Goal: Entertainment & Leisure: Browse casually

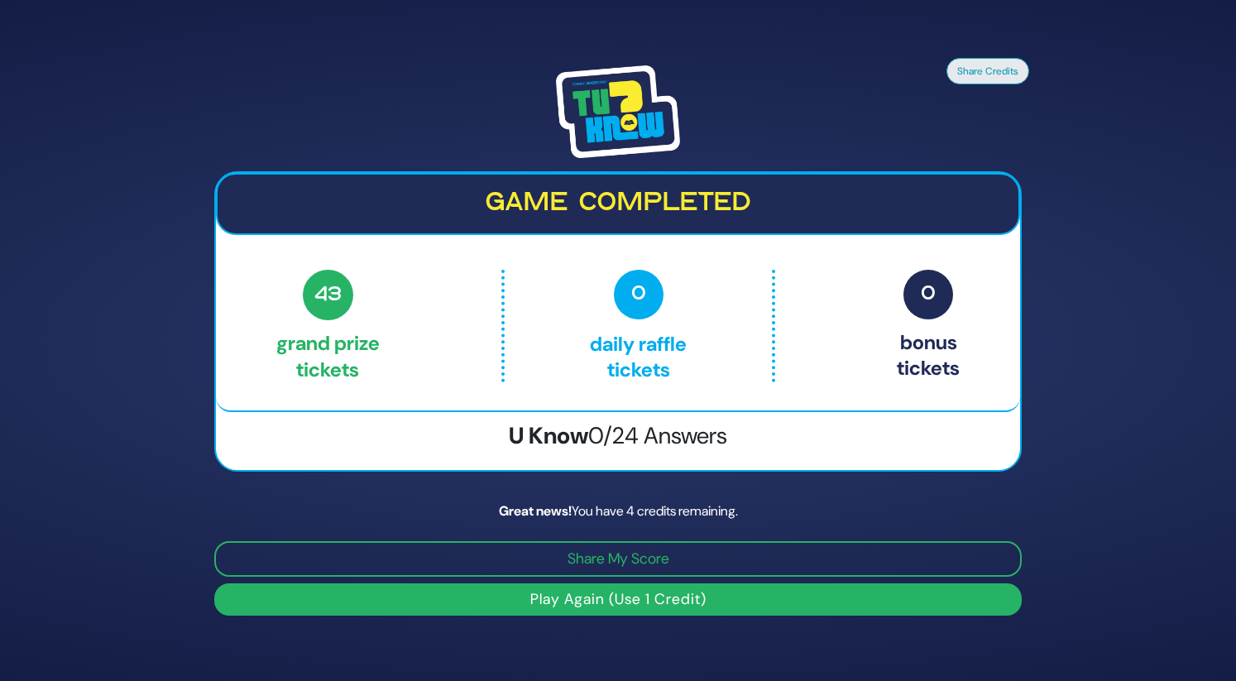
click at [664, 609] on button "Play Again (Use 1 Credit)" at bounding box center [617, 599] width 807 height 32
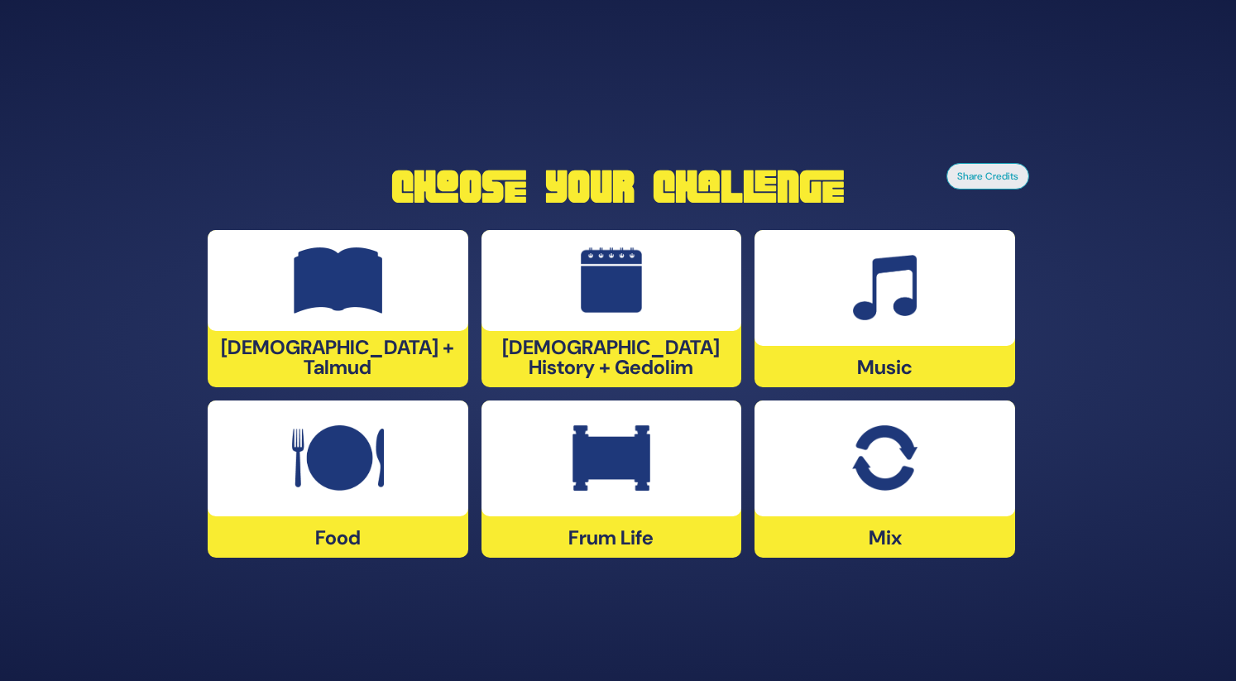
click at [882, 352] on div "Music" at bounding box center [884, 308] width 261 height 157
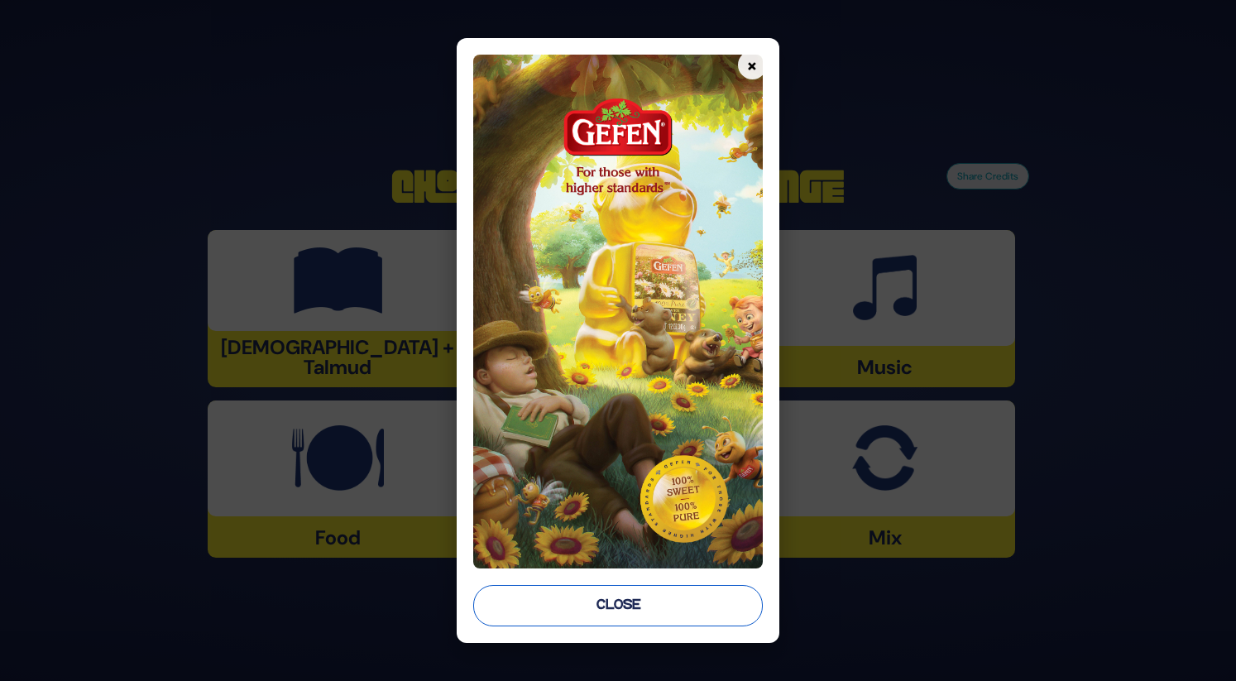
click at [662, 603] on button "Close" at bounding box center [617, 605] width 289 height 41
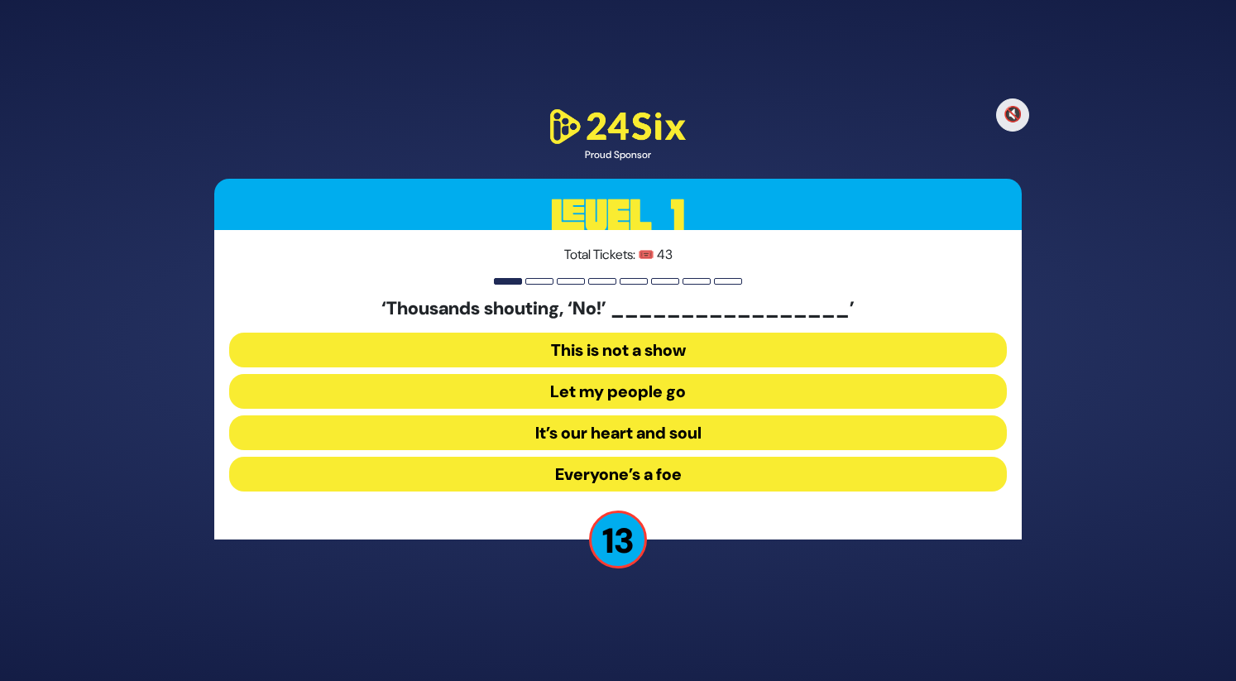
click at [612, 390] on button "Let my people go" at bounding box center [618, 391] width 778 height 35
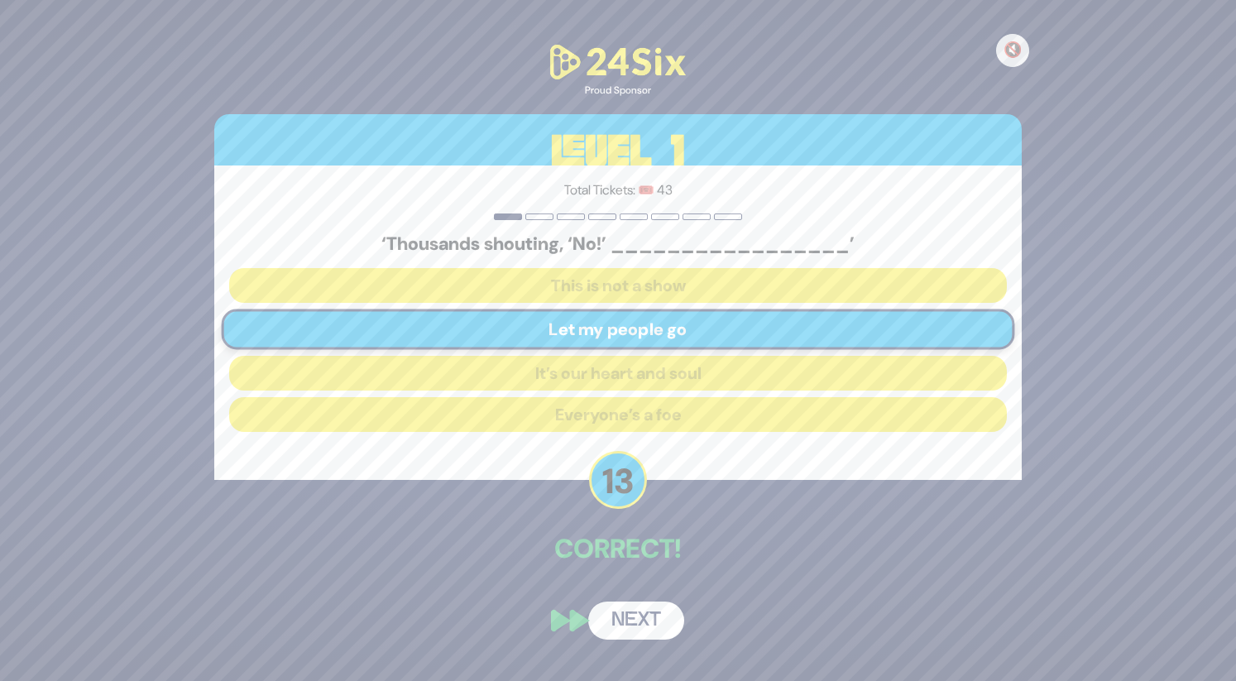
click at [646, 630] on button "Next" at bounding box center [636, 620] width 96 height 38
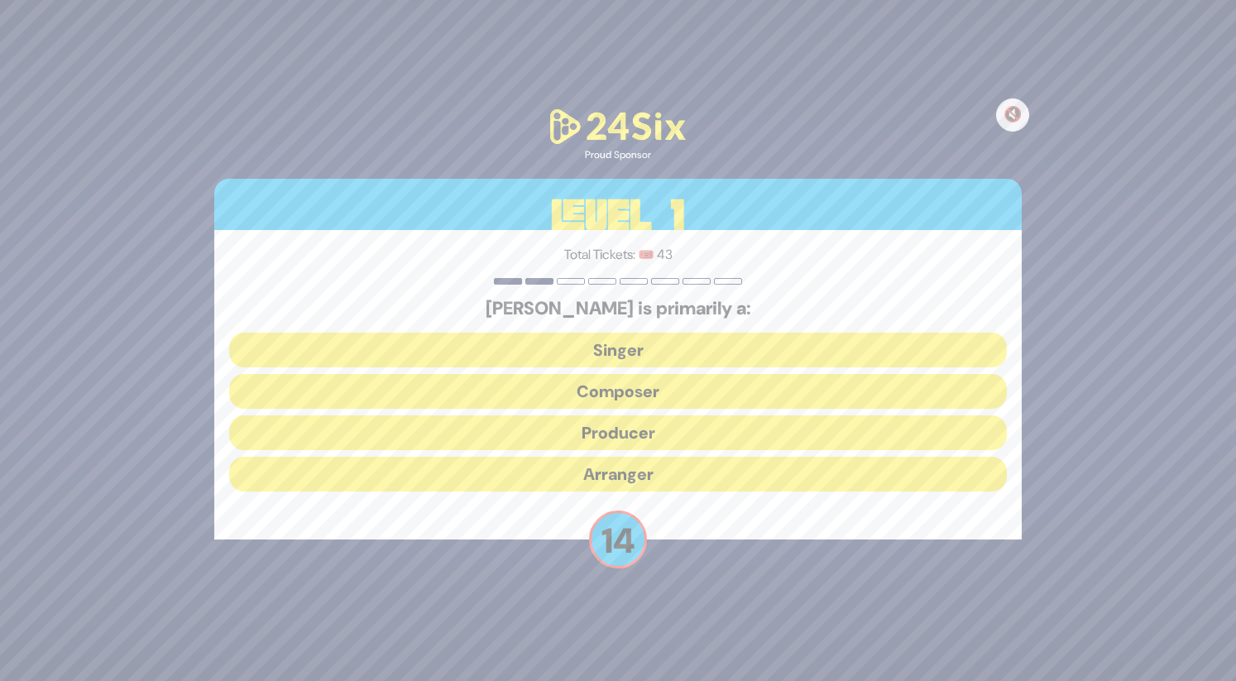
click at [663, 400] on button "Composer" at bounding box center [618, 391] width 778 height 35
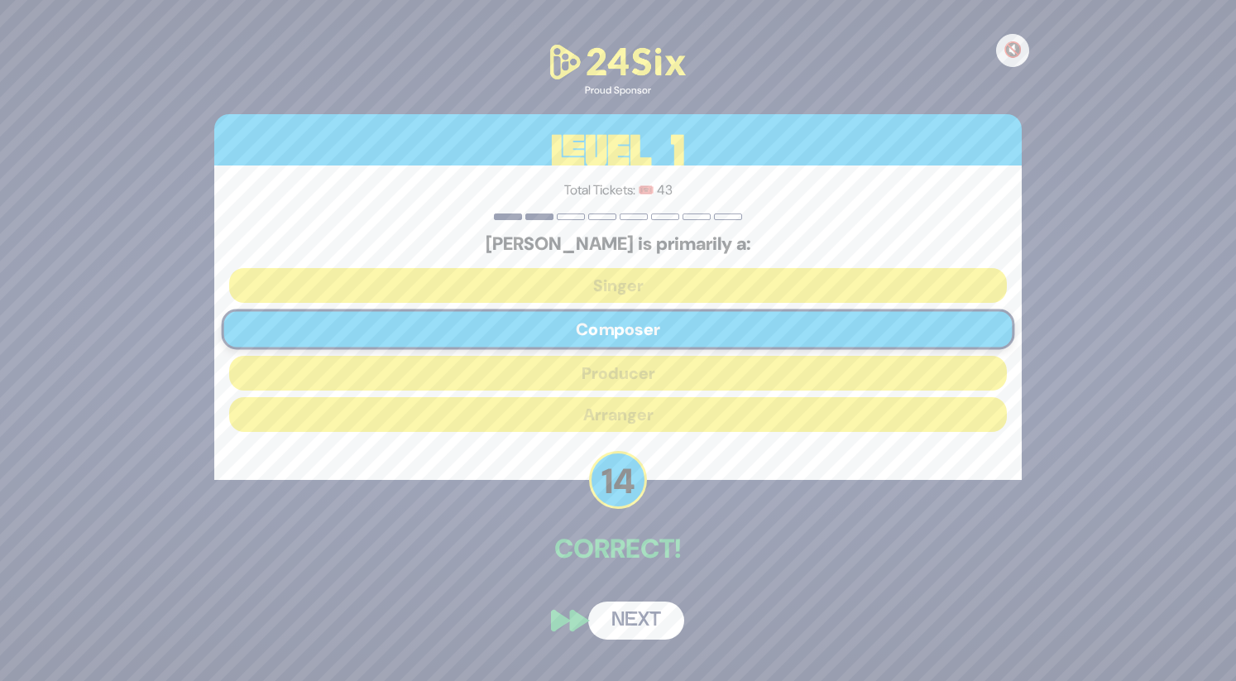
click at [624, 625] on button "Next" at bounding box center [636, 620] width 96 height 38
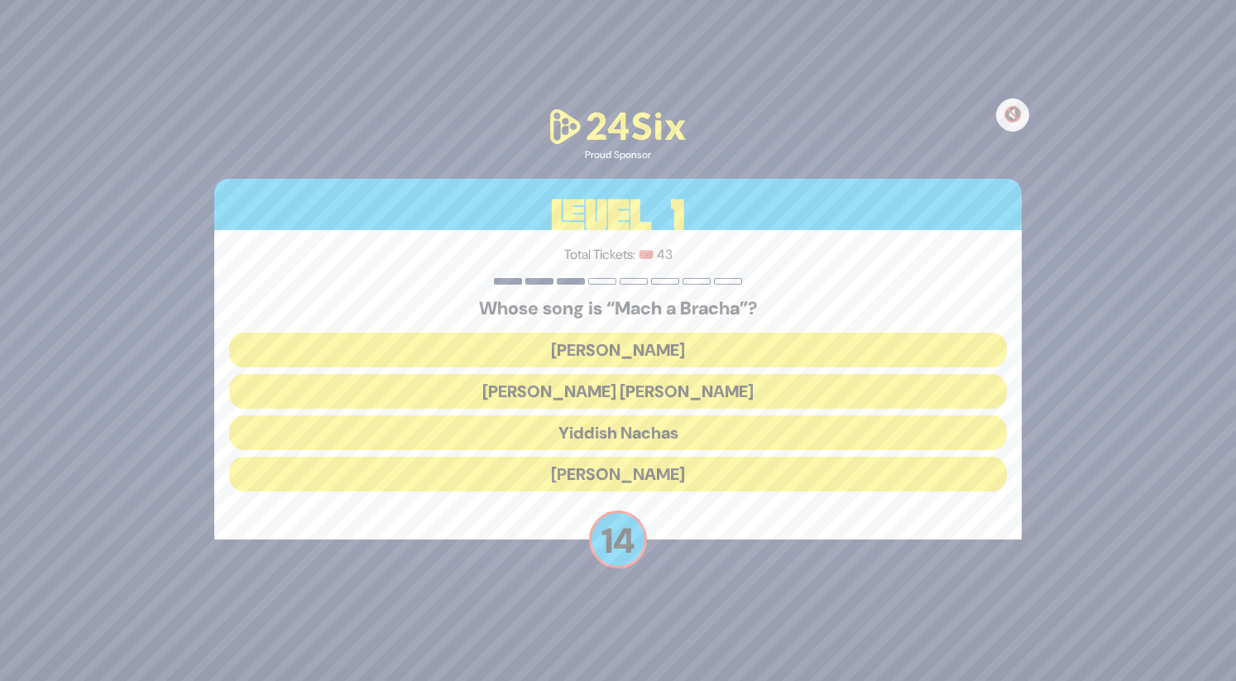
click at [637, 398] on button "Shmueli Ungar" at bounding box center [618, 391] width 778 height 35
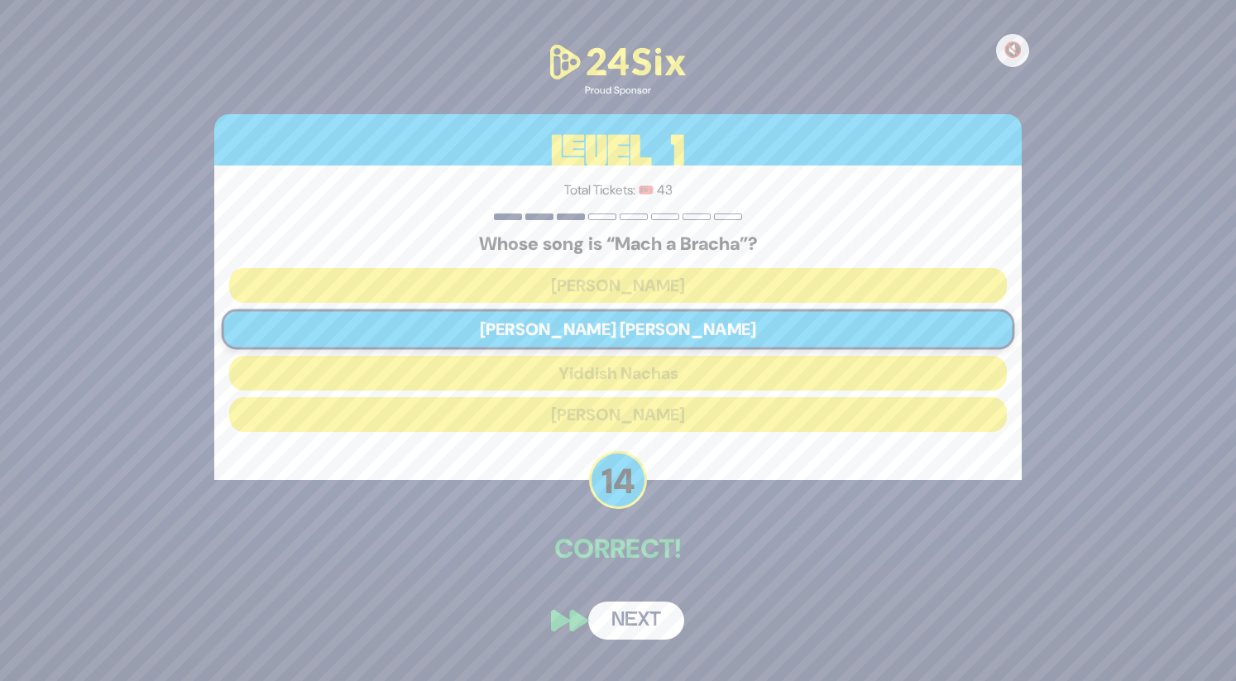
click at [632, 620] on button "Next" at bounding box center [636, 620] width 96 height 38
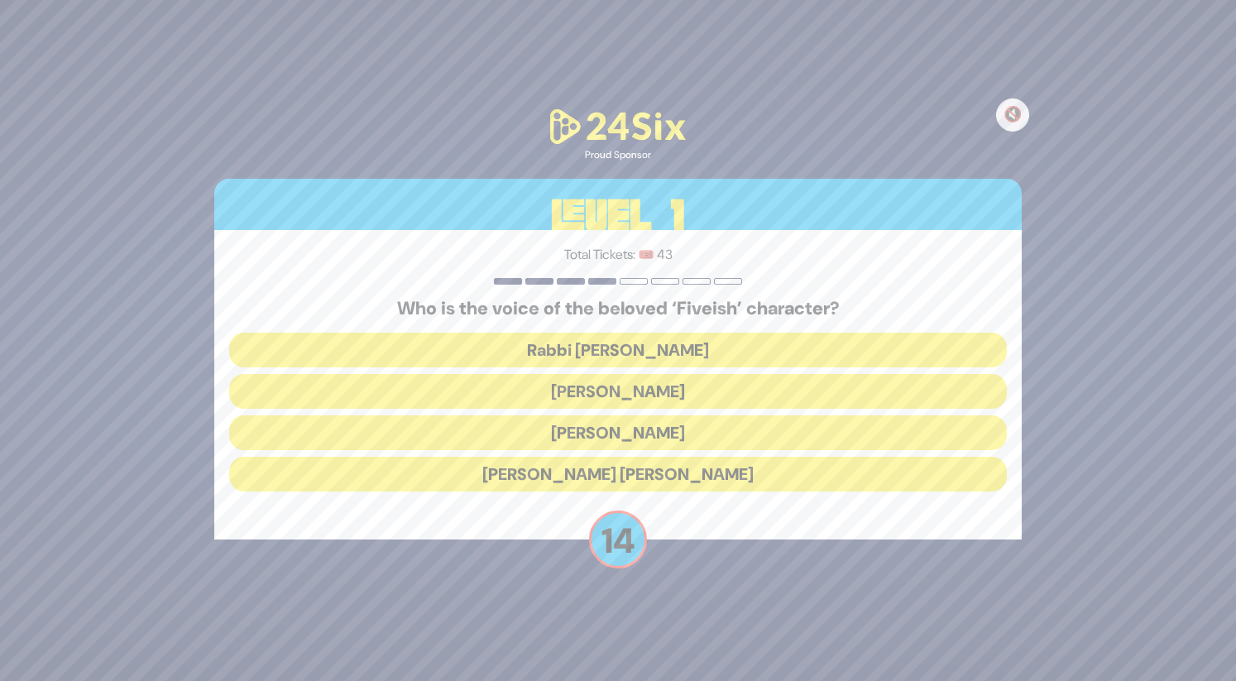
click at [654, 433] on button "Elchonon Schwartz" at bounding box center [618, 432] width 778 height 35
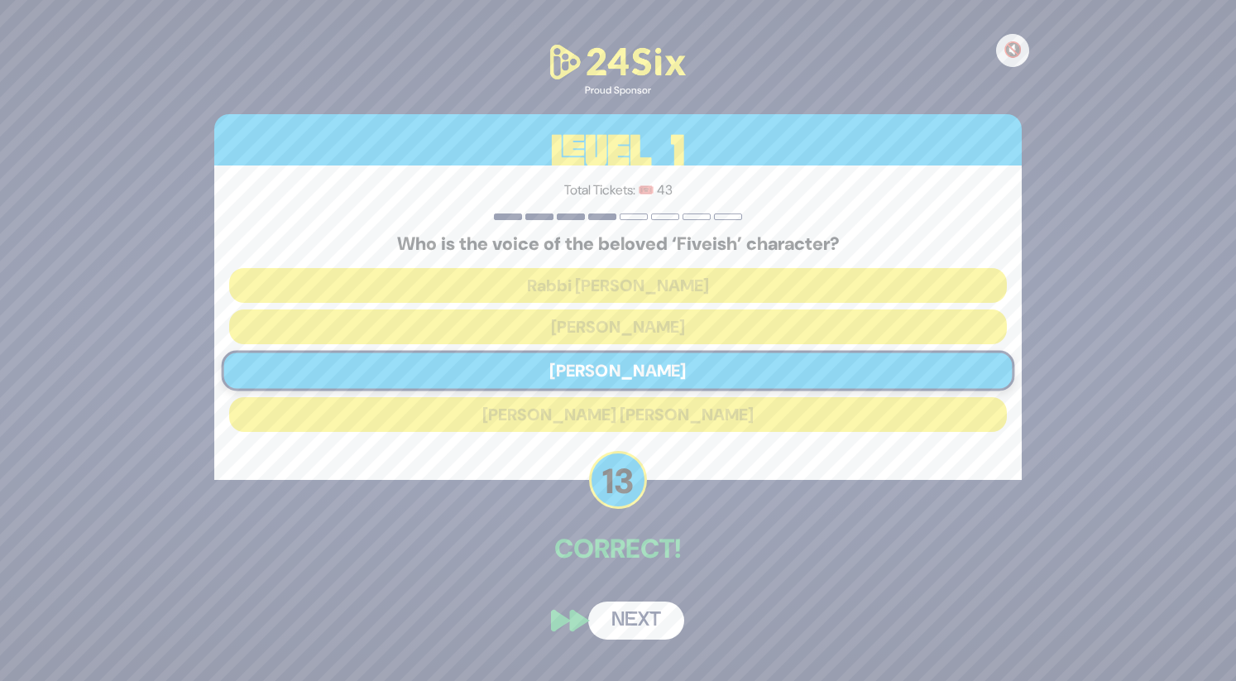
click at [653, 624] on button "Next" at bounding box center [636, 620] width 96 height 38
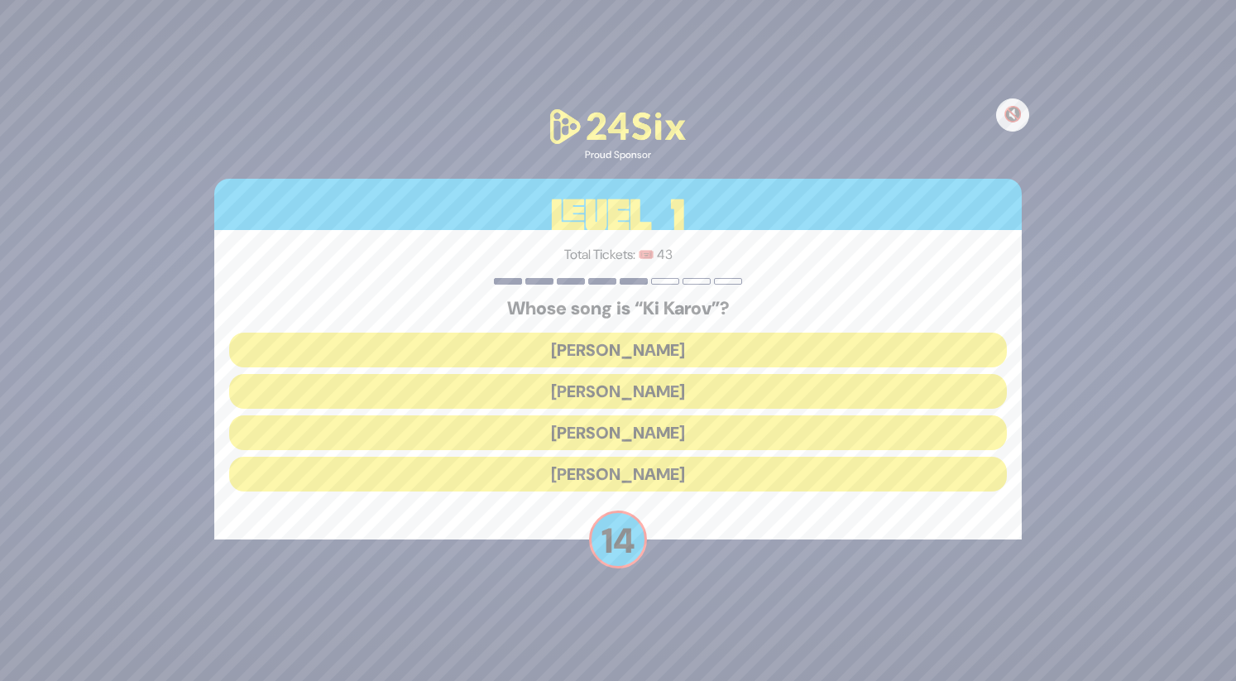
click at [652, 405] on button "Eitan Katz" at bounding box center [618, 391] width 778 height 35
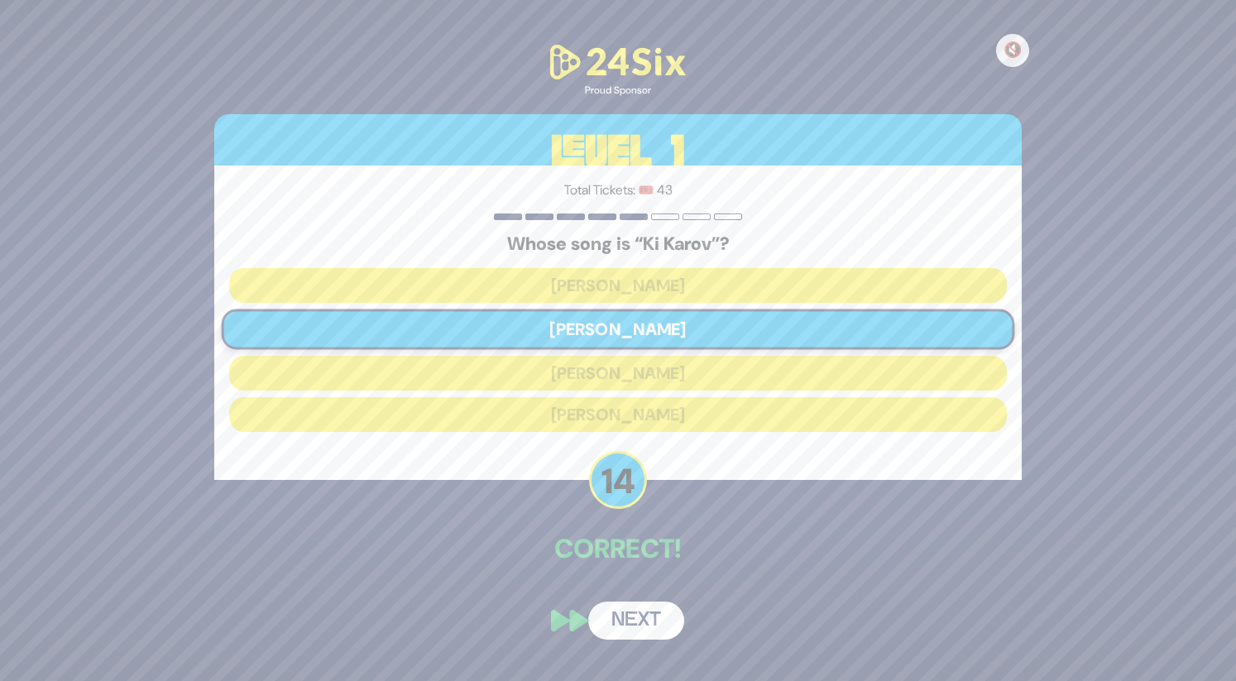
click at [654, 629] on button "Next" at bounding box center [636, 620] width 96 height 38
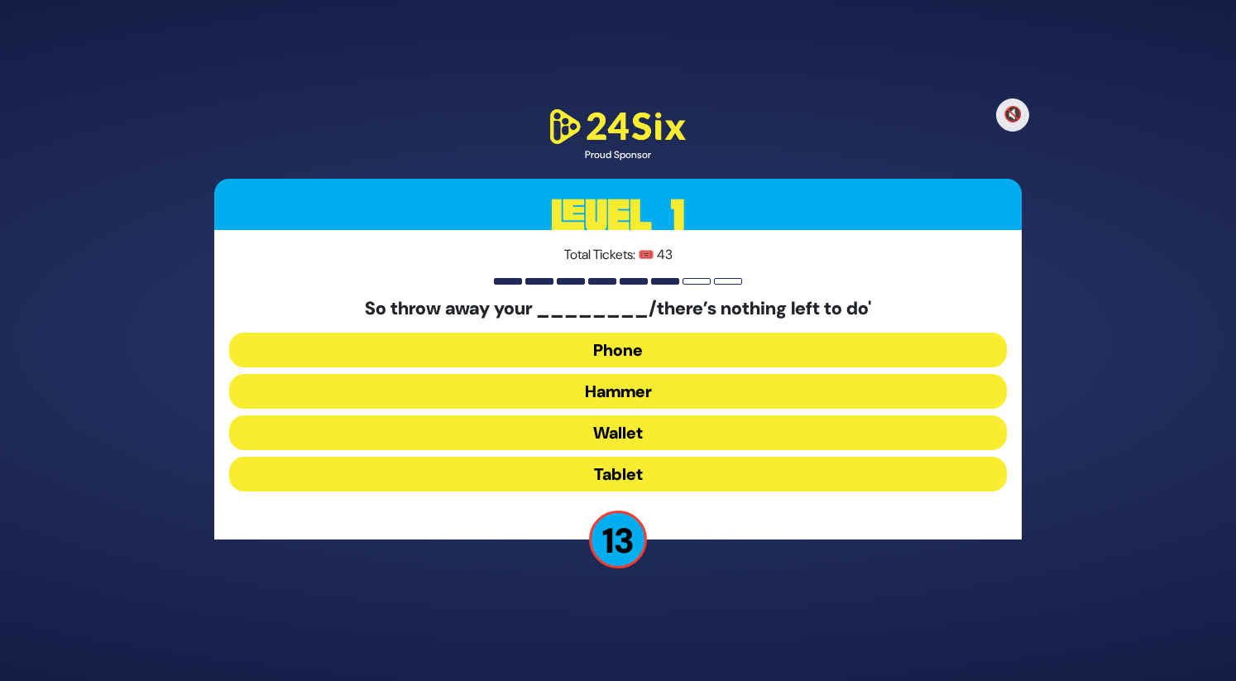
click at [649, 396] on button "Hammer" at bounding box center [618, 391] width 778 height 35
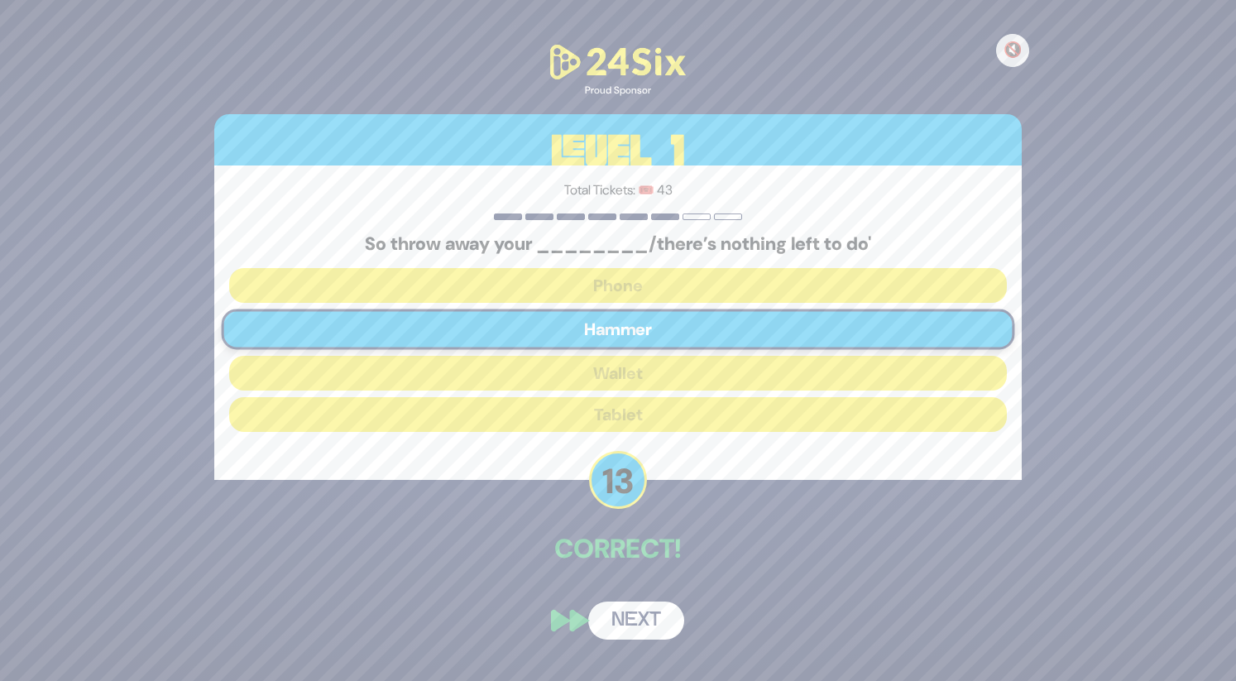
click at [642, 617] on button "Next" at bounding box center [636, 620] width 96 height 38
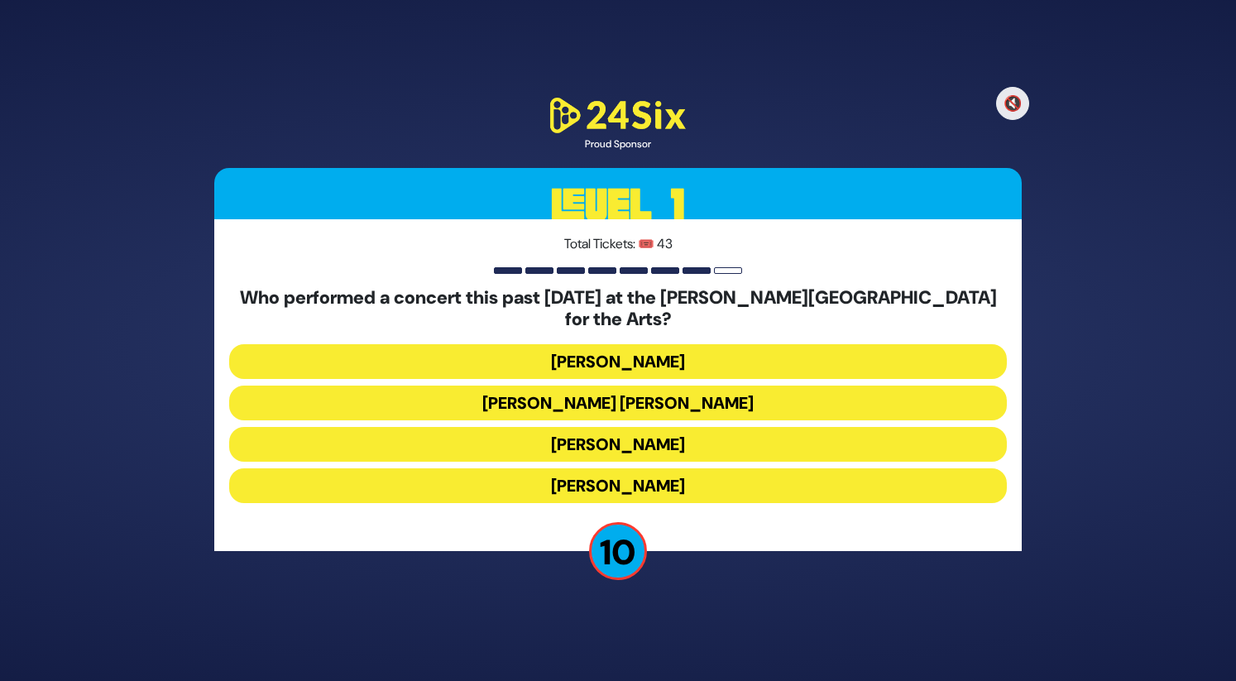
click at [640, 468] on button "Ishay Ribo" at bounding box center [618, 485] width 778 height 35
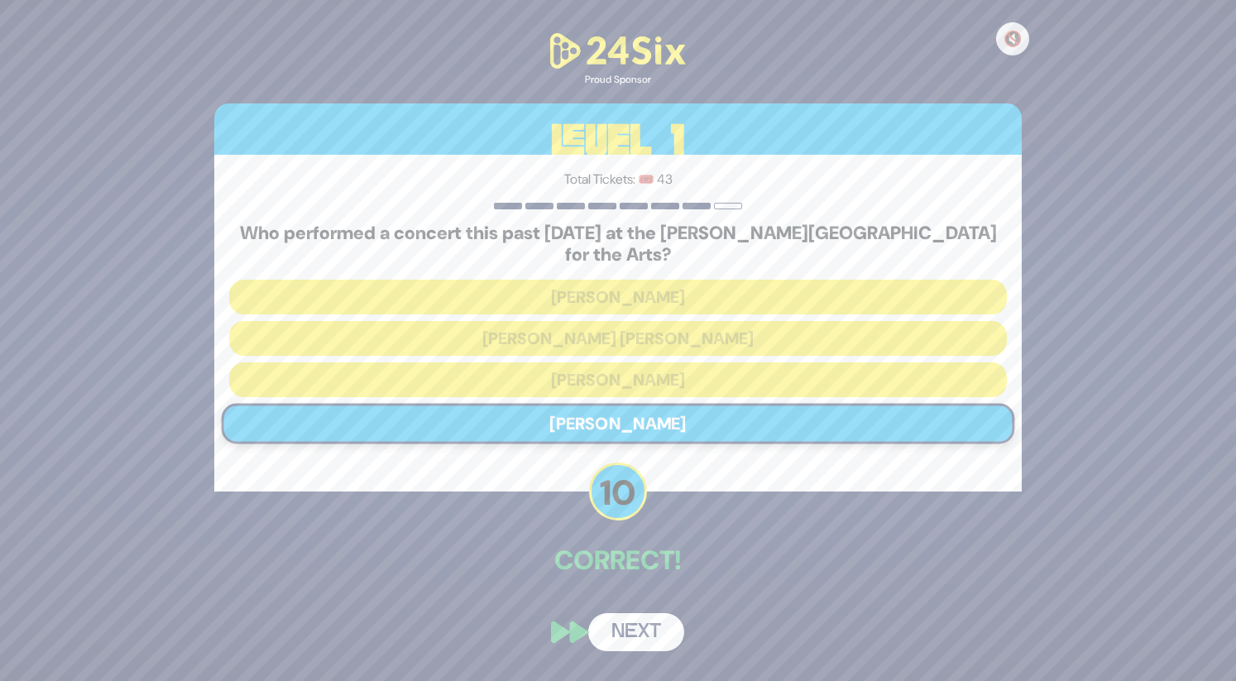
click at [640, 618] on button "Next" at bounding box center [636, 632] width 96 height 38
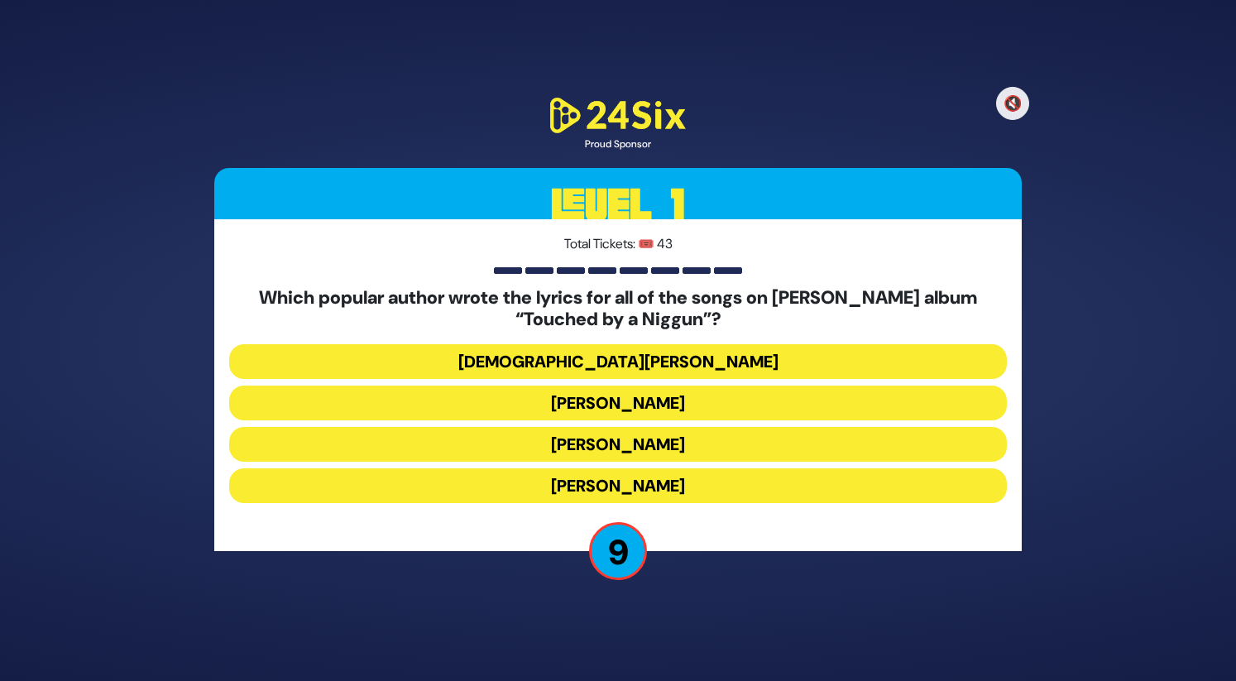
click at [658, 359] on button "Rabbi Yechiel Spero" at bounding box center [618, 361] width 778 height 35
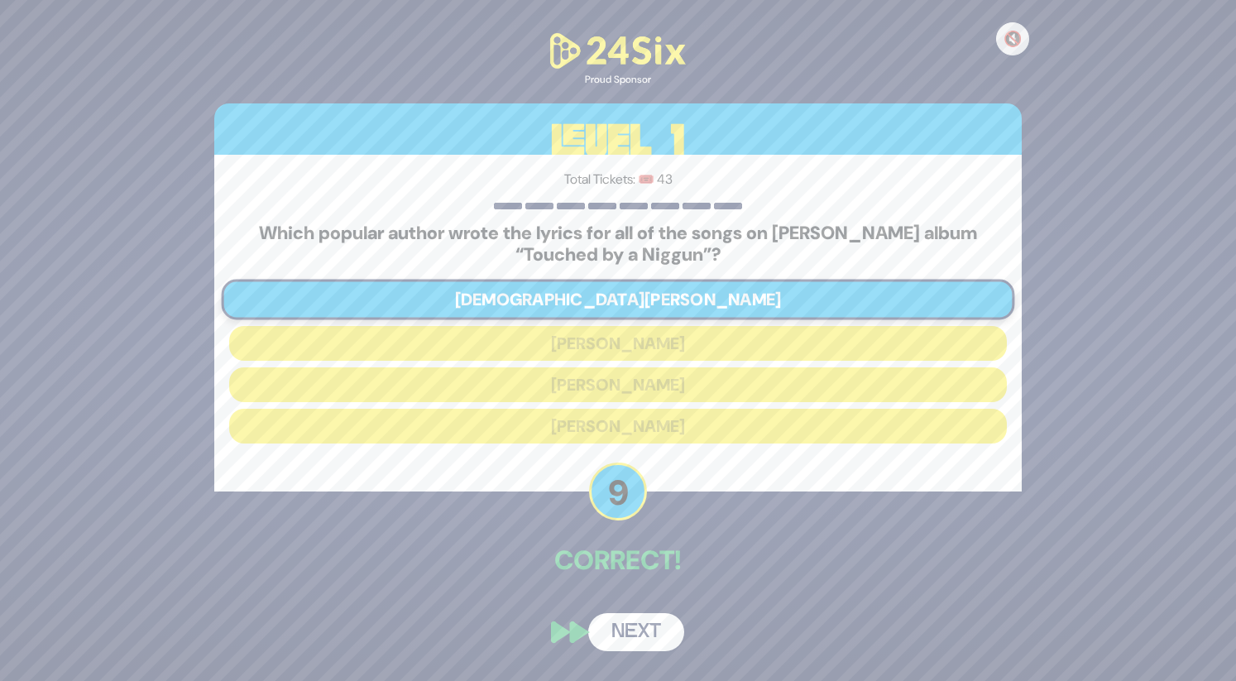
click at [645, 623] on button "Next" at bounding box center [636, 632] width 96 height 38
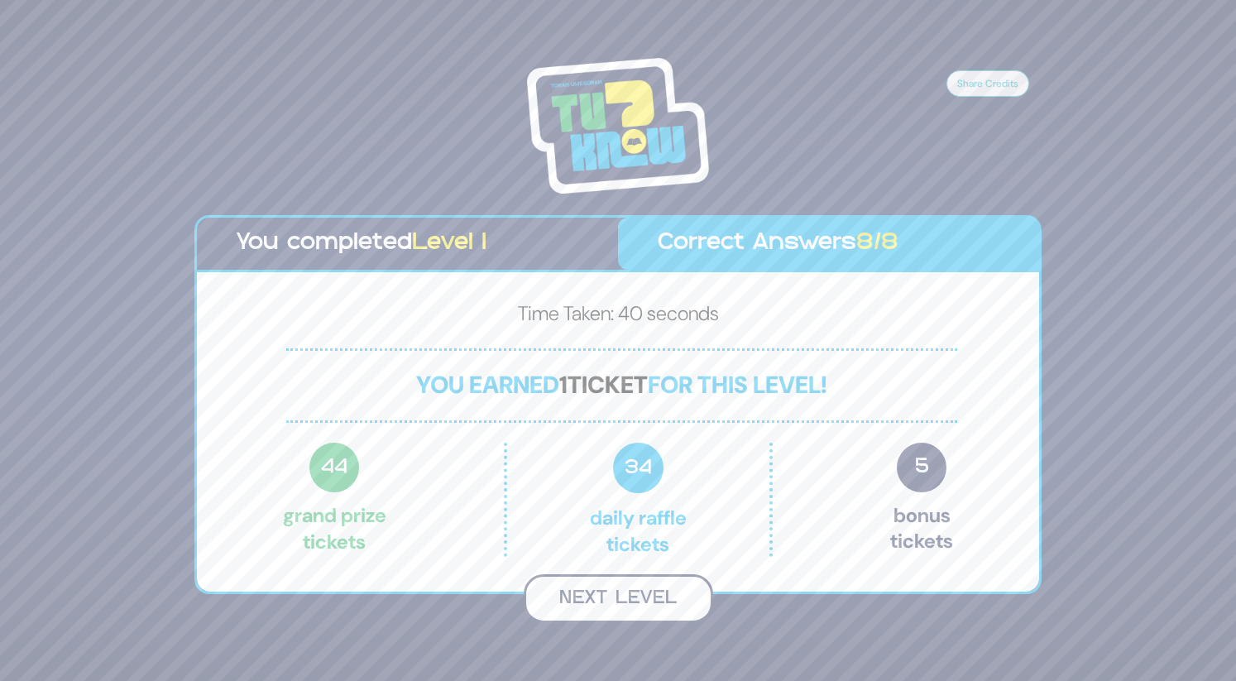
click at [614, 603] on button "Next Level" at bounding box center [618, 598] width 189 height 49
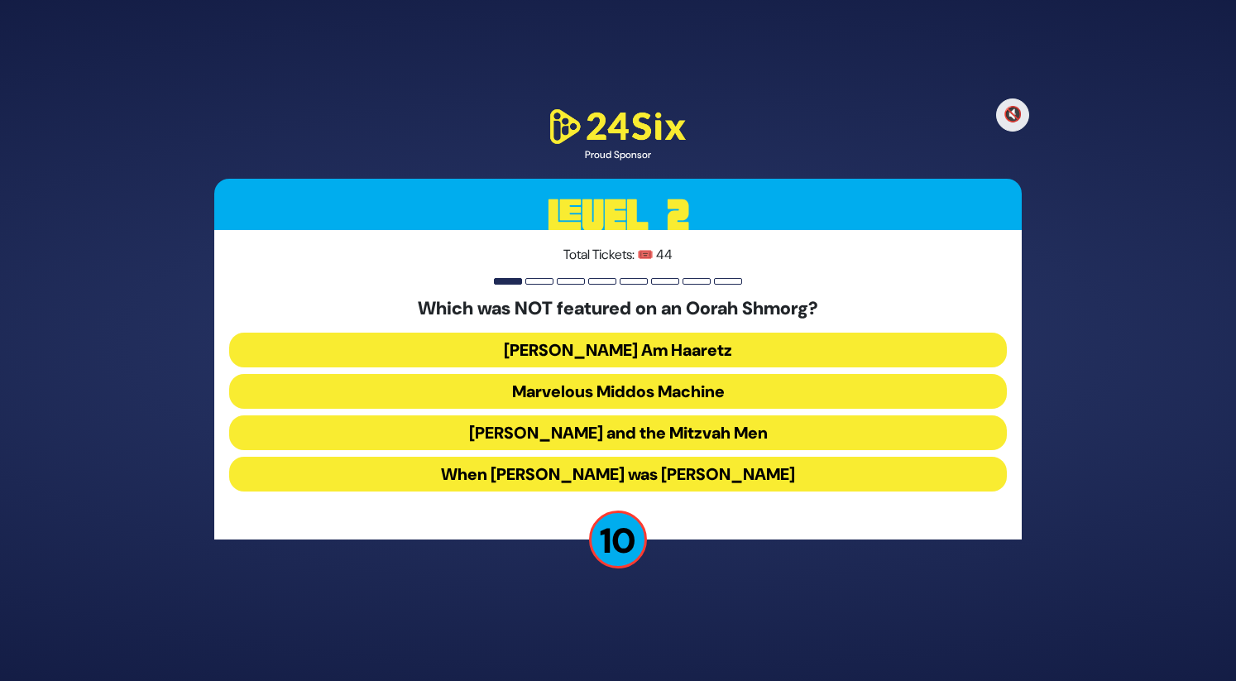
click at [649, 429] on button "Uncle Moishy and the Mitzvah Men" at bounding box center [618, 432] width 778 height 35
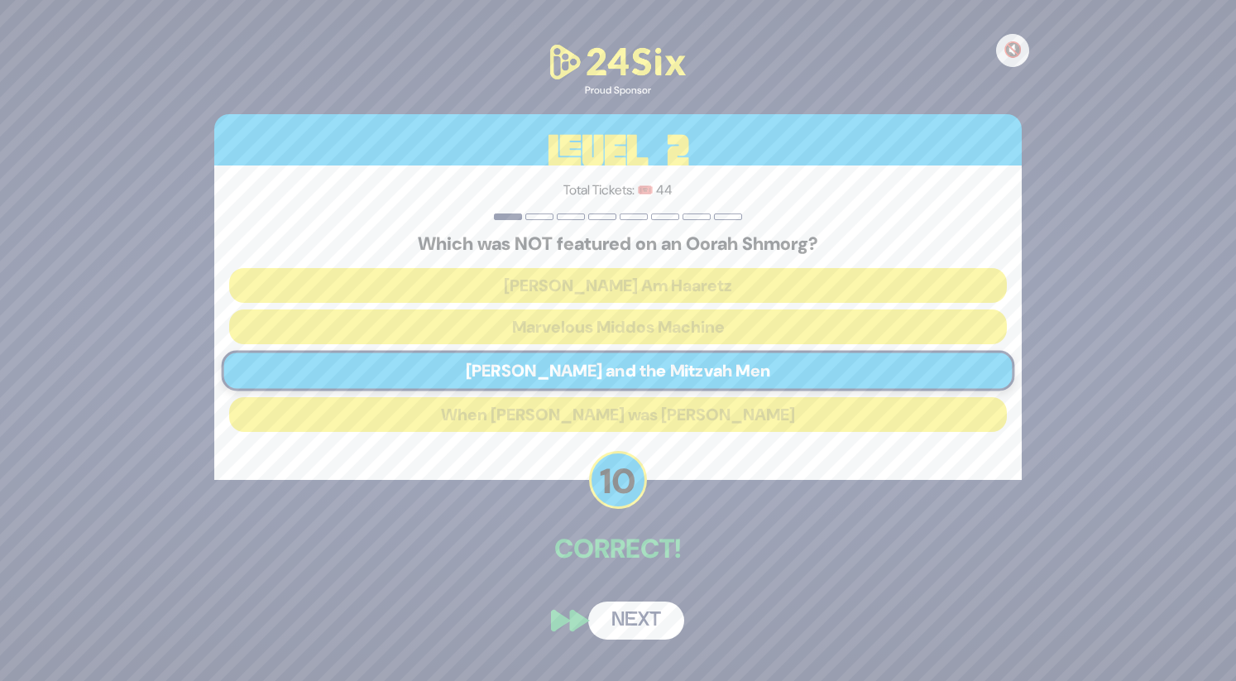
click at [647, 628] on button "Next" at bounding box center [636, 620] width 96 height 38
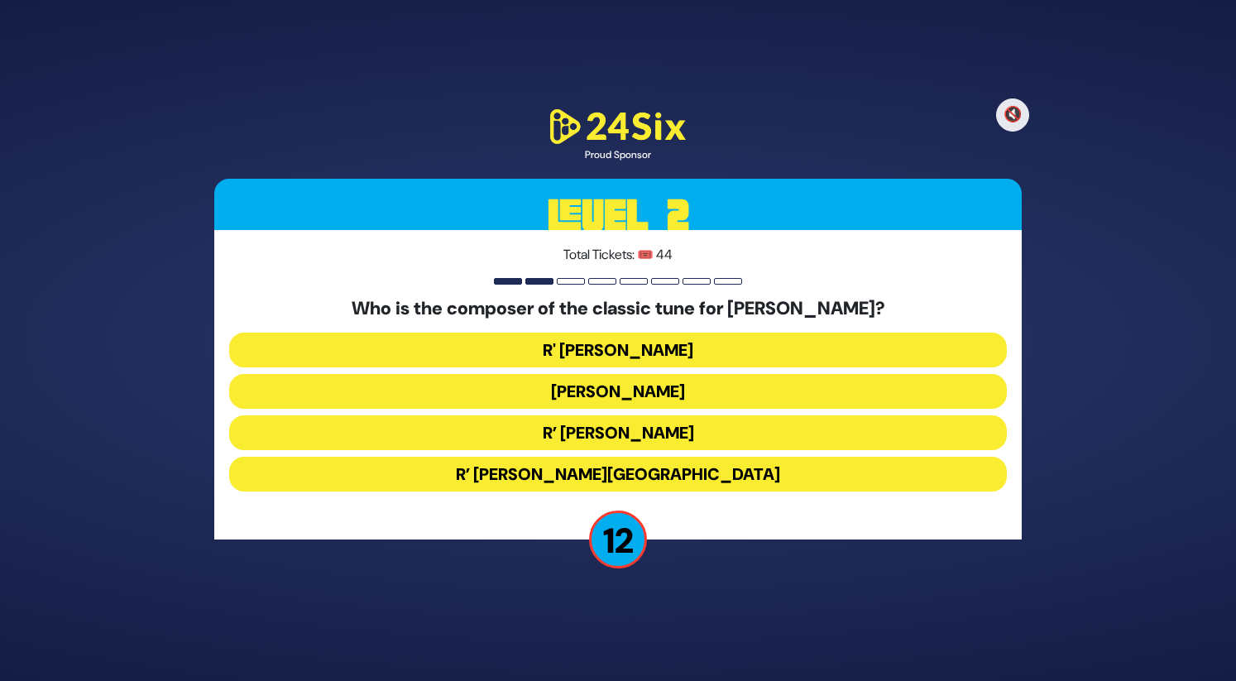
click at [648, 467] on button "R’ Shmuel Brazil" at bounding box center [618, 474] width 778 height 35
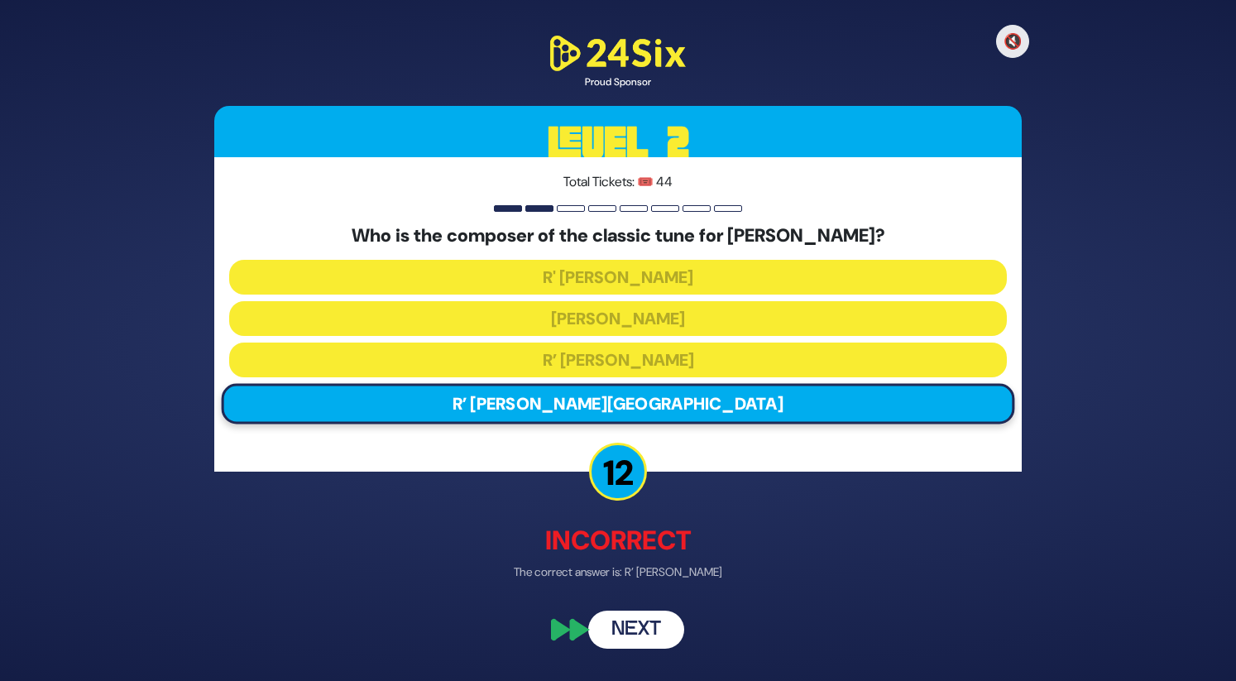
click at [632, 627] on button "Next" at bounding box center [636, 630] width 96 height 38
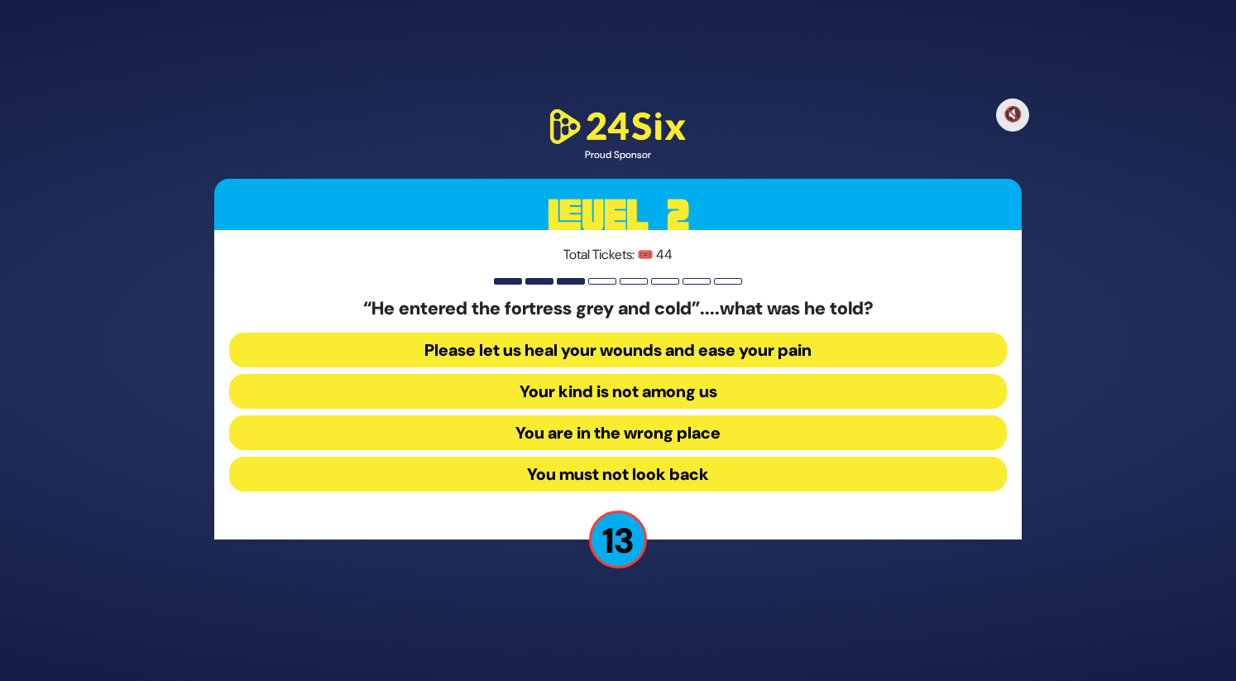
click at [605, 397] on button "Your kind is not among us" at bounding box center [618, 391] width 778 height 35
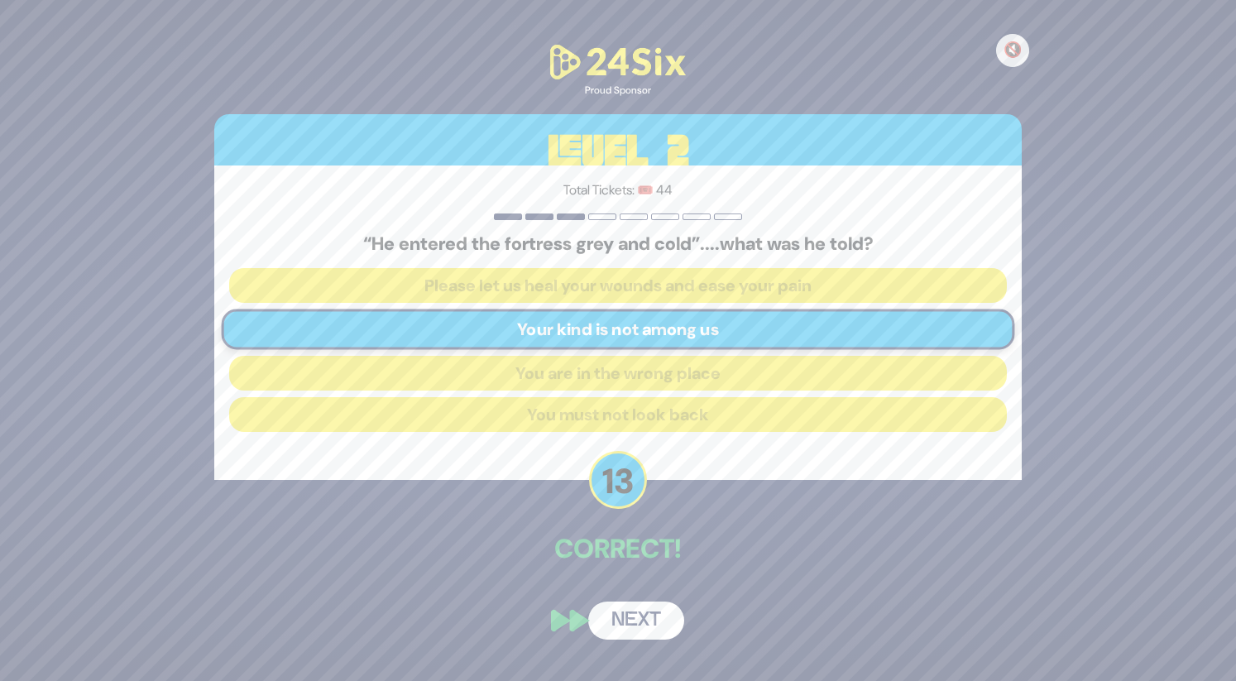
click at [632, 615] on button "Next" at bounding box center [636, 620] width 96 height 38
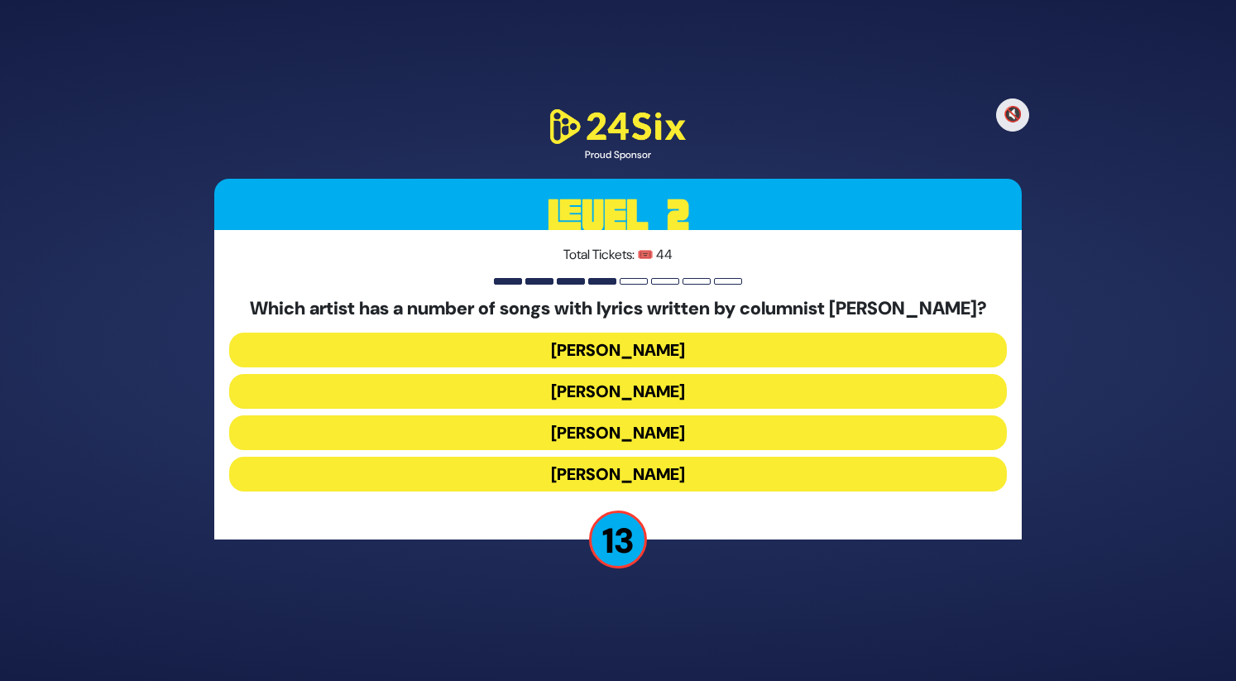
click at [626, 431] on button "Yaakov Shwekey" at bounding box center [618, 432] width 778 height 35
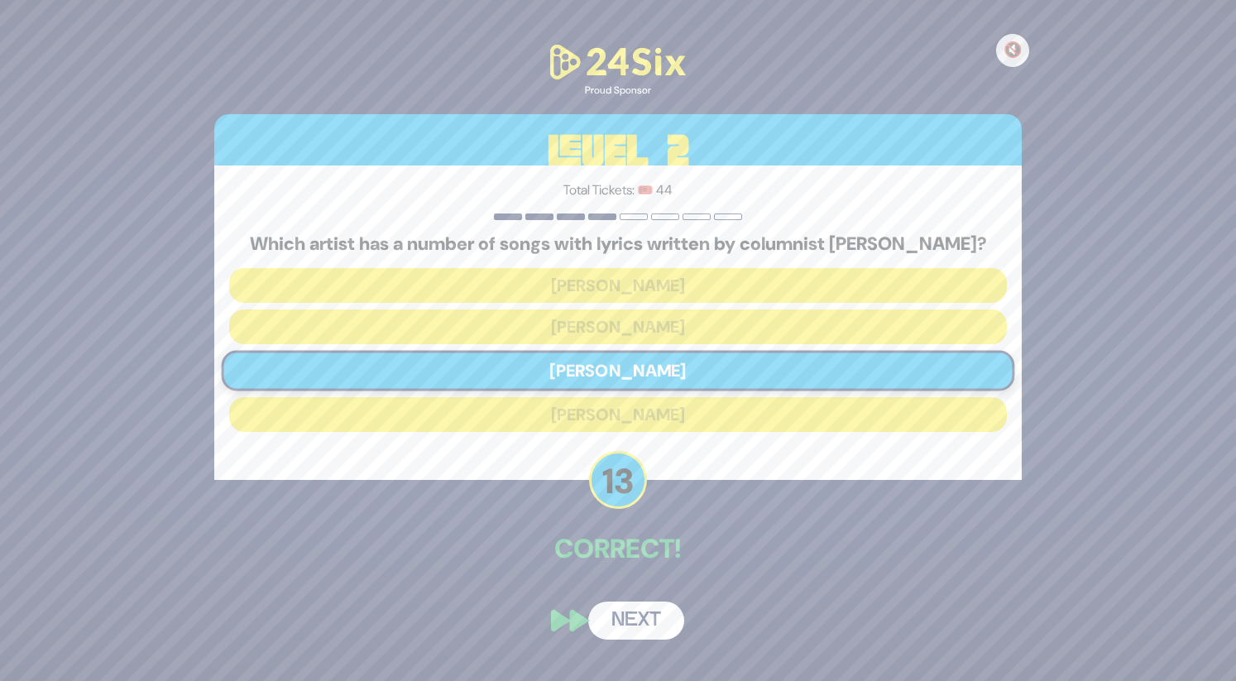
click at [645, 606] on button "Next" at bounding box center [636, 620] width 96 height 38
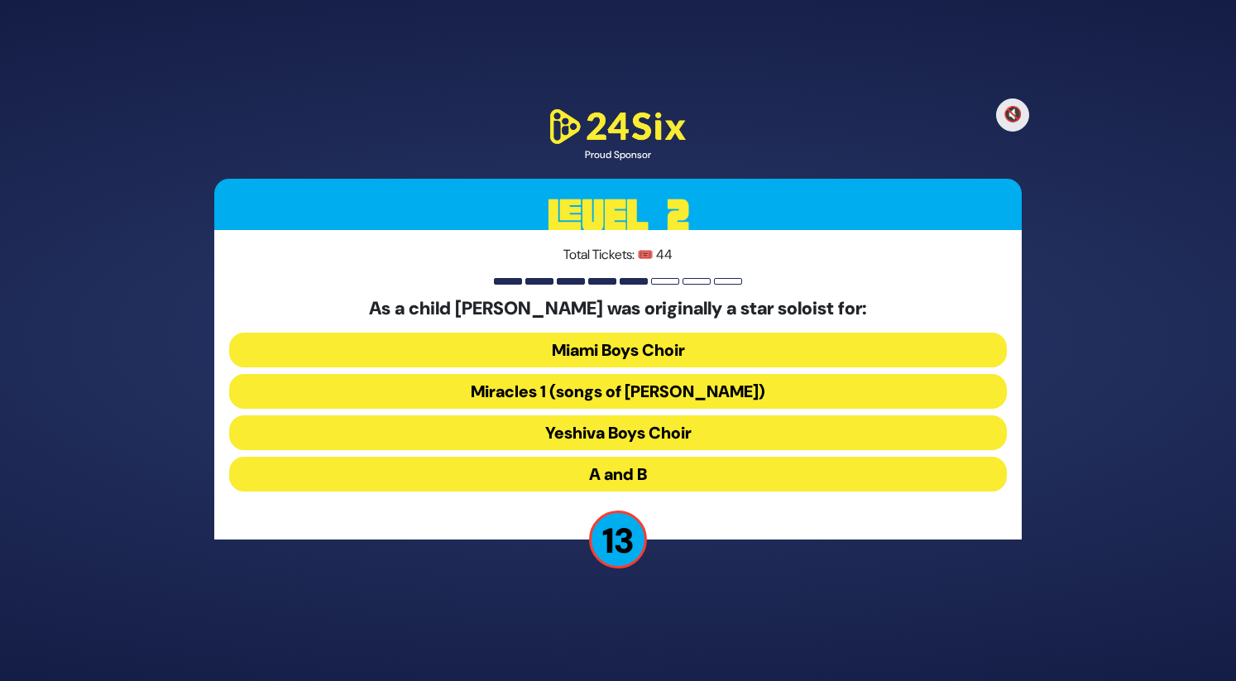
click at [625, 387] on button "Miracles 1 (songs of C. Neuhaus)" at bounding box center [618, 391] width 778 height 35
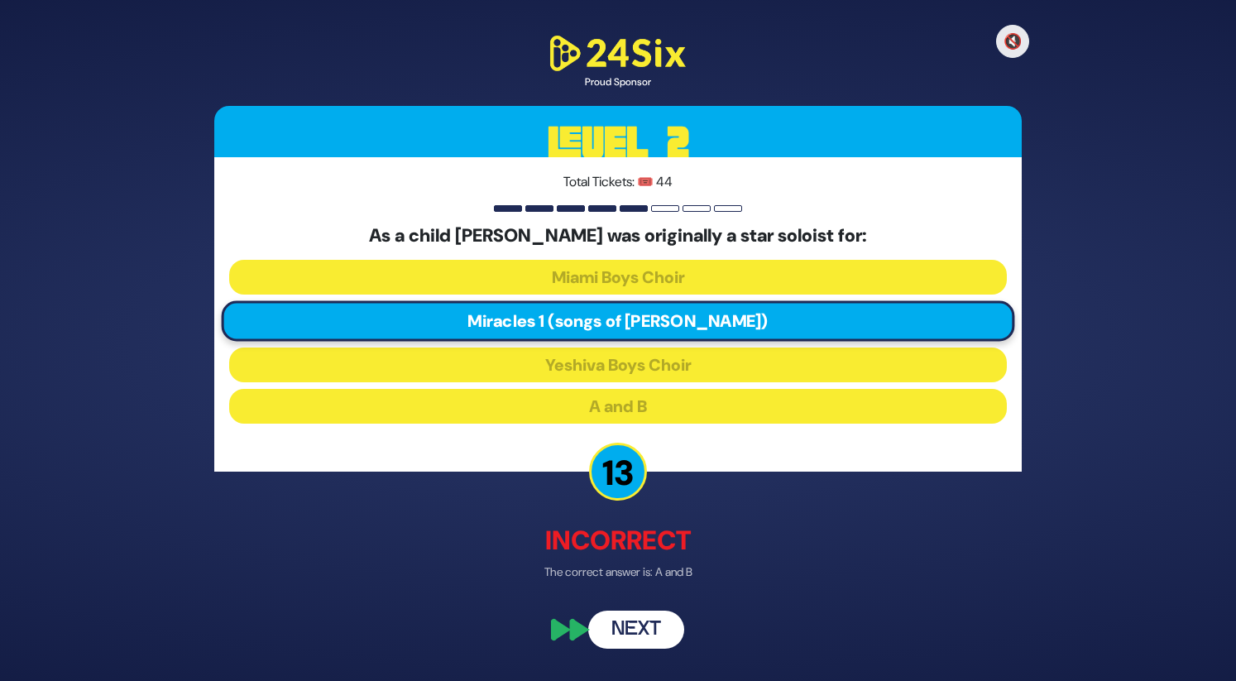
click at [637, 625] on button "Next" at bounding box center [636, 630] width 96 height 38
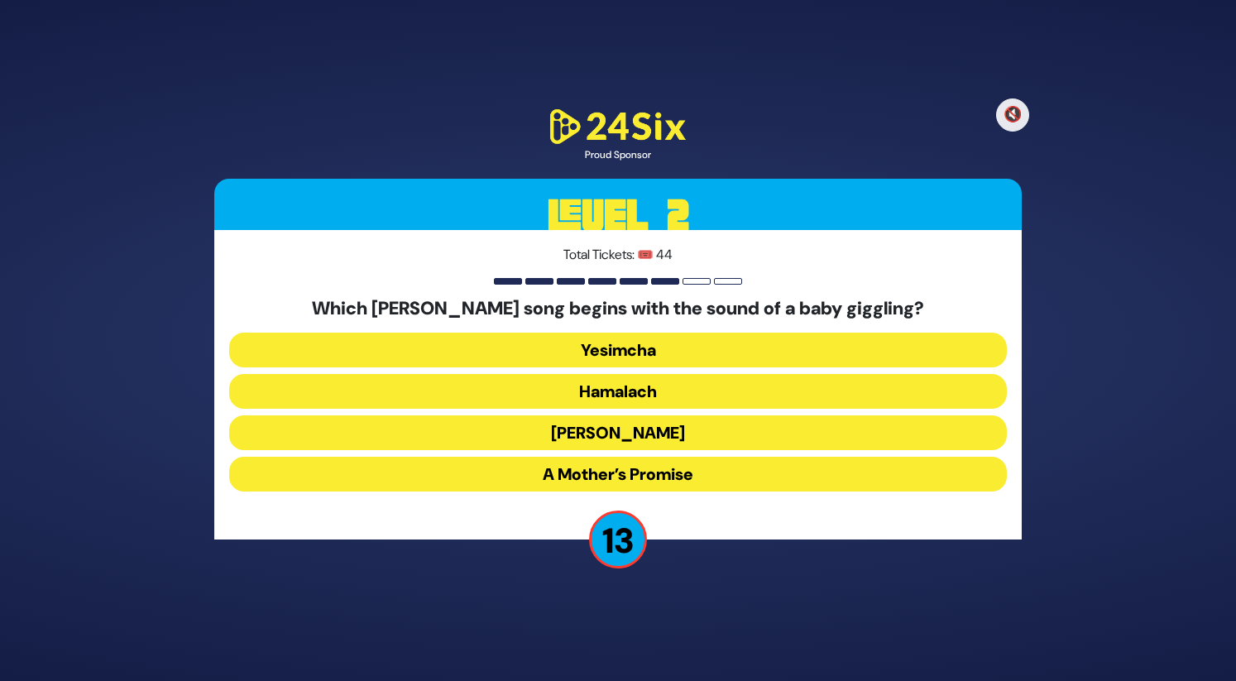
click at [640, 440] on button "Zeh Hakatan" at bounding box center [618, 432] width 778 height 35
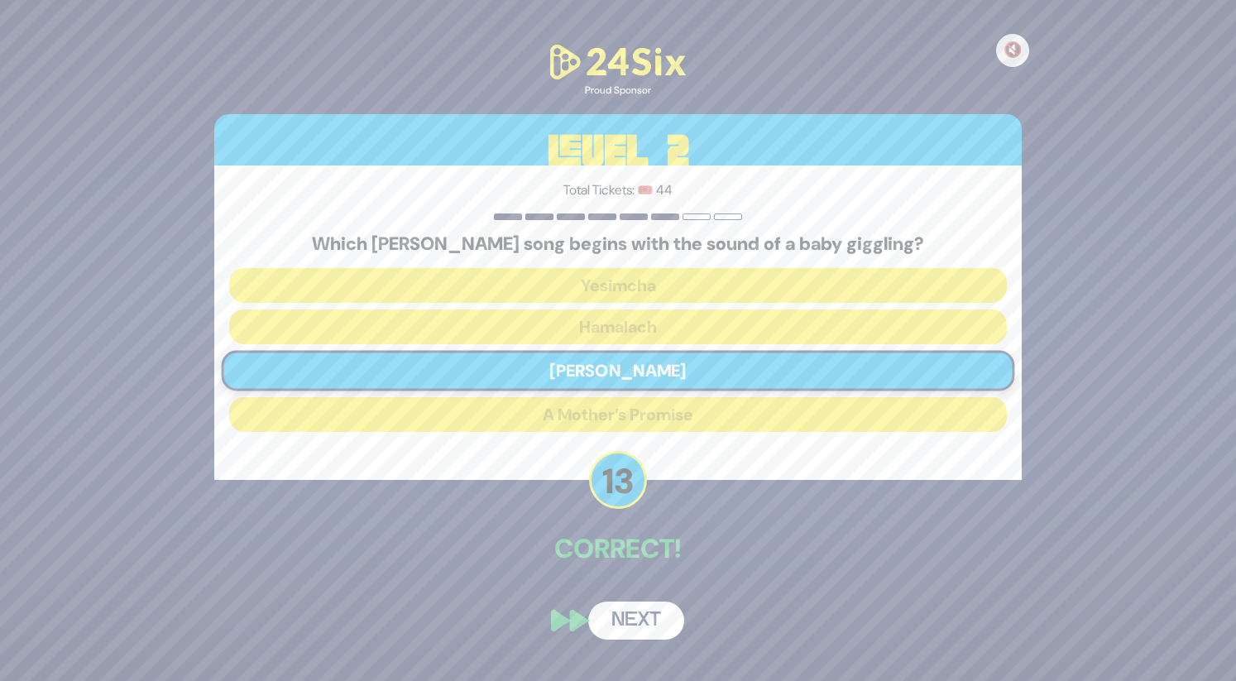
click at [645, 623] on button "Next" at bounding box center [636, 620] width 96 height 38
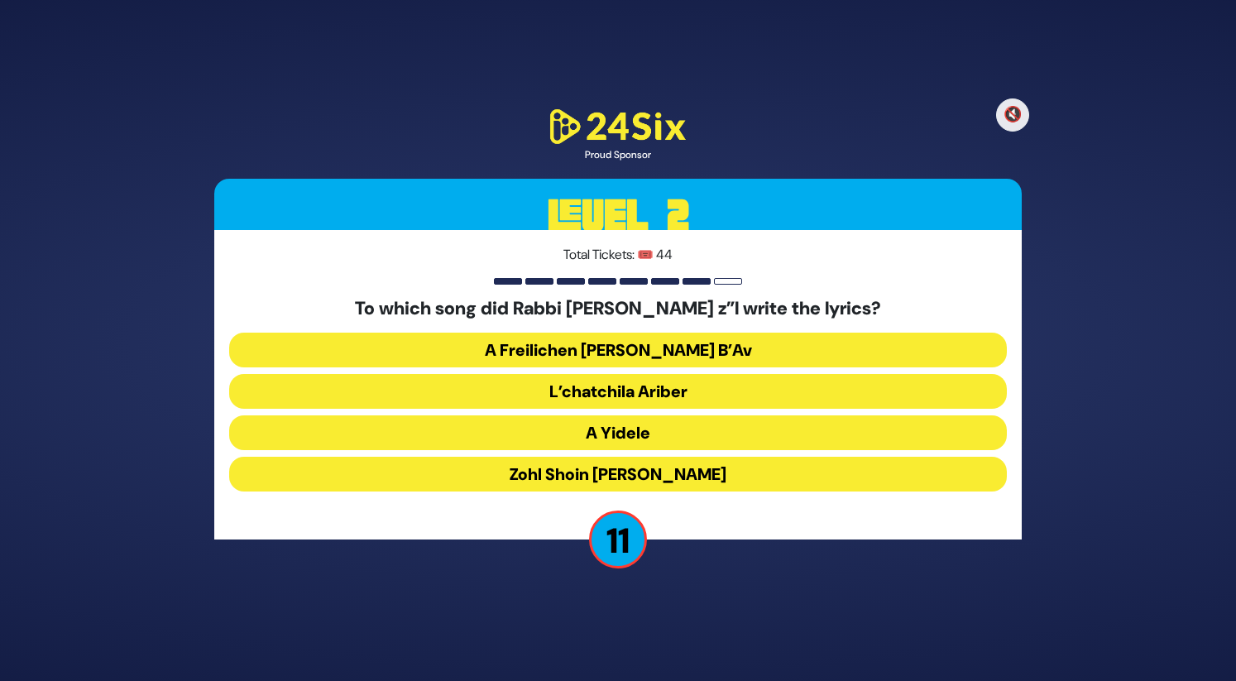
click at [663, 348] on button "A Freilichen Tisha B’Av" at bounding box center [618, 350] width 778 height 35
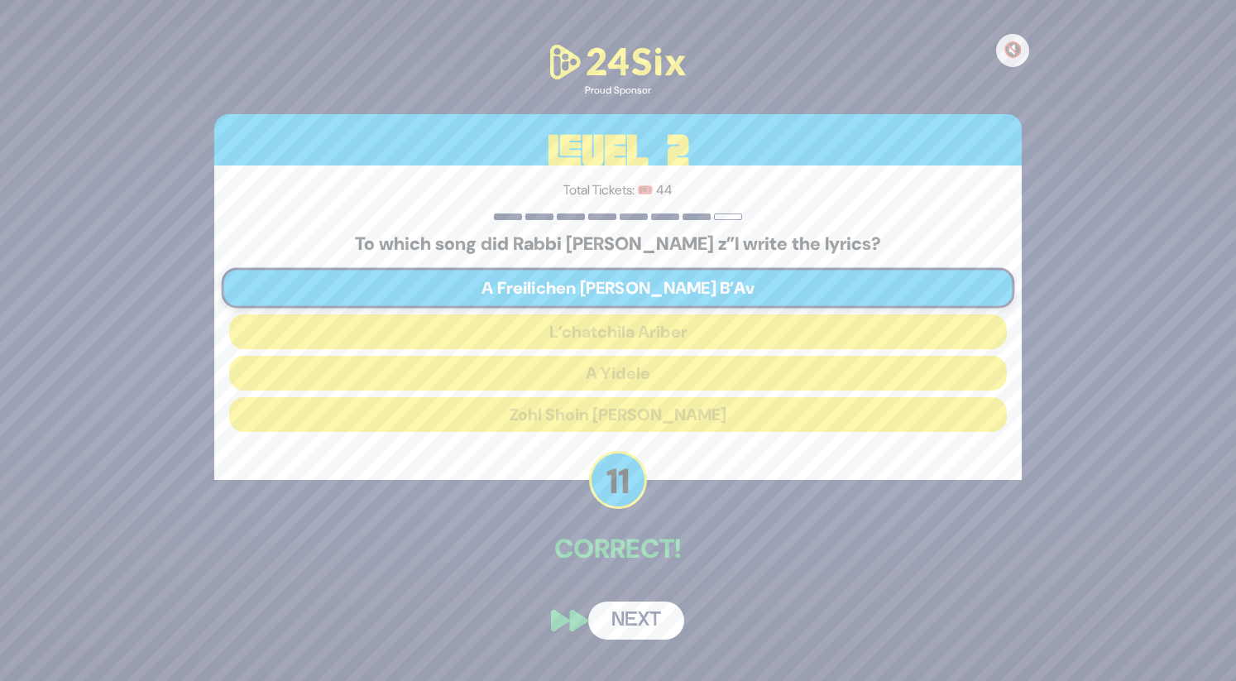
click at [639, 615] on button "Next" at bounding box center [636, 620] width 96 height 38
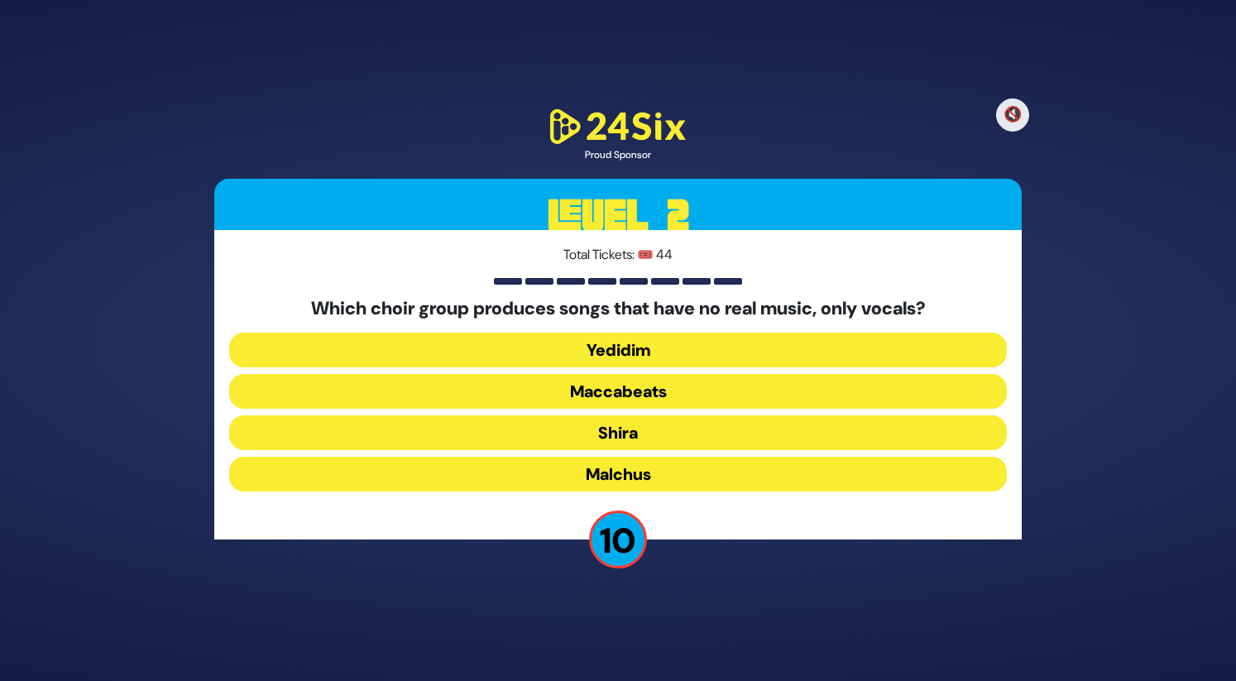
click at [632, 434] on button "Shira" at bounding box center [618, 432] width 778 height 35
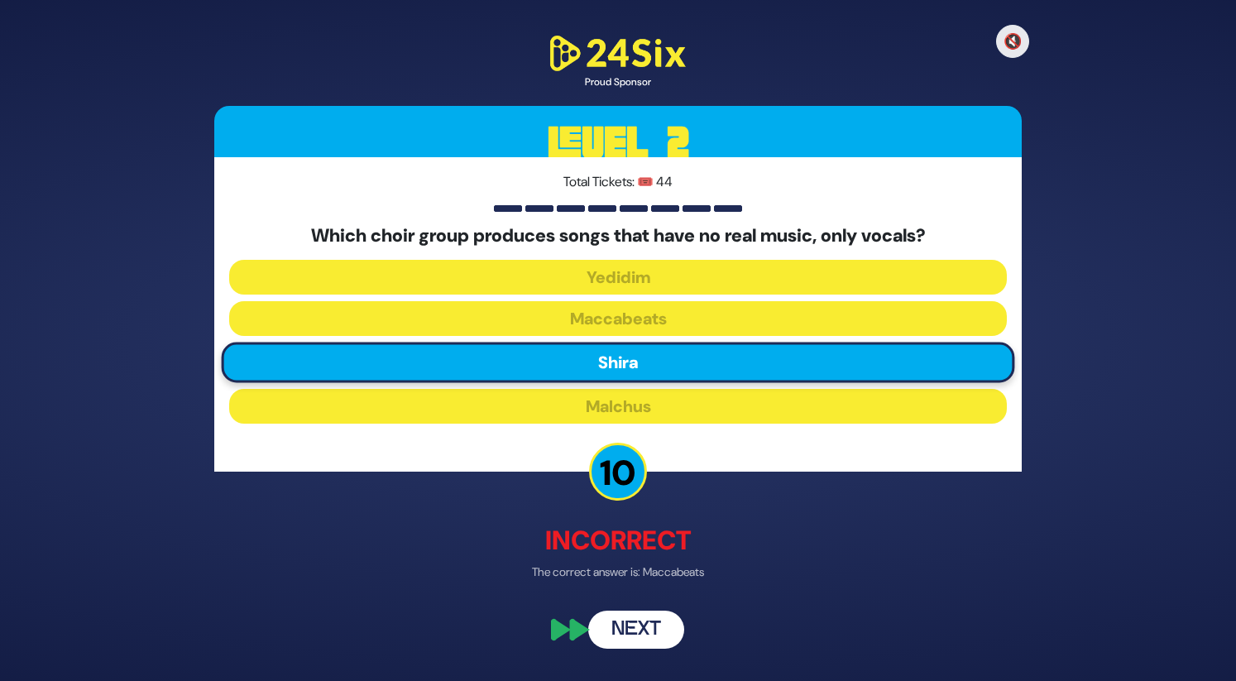
click at [640, 624] on button "Next" at bounding box center [636, 630] width 96 height 38
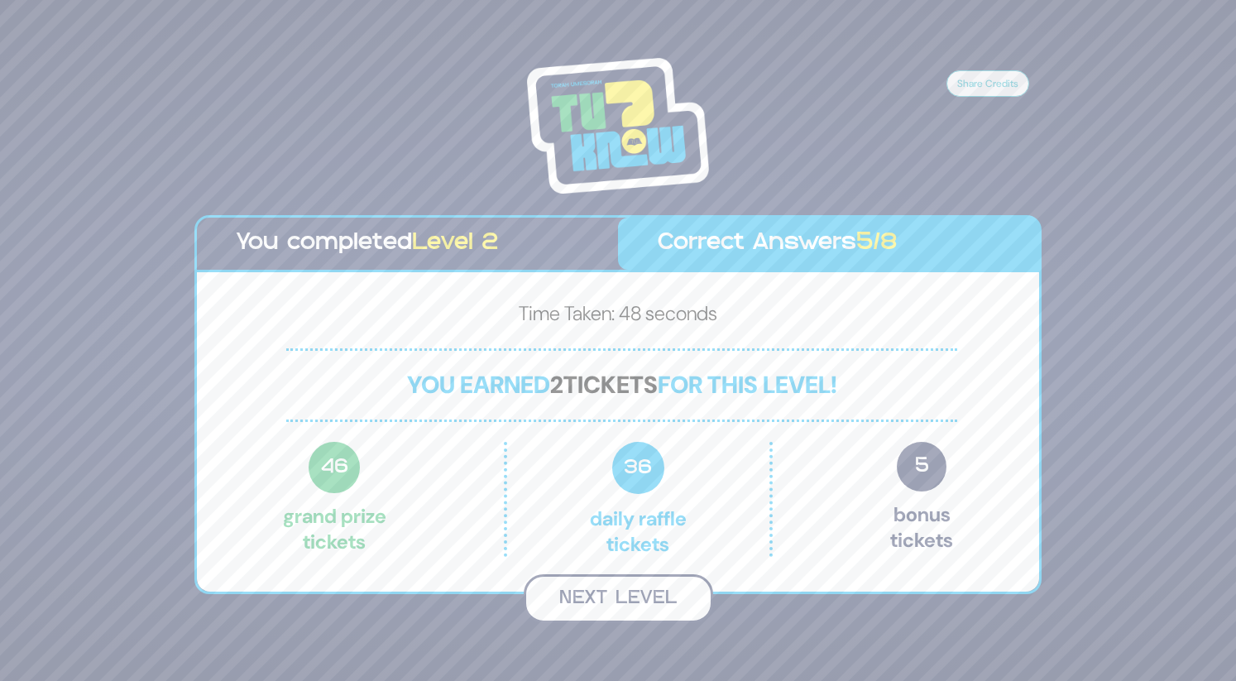
click at [626, 591] on button "Next Level" at bounding box center [618, 598] width 189 height 49
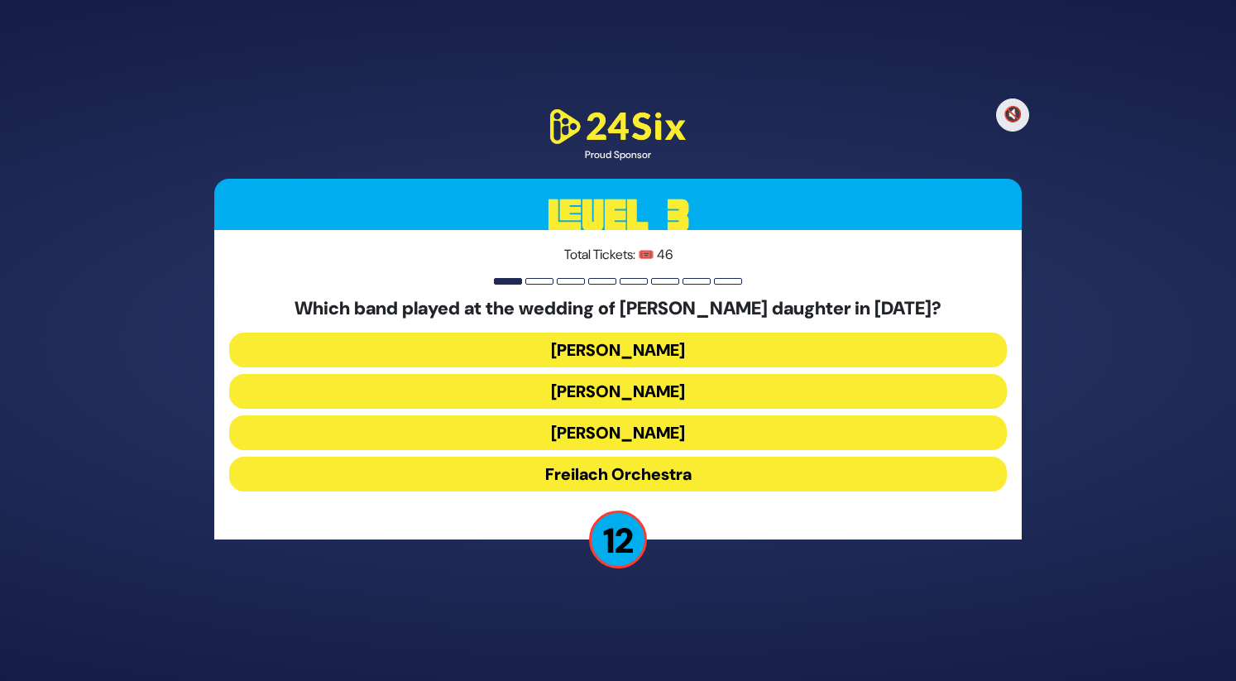
click at [639, 429] on button "Mendy Hershkowitz" at bounding box center [618, 432] width 778 height 35
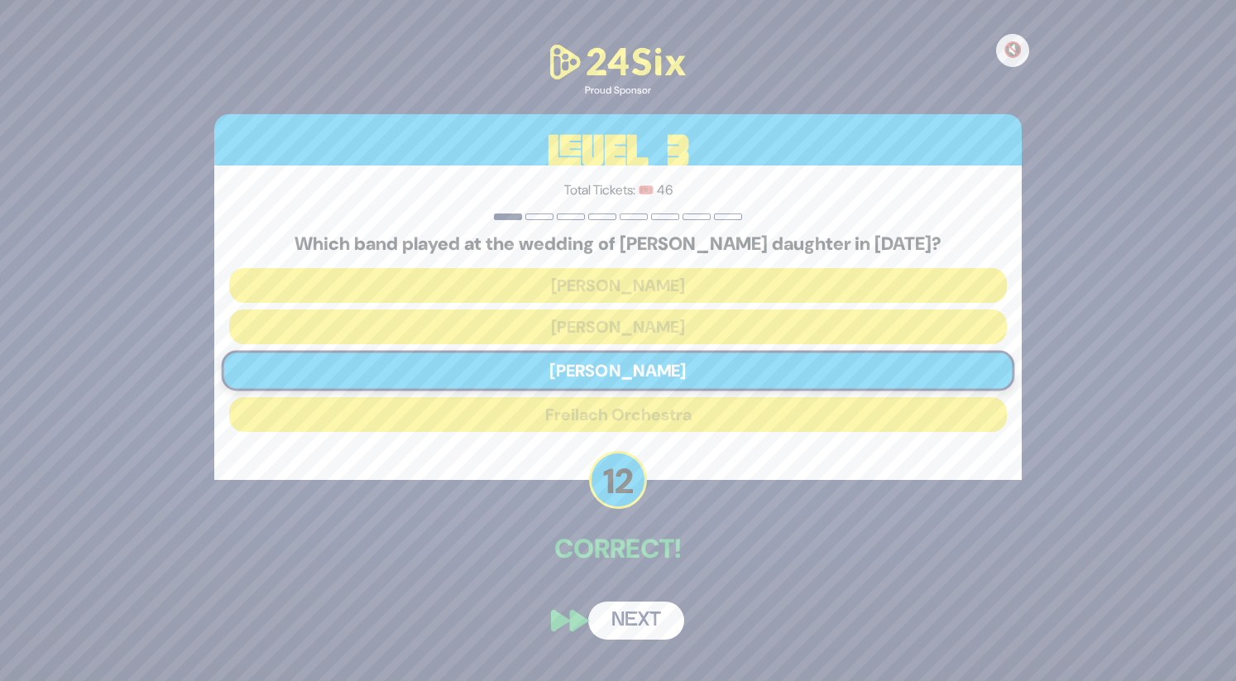
click at [630, 618] on button "Next" at bounding box center [636, 620] width 96 height 38
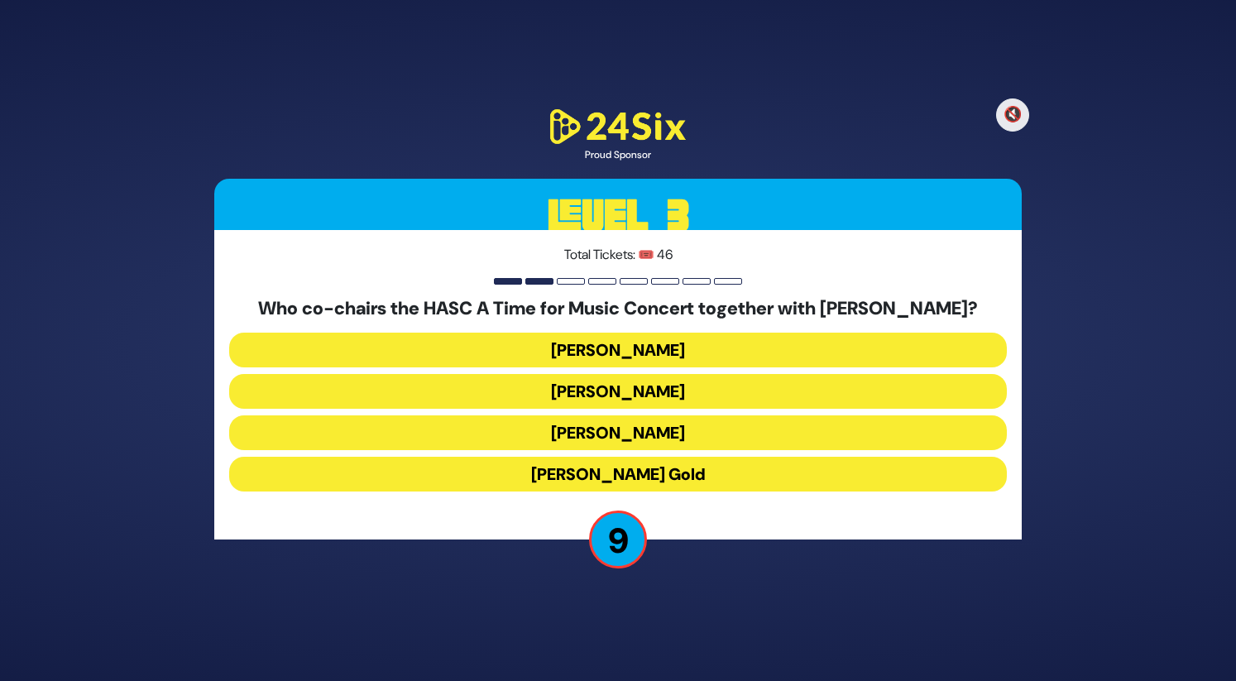
click at [639, 351] on button "Nachum Toker" at bounding box center [618, 350] width 778 height 35
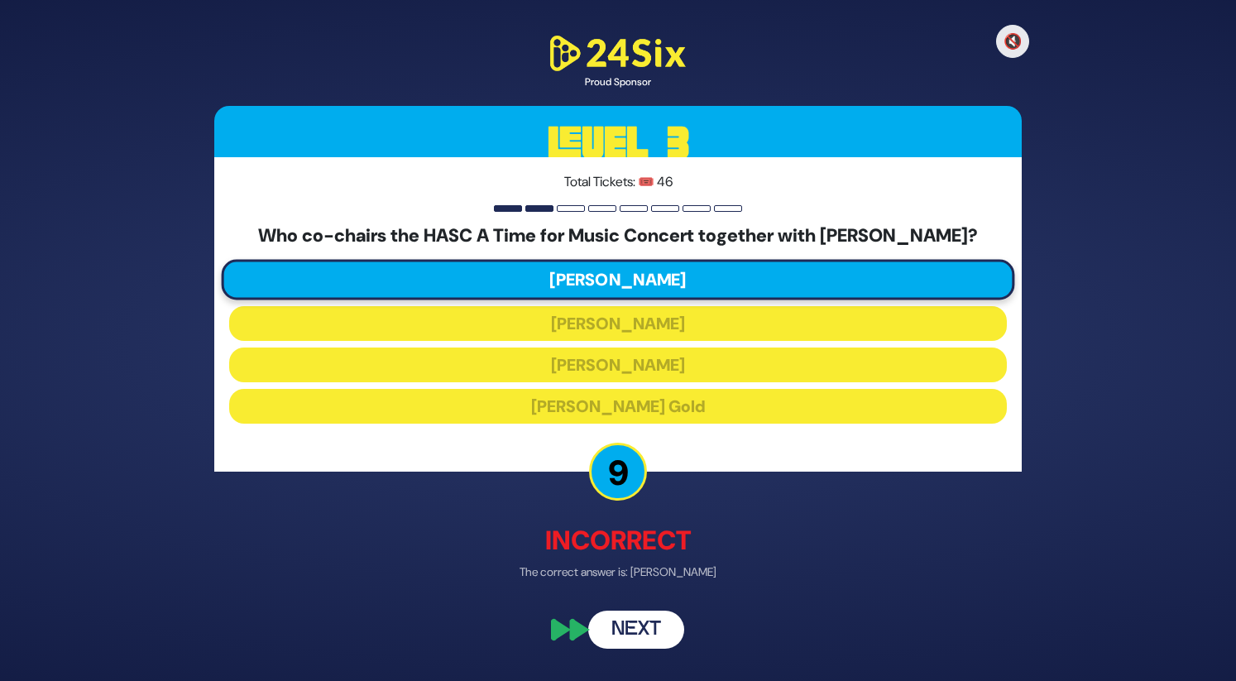
click at [612, 626] on button "Next" at bounding box center [636, 630] width 96 height 38
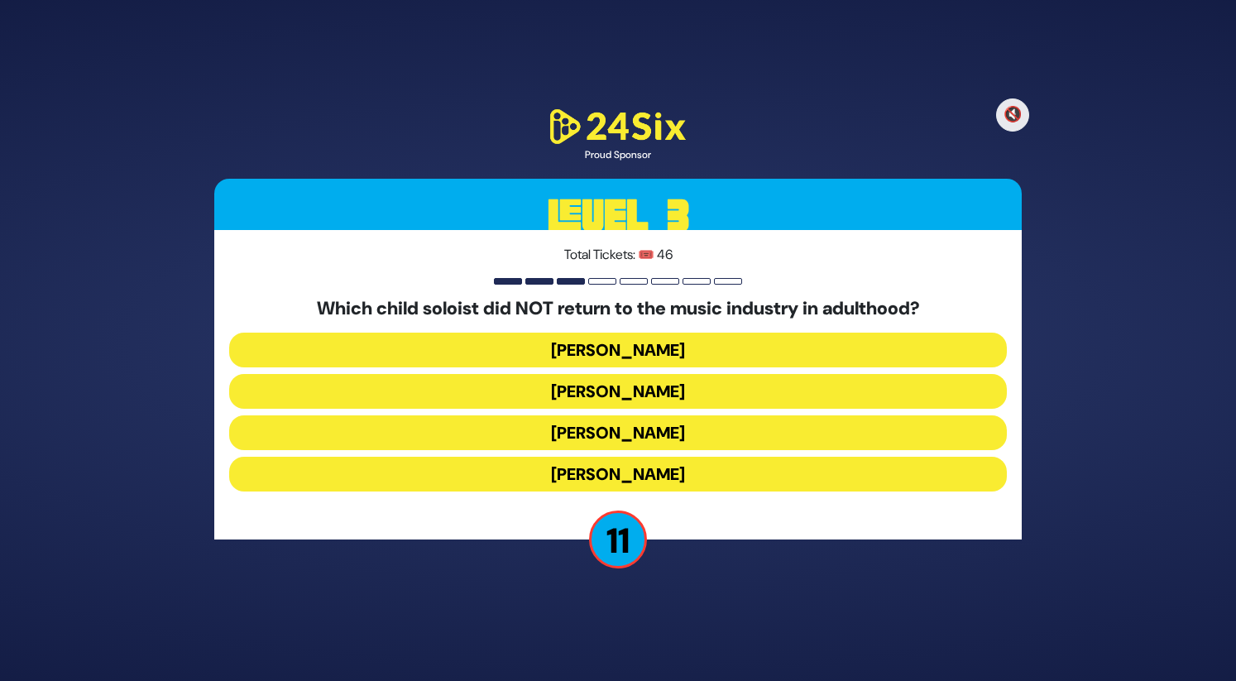
click at [652, 352] on button "Yonatan Sheinfeld" at bounding box center [618, 350] width 778 height 35
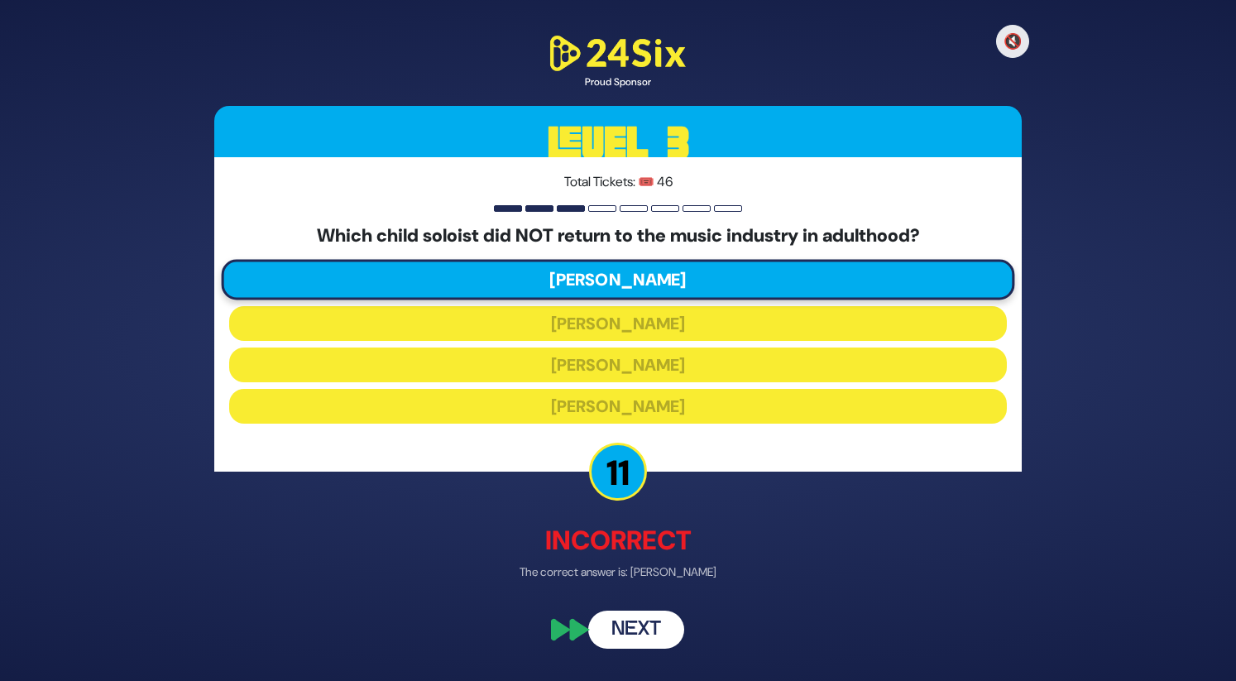
click at [640, 625] on button "Next" at bounding box center [636, 630] width 96 height 38
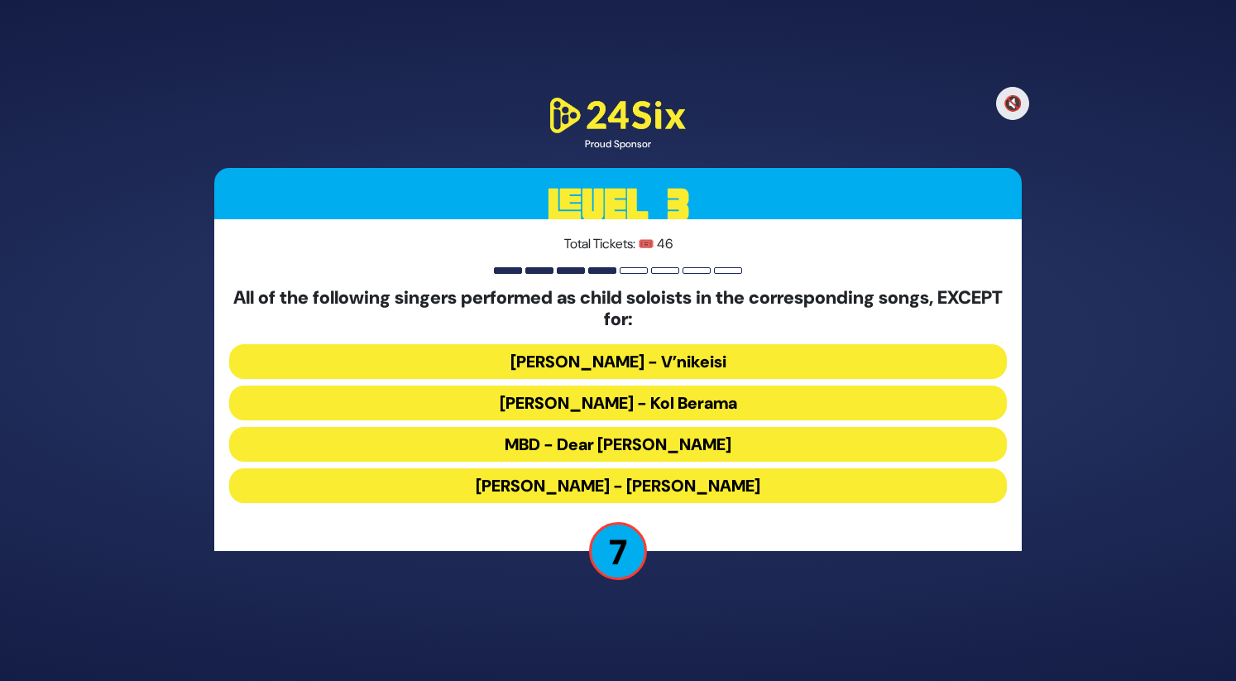
click at [646, 436] on button "MBD - Dear Nikolai" at bounding box center [618, 444] width 778 height 35
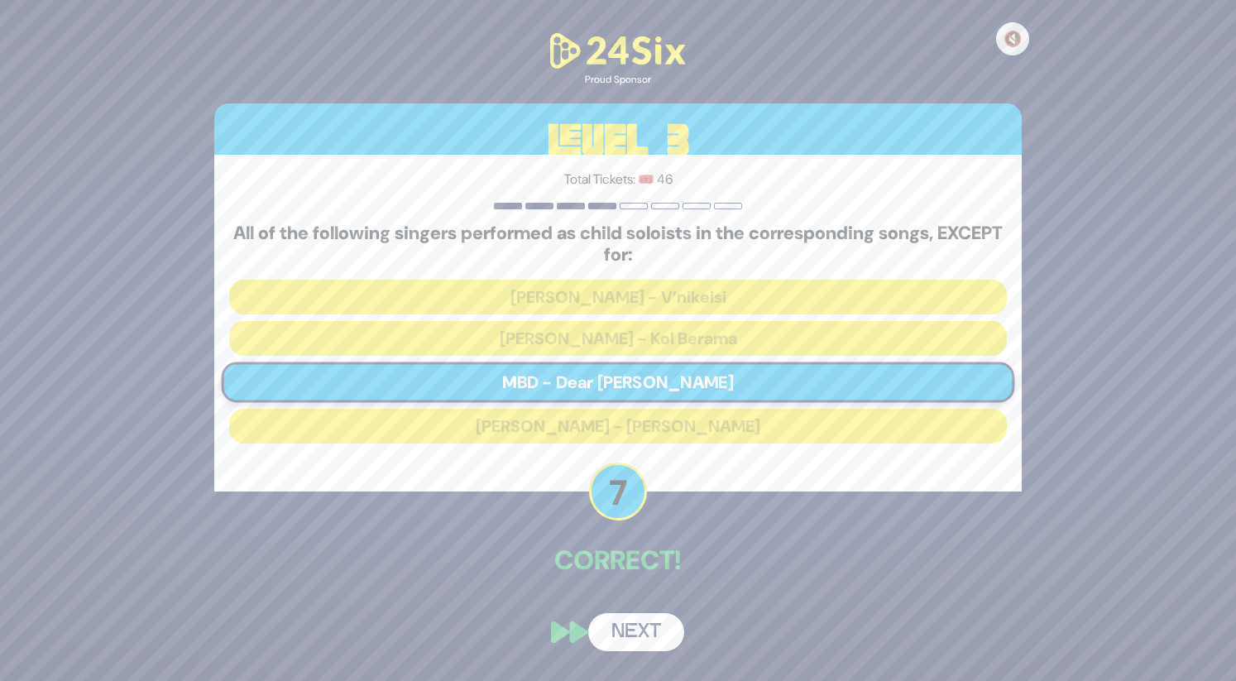
click at [643, 625] on button "Next" at bounding box center [636, 632] width 96 height 38
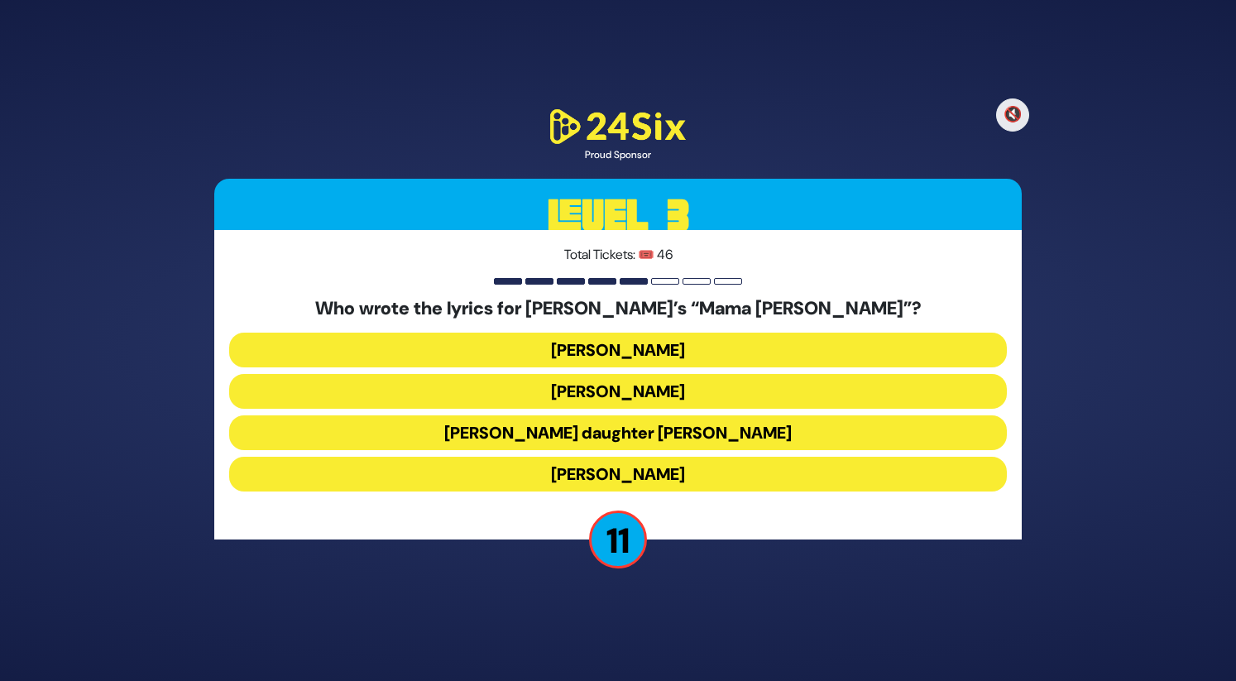
click at [631, 358] on button "Miriam Israeli" at bounding box center [618, 350] width 778 height 35
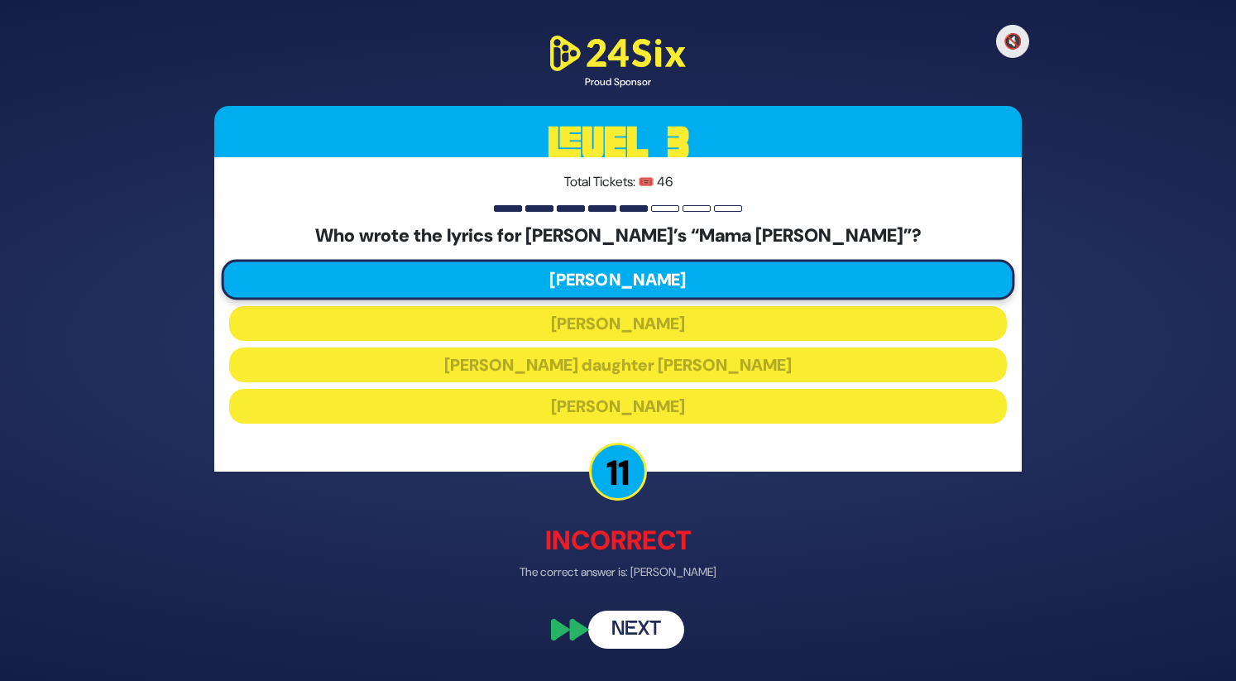
click at [637, 629] on button "Next" at bounding box center [636, 630] width 96 height 38
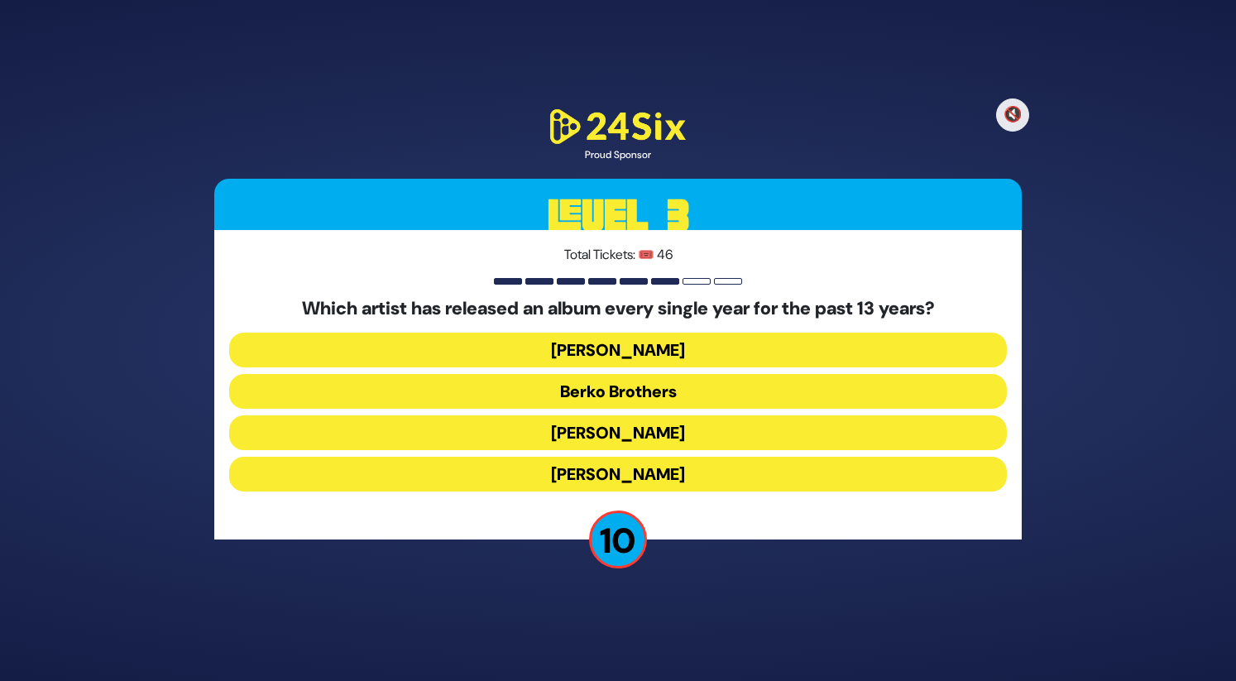
click at [608, 401] on button "Berko Brothers" at bounding box center [618, 391] width 778 height 35
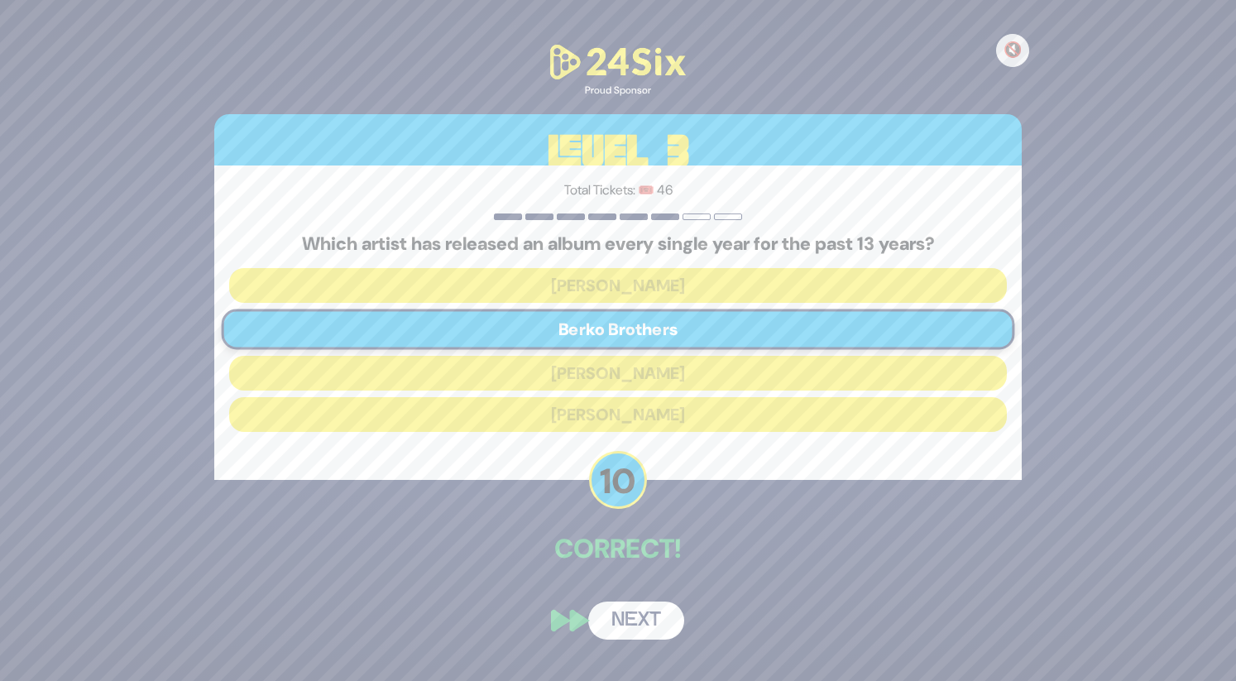
click at [627, 618] on button "Next" at bounding box center [636, 620] width 96 height 38
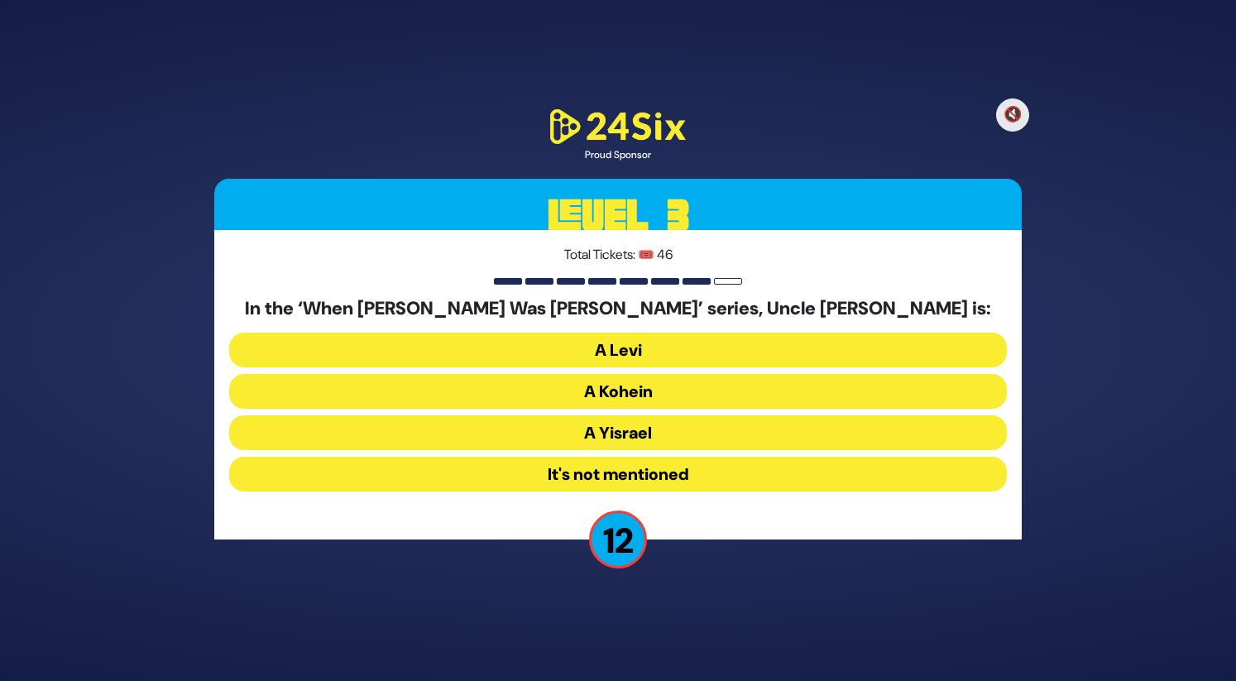
click at [635, 362] on button "A Levi" at bounding box center [618, 350] width 778 height 35
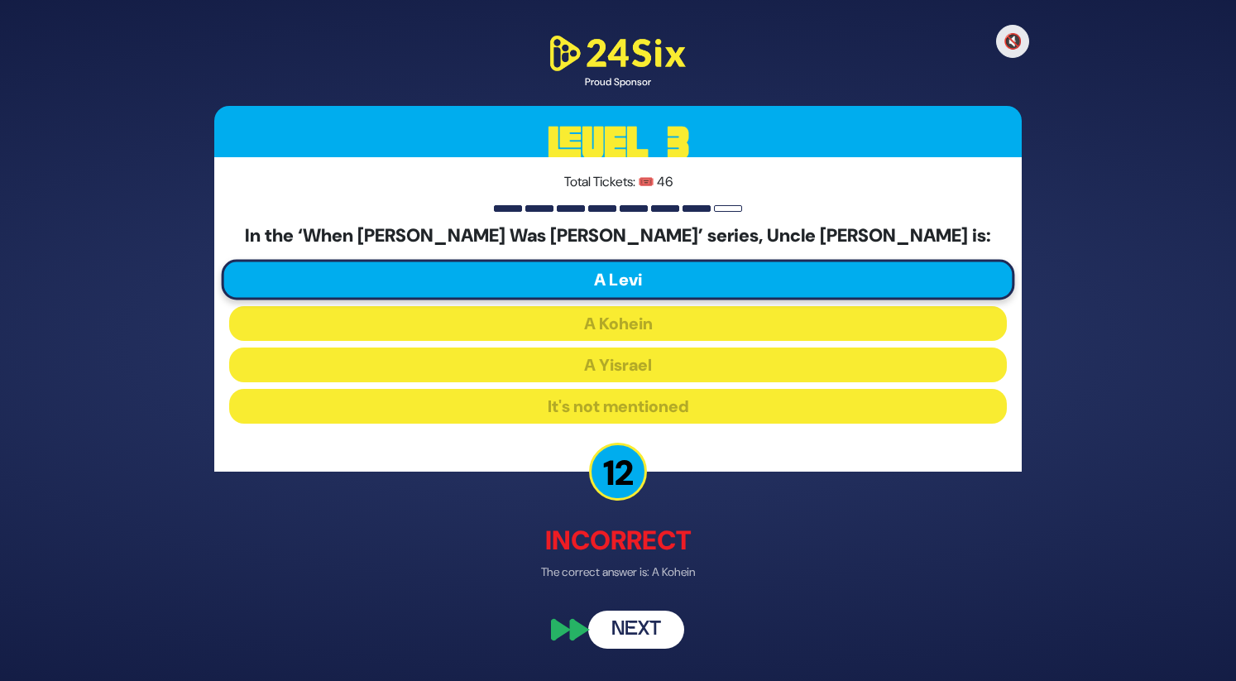
click at [630, 631] on button "Next" at bounding box center [636, 630] width 96 height 38
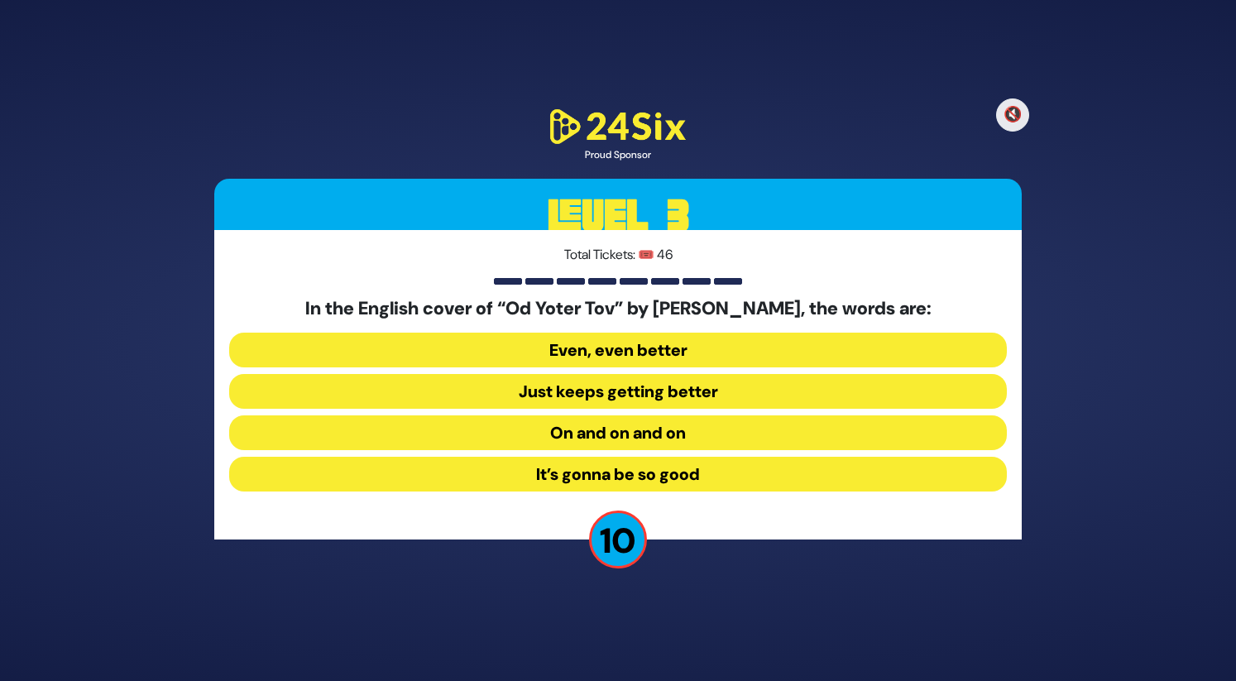
click at [606, 423] on button "On and on and on" at bounding box center [618, 432] width 778 height 35
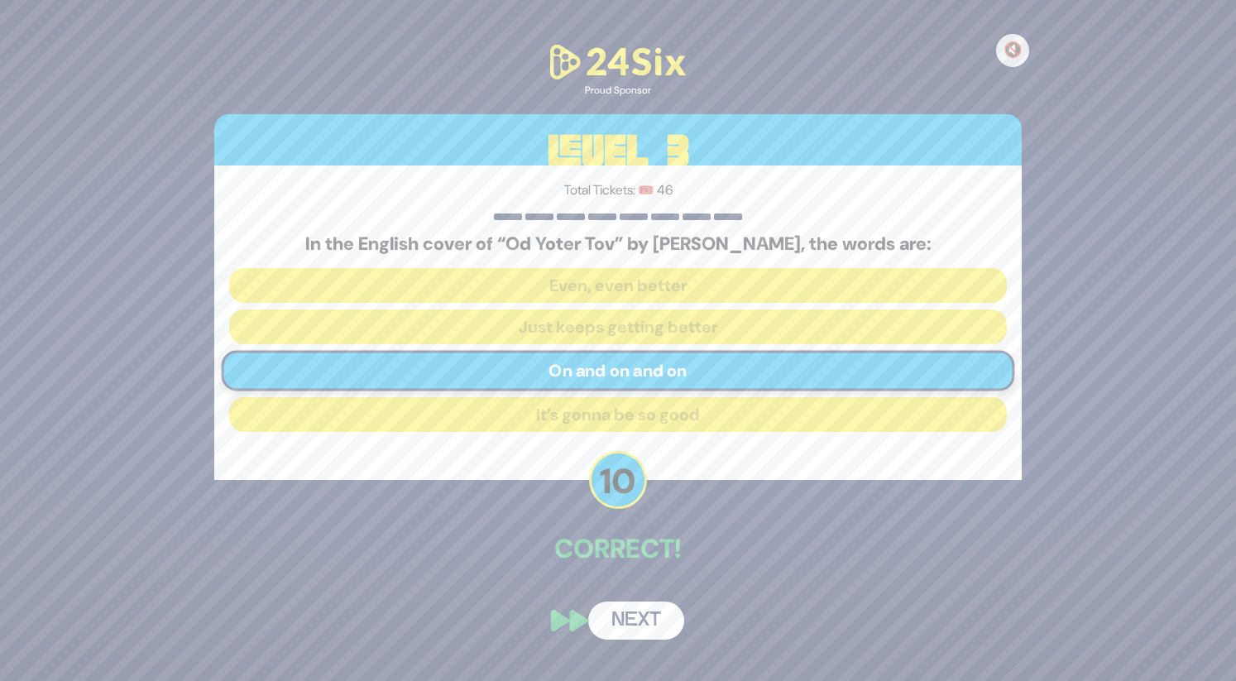
click at [625, 622] on button "Next" at bounding box center [636, 620] width 96 height 38
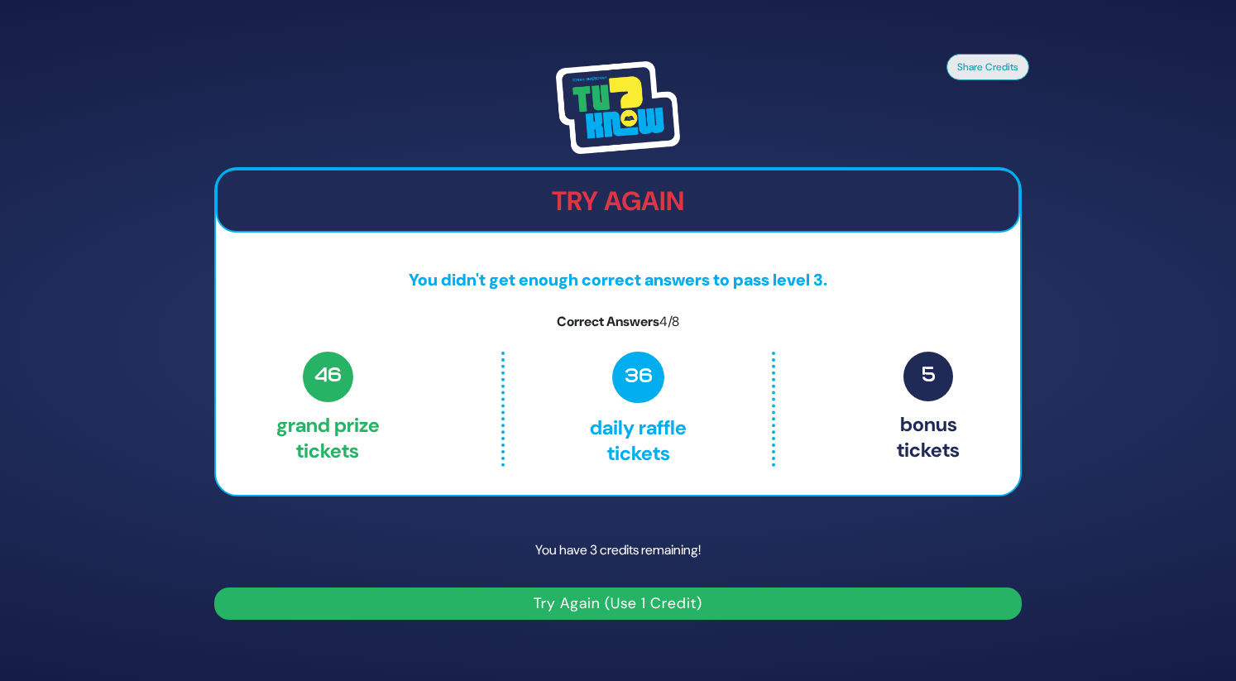
click at [660, 606] on button "Try Again (Use 1 Credit)" at bounding box center [617, 603] width 807 height 32
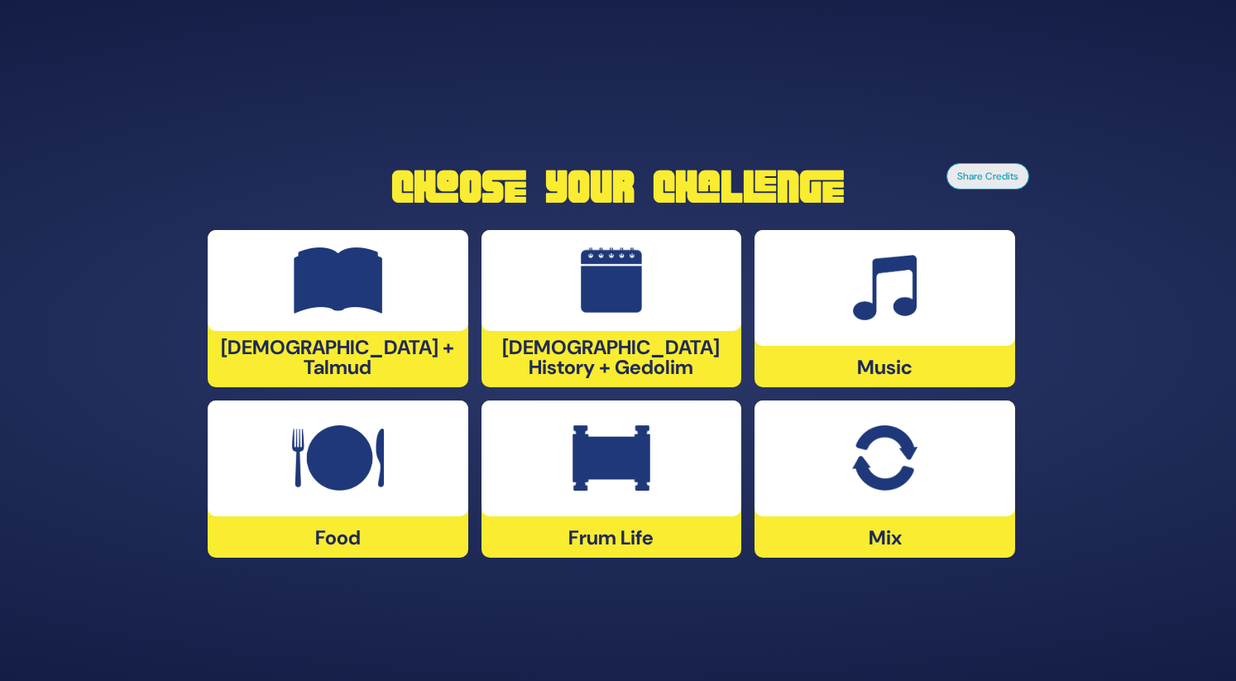
click at [376, 471] on img at bounding box center [338, 458] width 92 height 66
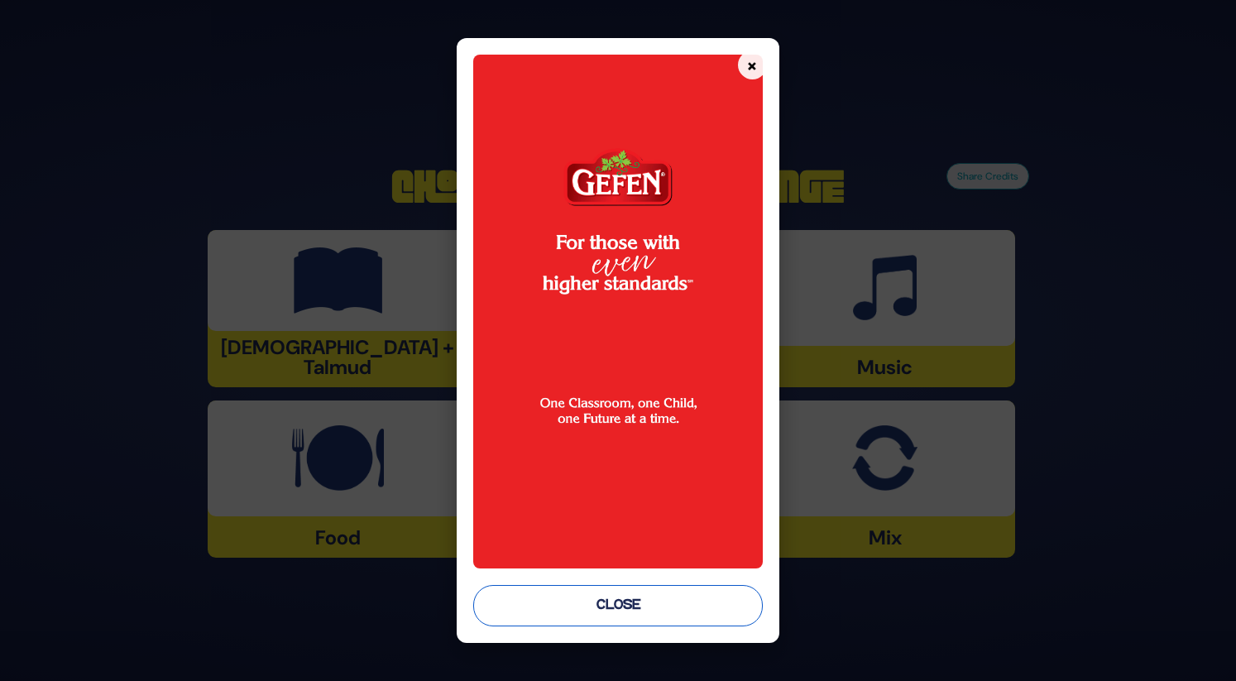
click at [560, 611] on button "Close" at bounding box center [617, 605] width 289 height 41
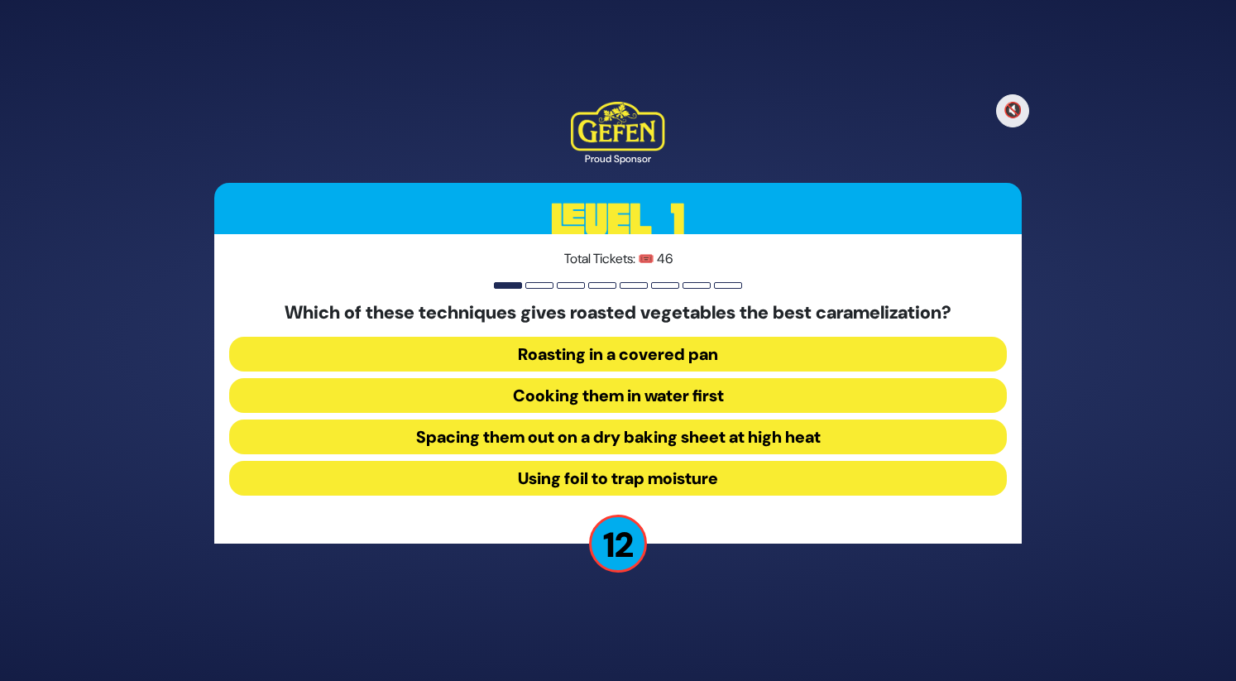
click at [619, 479] on button "Using foil to trap moisture" at bounding box center [618, 478] width 778 height 35
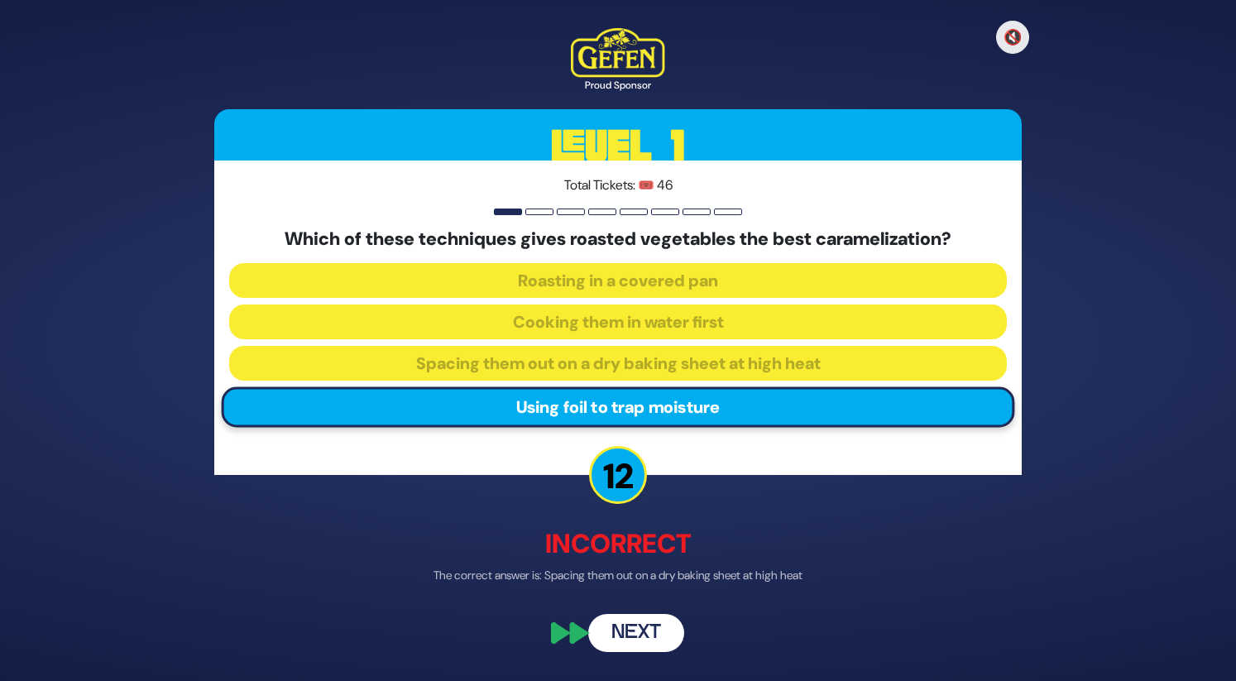
click at [653, 633] on button "Next" at bounding box center [636, 634] width 96 height 38
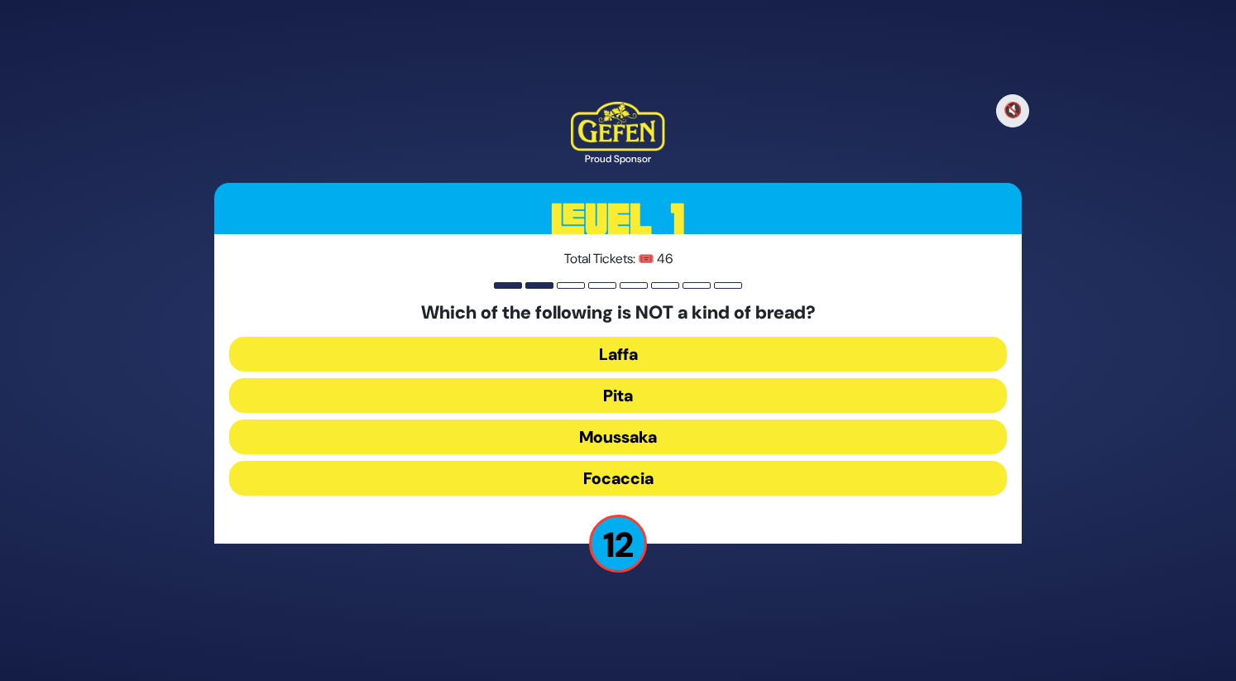
click at [642, 443] on button "Moussaka" at bounding box center [618, 436] width 778 height 35
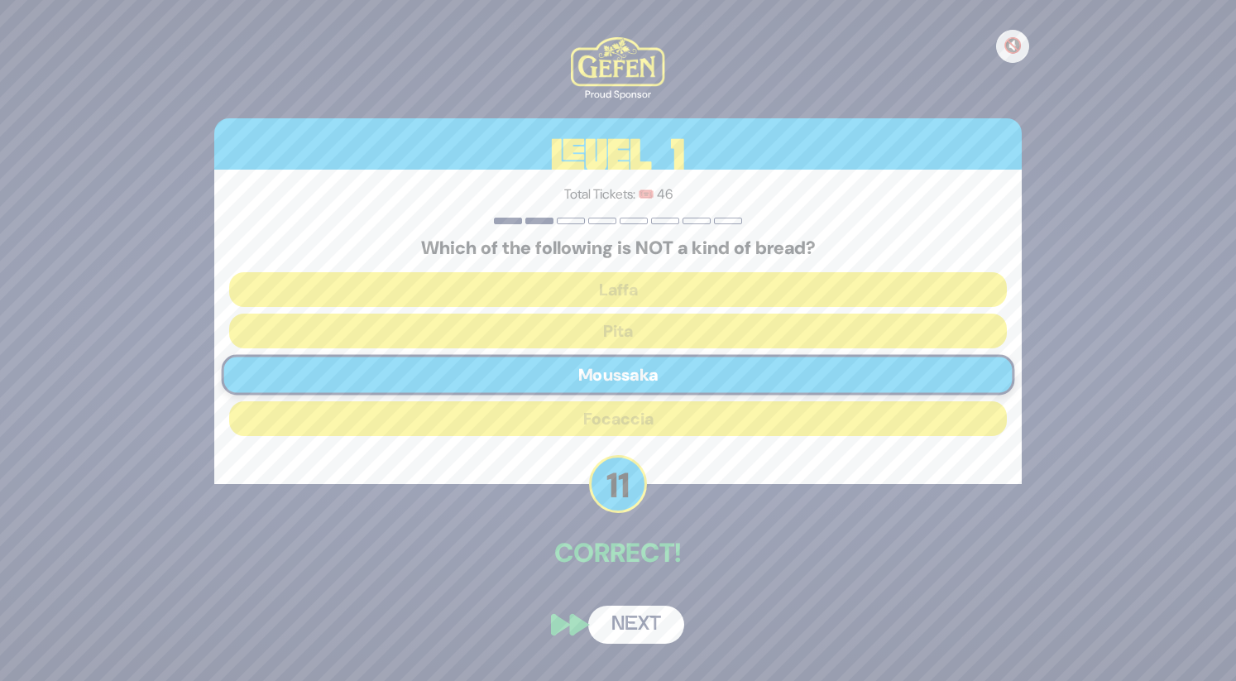
click at [639, 612] on button "Next" at bounding box center [636, 625] width 96 height 38
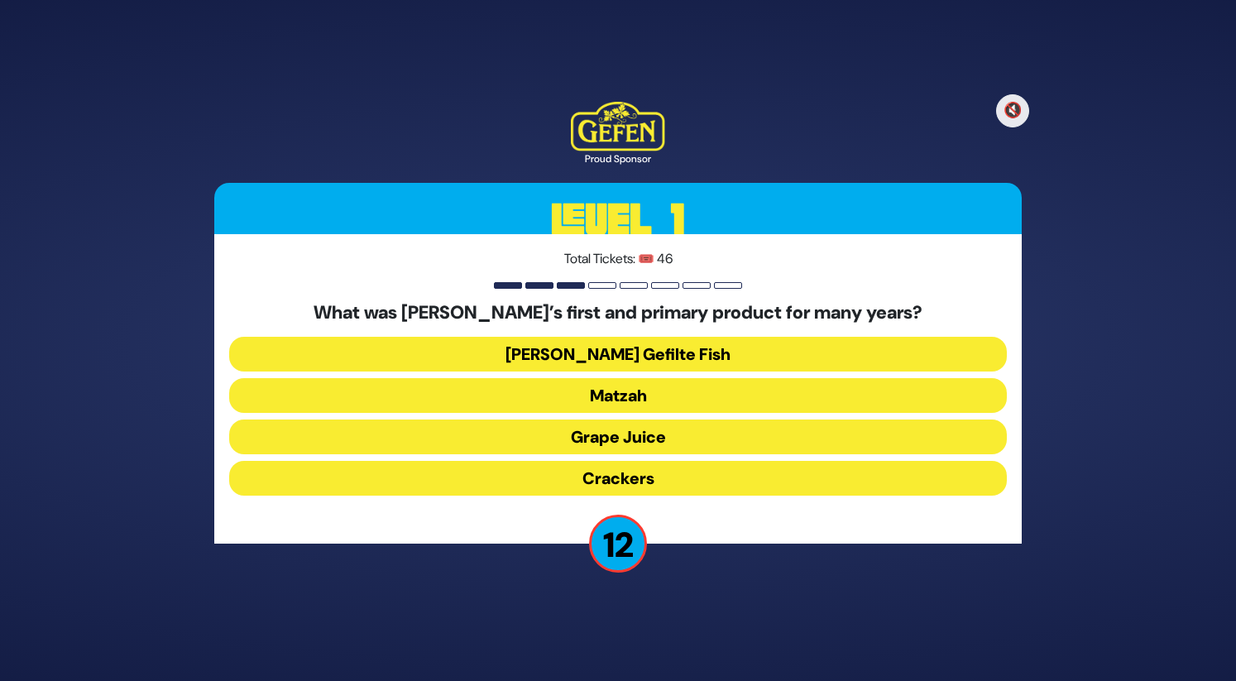
click at [630, 391] on button "Matzah" at bounding box center [618, 395] width 778 height 35
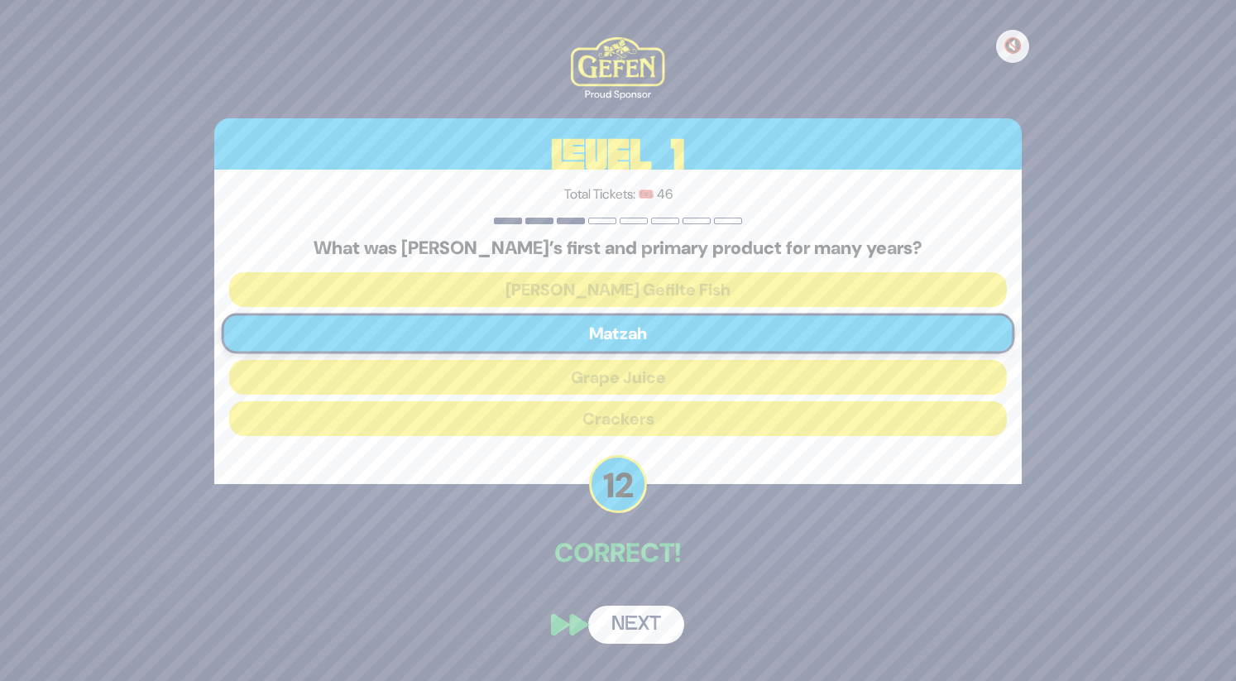
click at [654, 617] on button "Next" at bounding box center [636, 625] width 96 height 38
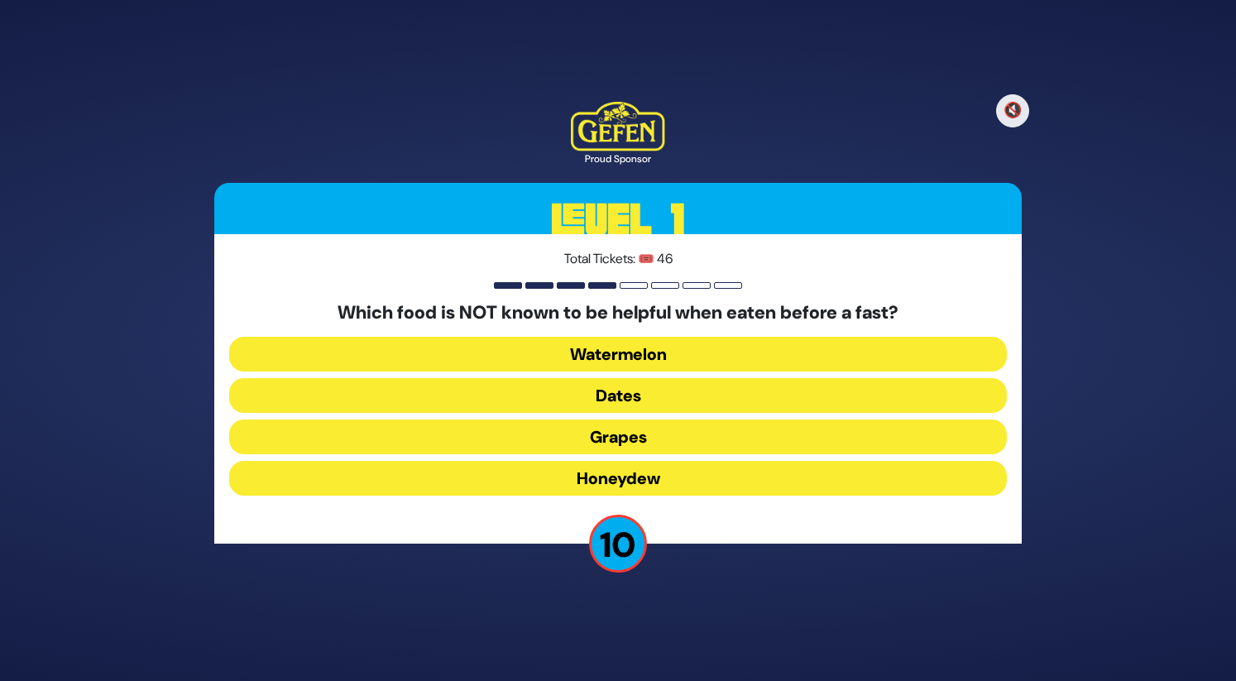
click at [660, 395] on button "Dates" at bounding box center [618, 395] width 778 height 35
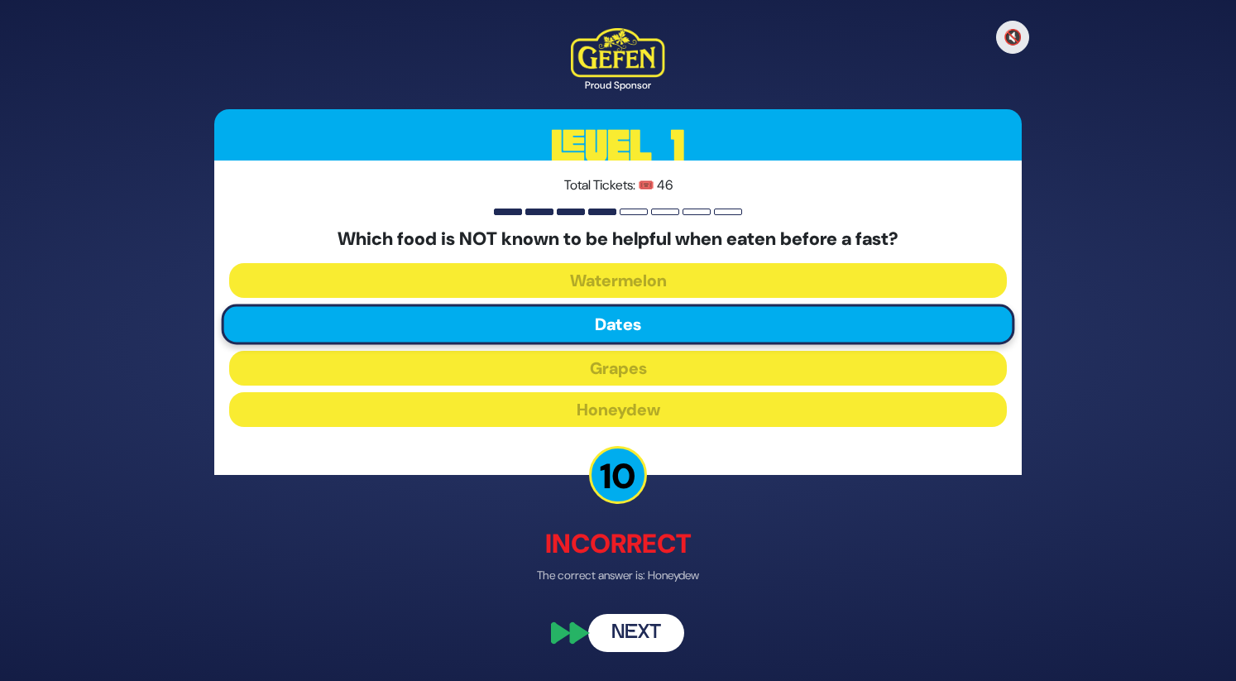
click at [613, 634] on button "Next" at bounding box center [636, 634] width 96 height 38
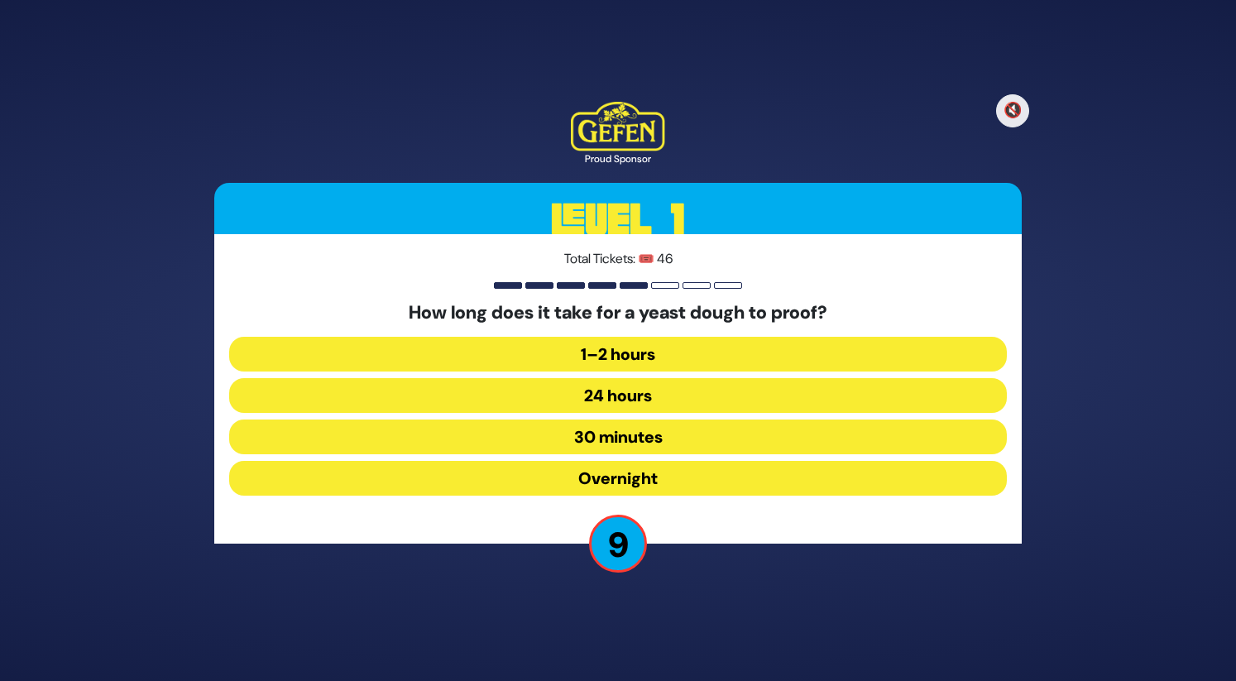
click at [630, 437] on button "30 minutes" at bounding box center [618, 436] width 778 height 35
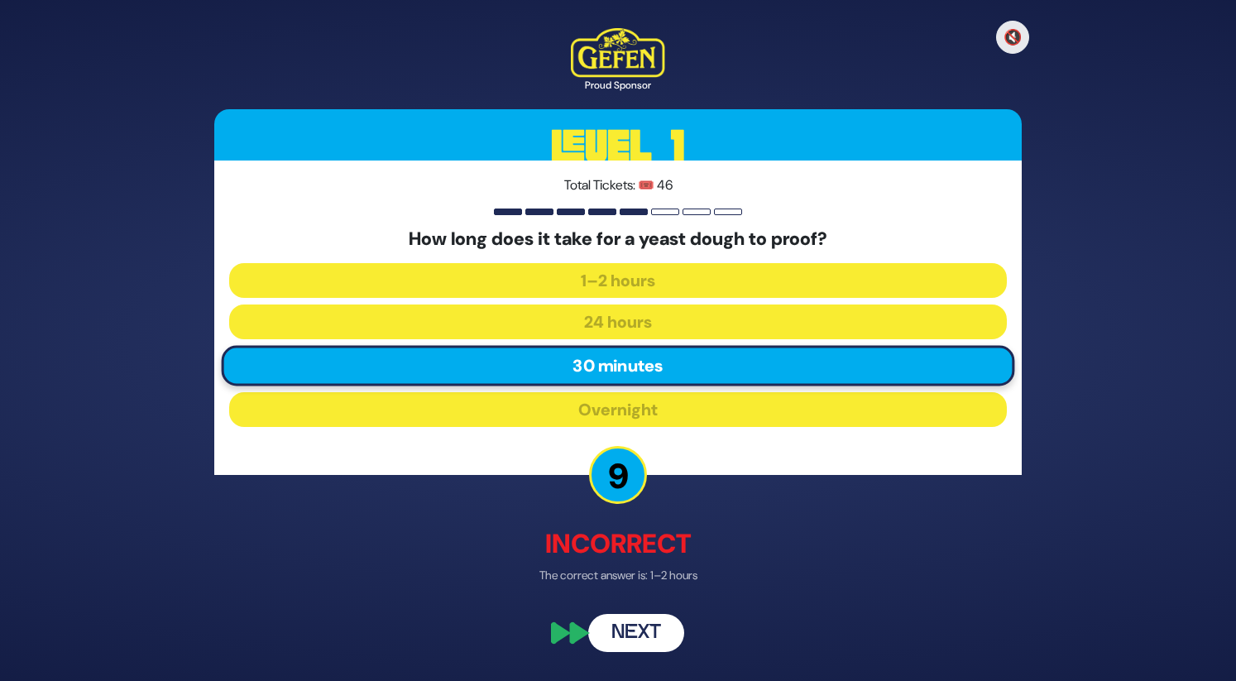
click at [625, 626] on button "Next" at bounding box center [636, 634] width 96 height 38
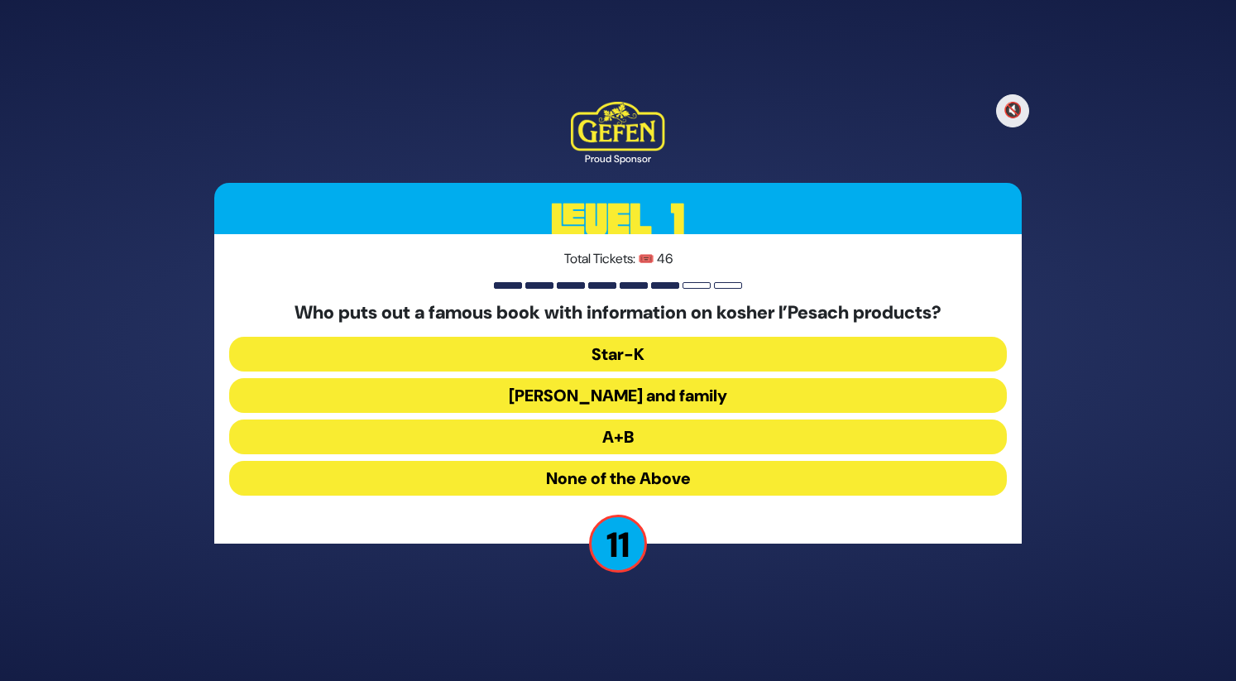
click at [607, 424] on button "A+B" at bounding box center [618, 436] width 778 height 35
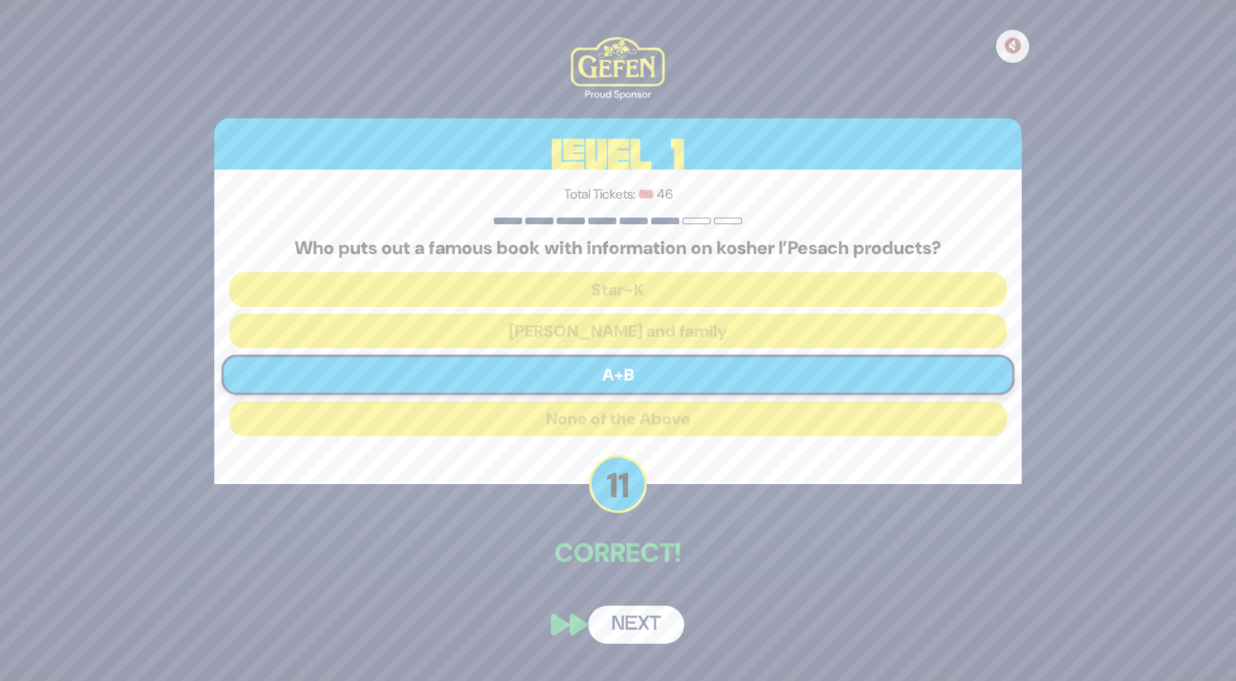
click at [615, 633] on button "Next" at bounding box center [636, 625] width 96 height 38
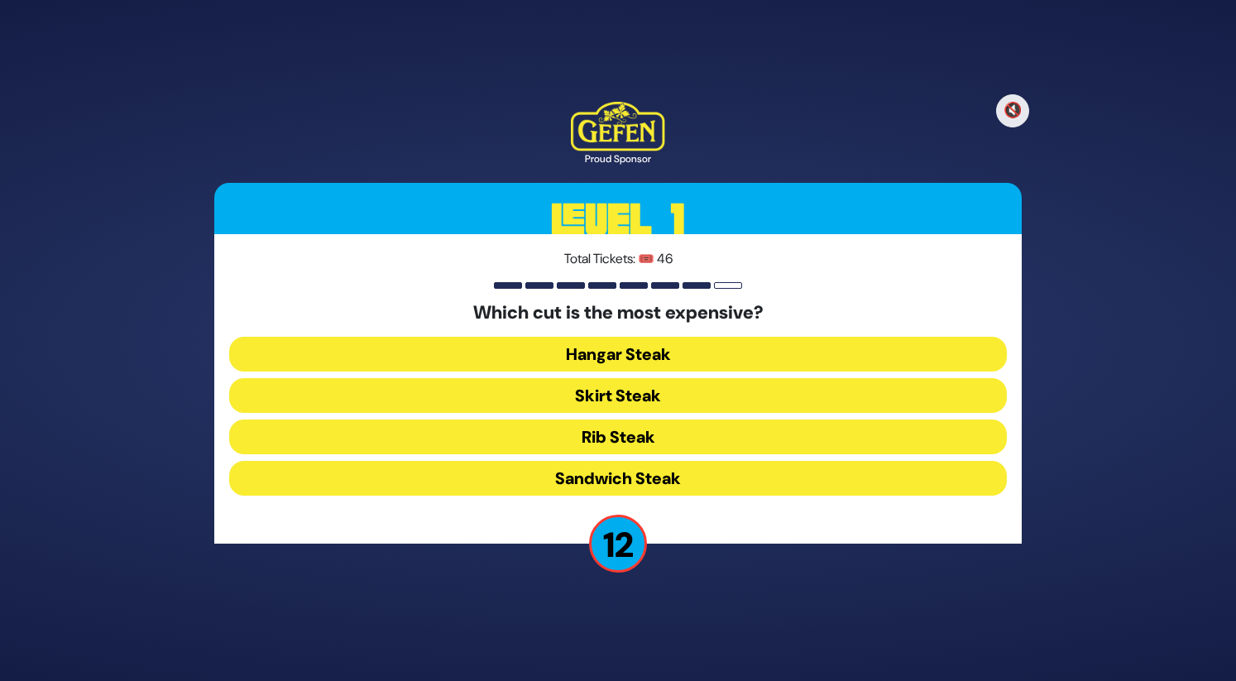
click at [602, 431] on button "Rib Steak" at bounding box center [618, 436] width 778 height 35
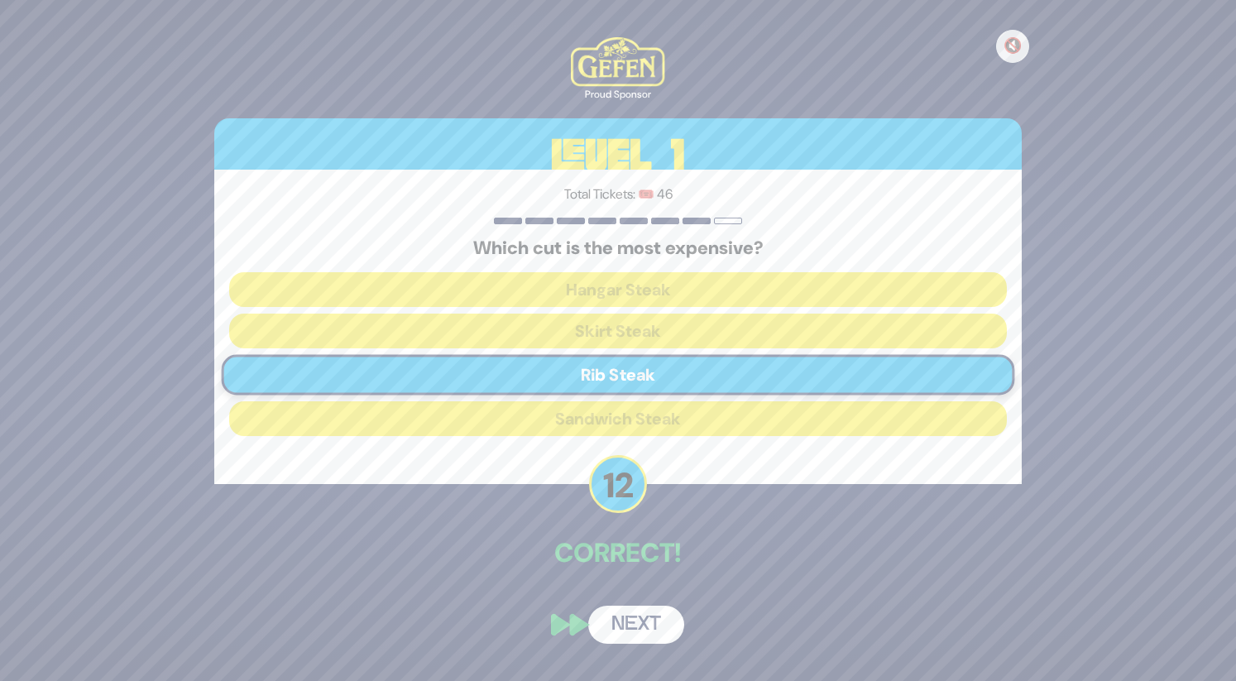
click at [639, 614] on button "Next" at bounding box center [636, 625] width 96 height 38
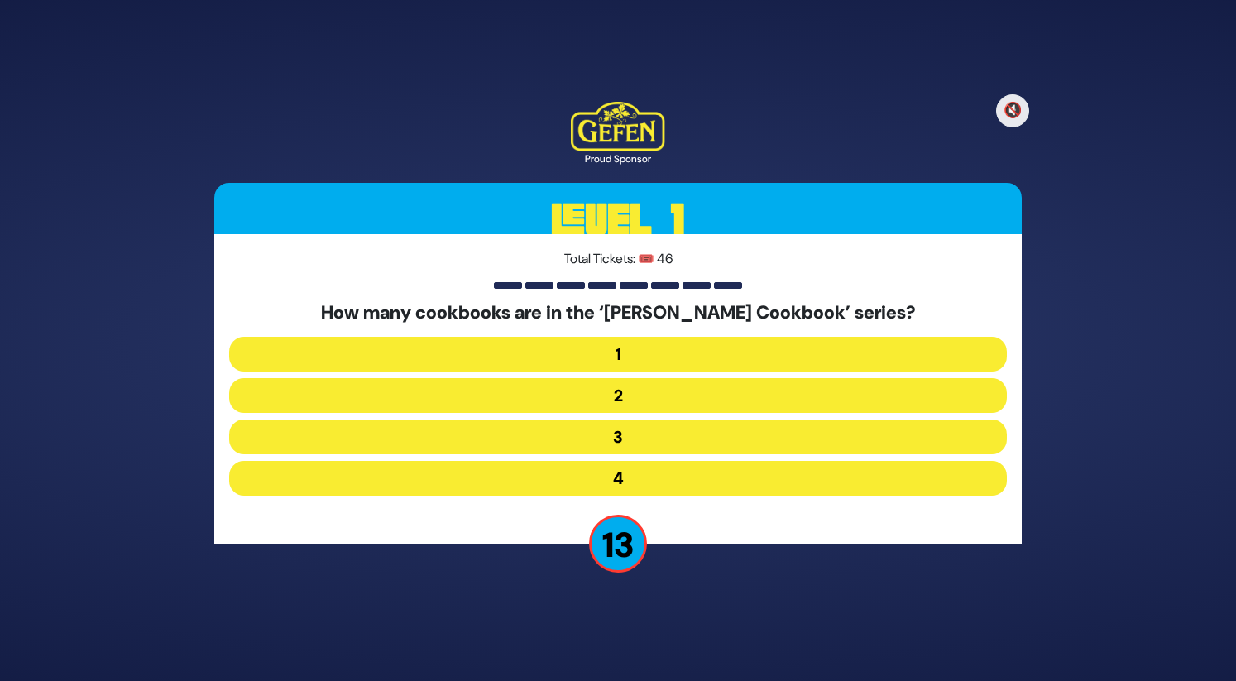
click at [610, 436] on button "3" at bounding box center [618, 436] width 778 height 35
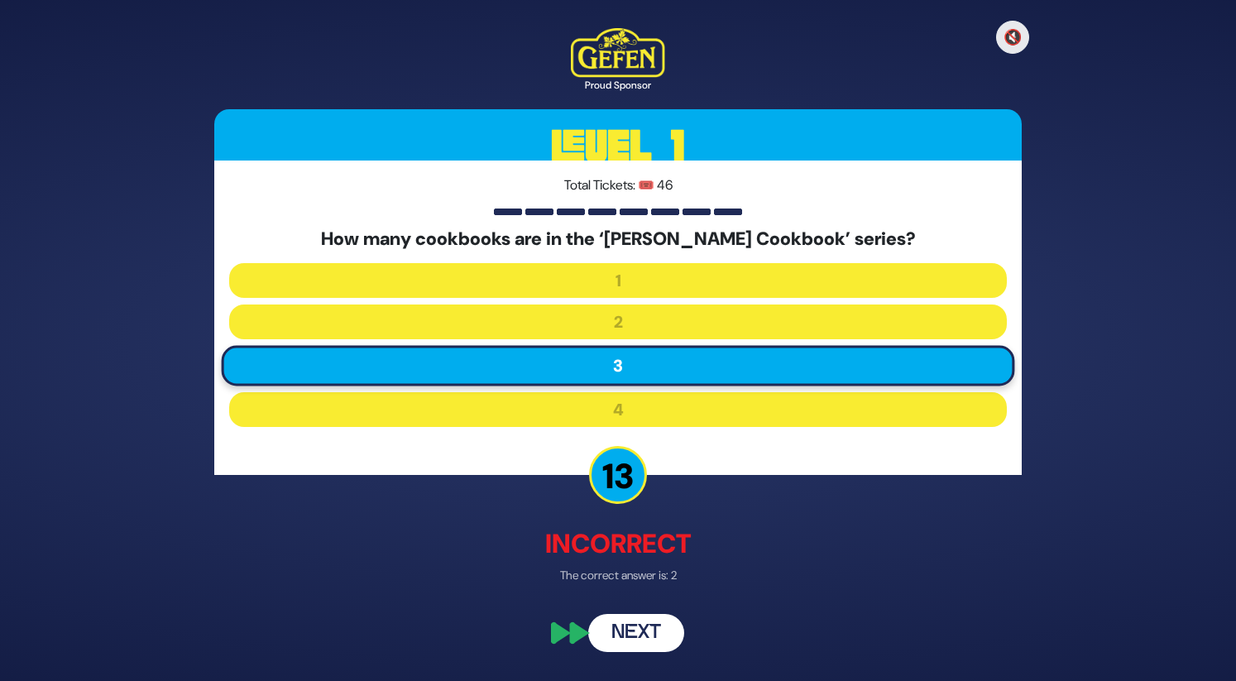
click at [623, 626] on button "Next" at bounding box center [636, 634] width 96 height 38
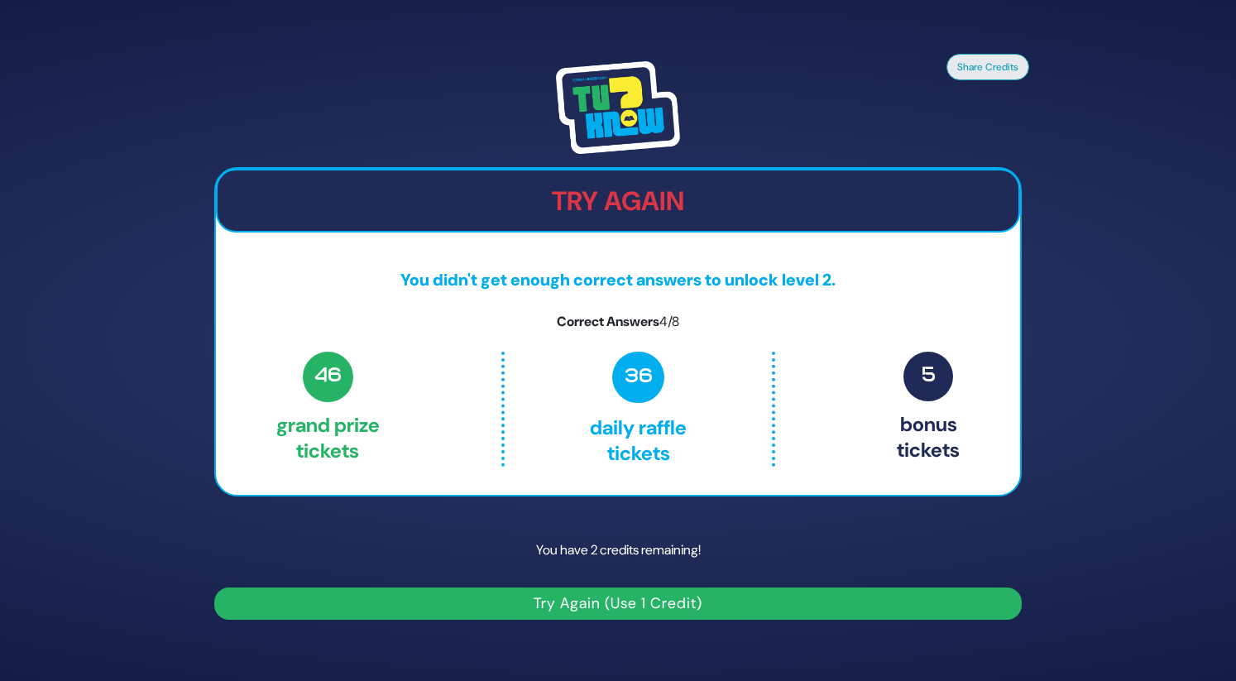
click at [609, 608] on button "Try Again (Use 1 Credit)" at bounding box center [617, 603] width 807 height 32
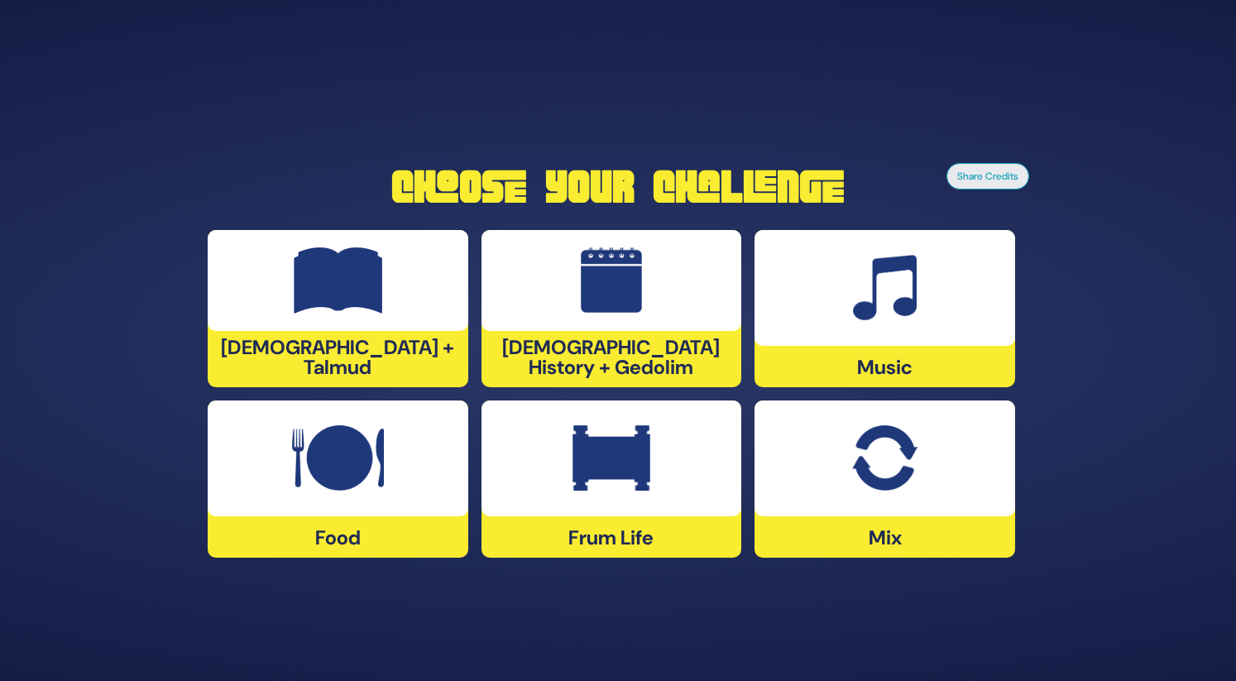
click at [821, 467] on div at bounding box center [884, 458] width 261 height 116
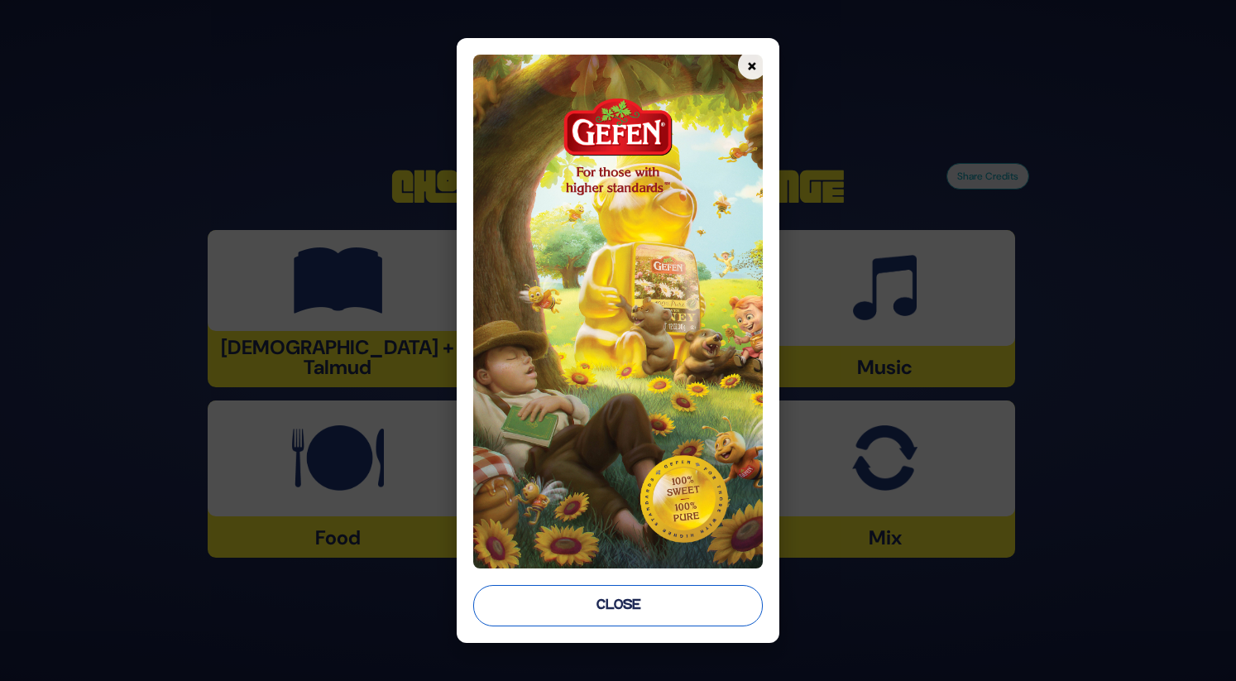
click at [674, 615] on button "Close" at bounding box center [617, 605] width 289 height 41
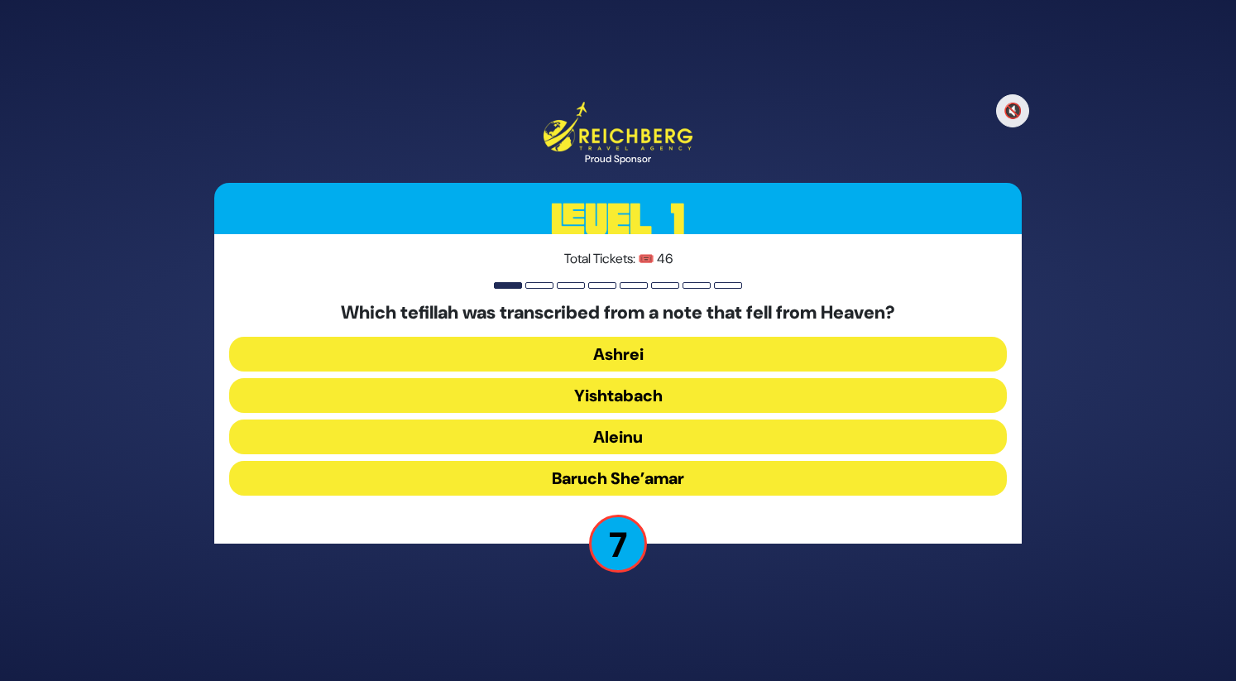
click at [635, 388] on button "Yishtabach" at bounding box center [618, 395] width 778 height 35
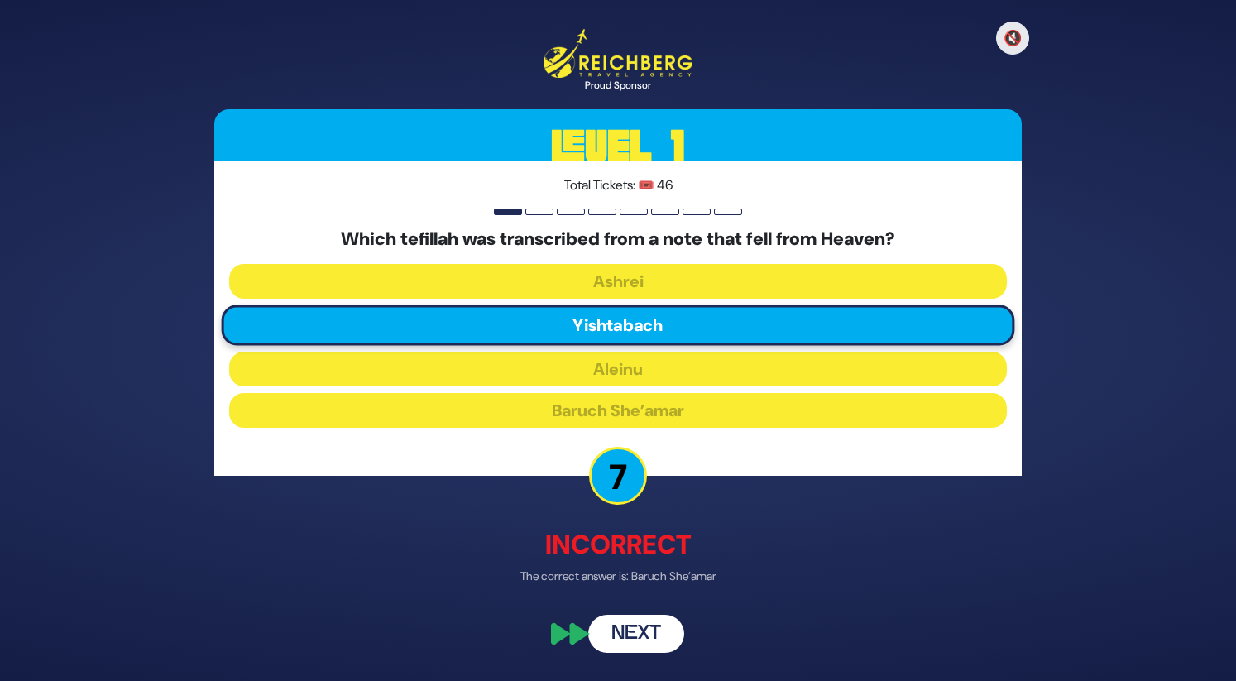
click at [635, 623] on button "Next" at bounding box center [636, 633] width 96 height 38
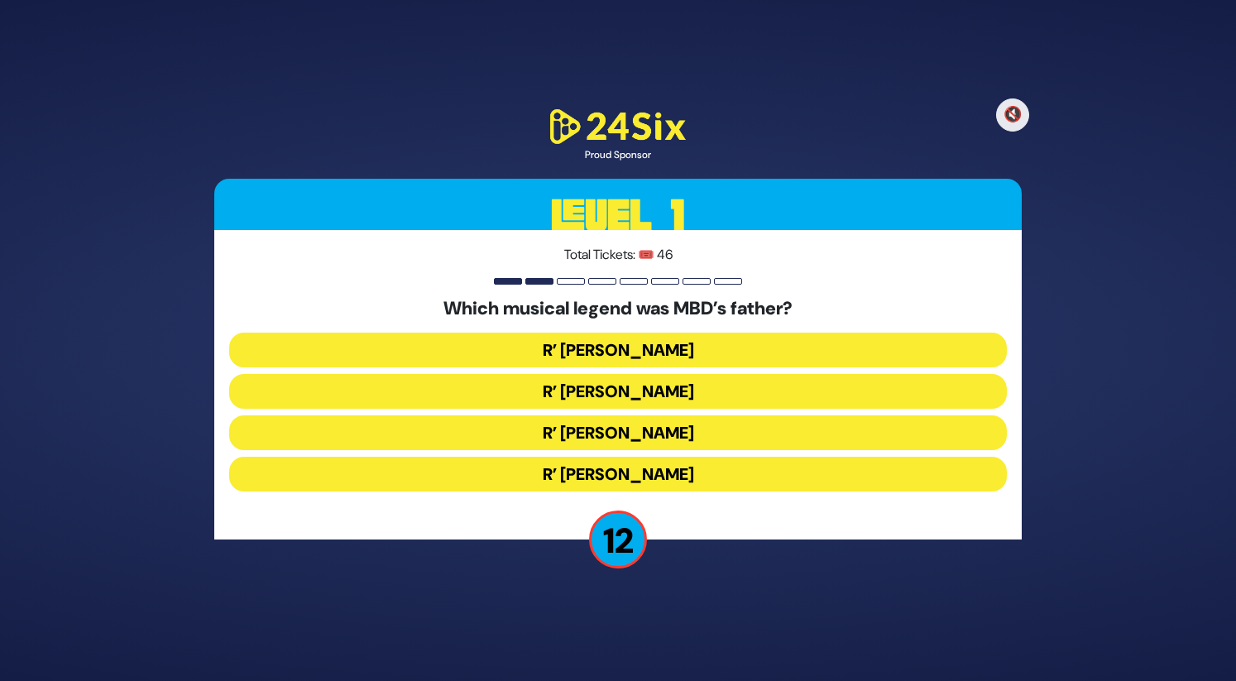
click at [624, 348] on button "R’ Yisroel Werdyger" at bounding box center [618, 350] width 778 height 35
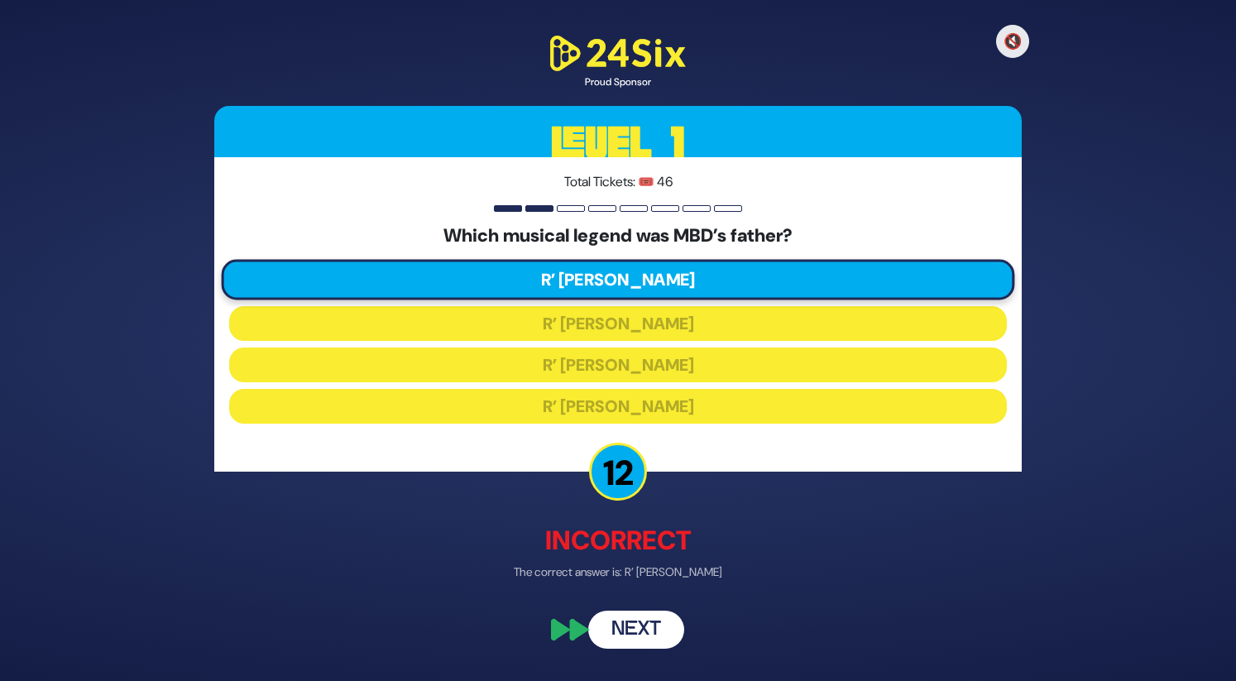
click at [623, 624] on button "Next" at bounding box center [636, 630] width 96 height 38
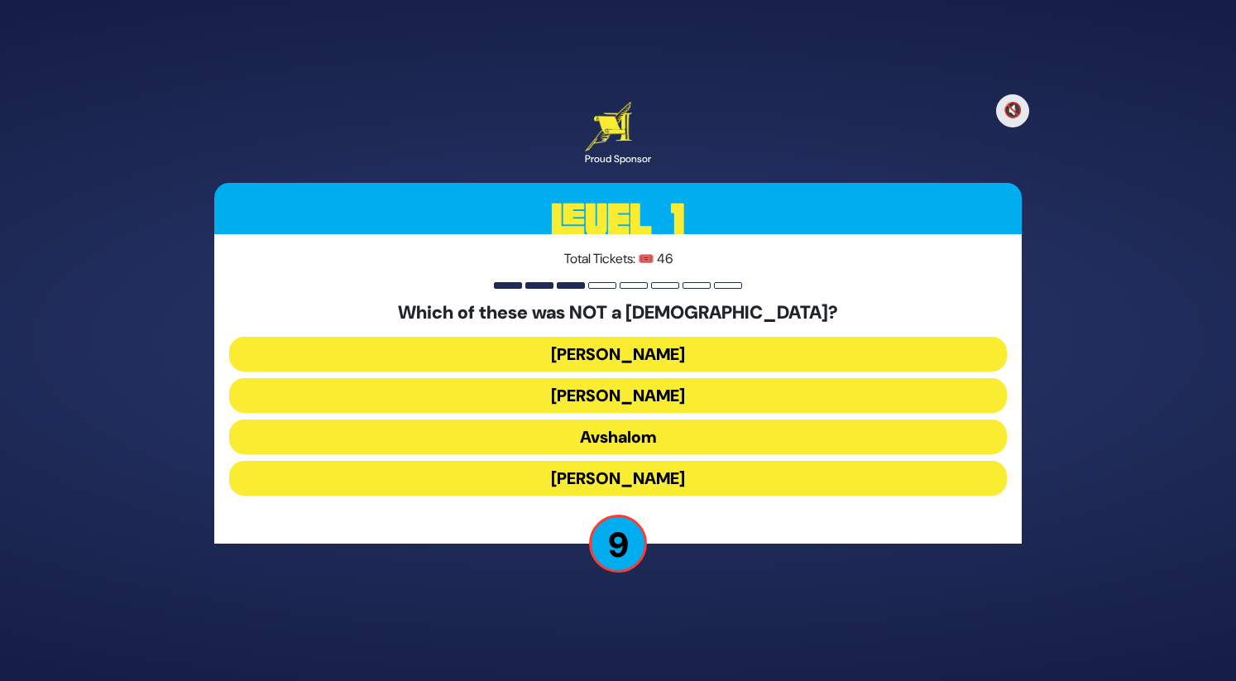
click at [639, 347] on button "Shmuel Hanavi" at bounding box center [618, 354] width 778 height 35
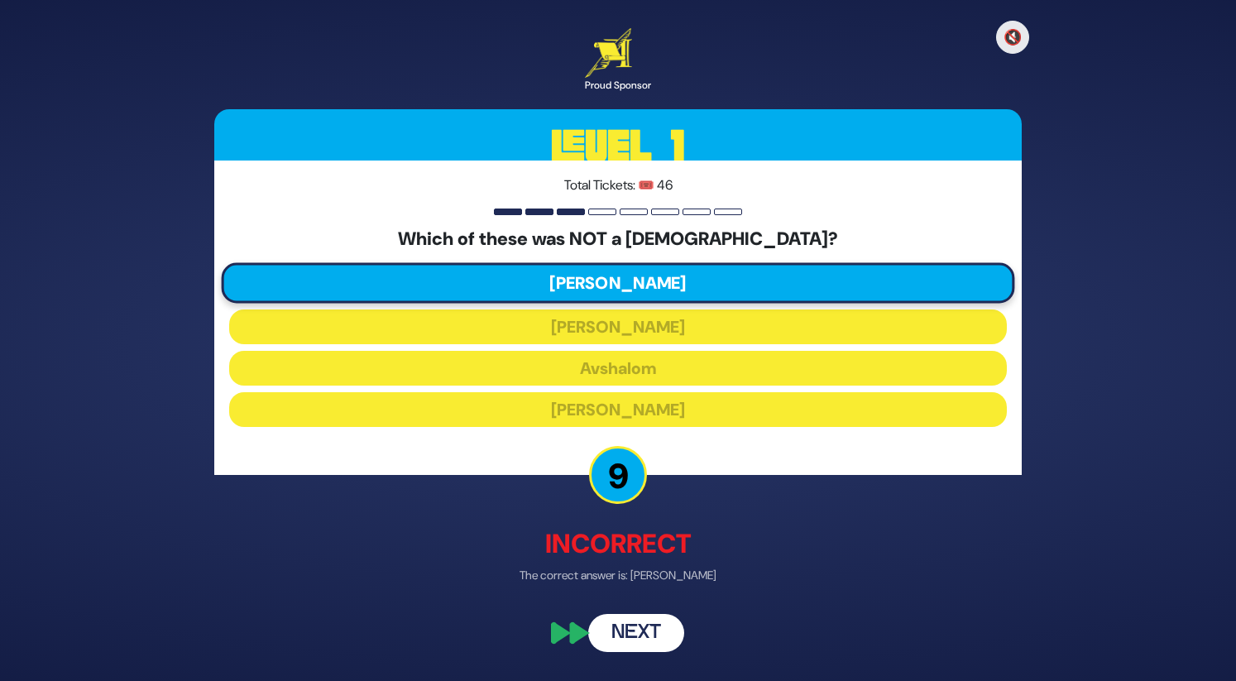
click at [623, 627] on button "Next" at bounding box center [636, 634] width 96 height 38
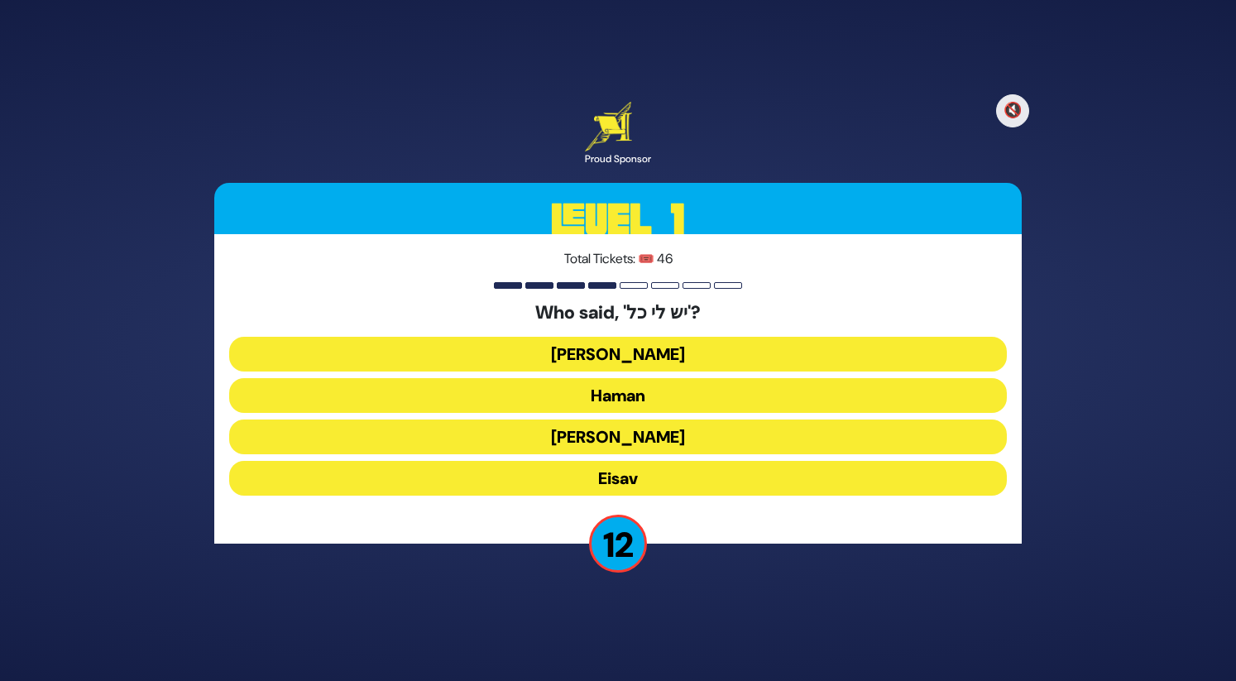
click at [564, 346] on button "Yaakov Avinu" at bounding box center [618, 354] width 778 height 35
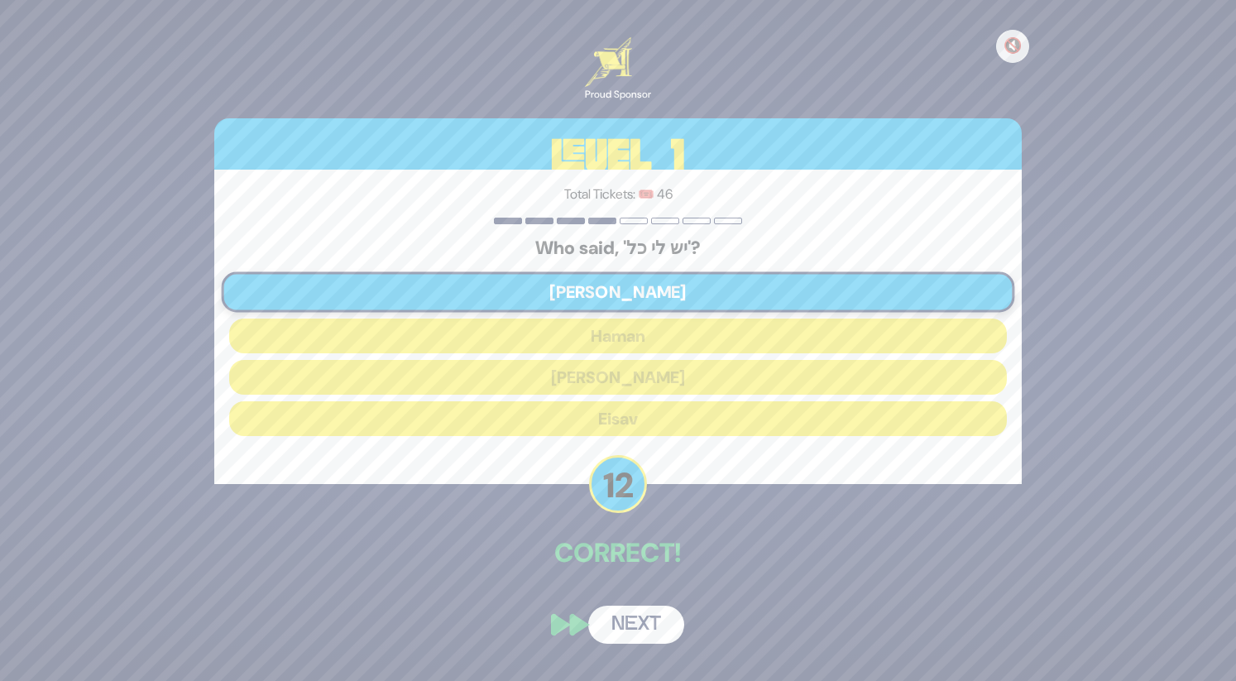
click at [617, 623] on button "Next" at bounding box center [636, 625] width 96 height 38
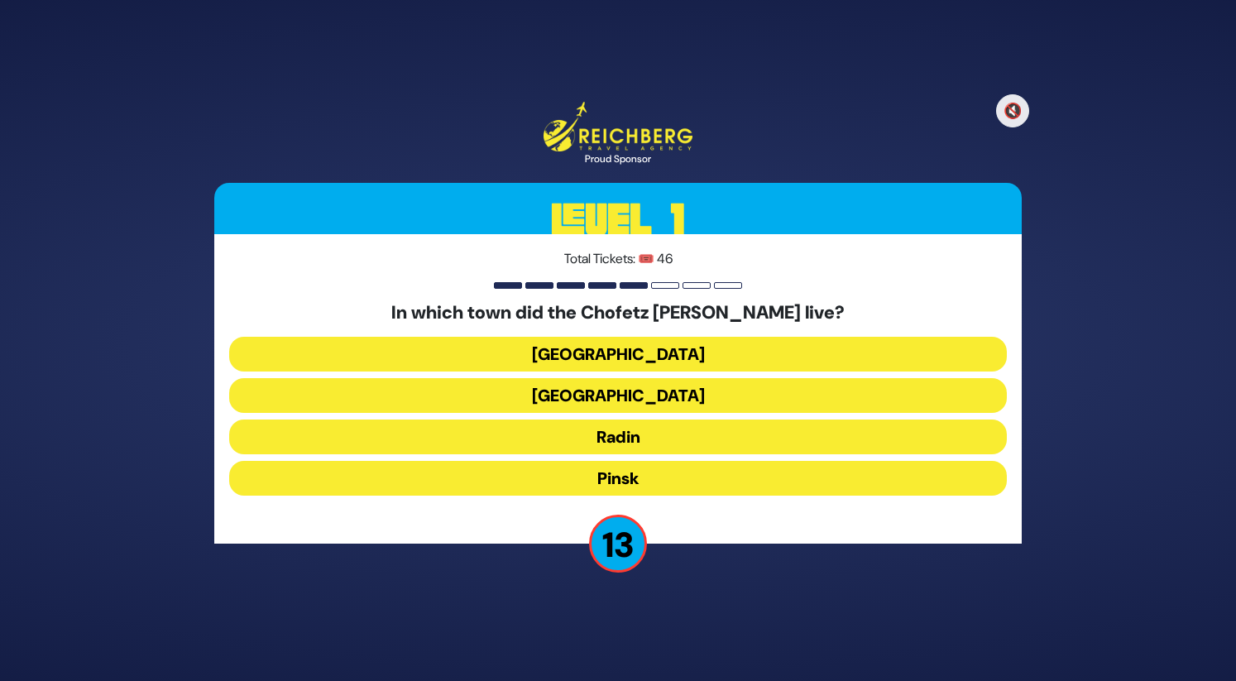
click at [555, 431] on button "Radin" at bounding box center [618, 436] width 778 height 35
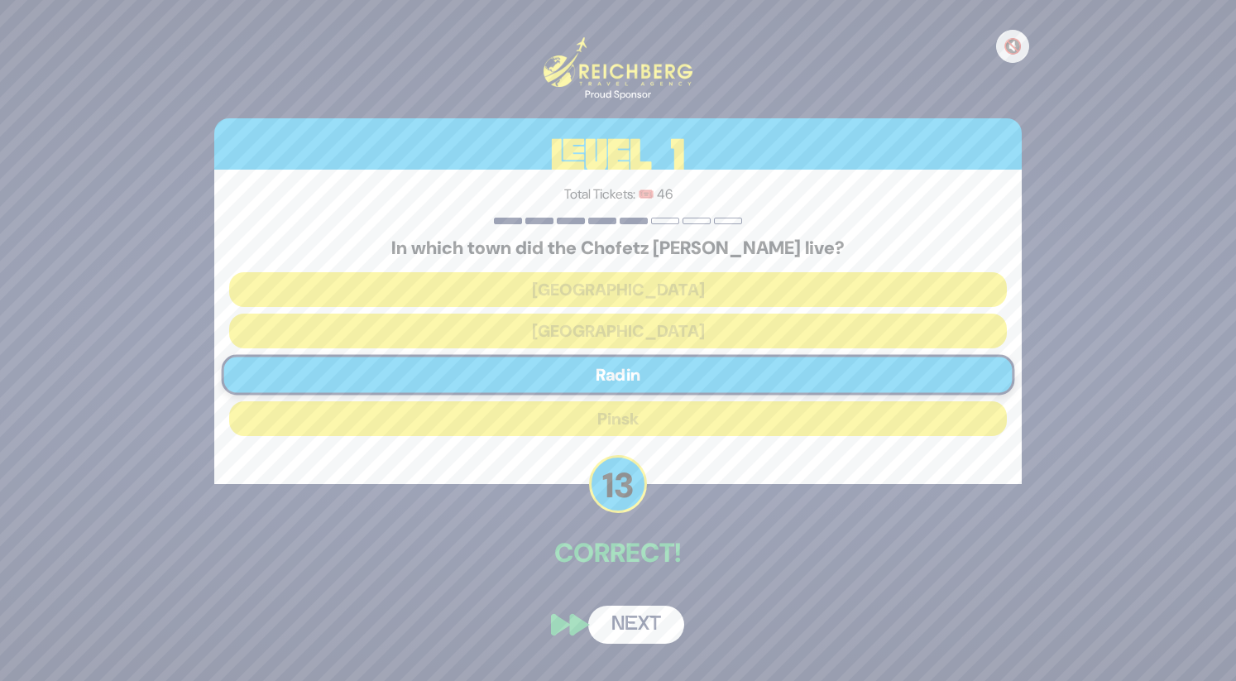
click at [637, 631] on button "Next" at bounding box center [636, 625] width 96 height 38
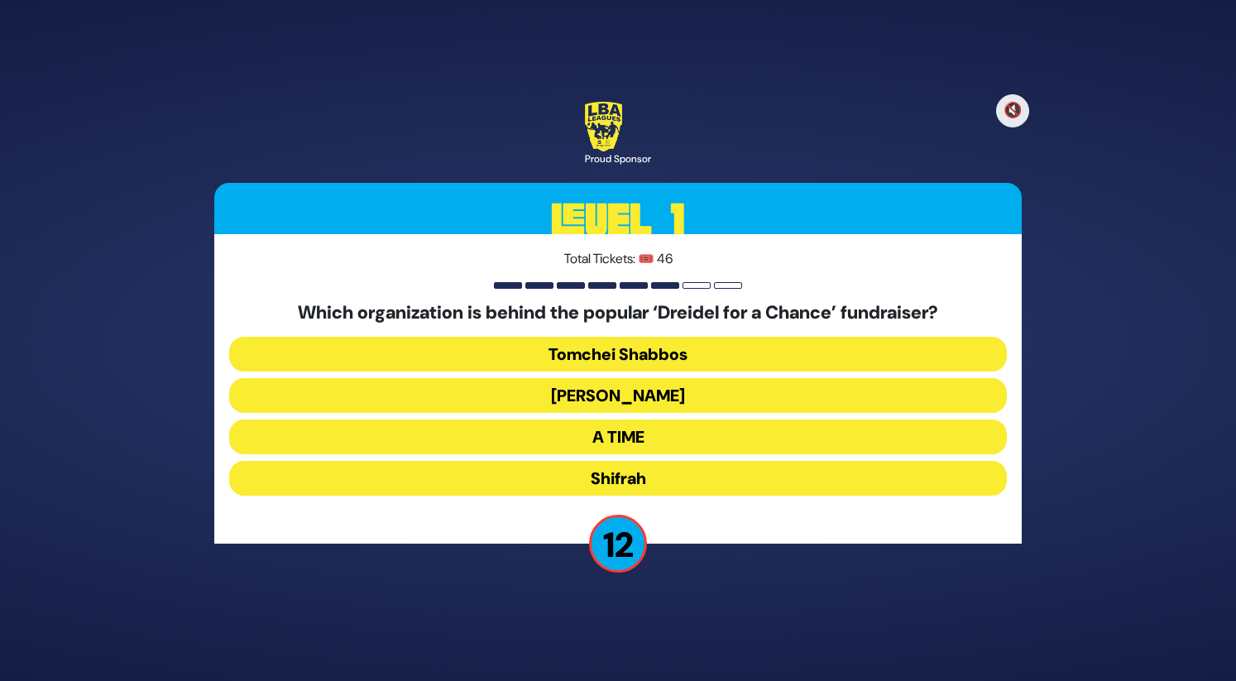
click at [596, 406] on button "Bonei Olam" at bounding box center [618, 395] width 778 height 35
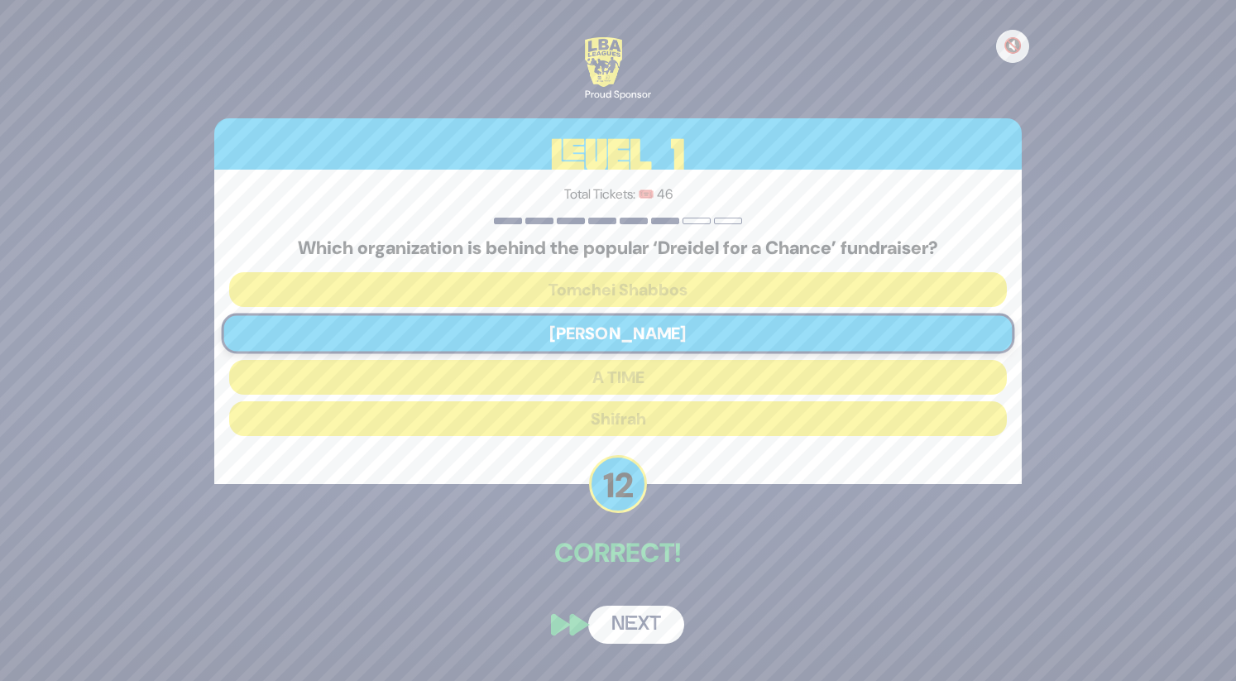
click at [625, 616] on button "Next" at bounding box center [636, 625] width 96 height 38
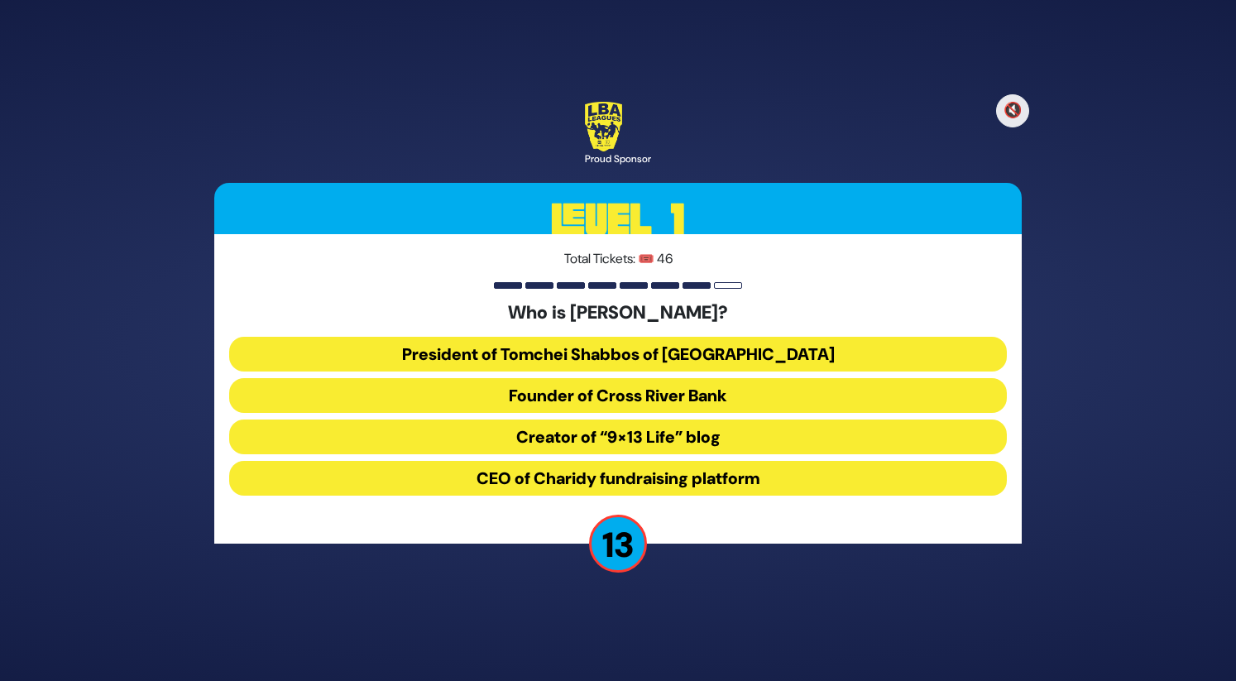
click at [586, 346] on button "President of Tomchei Shabbos of Rockland County" at bounding box center [618, 354] width 778 height 35
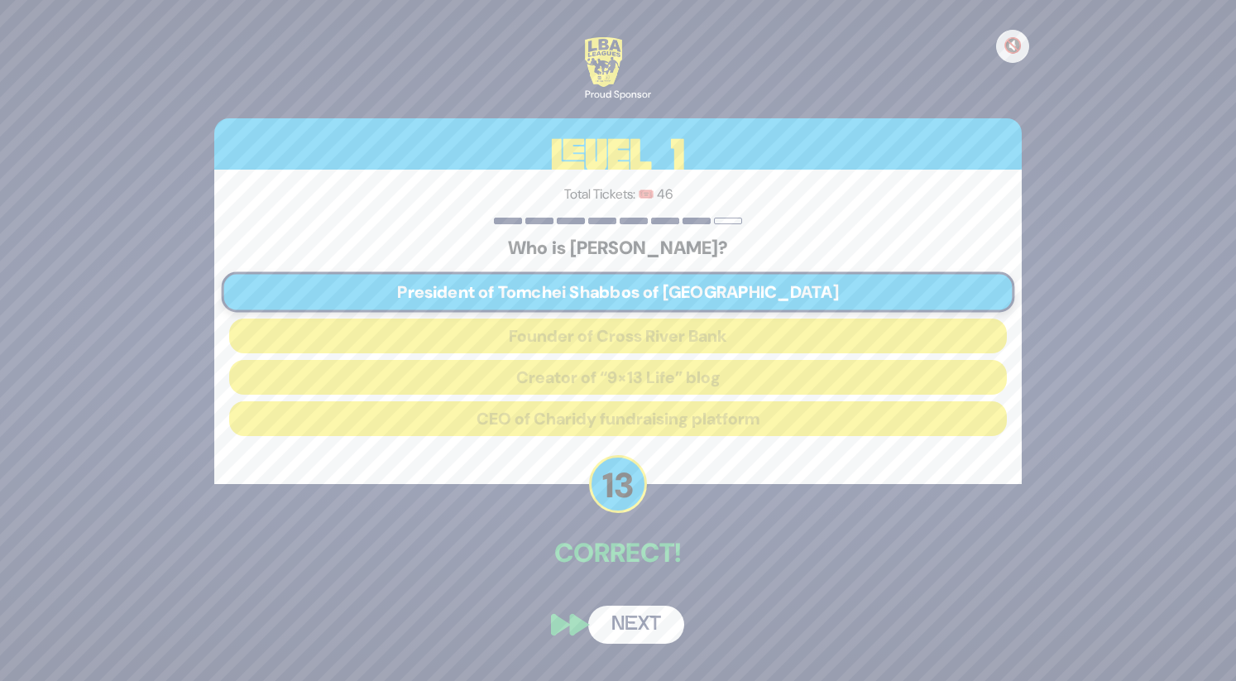
click at [632, 618] on button "Next" at bounding box center [636, 625] width 96 height 38
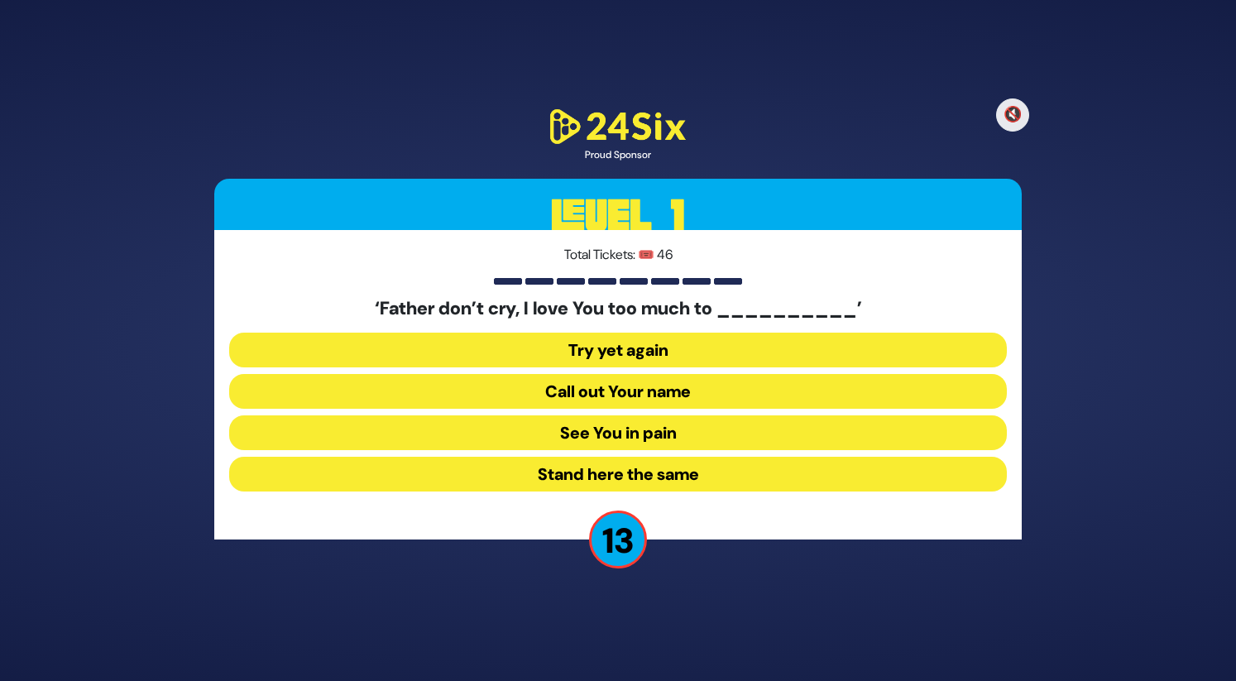
click at [562, 423] on button "See You in pain" at bounding box center [618, 432] width 778 height 35
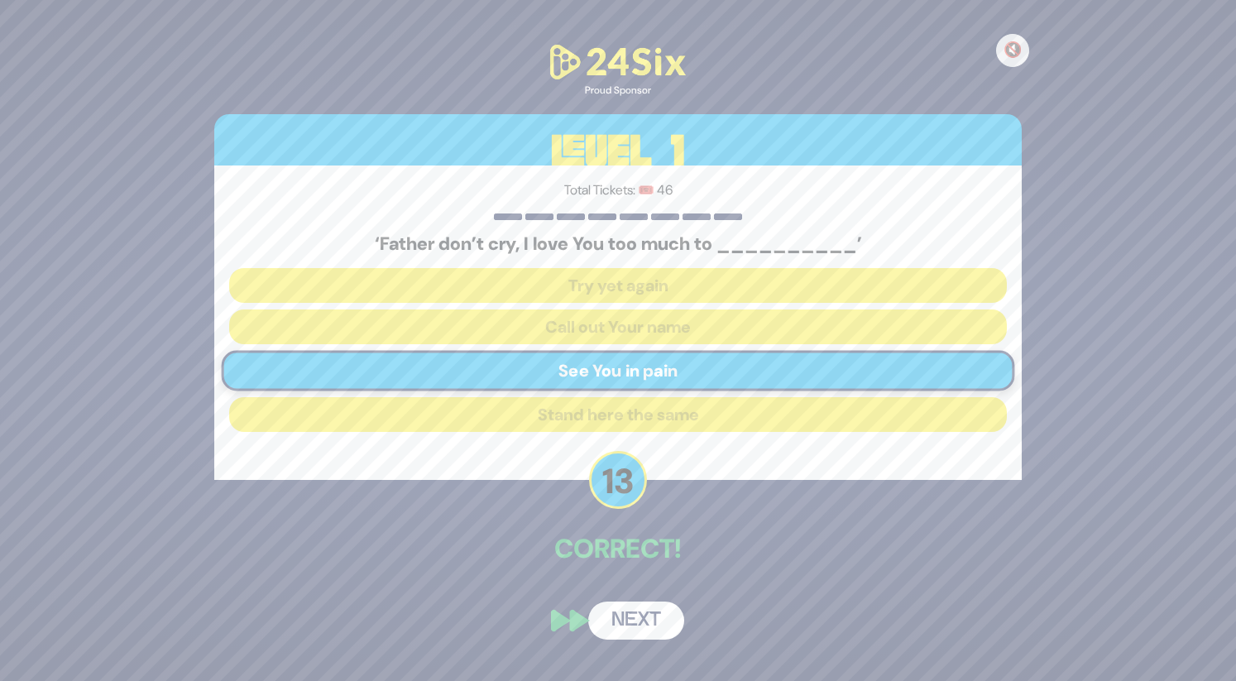
click at [620, 613] on button "Next" at bounding box center [636, 620] width 96 height 38
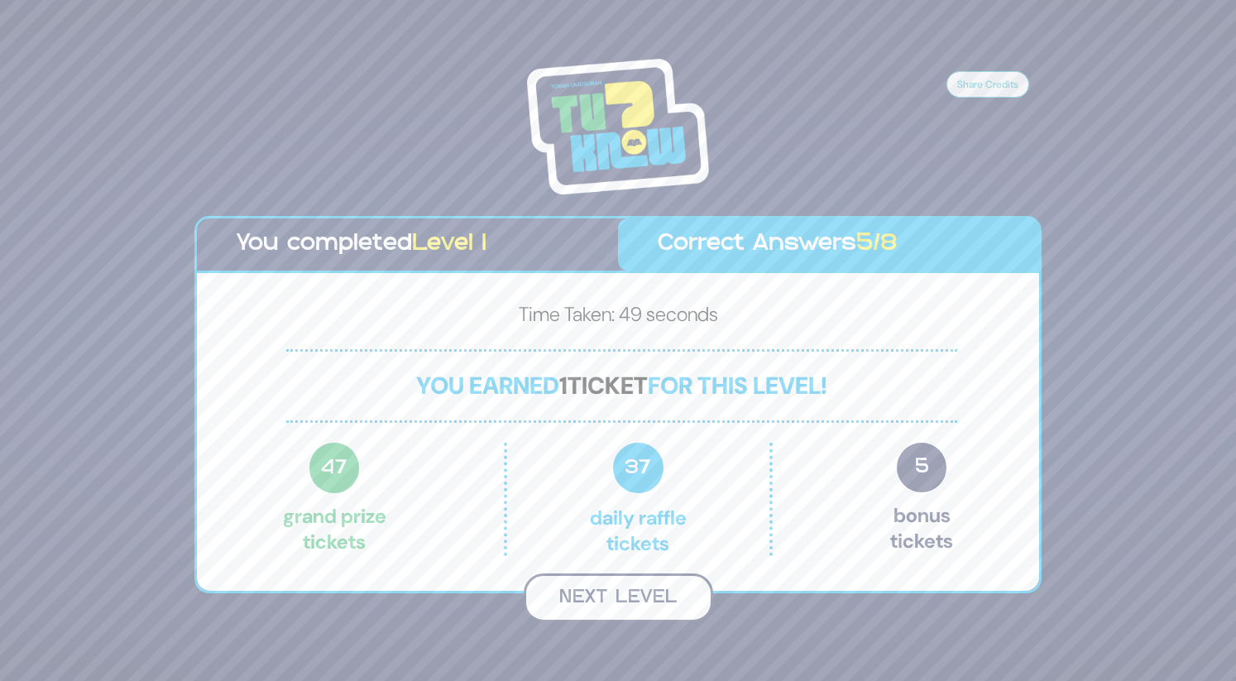
click at [635, 603] on button "Next Level" at bounding box center [618, 597] width 189 height 49
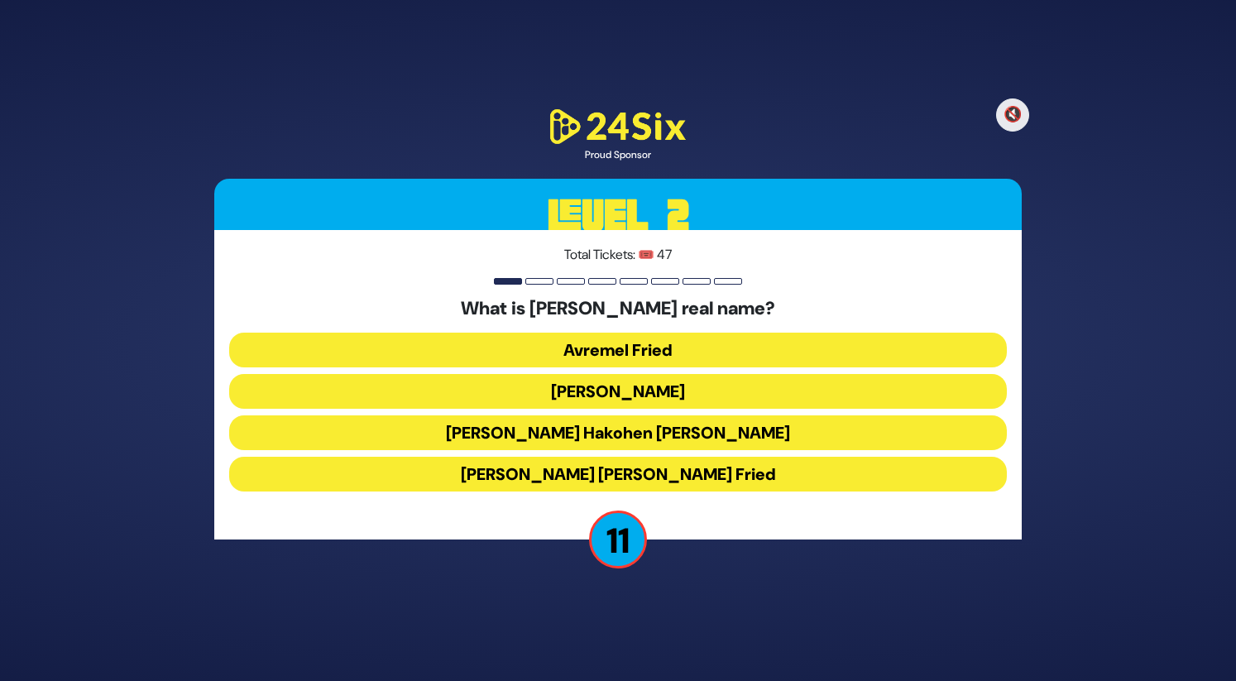
click at [529, 429] on button "Avraham Shabsi Hakohen Friedman" at bounding box center [618, 432] width 778 height 35
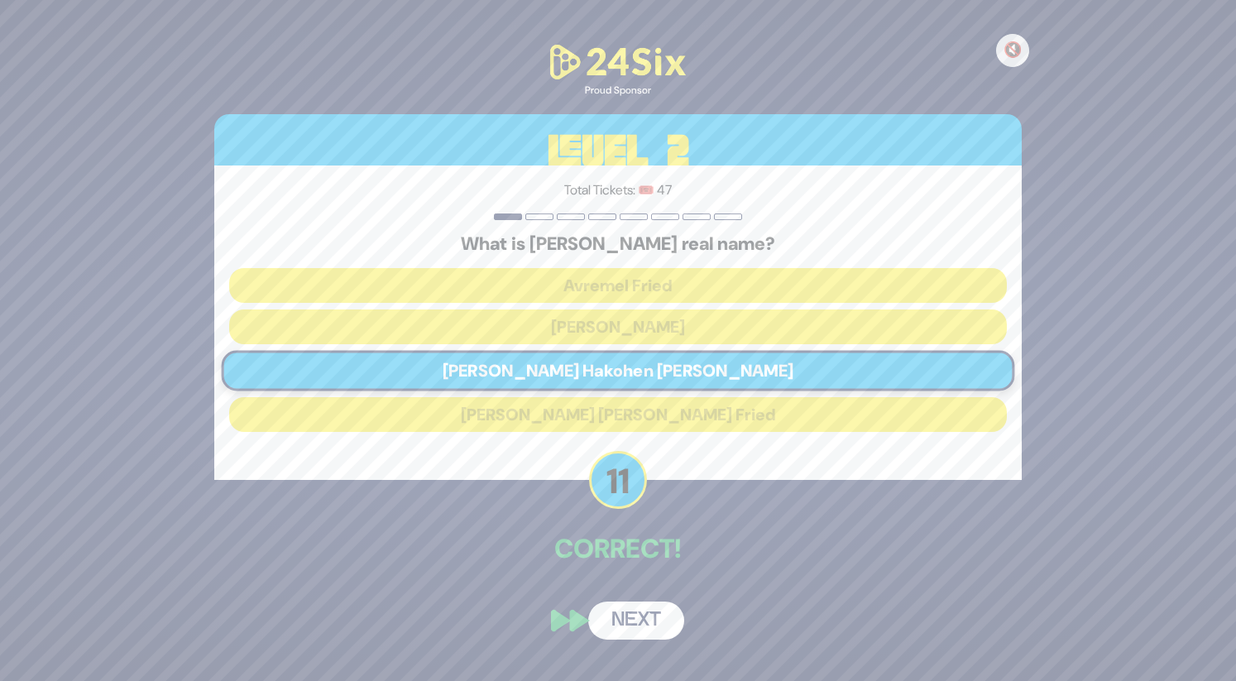
click at [617, 613] on button "Next" at bounding box center [636, 620] width 96 height 38
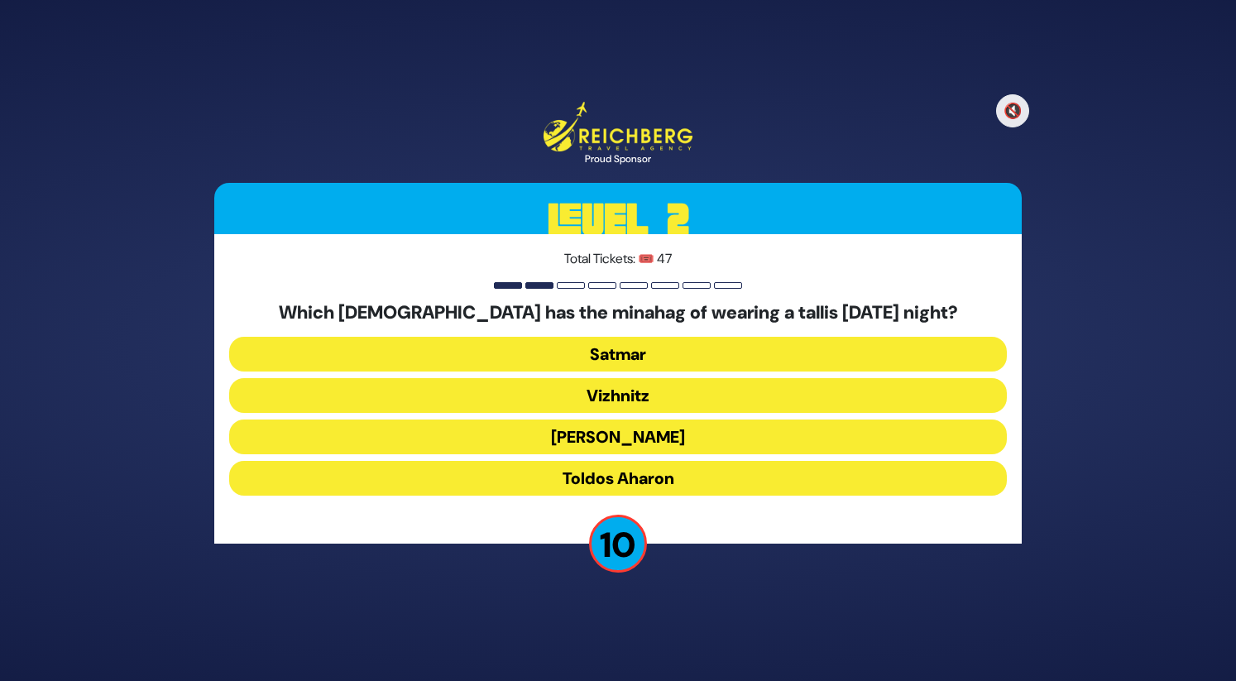
click at [501, 432] on button "Belz" at bounding box center [618, 436] width 778 height 35
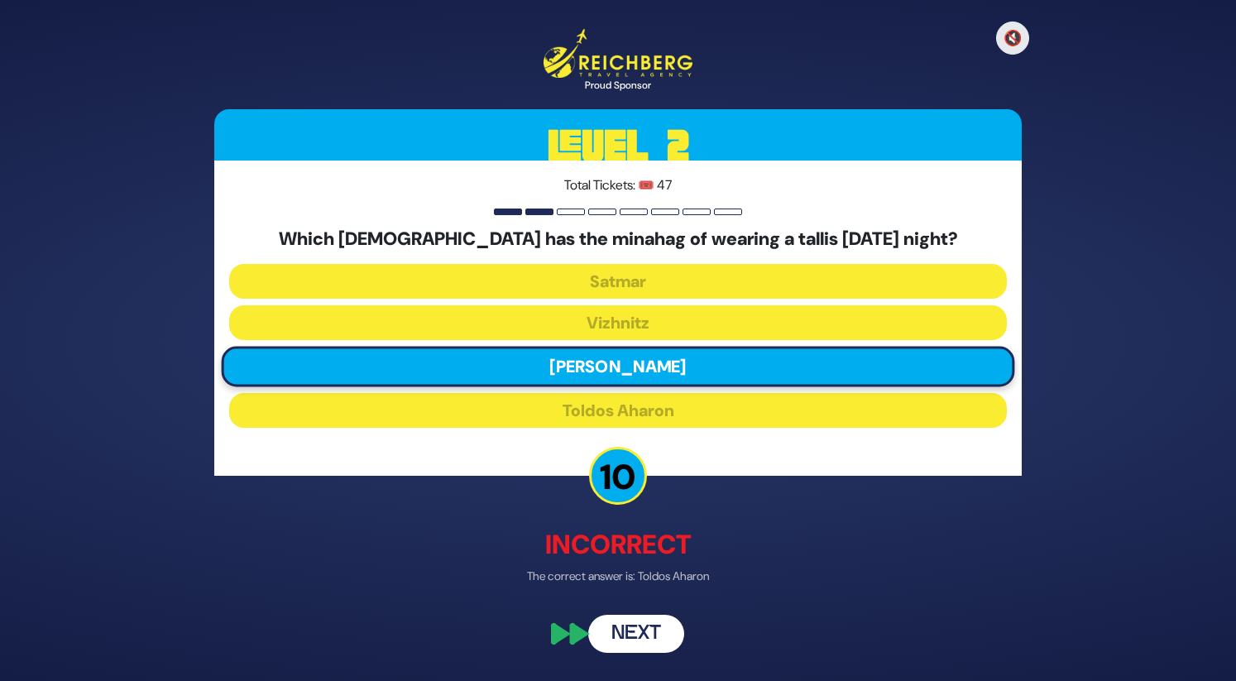
click at [639, 643] on button "Next" at bounding box center [636, 633] width 96 height 38
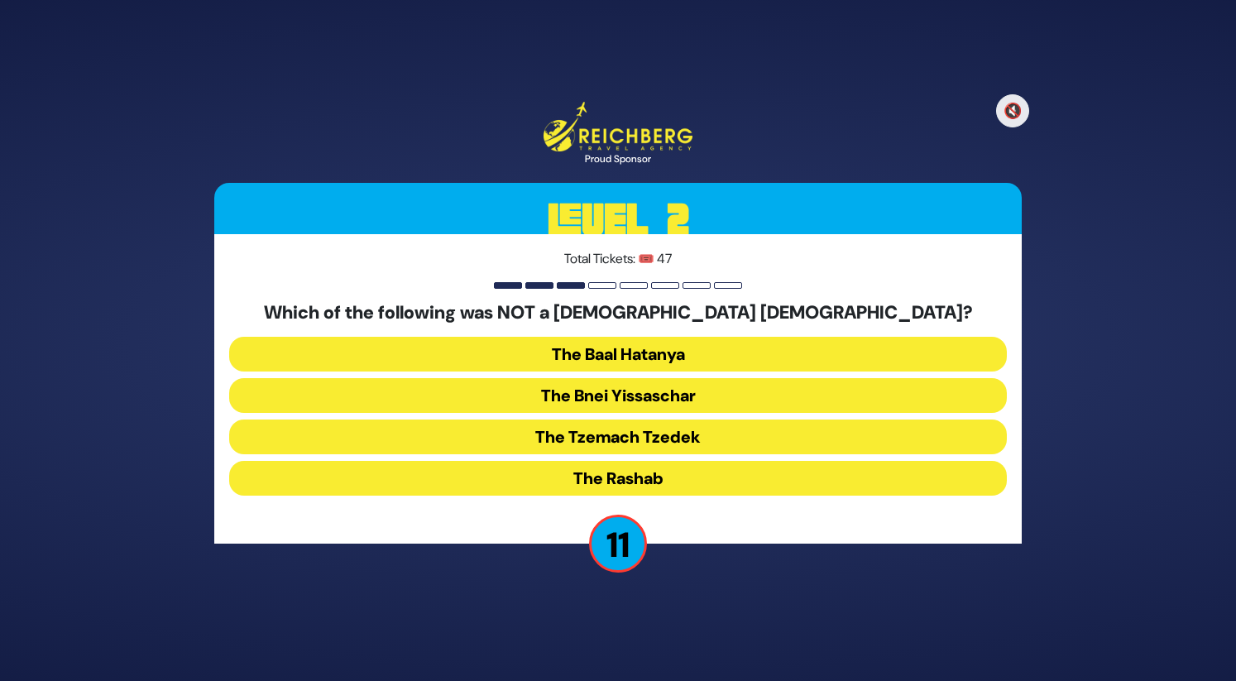
click at [571, 396] on button "The Bnei Yissaschar" at bounding box center [618, 395] width 778 height 35
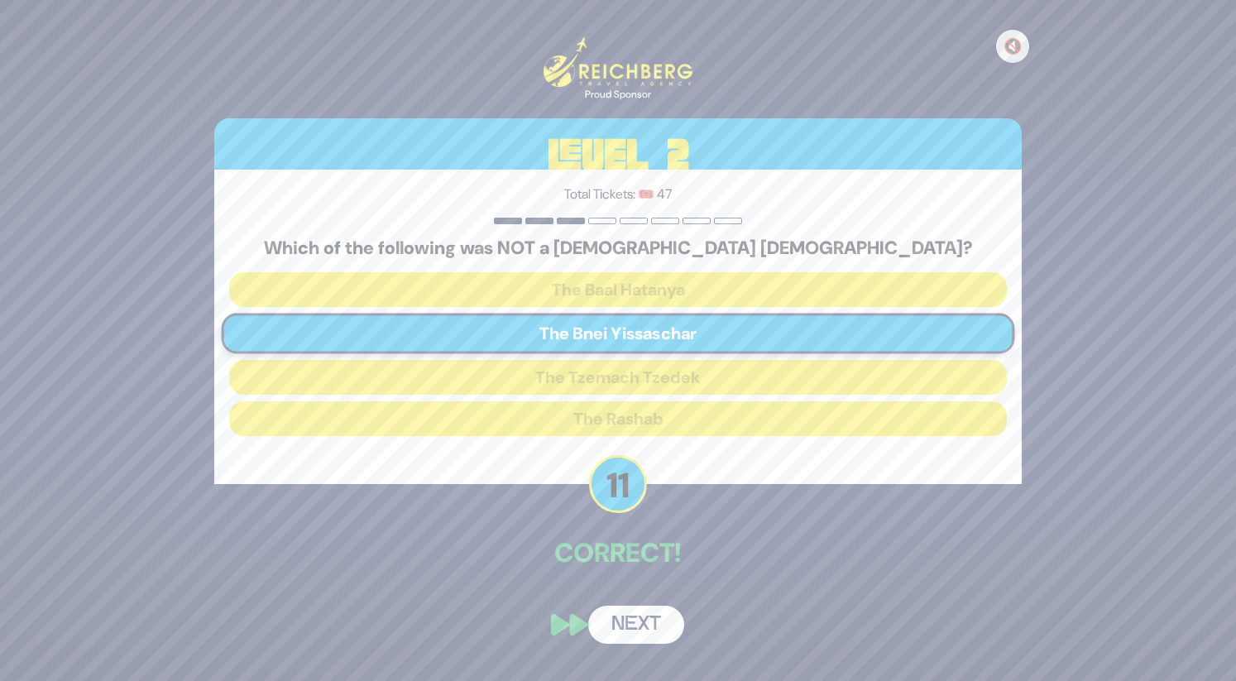
click at [630, 631] on button "Next" at bounding box center [636, 625] width 96 height 38
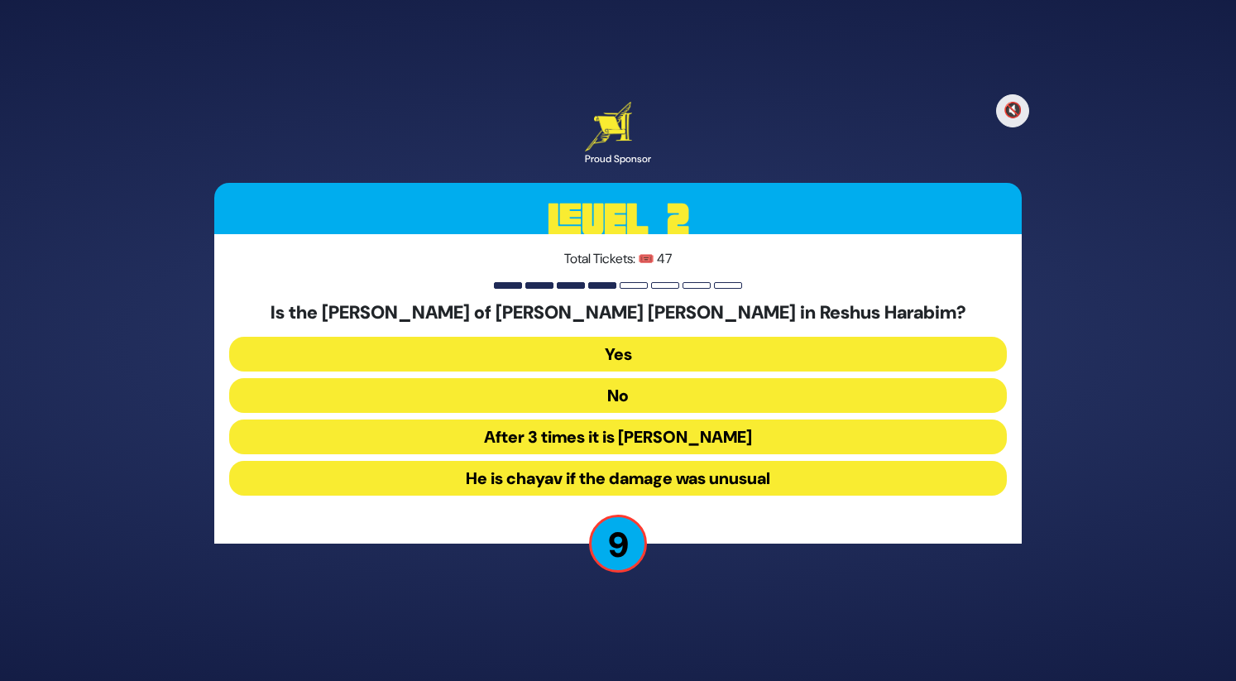
click at [537, 392] on button "No" at bounding box center [618, 395] width 778 height 35
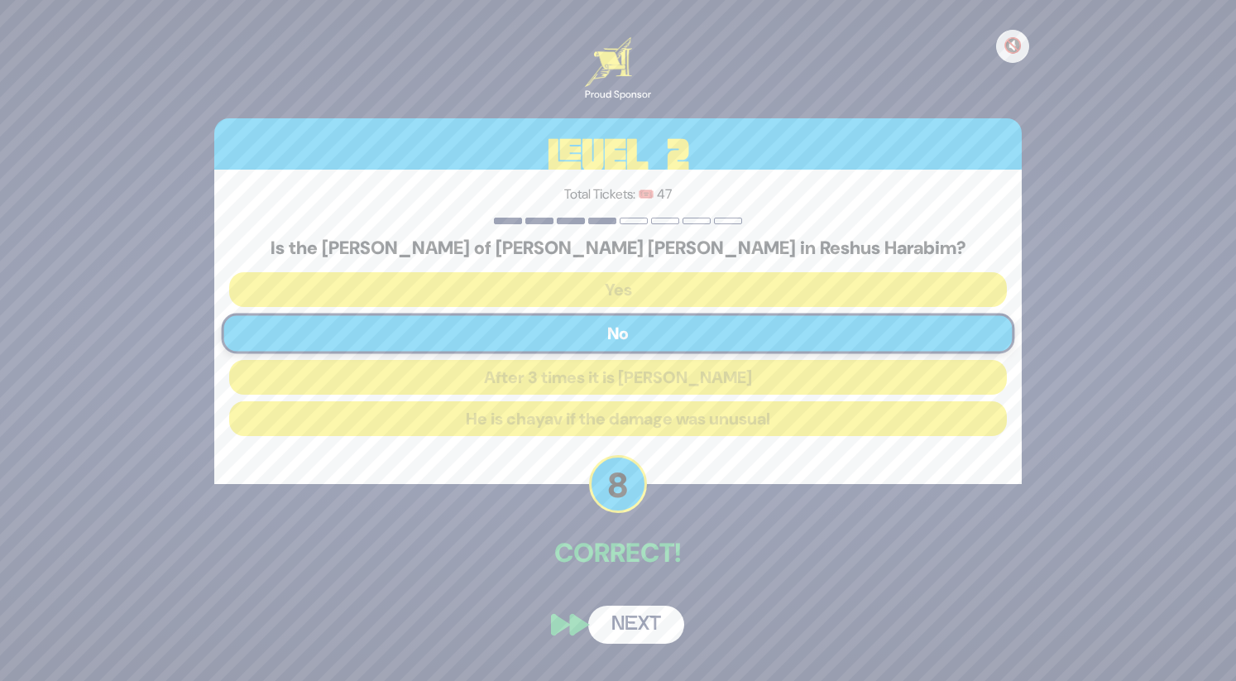
click at [609, 629] on button "Next" at bounding box center [636, 625] width 96 height 38
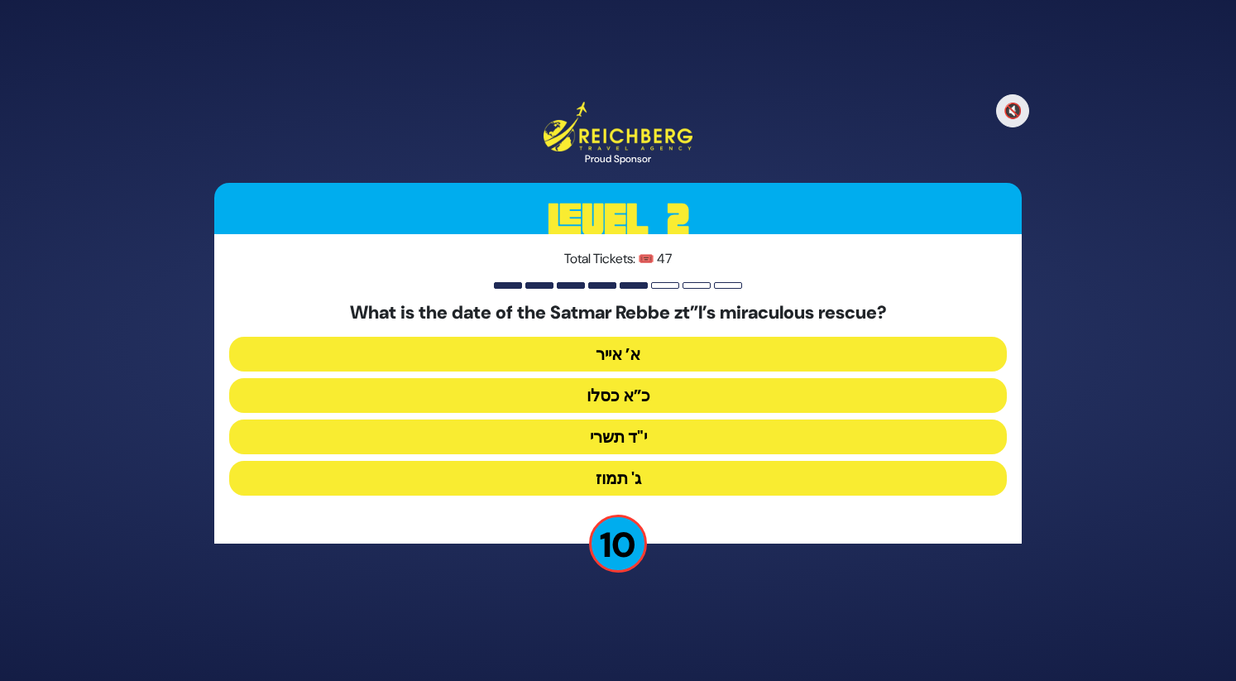
click at [562, 393] on button "כ”א כסלו" at bounding box center [618, 395] width 778 height 35
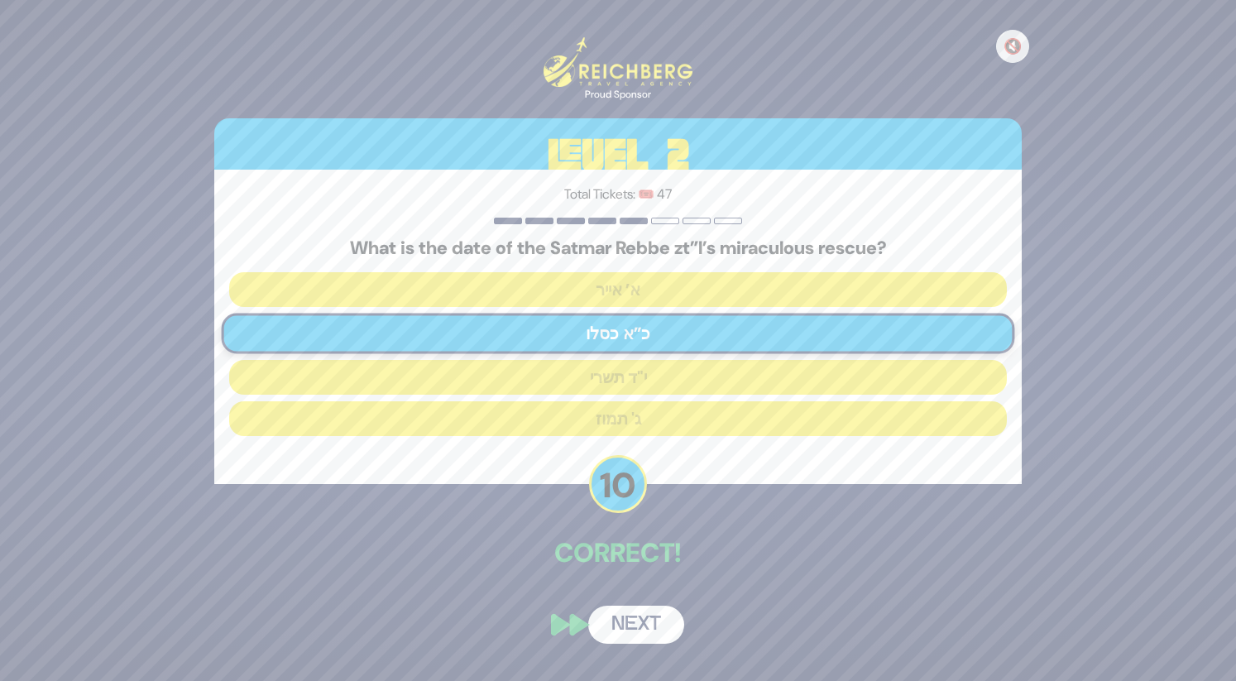
click at [644, 630] on button "Next" at bounding box center [636, 625] width 96 height 38
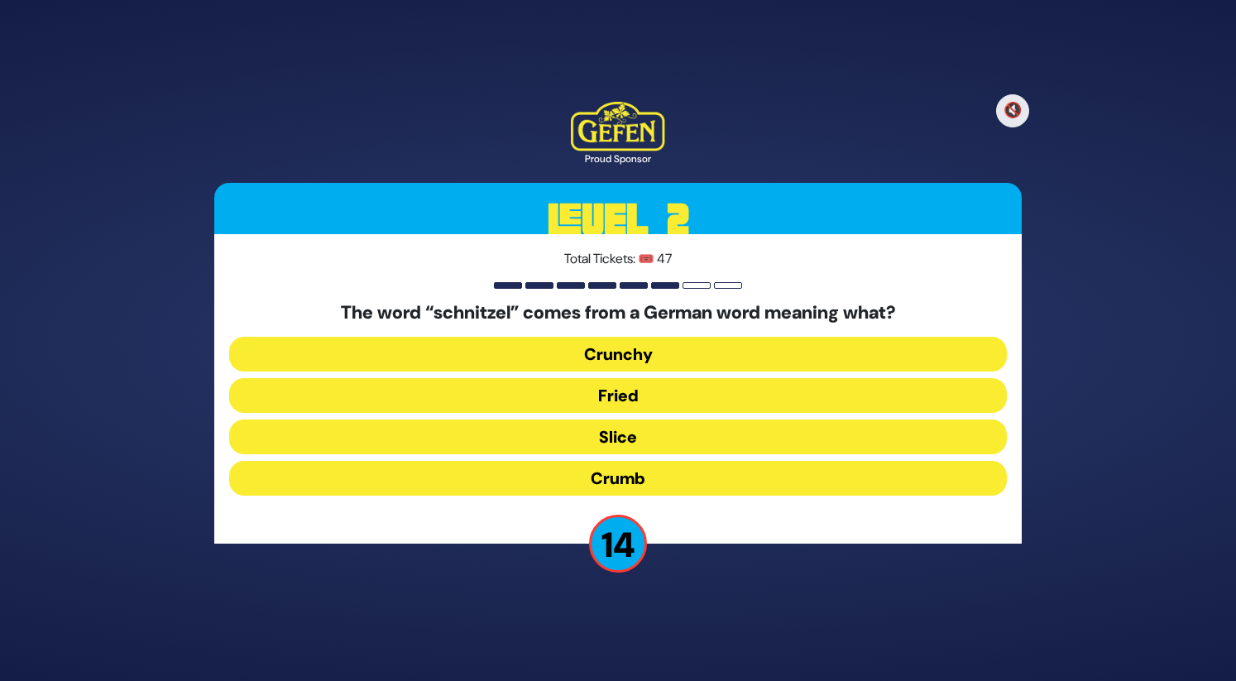
click at [590, 436] on button "Slice" at bounding box center [618, 436] width 778 height 35
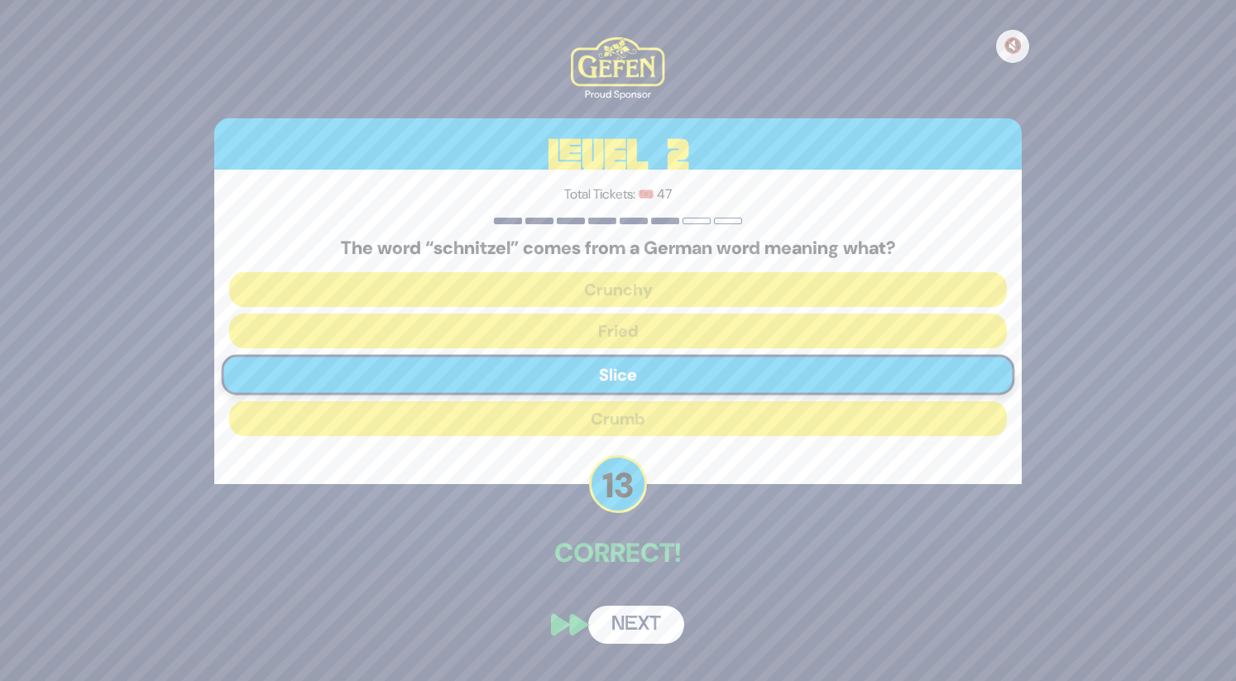
click at [636, 616] on button "Next" at bounding box center [636, 625] width 96 height 38
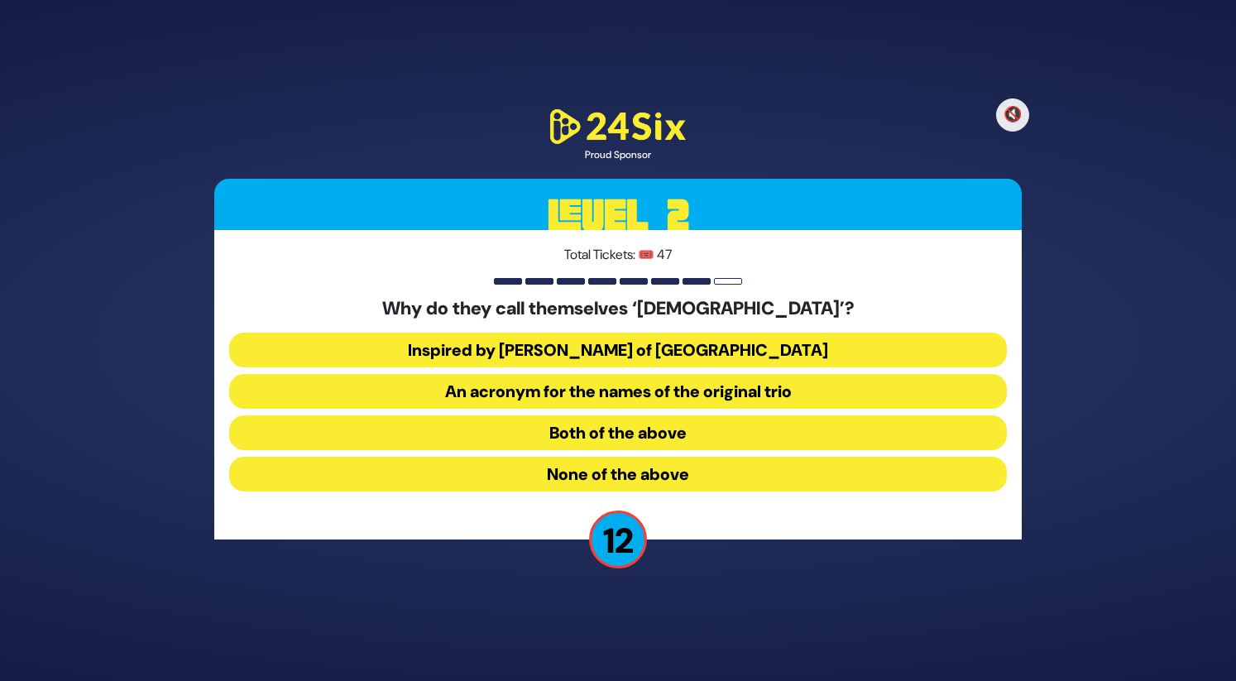
click at [546, 428] on button "Both of the above" at bounding box center [618, 432] width 778 height 35
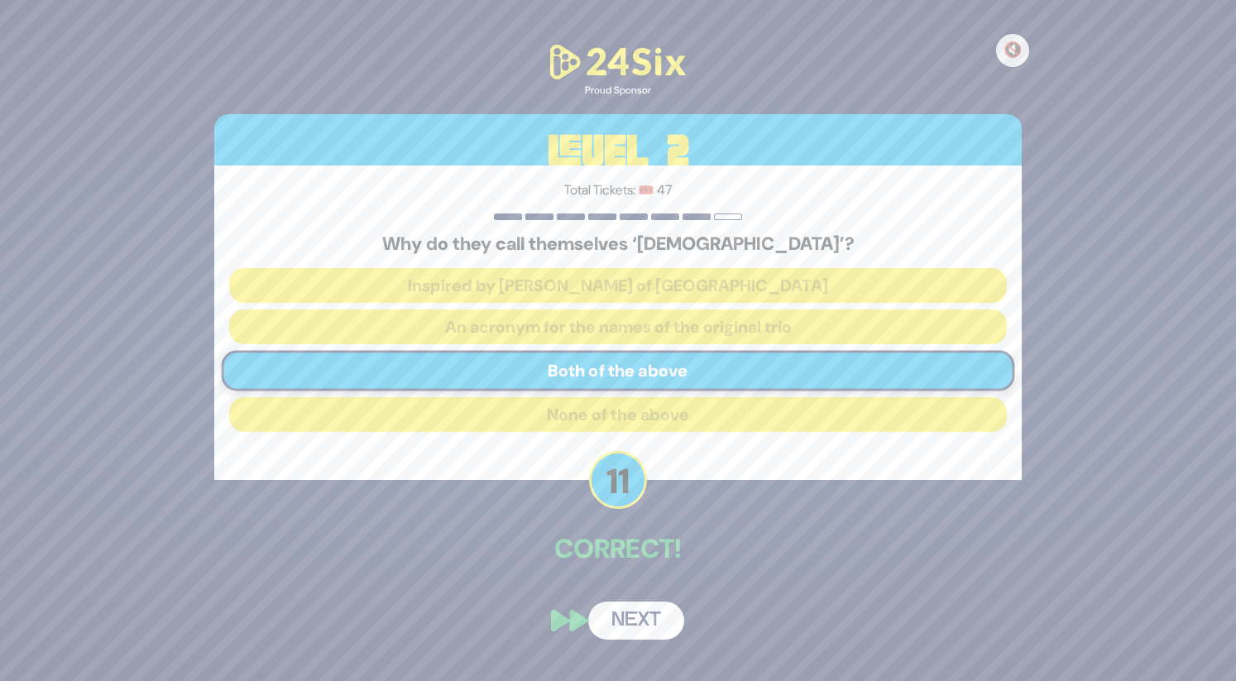
click at [634, 625] on button "Next" at bounding box center [636, 620] width 96 height 38
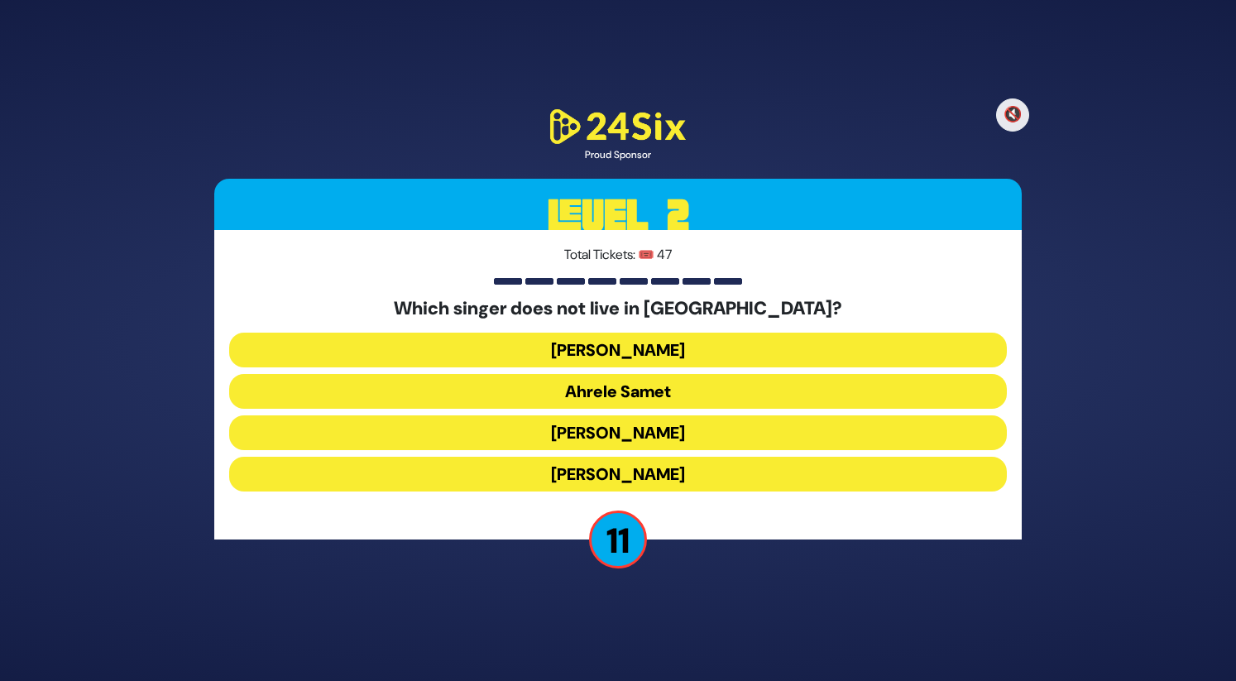
click at [571, 477] on button "Eitan Katz" at bounding box center [618, 474] width 778 height 35
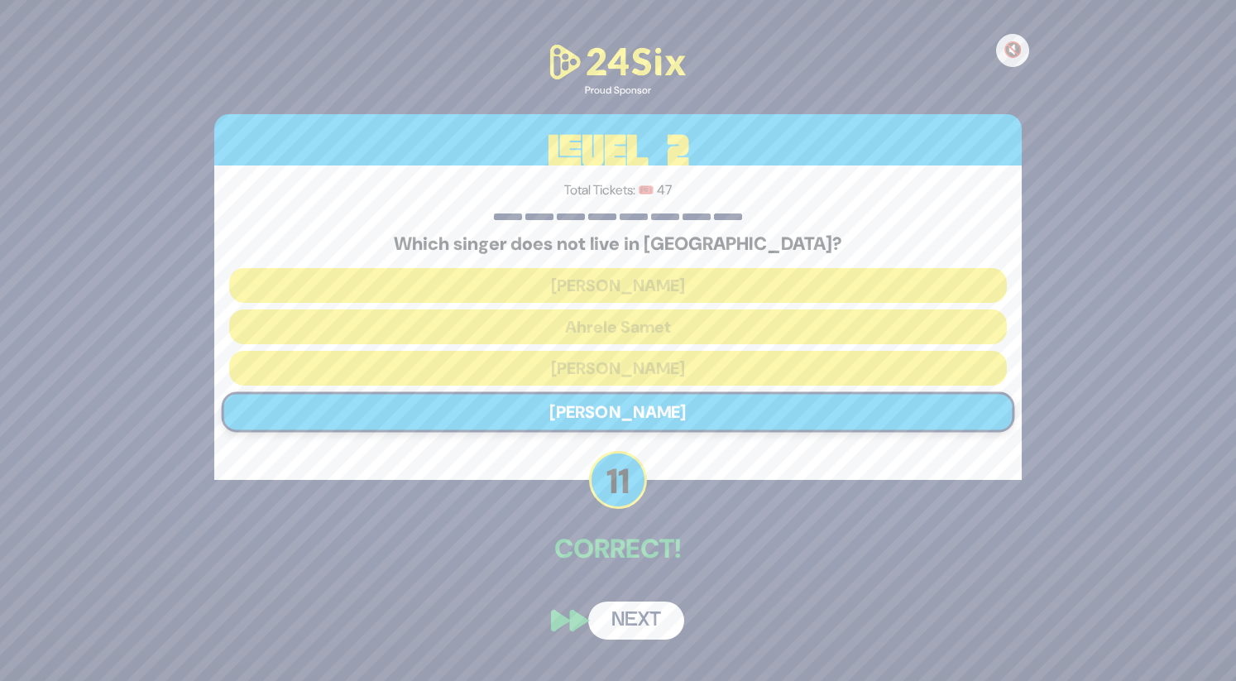
click at [636, 613] on button "Next" at bounding box center [636, 620] width 96 height 38
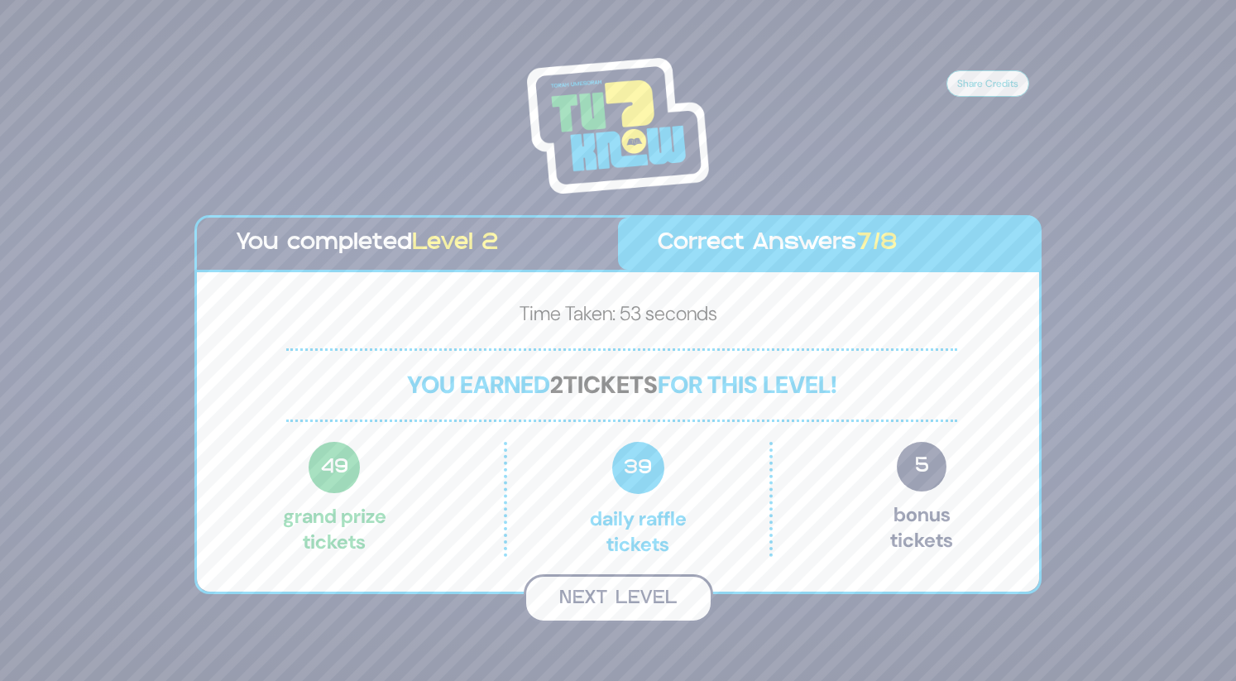
click at [615, 596] on button "Next Level" at bounding box center [618, 598] width 189 height 49
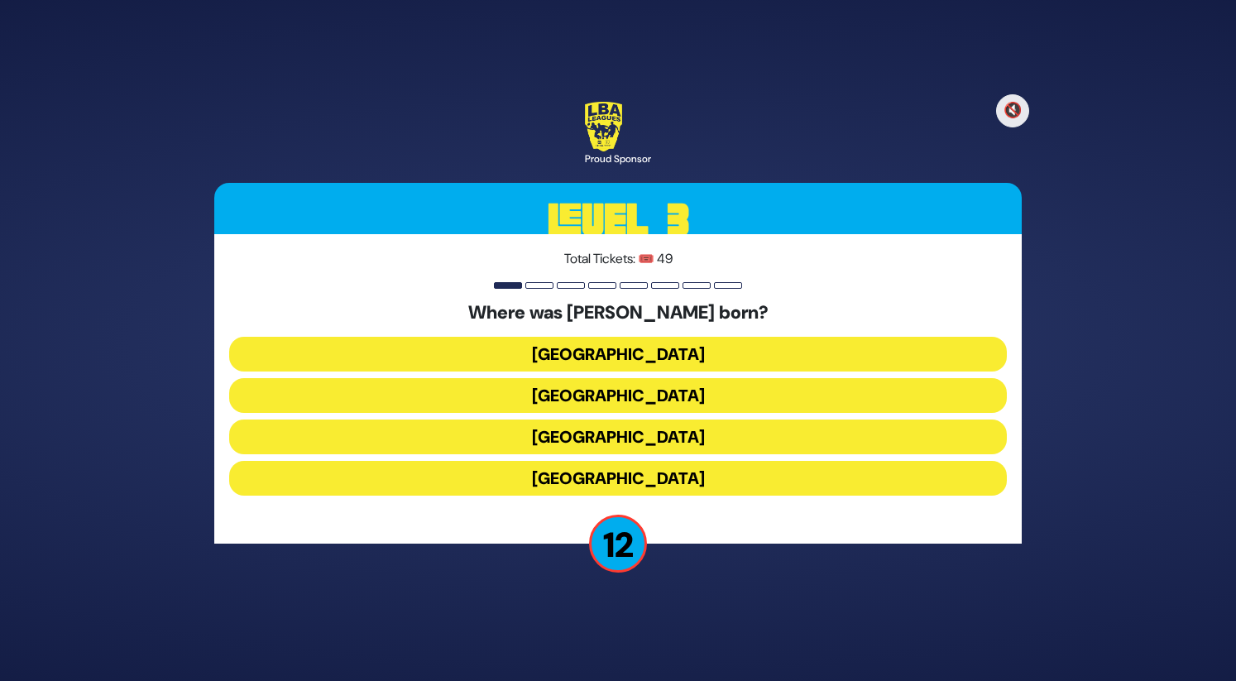
click at [549, 362] on button "Toronto" at bounding box center [618, 354] width 778 height 35
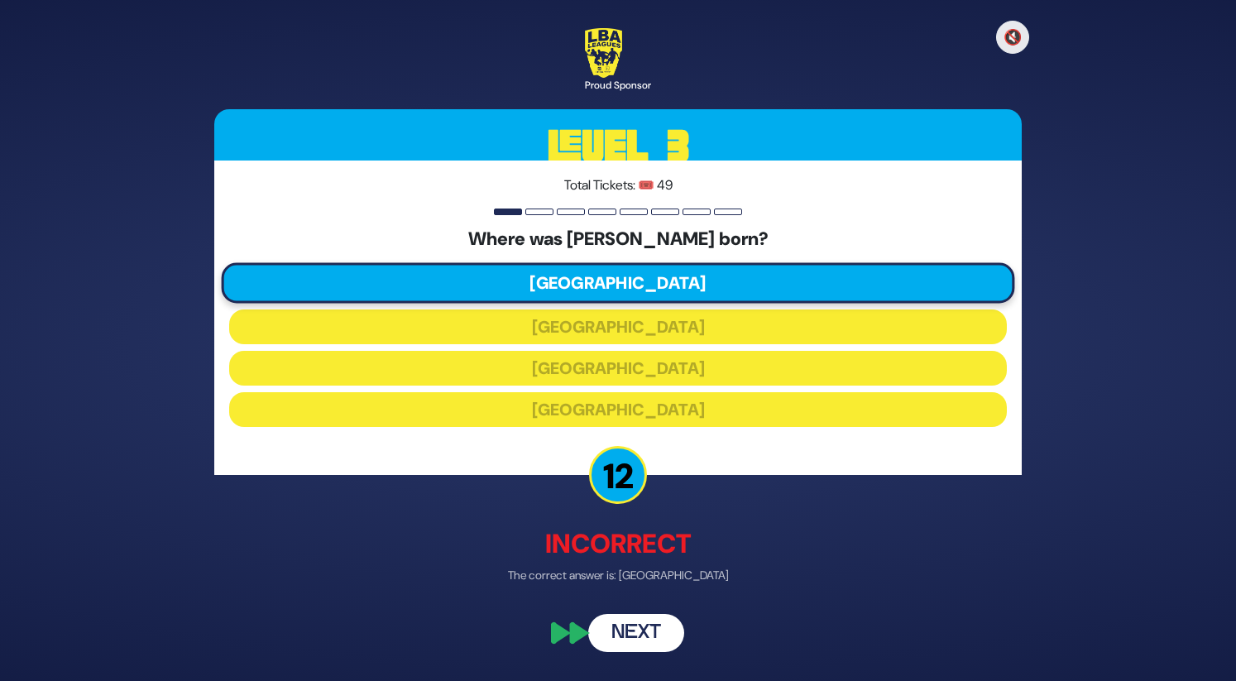
click at [624, 631] on button "Next" at bounding box center [636, 634] width 96 height 38
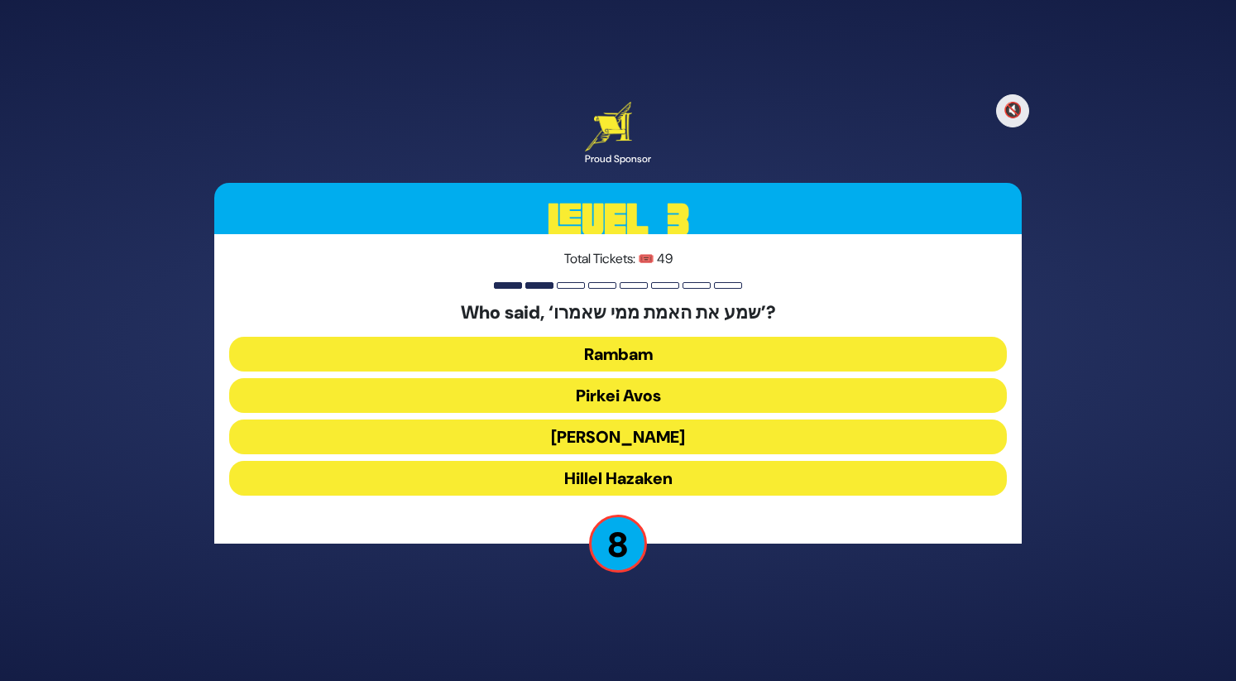
click at [596, 368] on button "Rambam" at bounding box center [618, 354] width 778 height 35
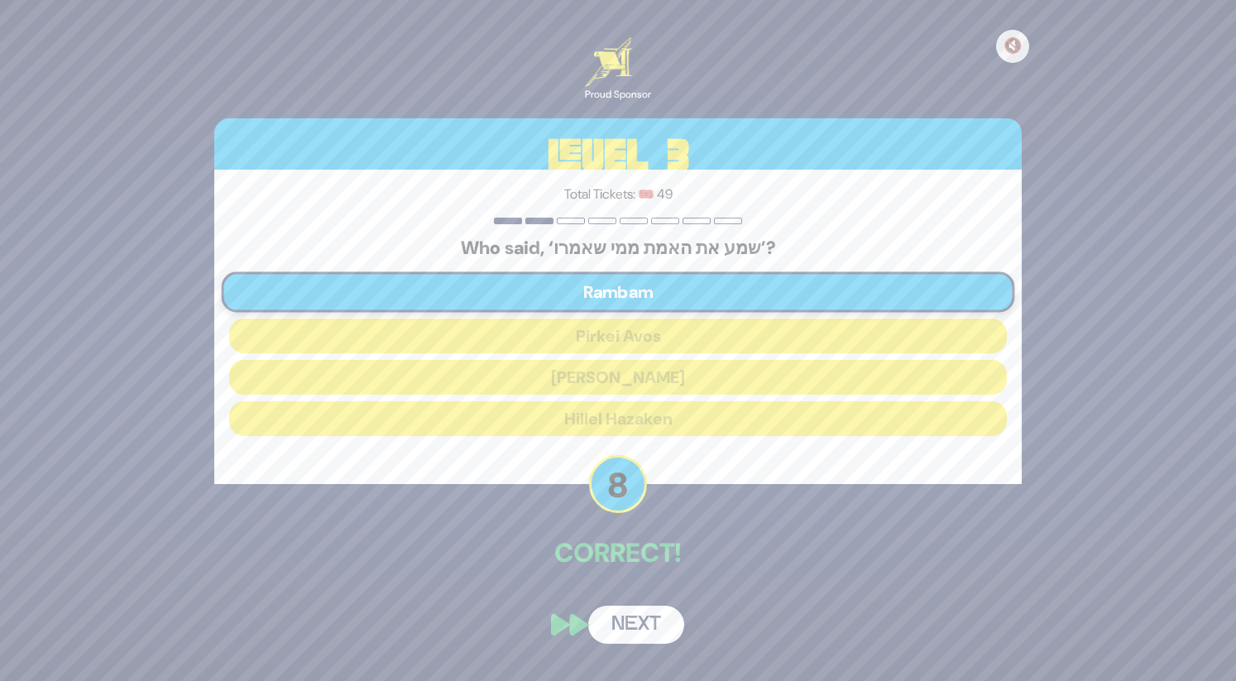
click at [629, 632] on button "Next" at bounding box center [636, 625] width 96 height 38
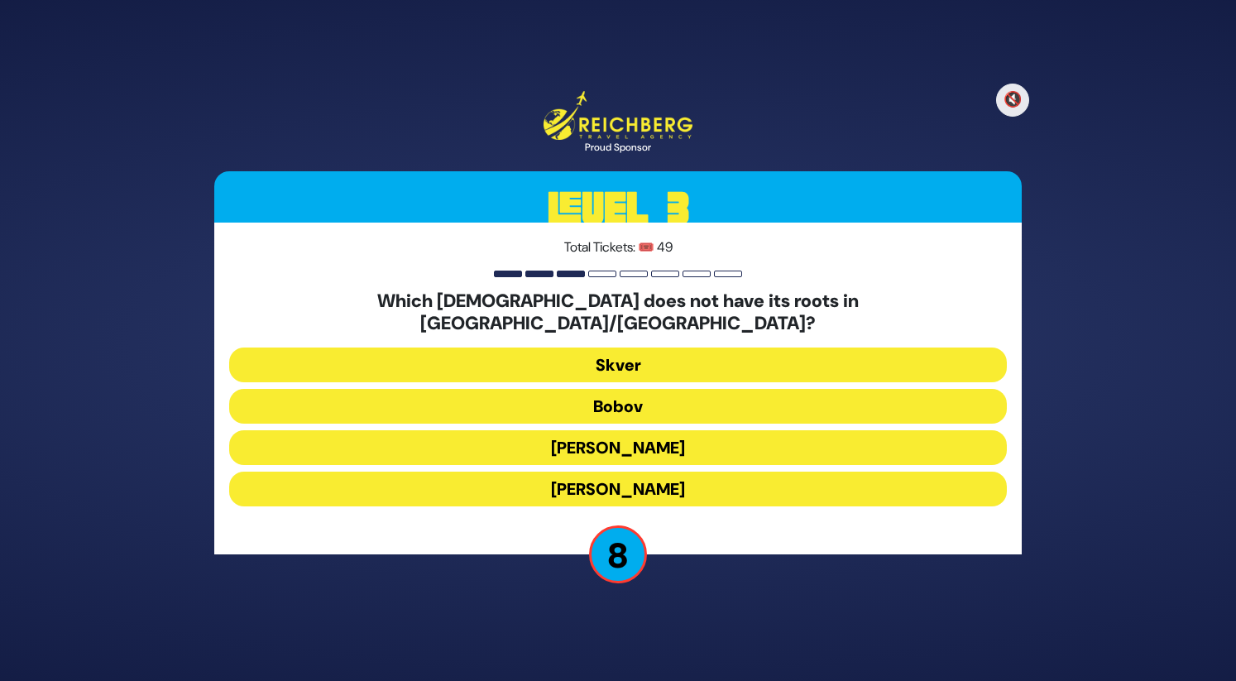
click at [597, 364] on button "Skver" at bounding box center [618, 364] width 778 height 35
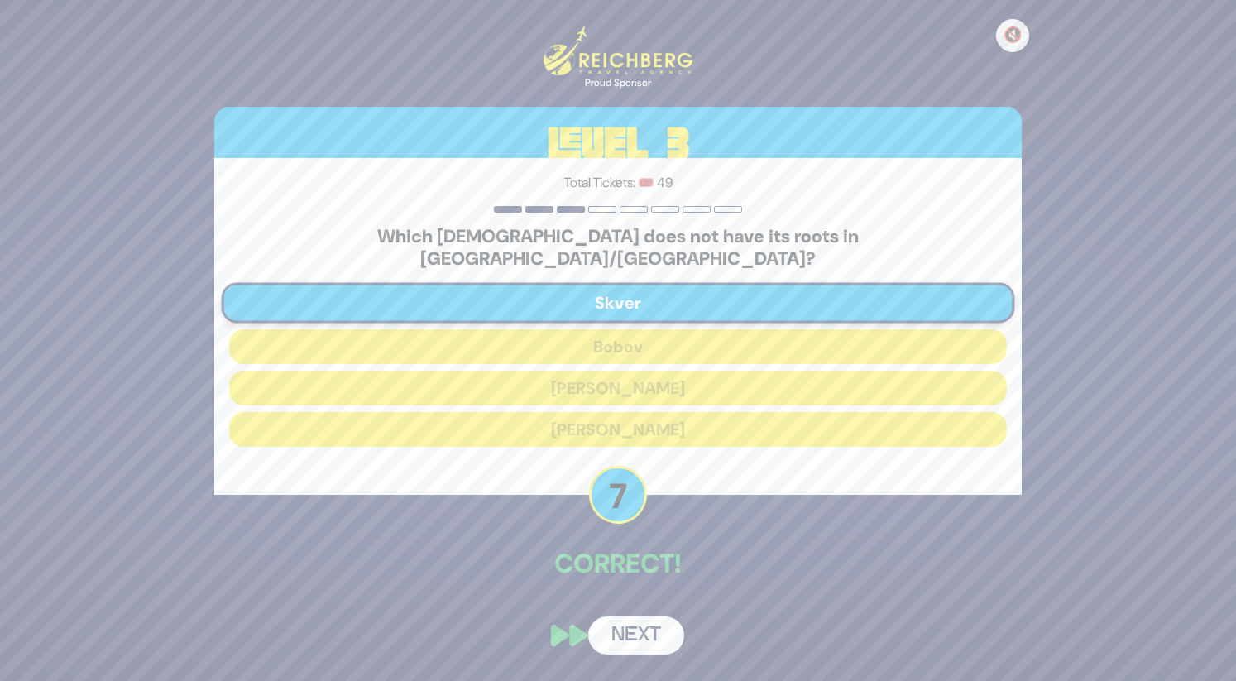
click at [635, 628] on button "Next" at bounding box center [636, 635] width 96 height 38
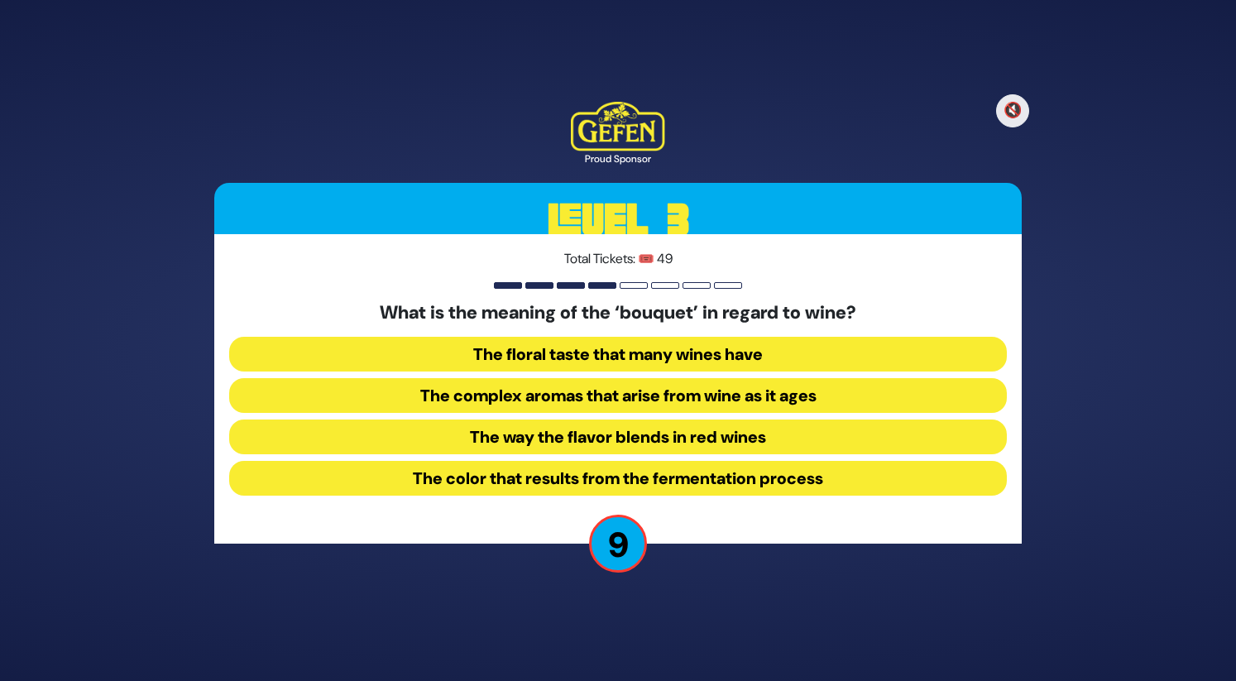
click at [570, 395] on button "The complex aromas that arise from wine as it ages" at bounding box center [618, 395] width 778 height 35
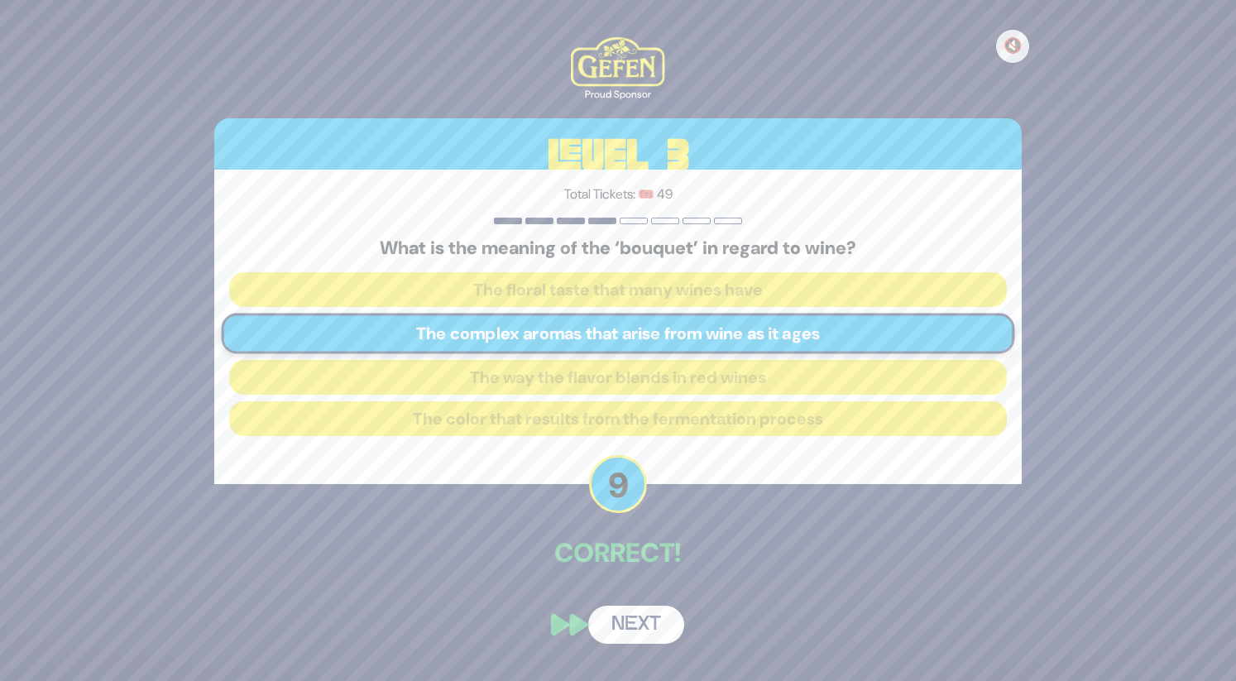
click at [605, 620] on button "Next" at bounding box center [636, 625] width 96 height 38
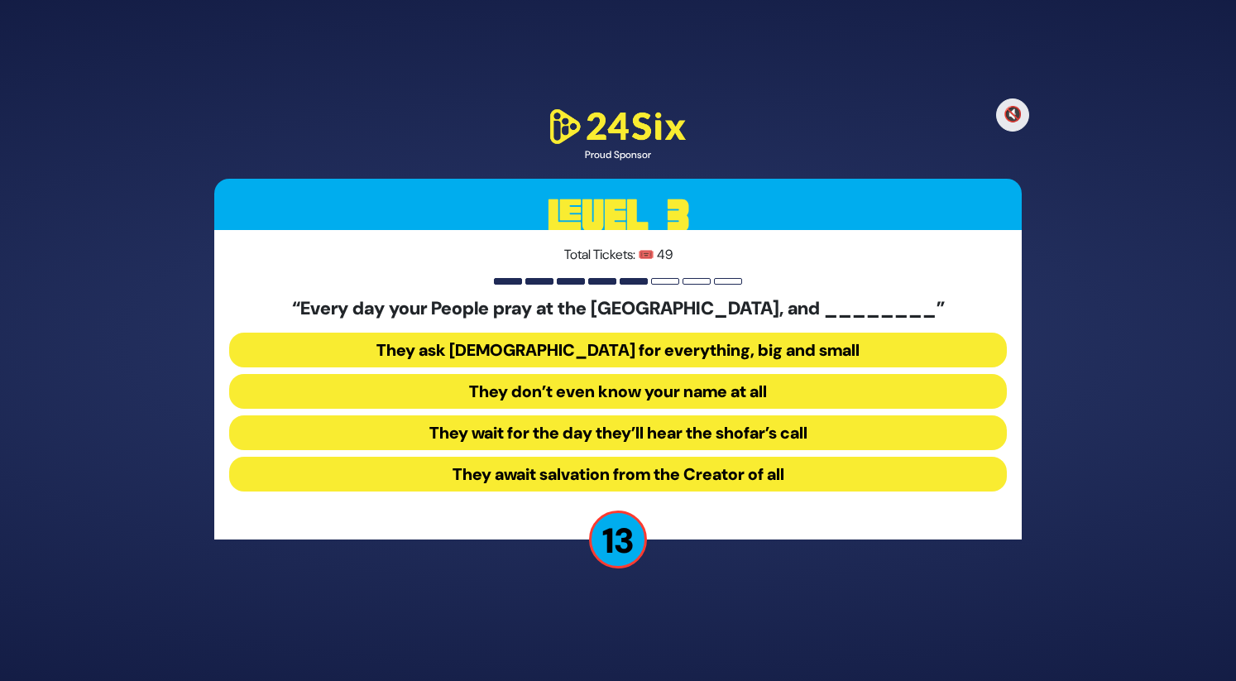
click at [553, 386] on button "They don’t even know your name at all" at bounding box center [618, 391] width 778 height 35
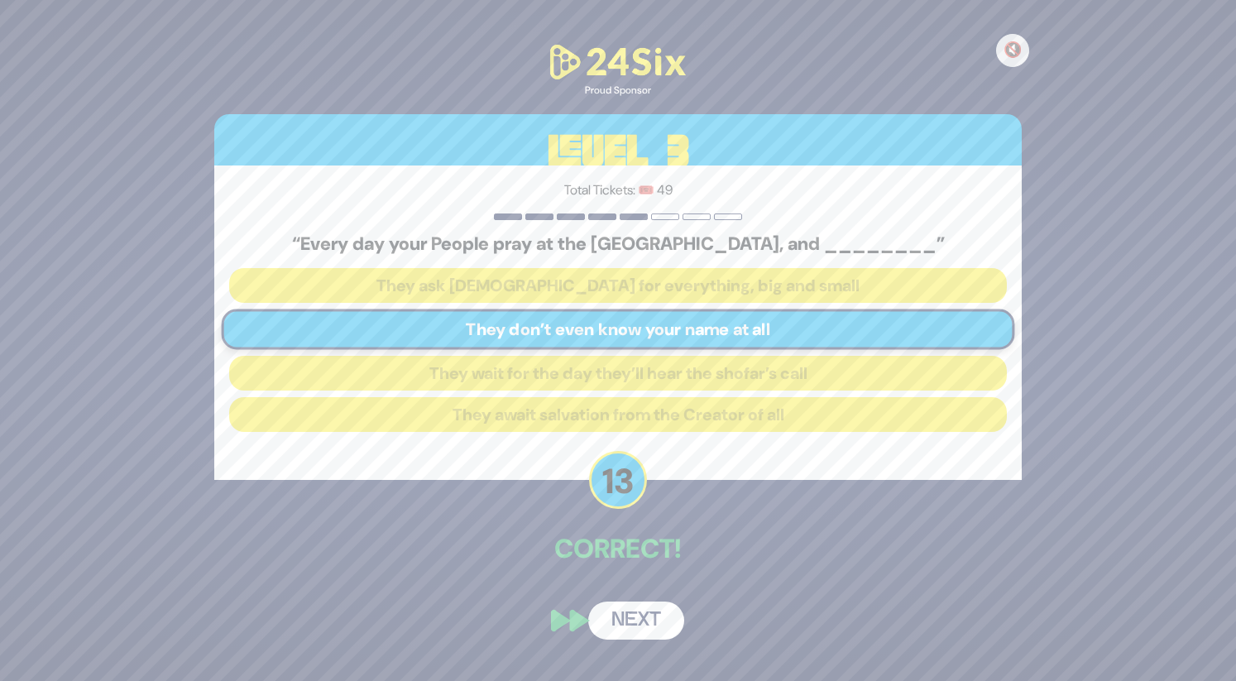
click at [630, 611] on button "Next" at bounding box center [636, 620] width 96 height 38
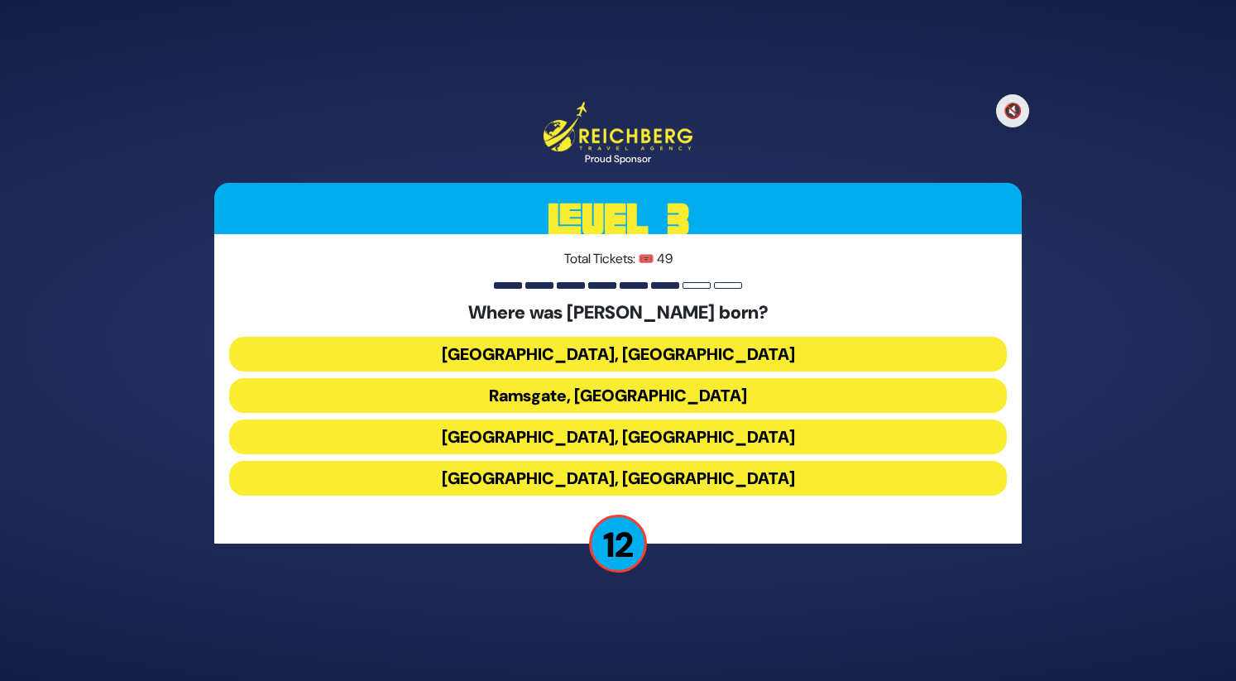
click at [564, 351] on button "Paris, France" at bounding box center [618, 354] width 778 height 35
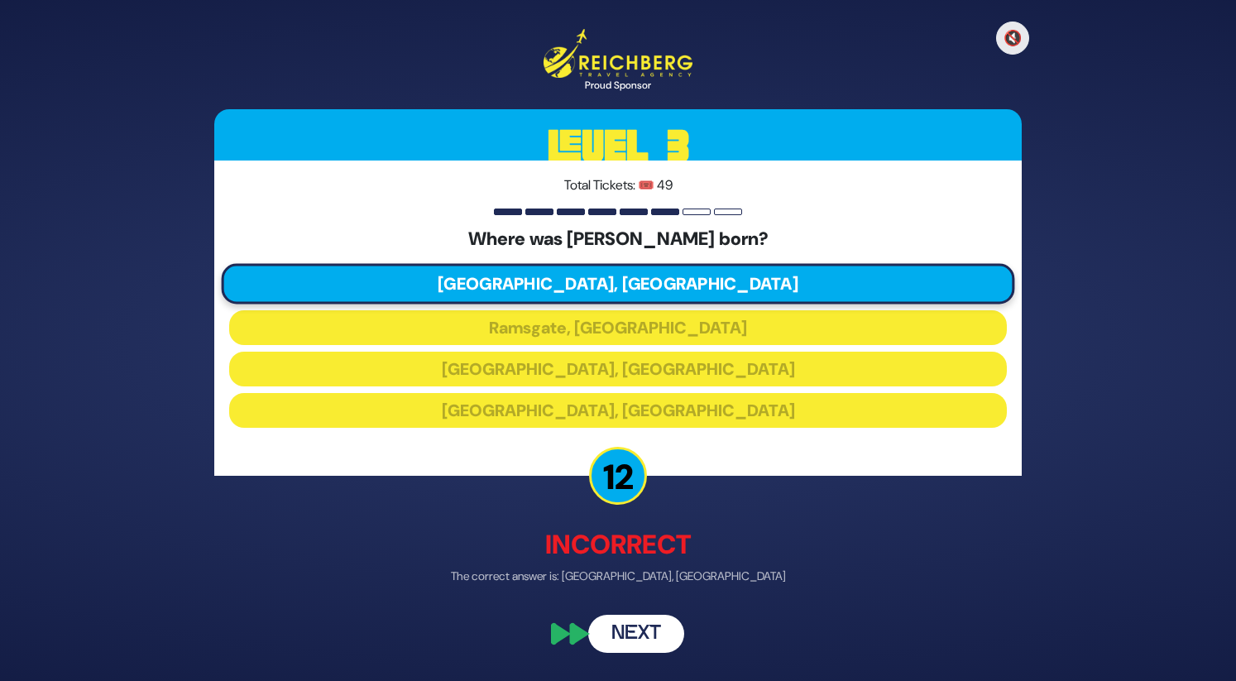
click at [627, 631] on button "Next" at bounding box center [636, 633] width 96 height 38
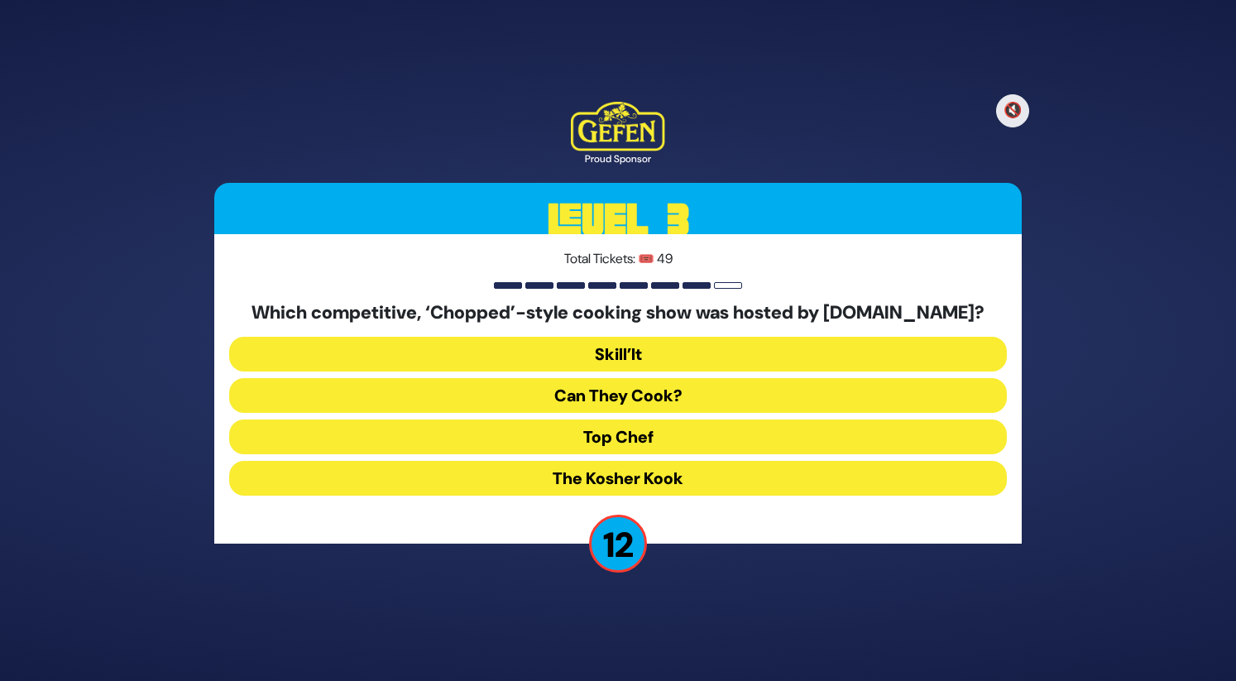
click at [568, 353] on button "Skill’It" at bounding box center [618, 354] width 778 height 35
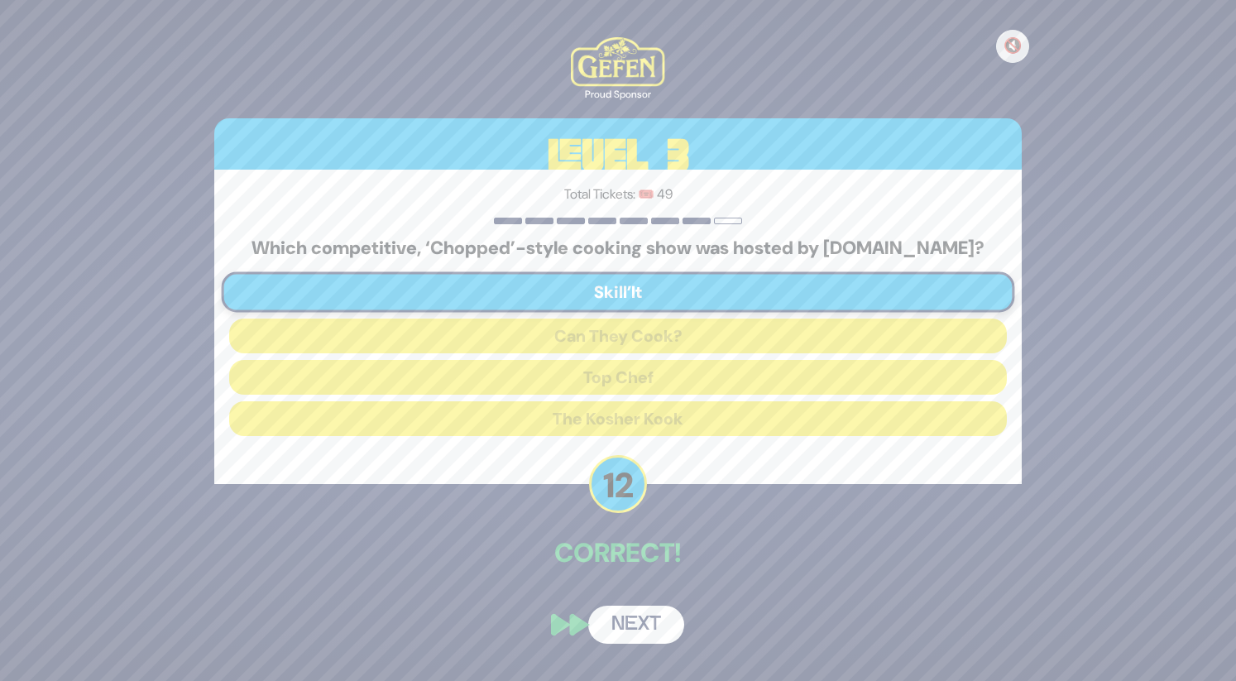
click at [632, 618] on button "Next" at bounding box center [636, 625] width 96 height 38
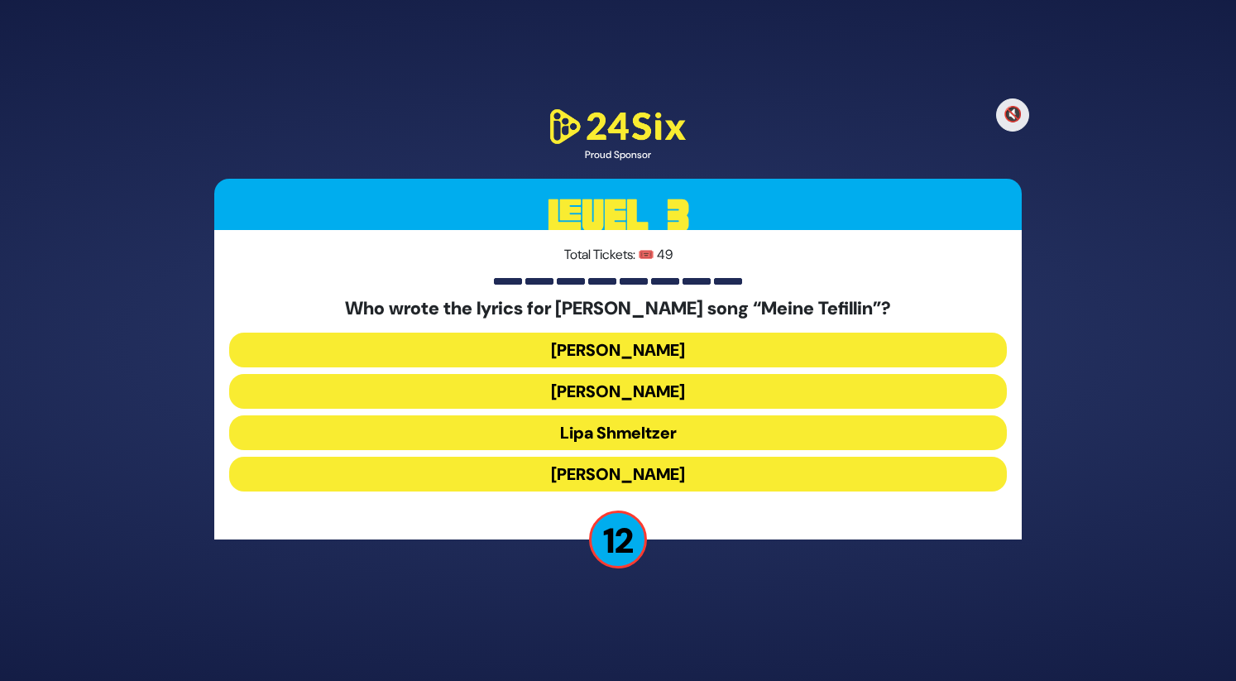
click at [563, 401] on button "Motty Ilowitz" at bounding box center [618, 391] width 778 height 35
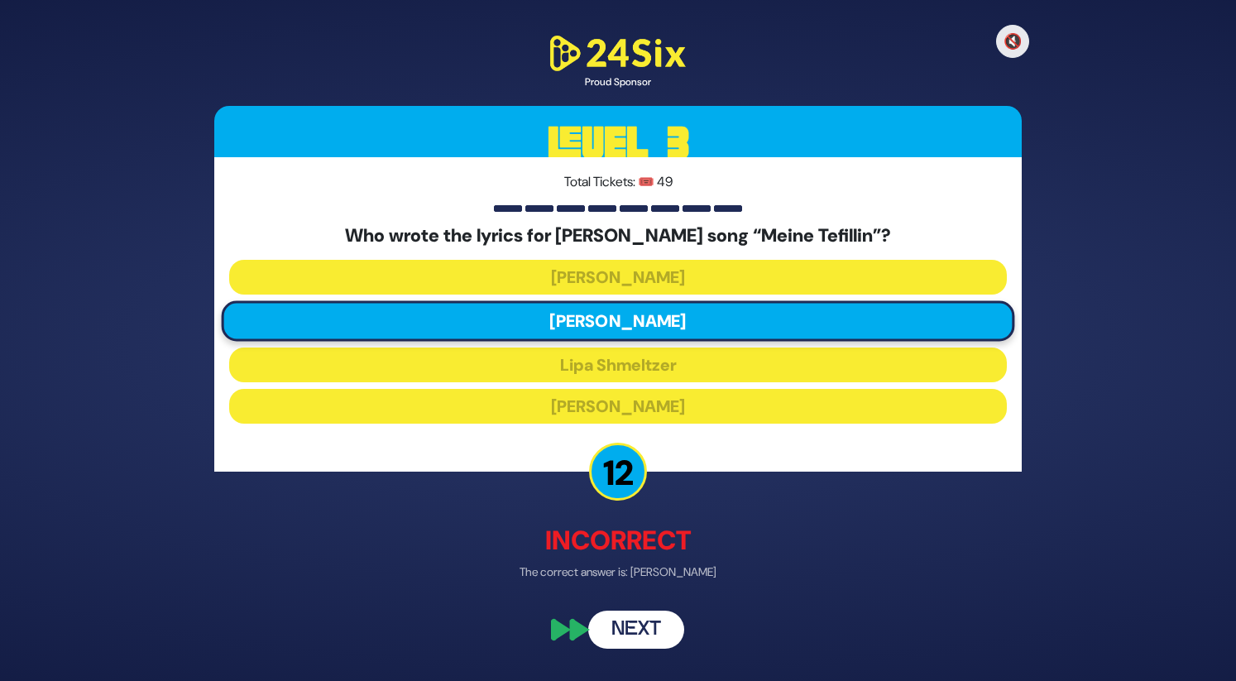
click at [635, 623] on button "Next" at bounding box center [636, 630] width 96 height 38
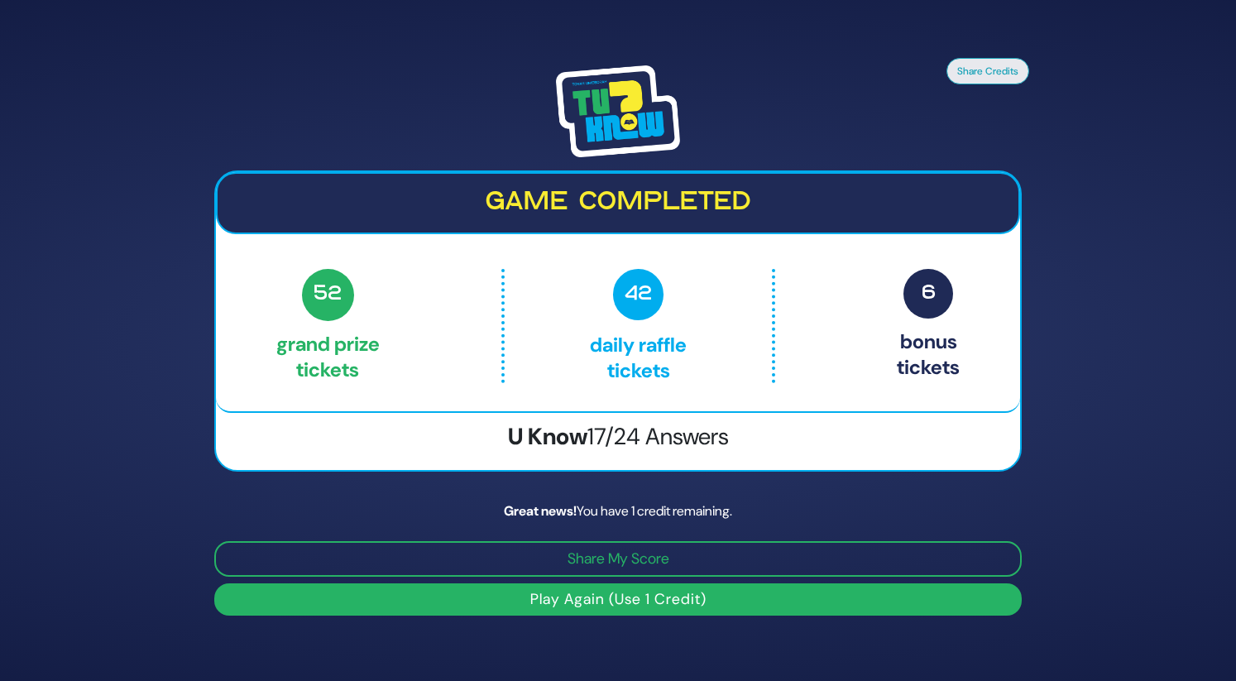
click at [438, 603] on button "Play Again (Use 1 Credit)" at bounding box center [617, 599] width 807 height 32
click at [472, 598] on button "Play Again (Use 1 Credit)" at bounding box center [617, 599] width 807 height 32
click at [636, 598] on button "Play Again (Use 1 Credit)" at bounding box center [617, 599] width 807 height 32
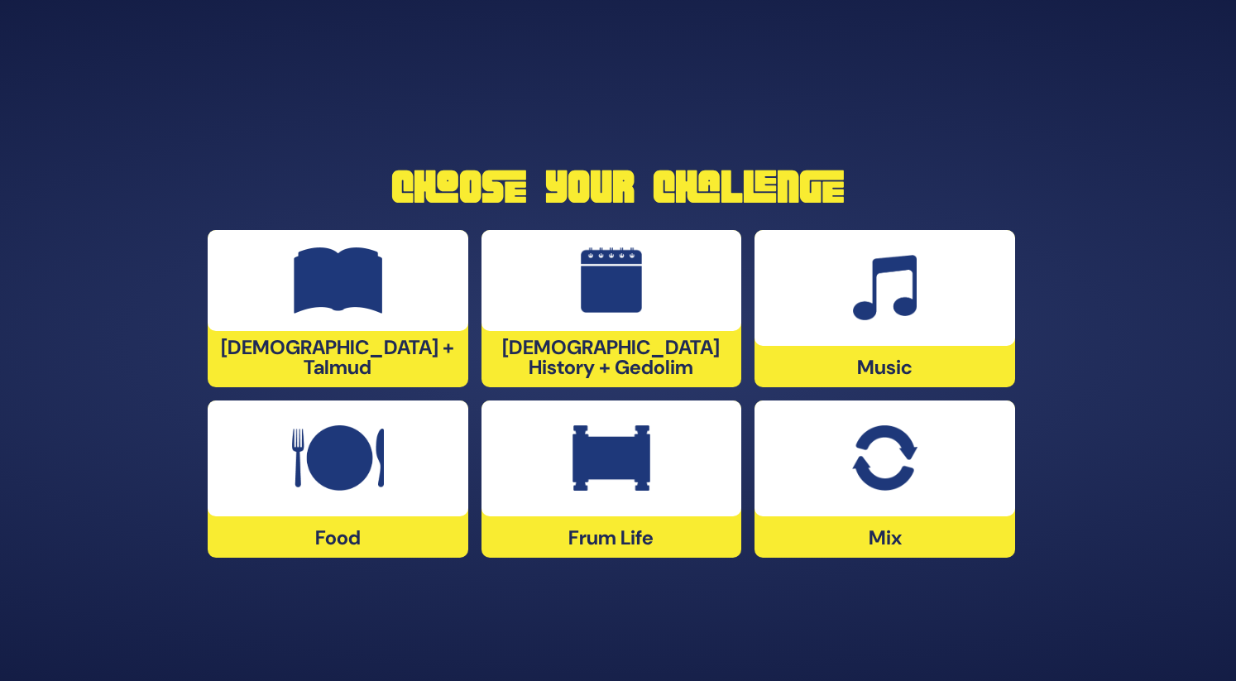
click at [831, 460] on div at bounding box center [884, 458] width 261 height 116
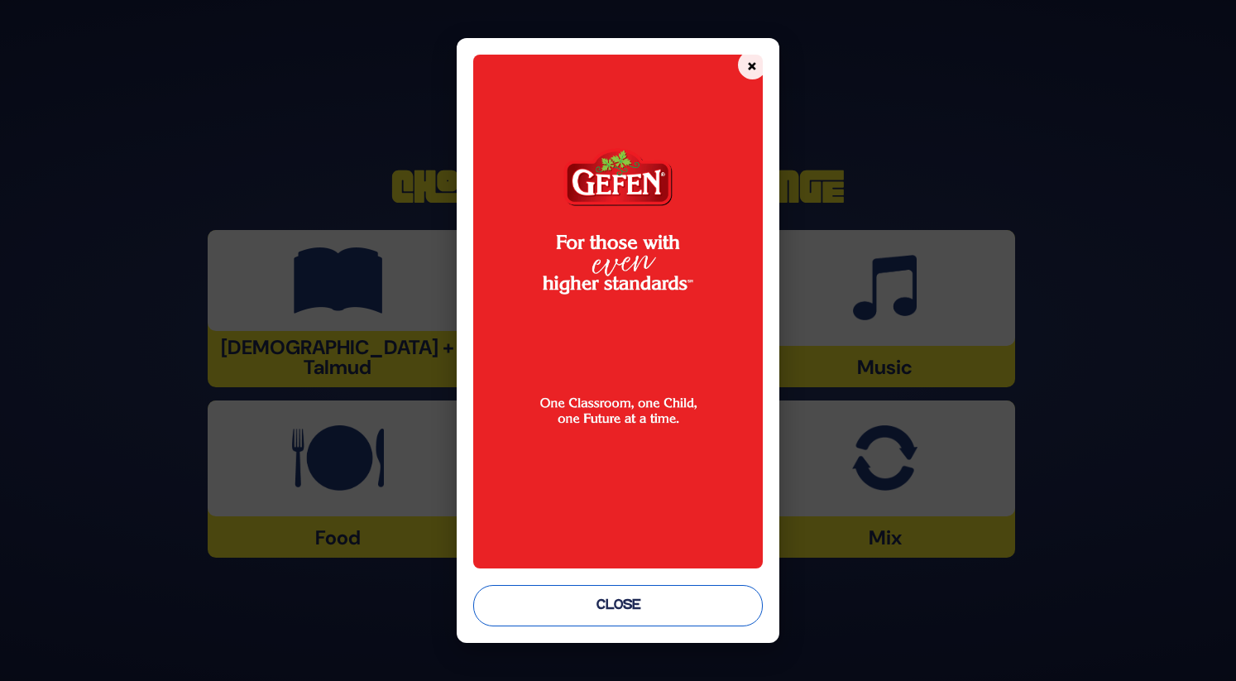
click at [733, 606] on button "Close" at bounding box center [617, 605] width 289 height 41
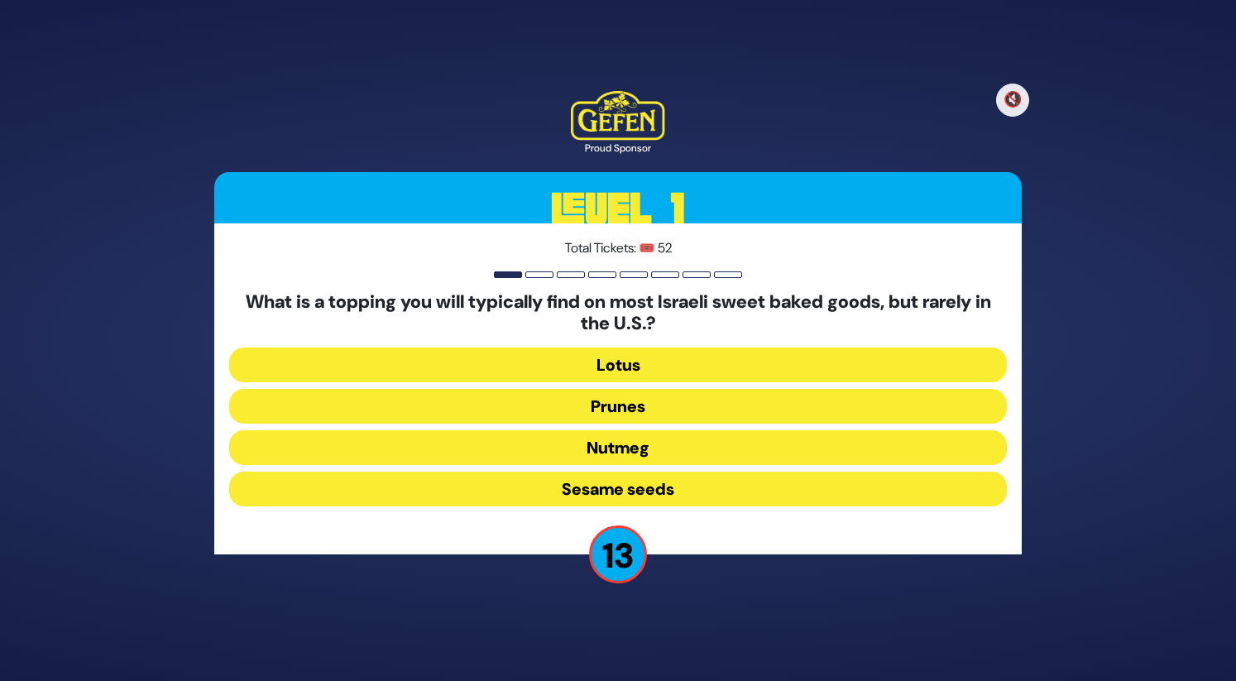
click at [644, 486] on button "Sesame seeds" at bounding box center [618, 489] width 778 height 35
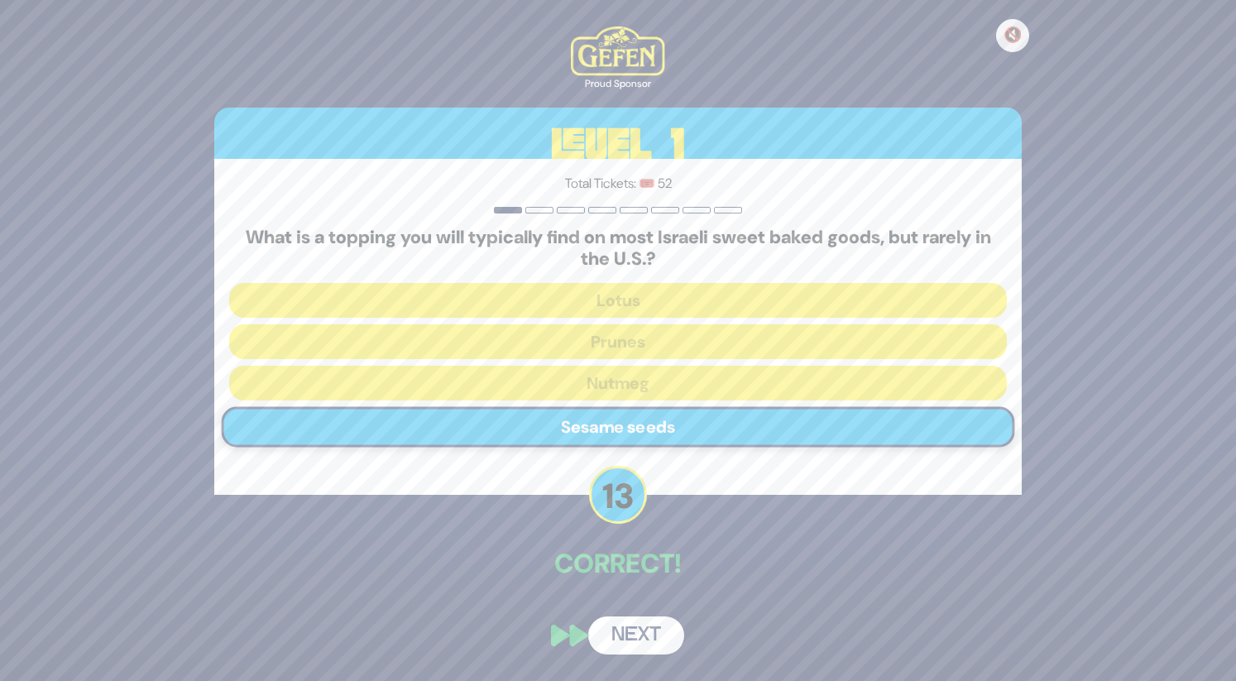
click at [659, 629] on button "Next" at bounding box center [636, 635] width 96 height 38
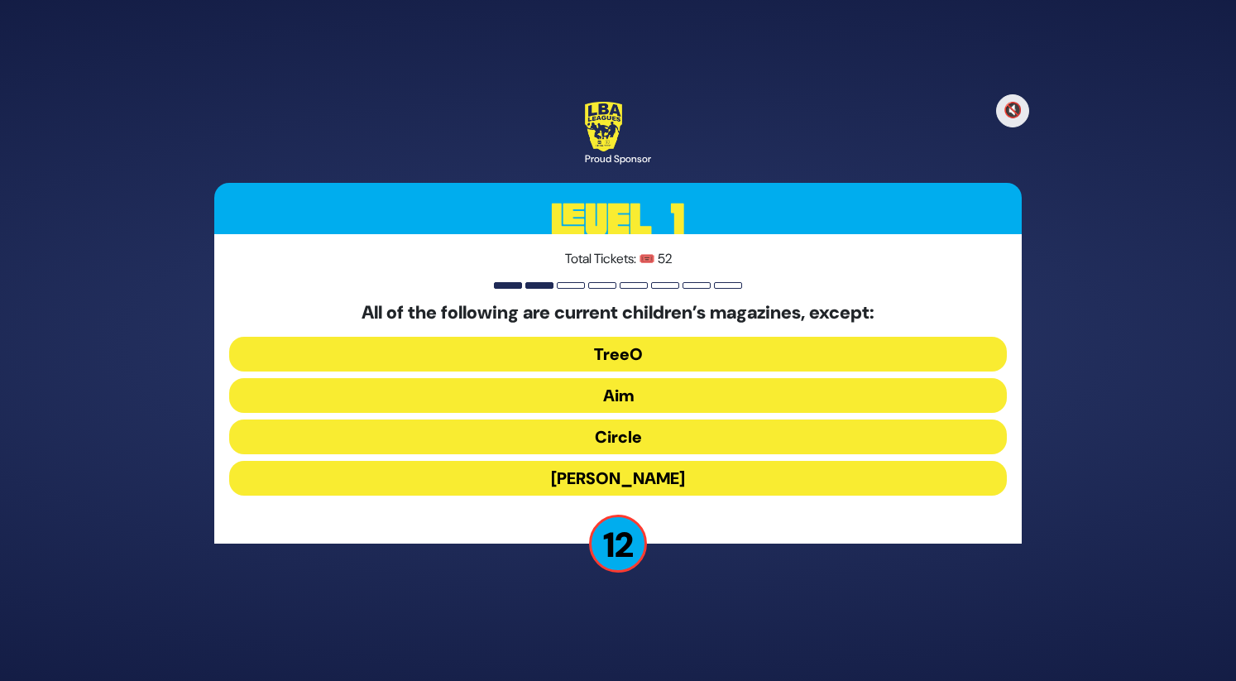
click at [644, 478] on button "[PERSON_NAME]" at bounding box center [618, 478] width 778 height 35
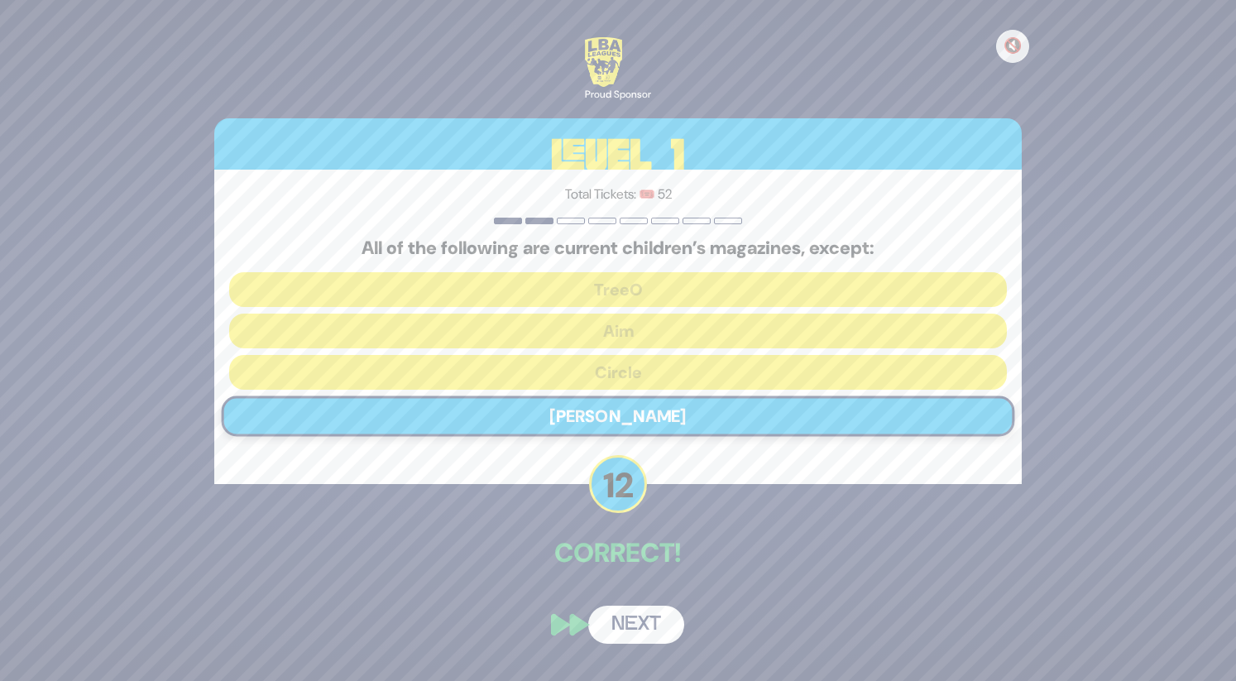
click at [651, 621] on button "Next" at bounding box center [636, 625] width 96 height 38
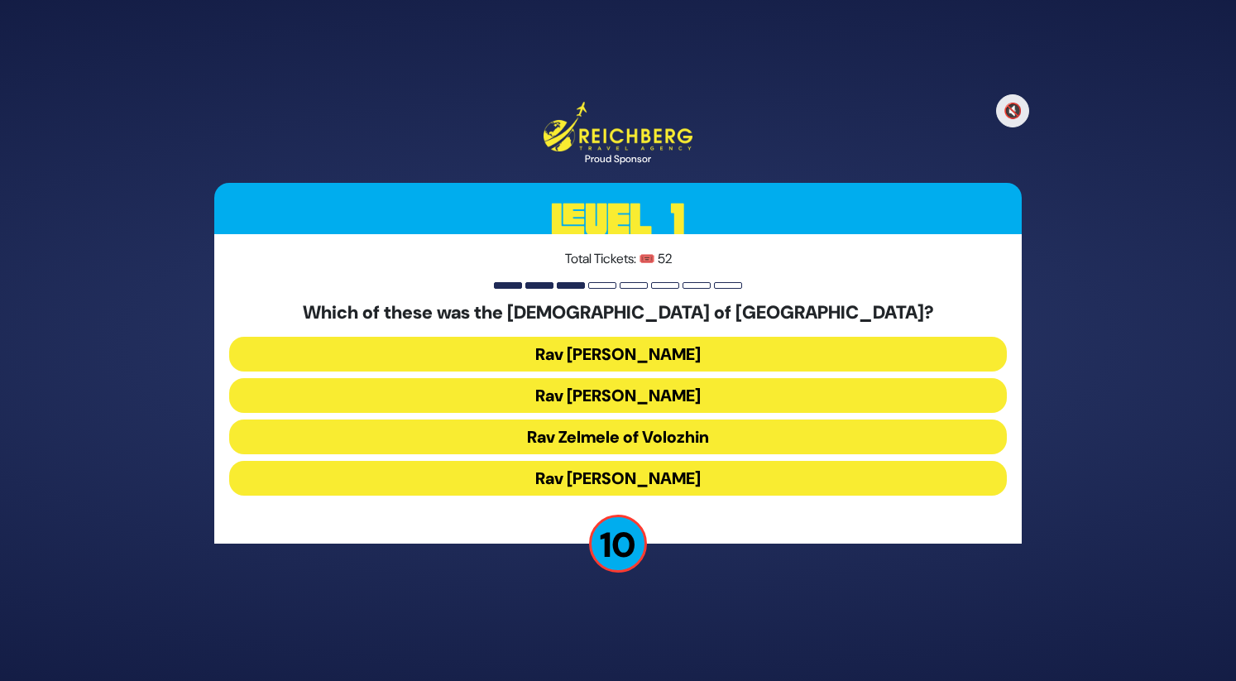
click at [632, 395] on button "Rav [PERSON_NAME]" at bounding box center [618, 395] width 778 height 35
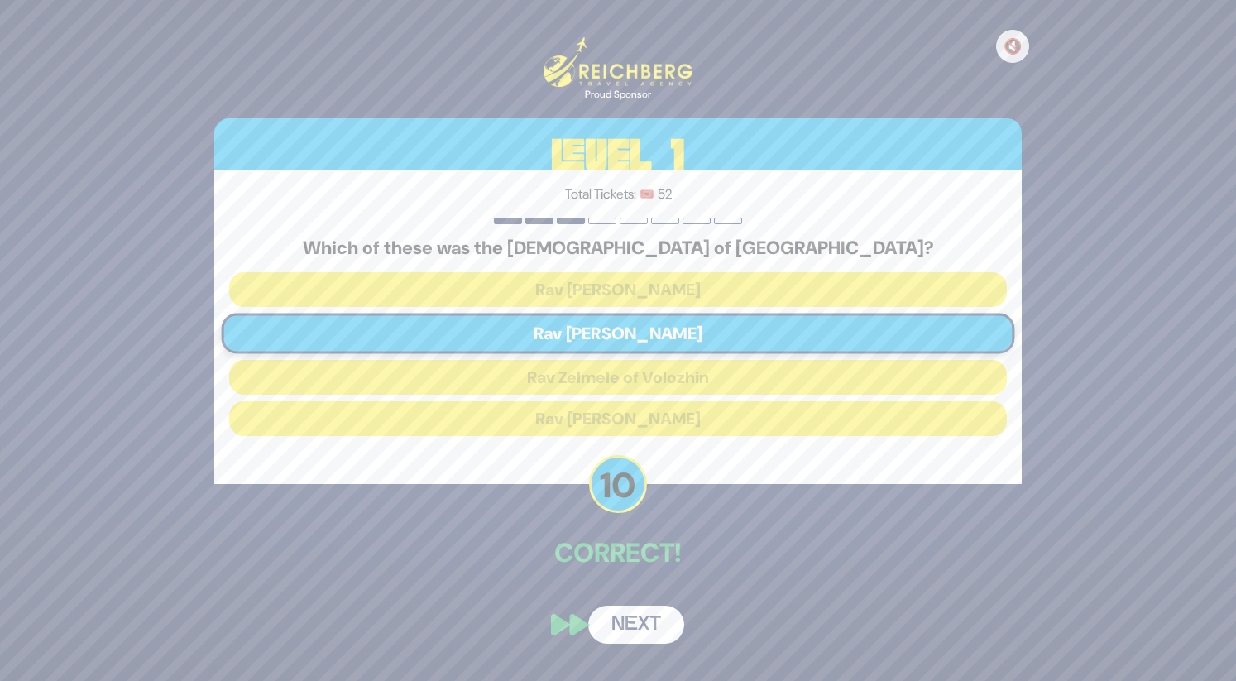
click at [652, 618] on button "Next" at bounding box center [636, 625] width 96 height 38
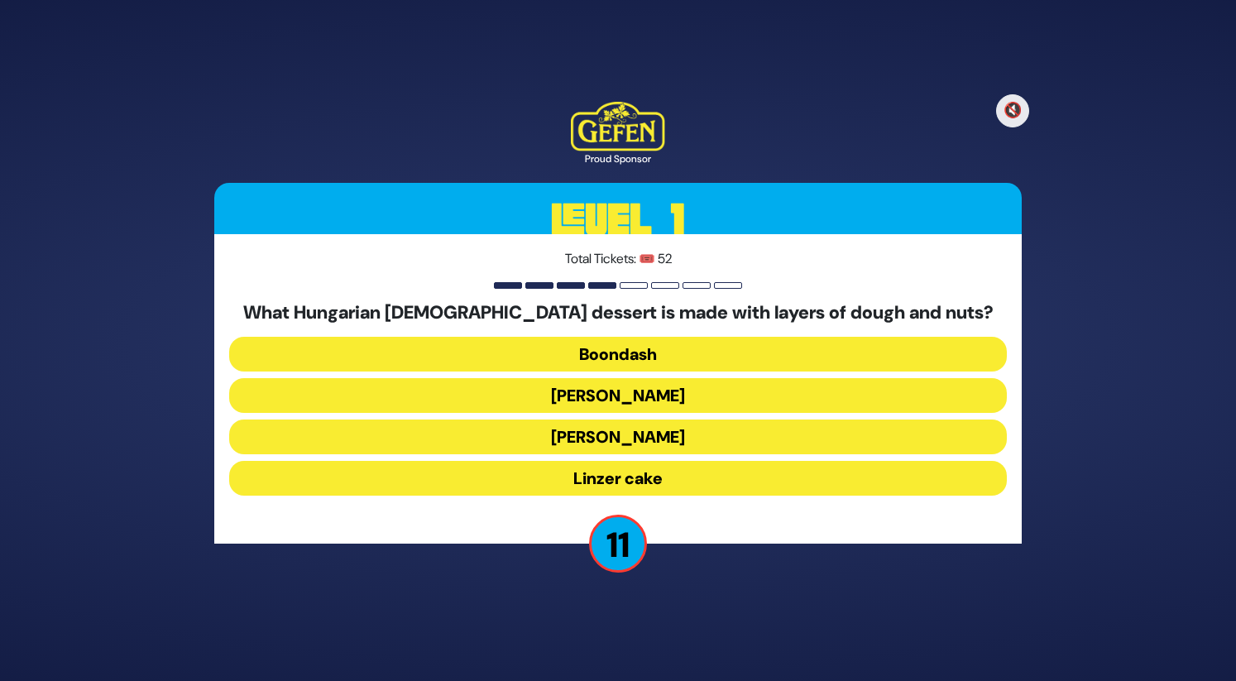
click at [607, 354] on button "Boondash" at bounding box center [618, 354] width 778 height 35
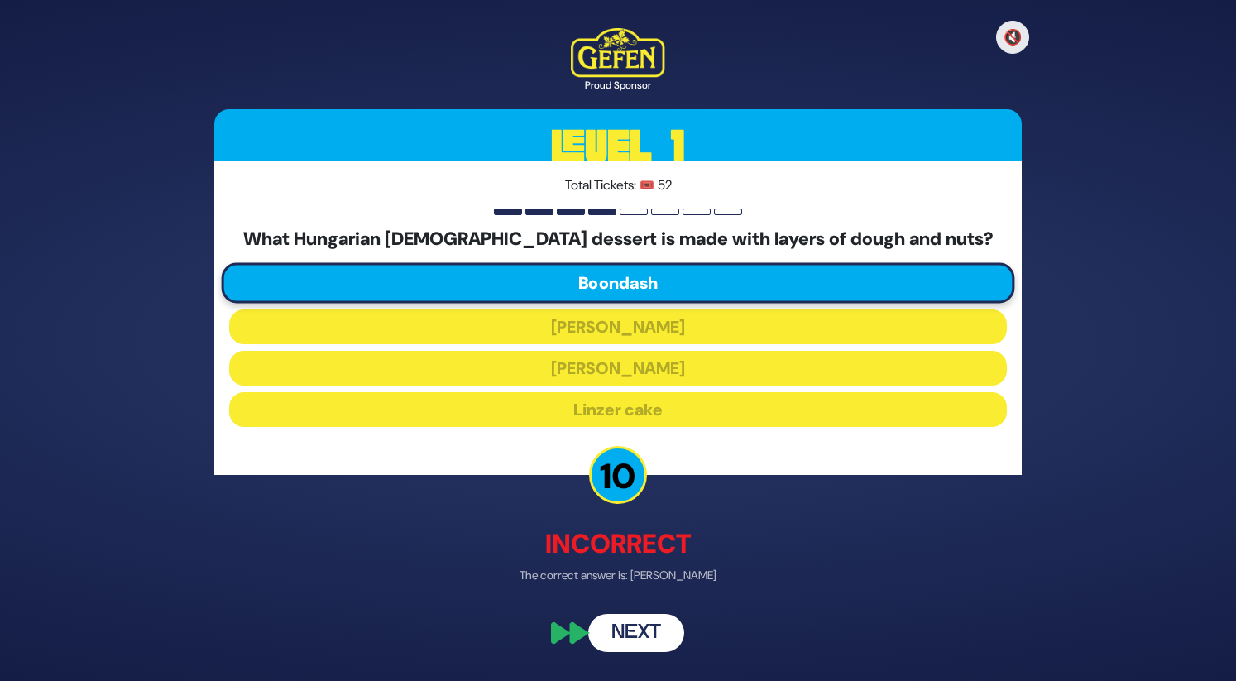
click at [619, 643] on button "Next" at bounding box center [636, 634] width 96 height 38
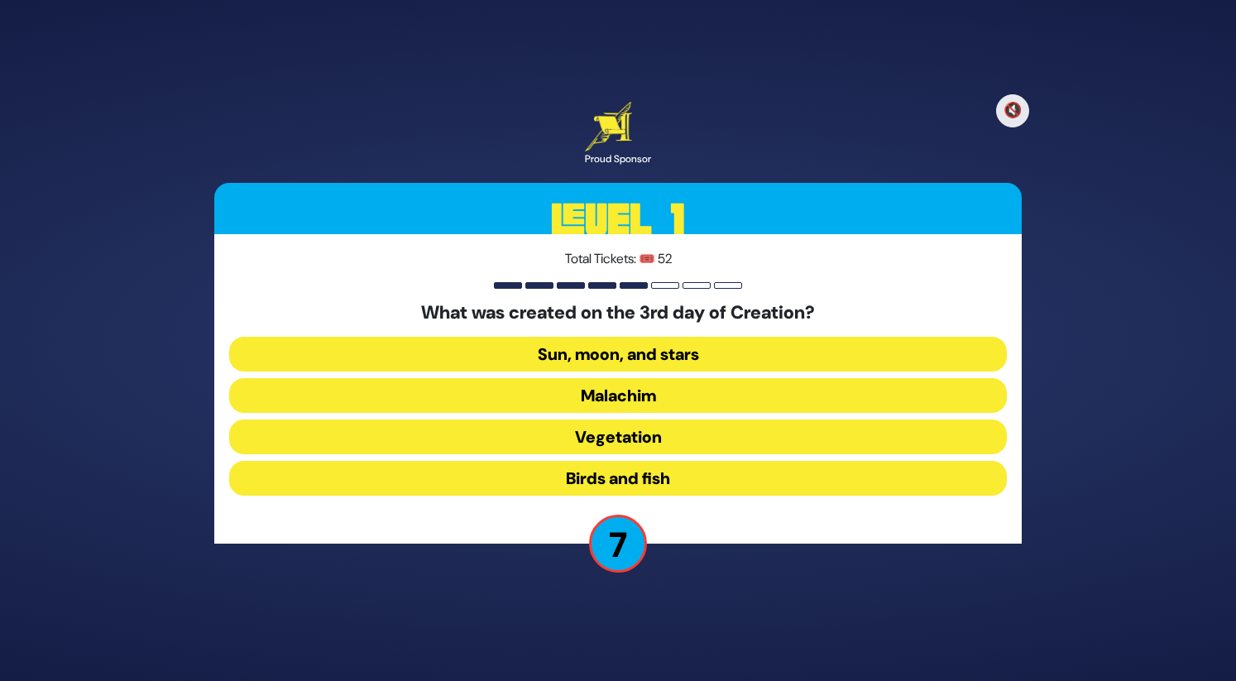
click at [573, 444] on button "Vegetation" at bounding box center [618, 436] width 778 height 35
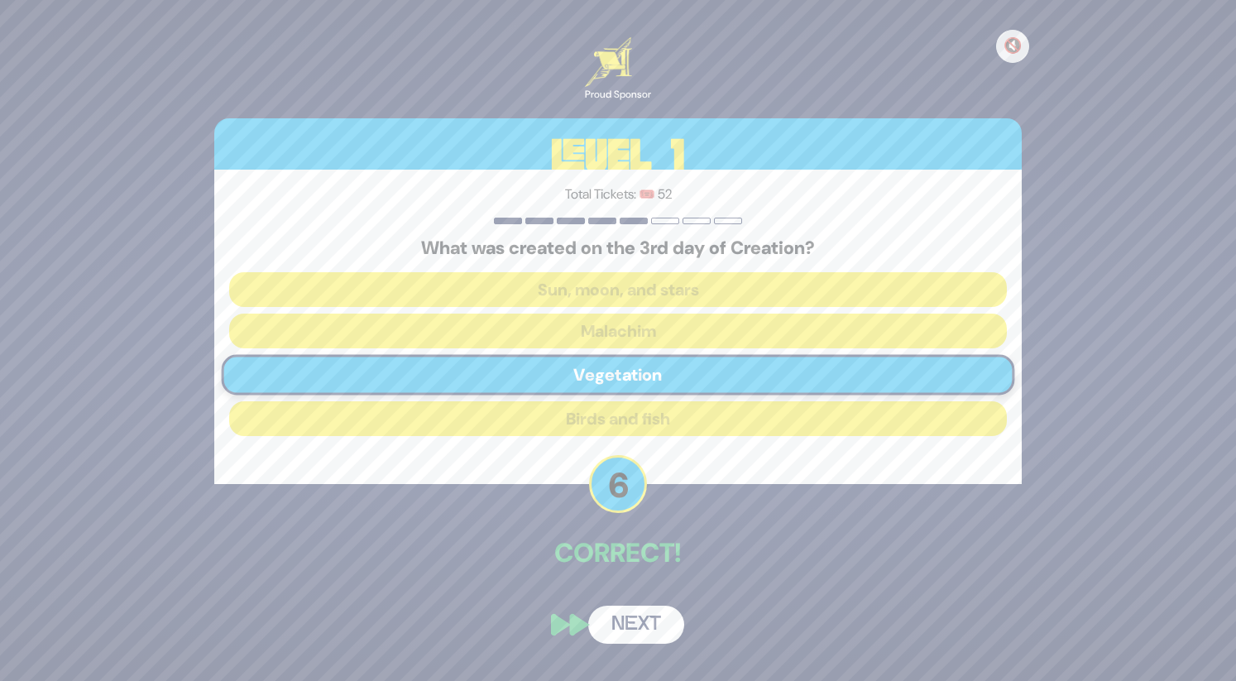
click at [620, 630] on button "Next" at bounding box center [636, 625] width 96 height 38
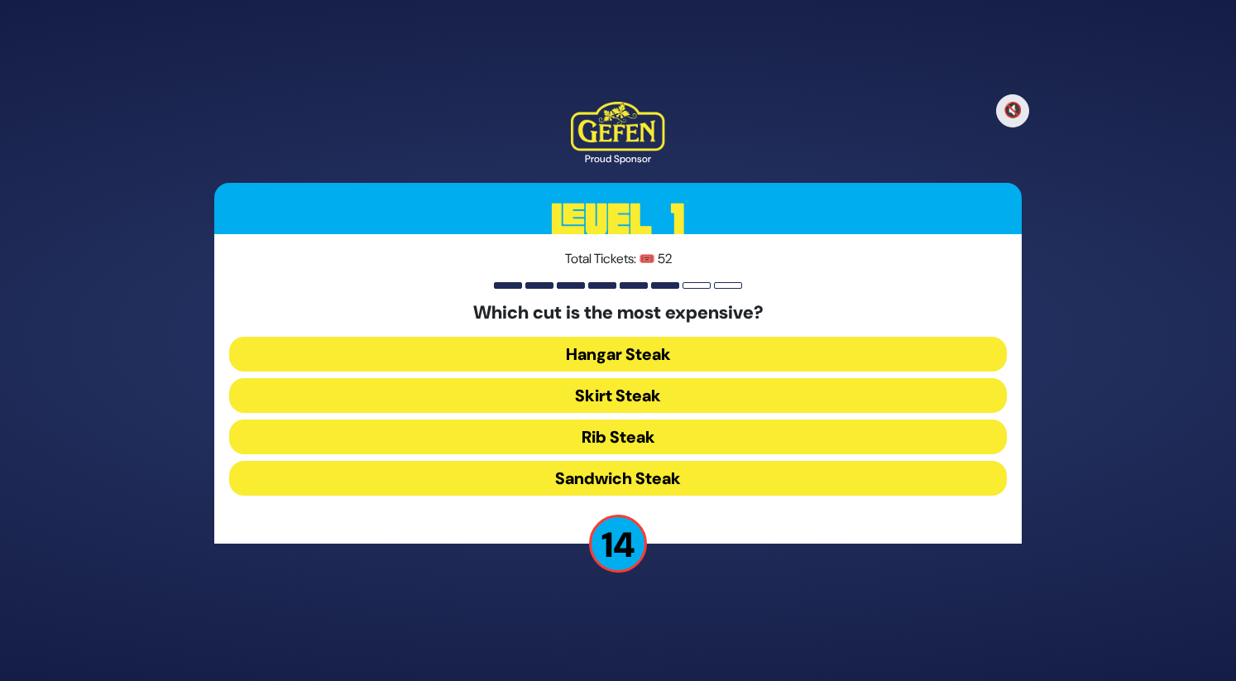
click at [606, 433] on button "Rib Steak" at bounding box center [618, 436] width 778 height 35
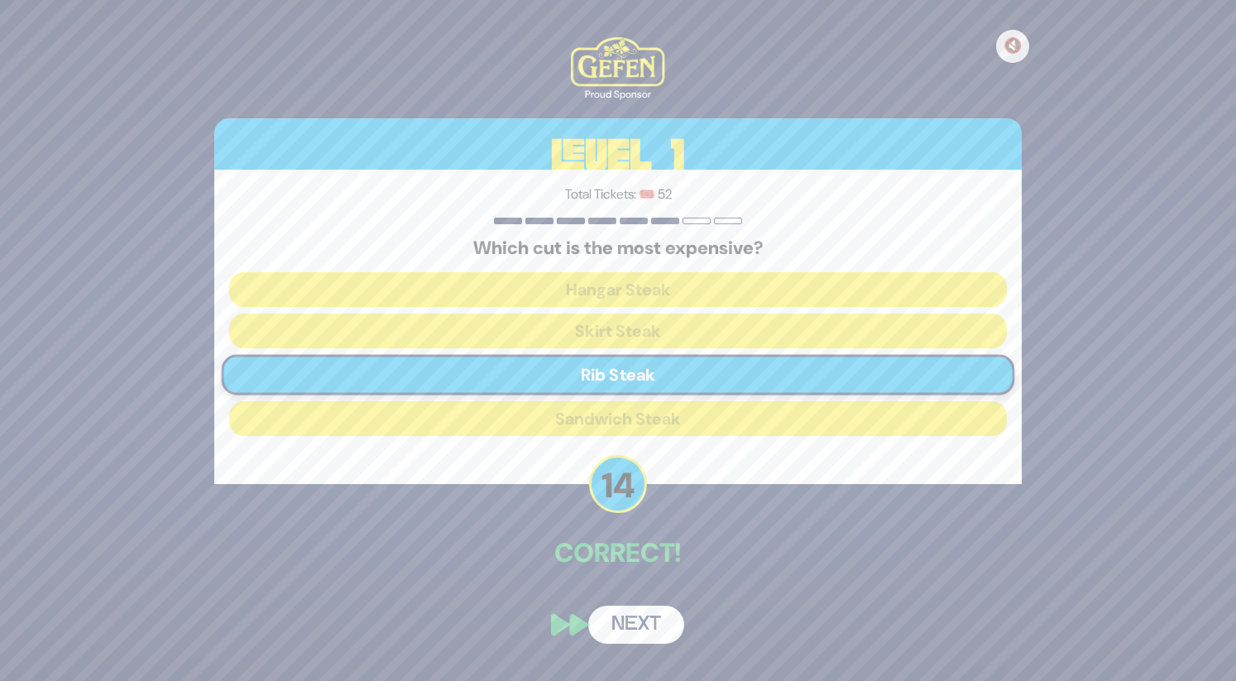
click at [637, 612] on button "Next" at bounding box center [636, 625] width 96 height 38
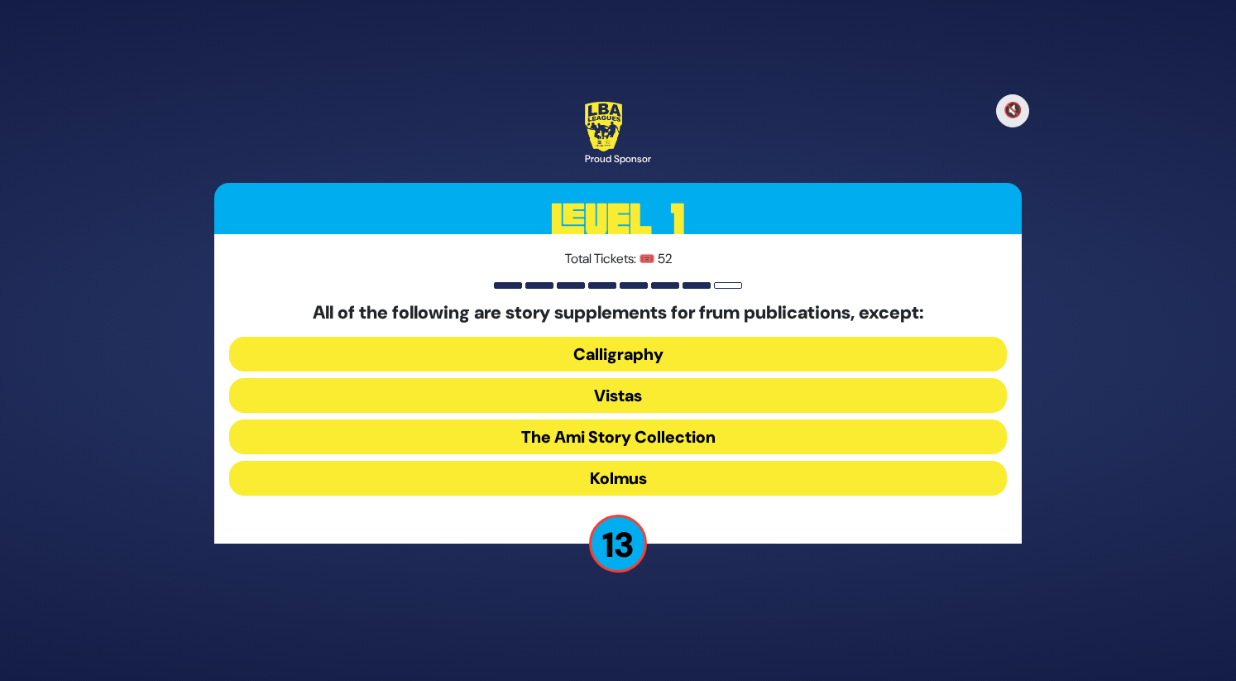
click at [589, 469] on button "Kolmus" at bounding box center [618, 478] width 778 height 35
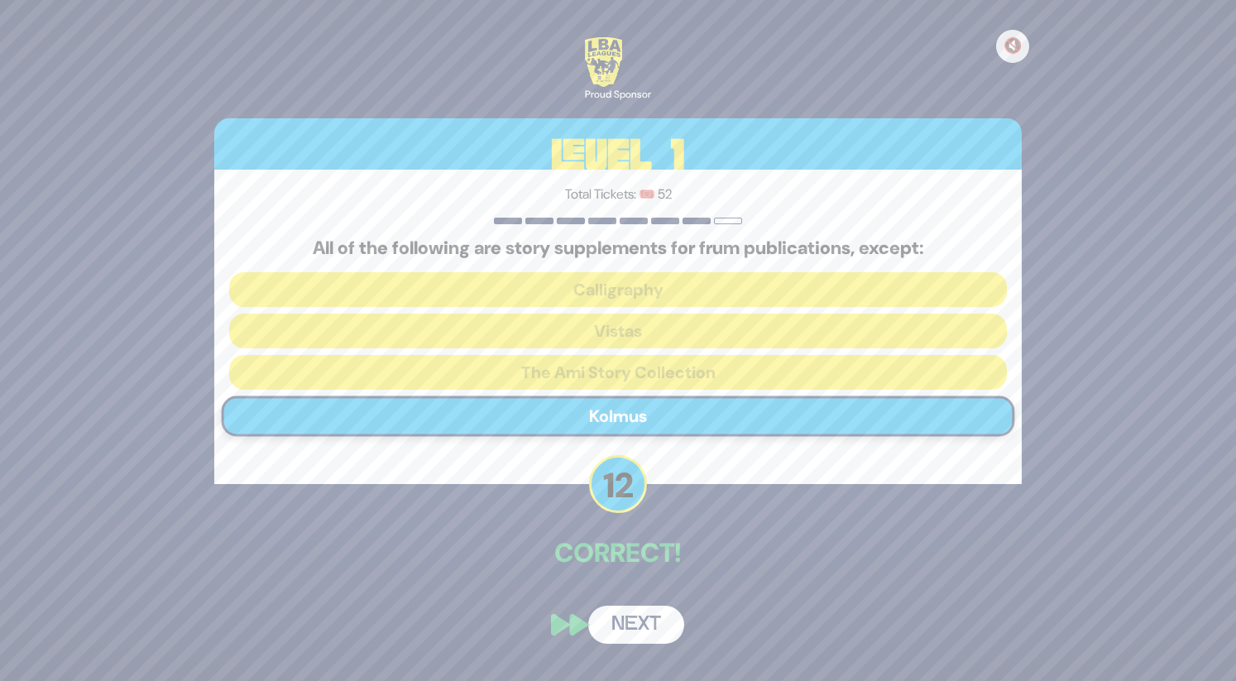
click at [632, 620] on button "Next" at bounding box center [636, 625] width 96 height 38
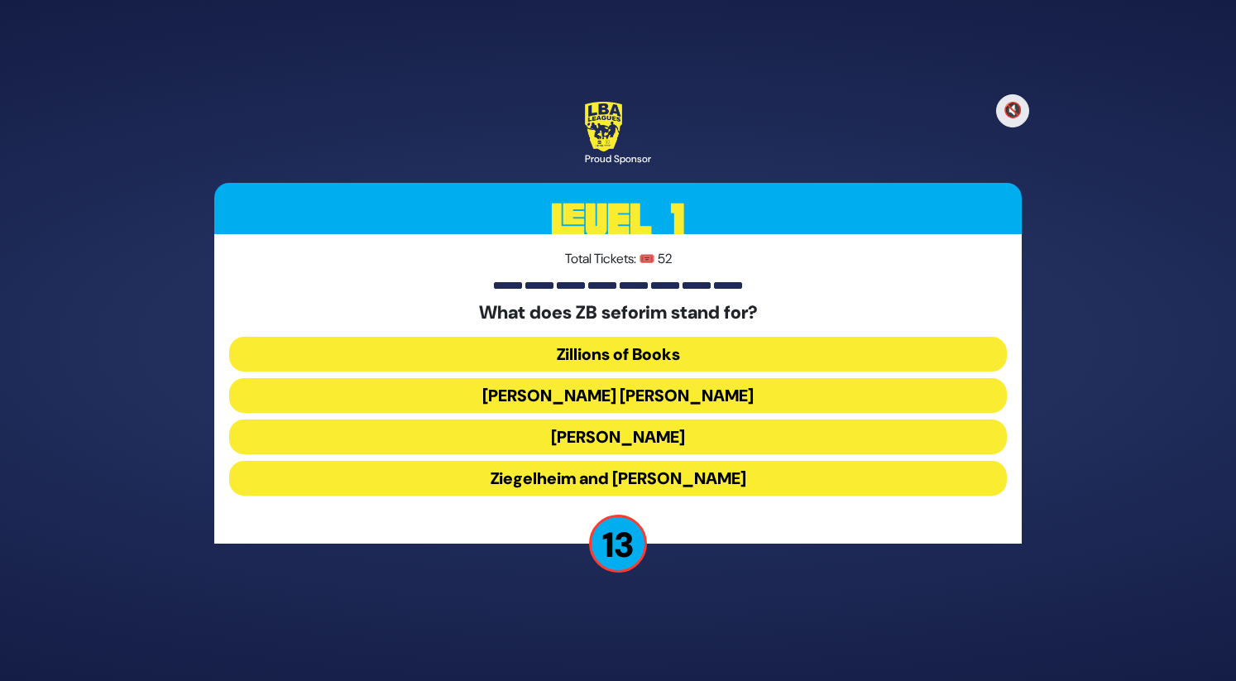
click at [558, 394] on button "[PERSON_NAME] [PERSON_NAME]" at bounding box center [618, 395] width 778 height 35
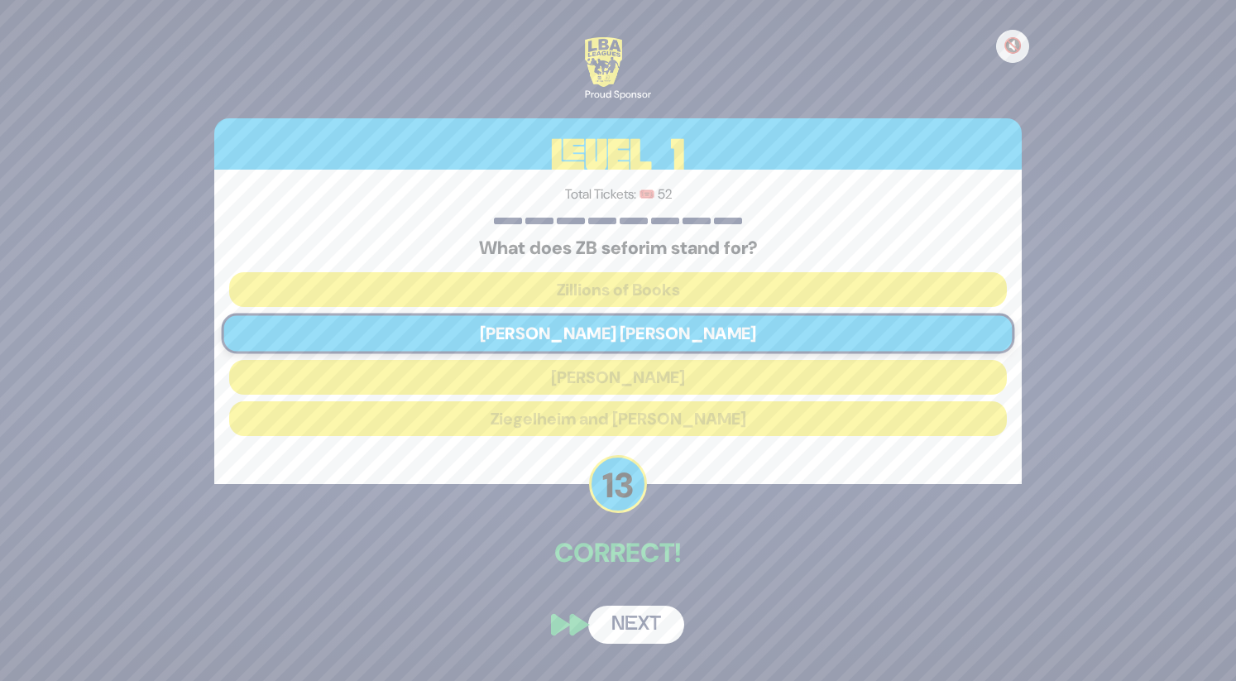
click at [622, 625] on button "Next" at bounding box center [636, 625] width 96 height 38
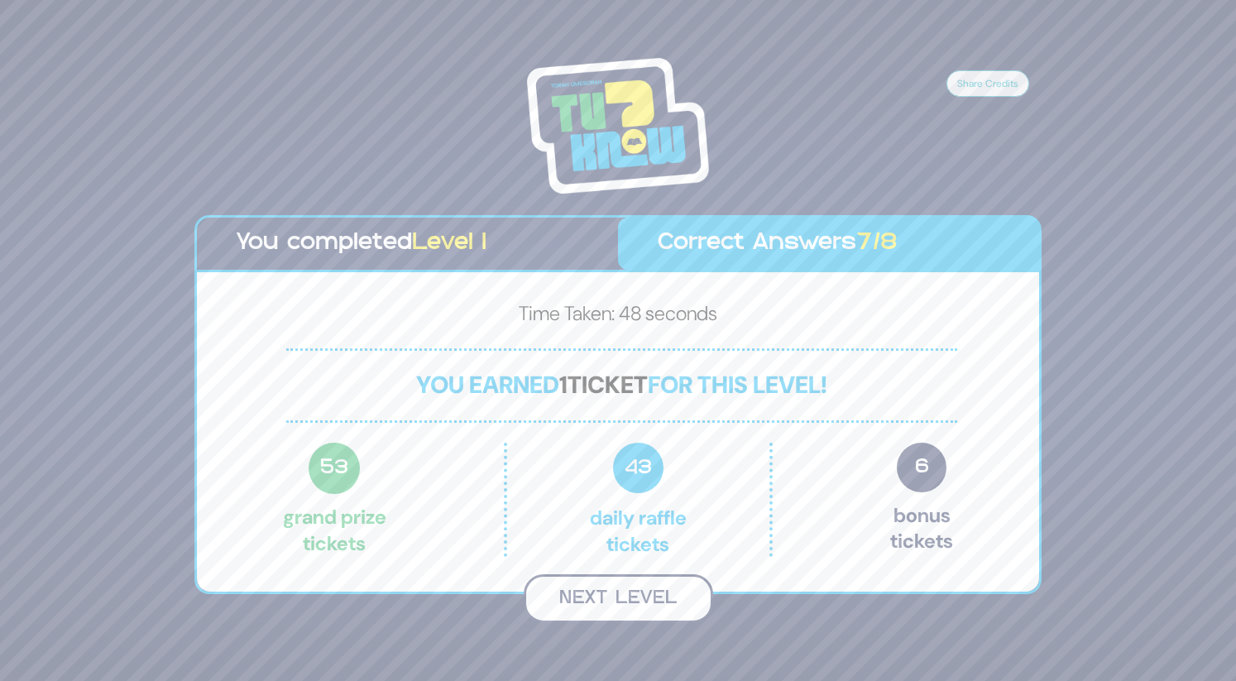
click at [611, 593] on button "Next Level" at bounding box center [618, 598] width 189 height 49
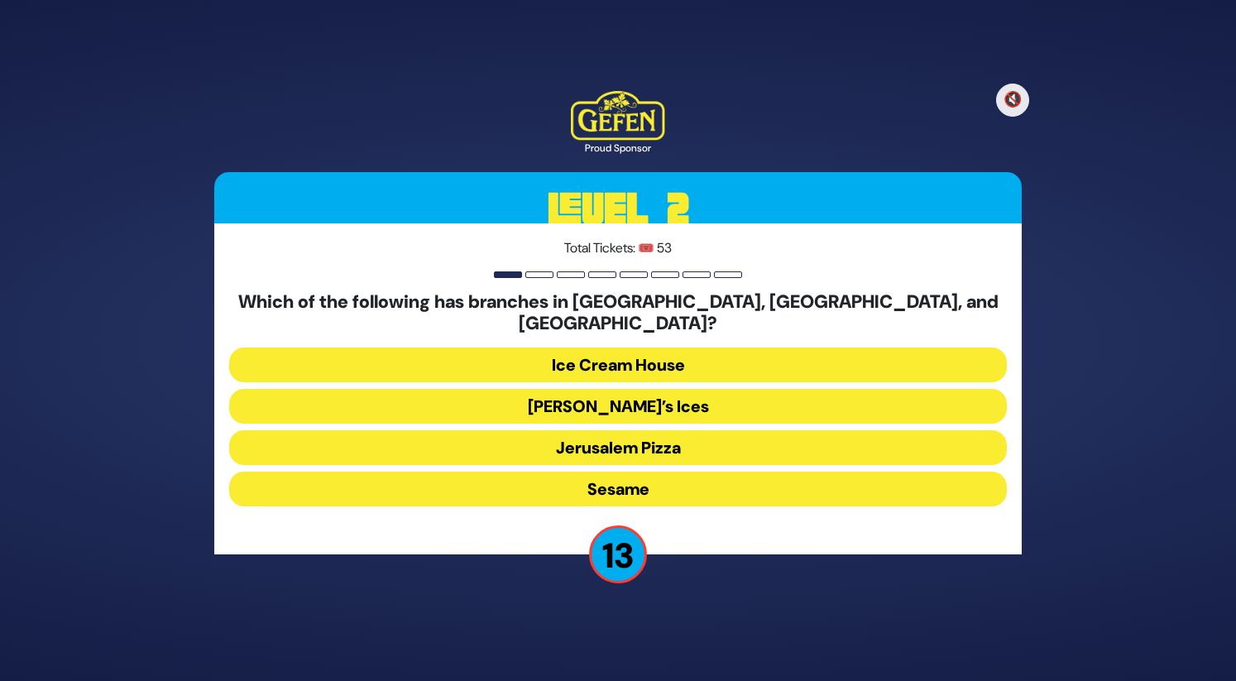
click at [595, 389] on button "[PERSON_NAME]’s Ices" at bounding box center [618, 406] width 778 height 35
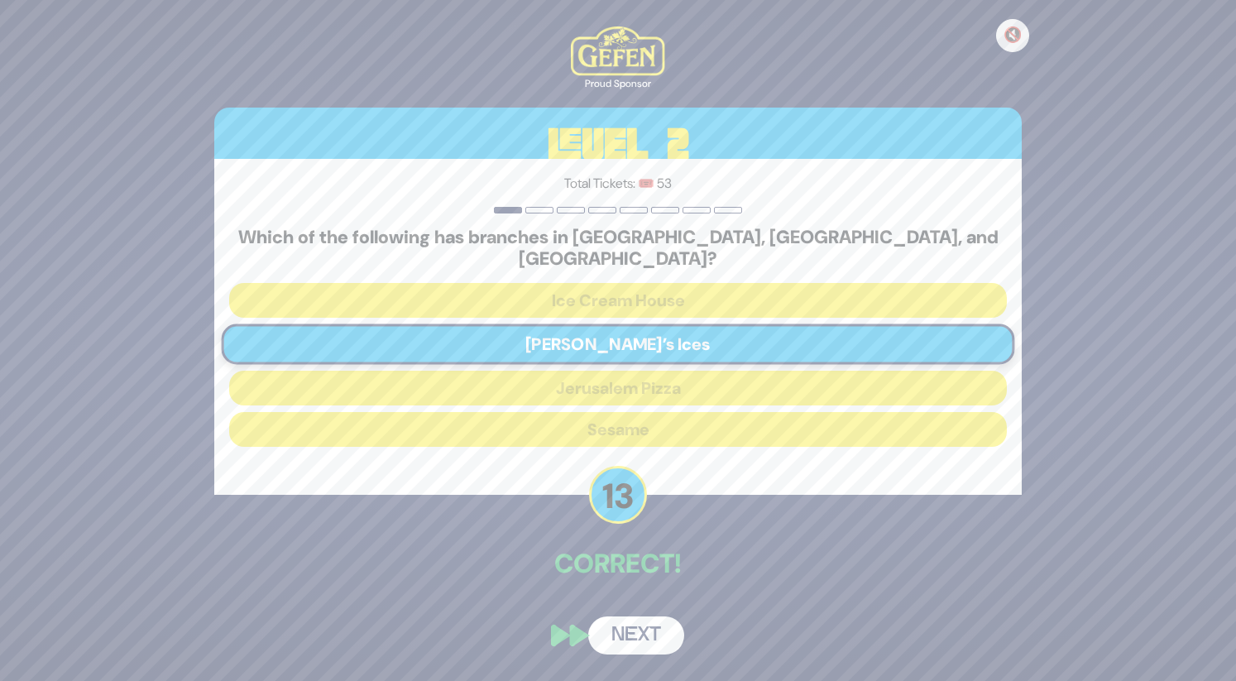
click at [635, 616] on button "Next" at bounding box center [636, 635] width 96 height 38
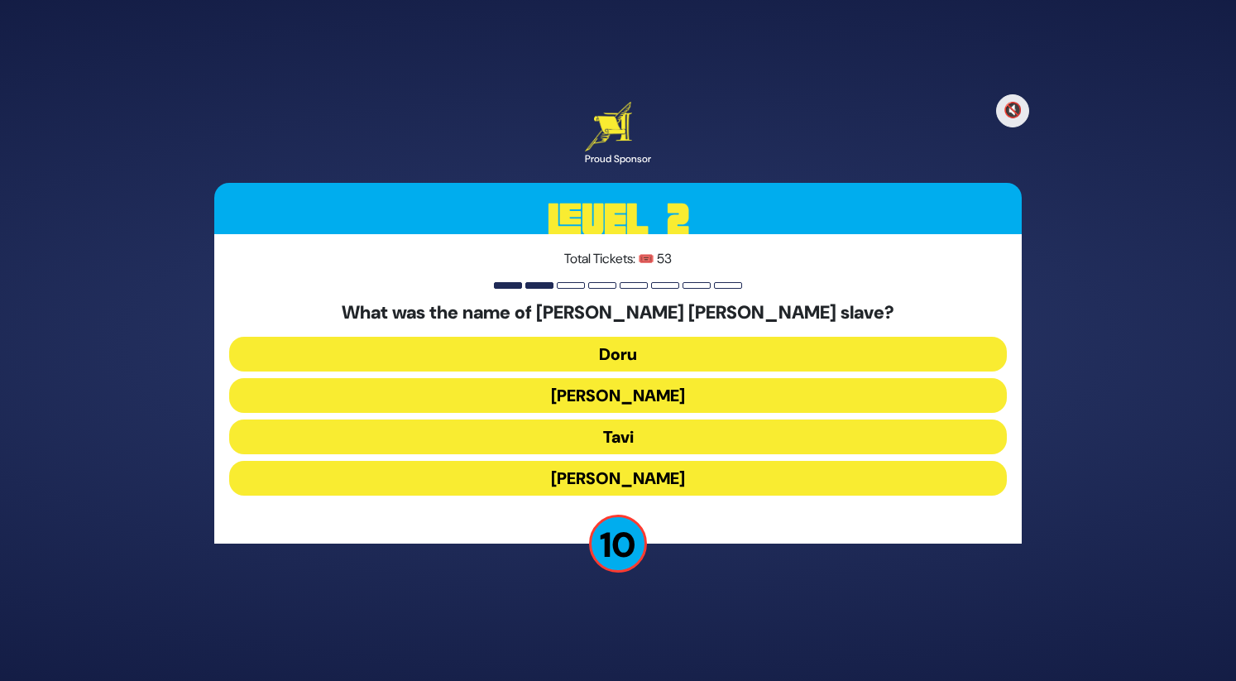
click at [586, 486] on button "[PERSON_NAME]" at bounding box center [618, 478] width 778 height 35
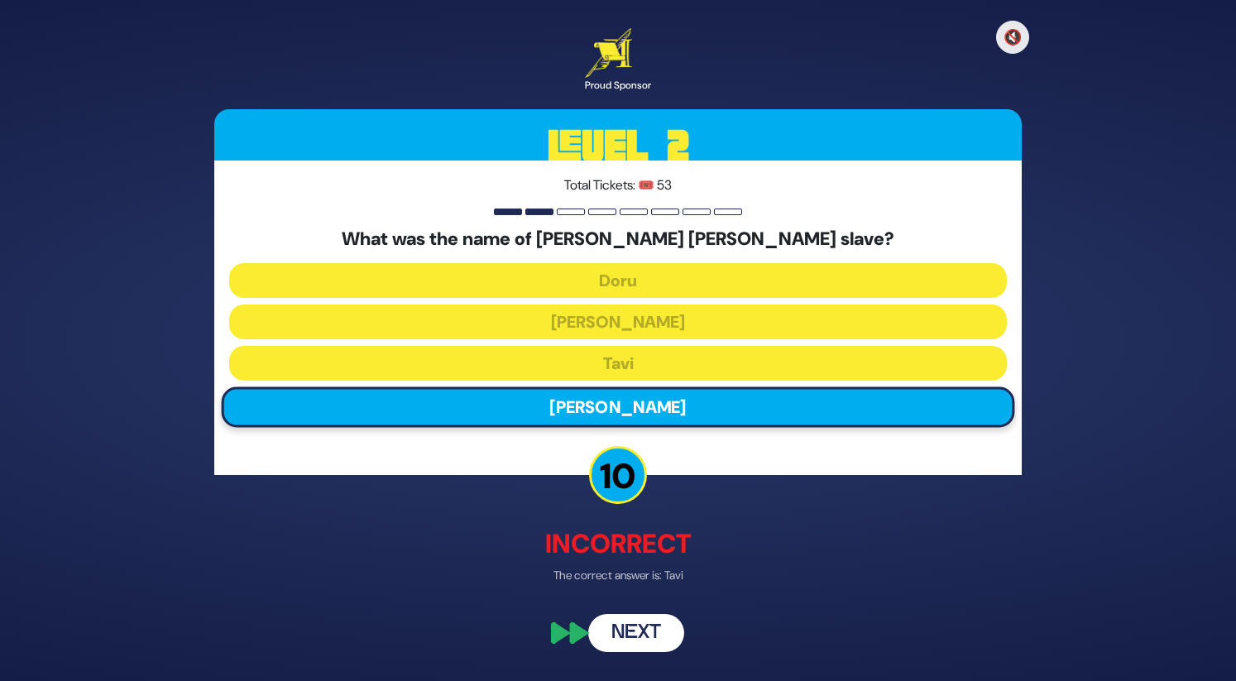
click at [632, 639] on button "Next" at bounding box center [636, 634] width 96 height 38
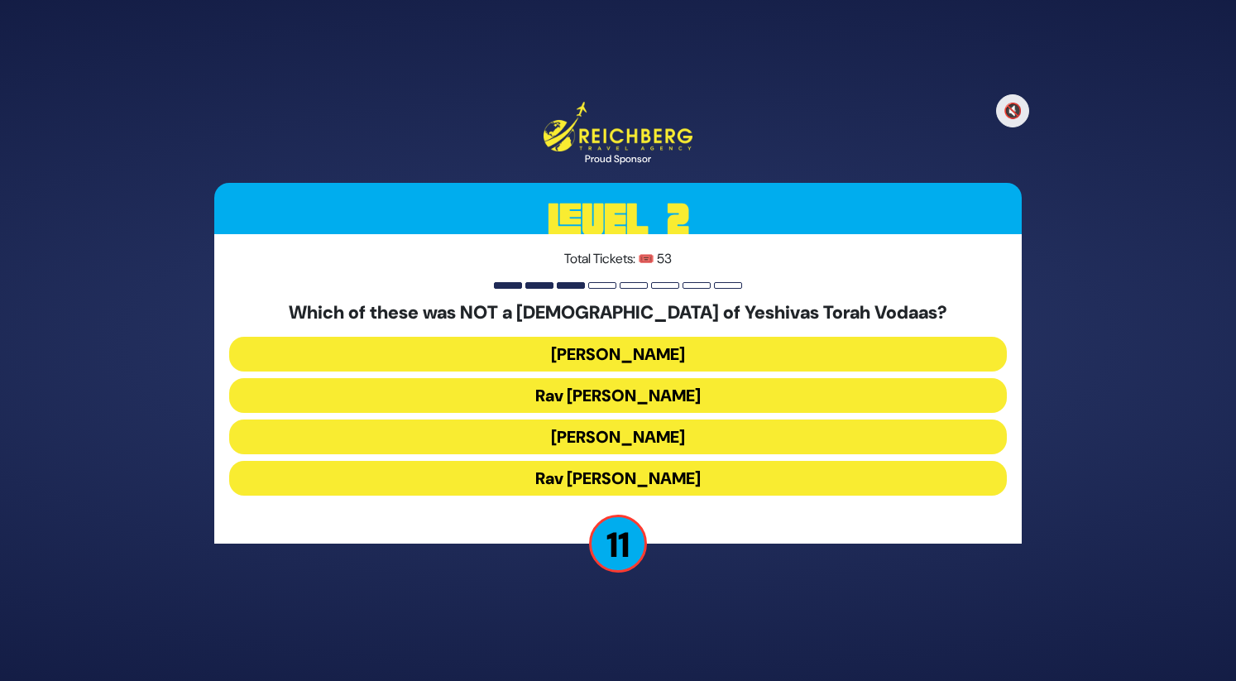
click at [574, 444] on button "[PERSON_NAME]" at bounding box center [618, 436] width 778 height 35
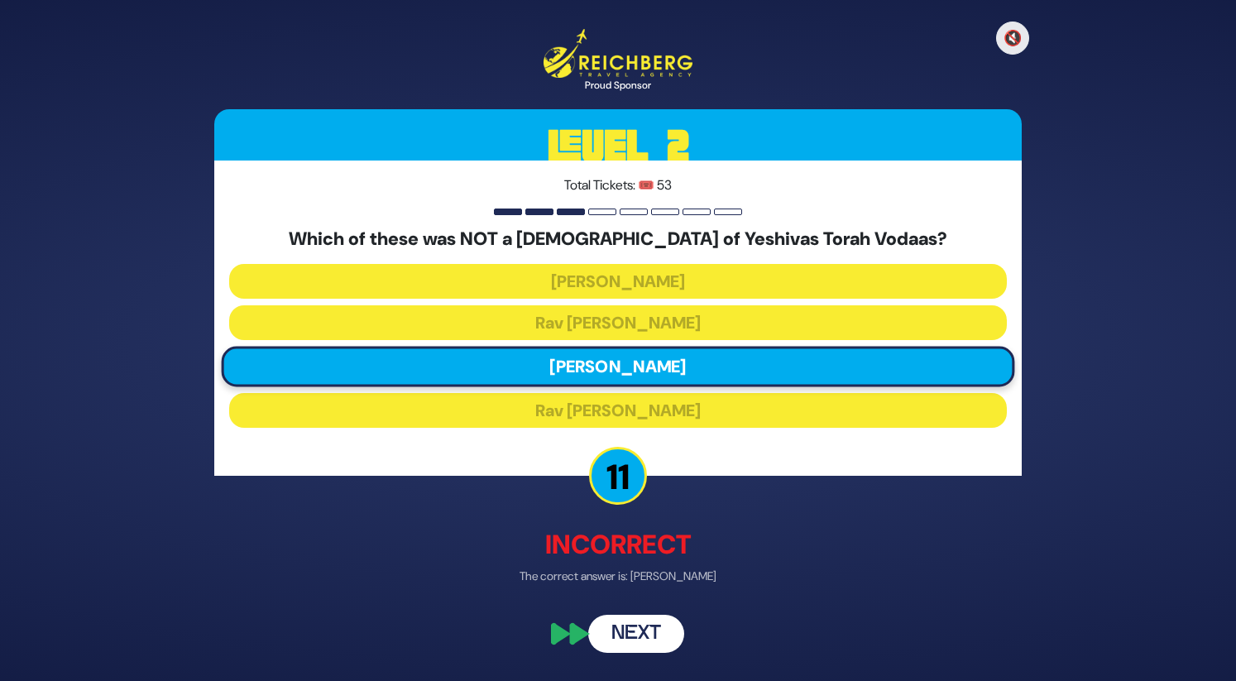
click at [629, 632] on button "Next" at bounding box center [636, 633] width 96 height 38
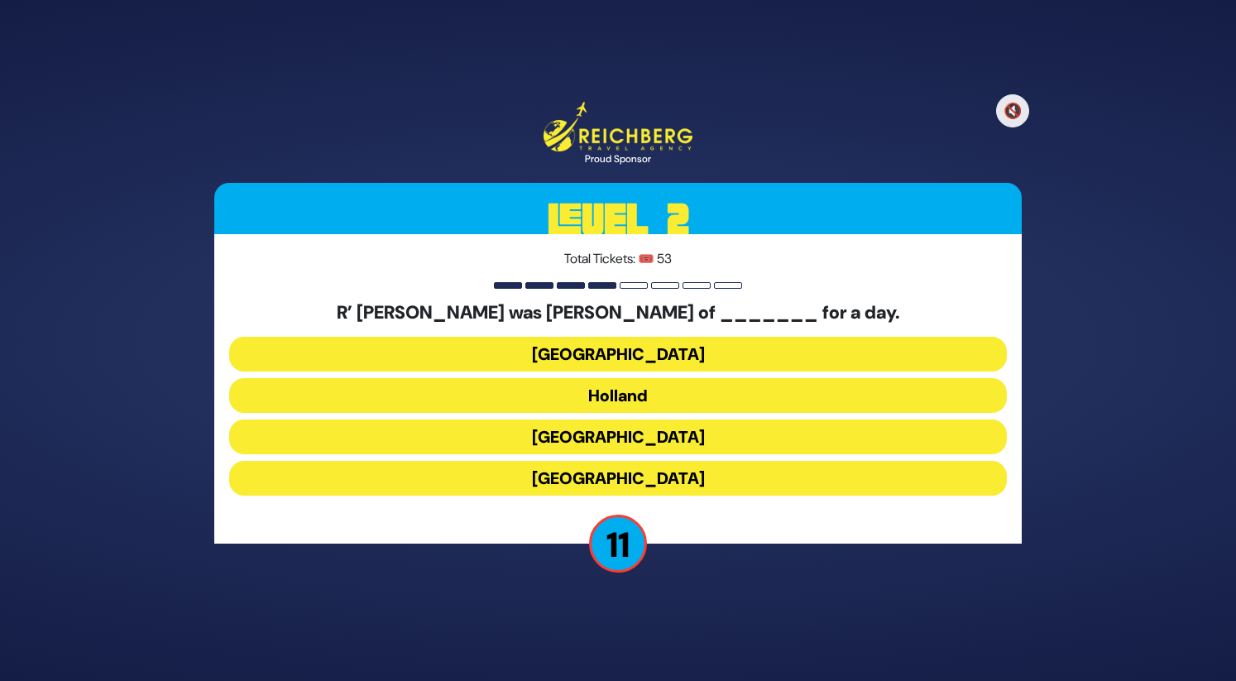
click at [591, 405] on button "Holland" at bounding box center [618, 395] width 778 height 35
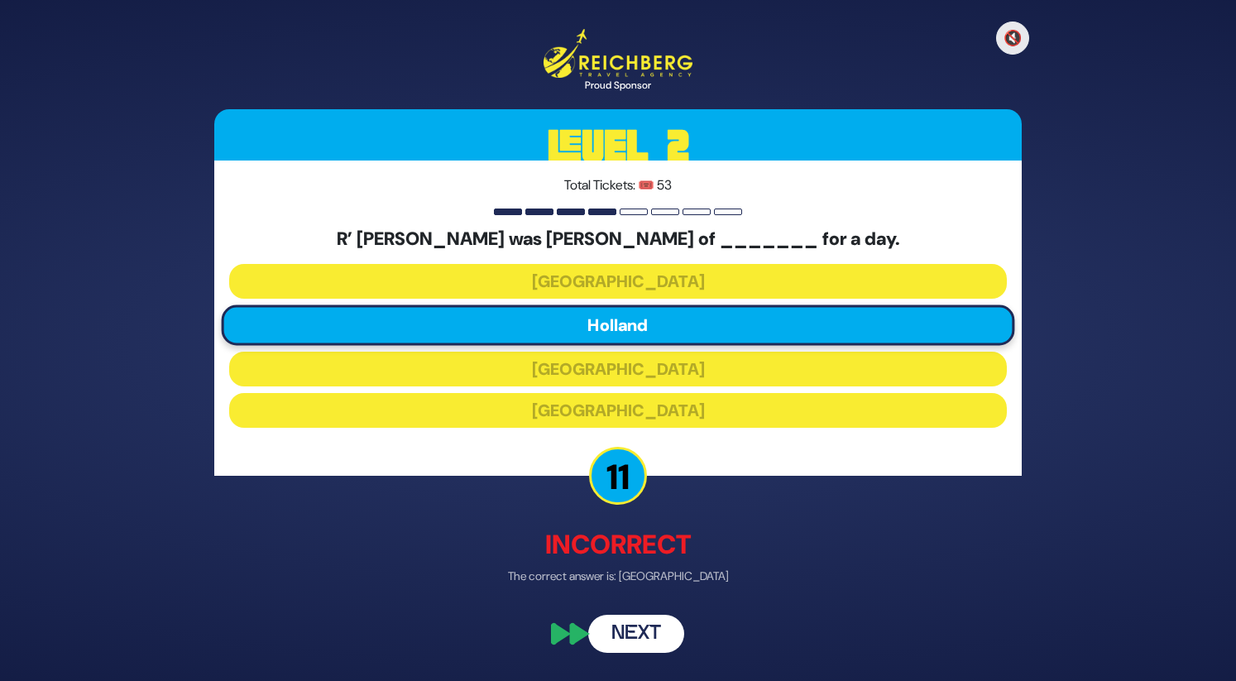
click at [631, 643] on button "Next" at bounding box center [636, 633] width 96 height 38
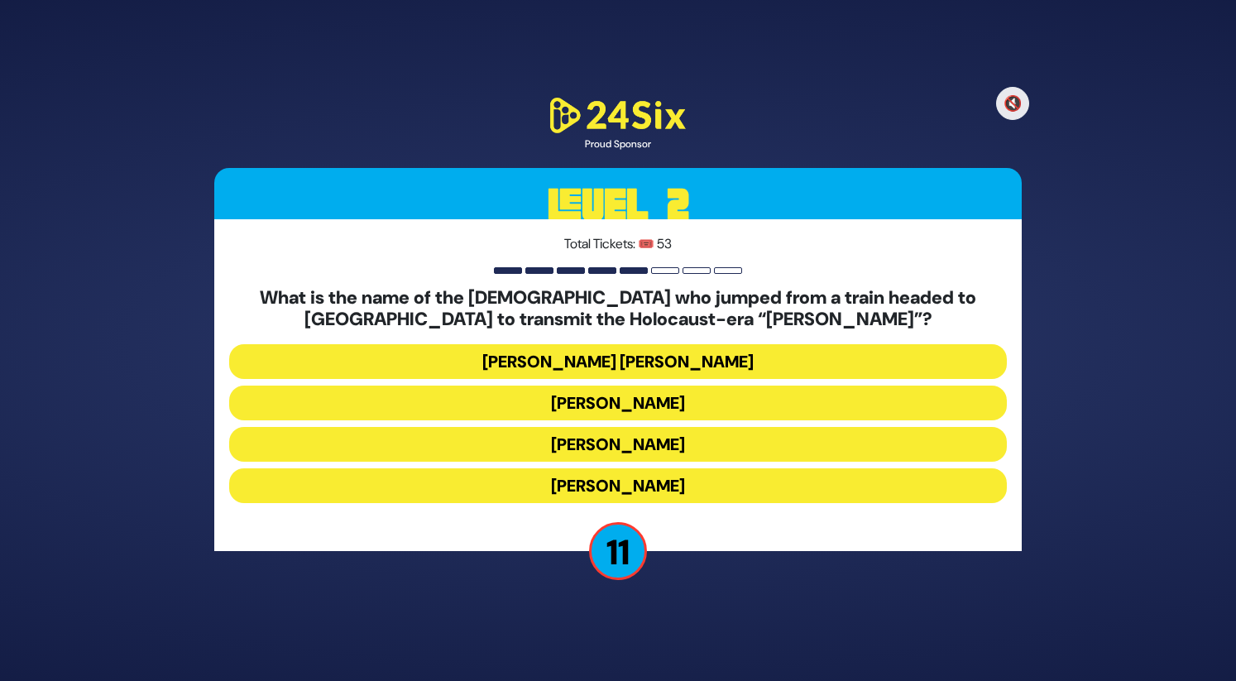
click at [655, 363] on button "[PERSON_NAME] [PERSON_NAME]" at bounding box center [618, 361] width 778 height 35
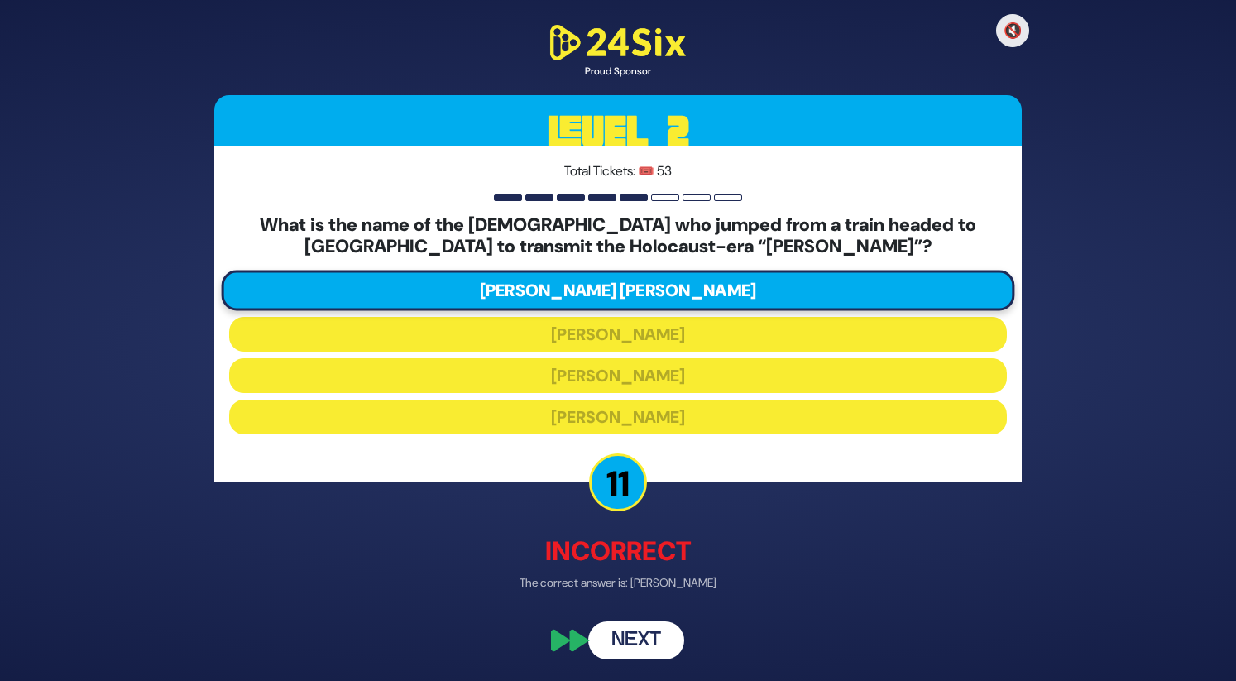
click at [639, 631] on button "Next" at bounding box center [636, 640] width 96 height 38
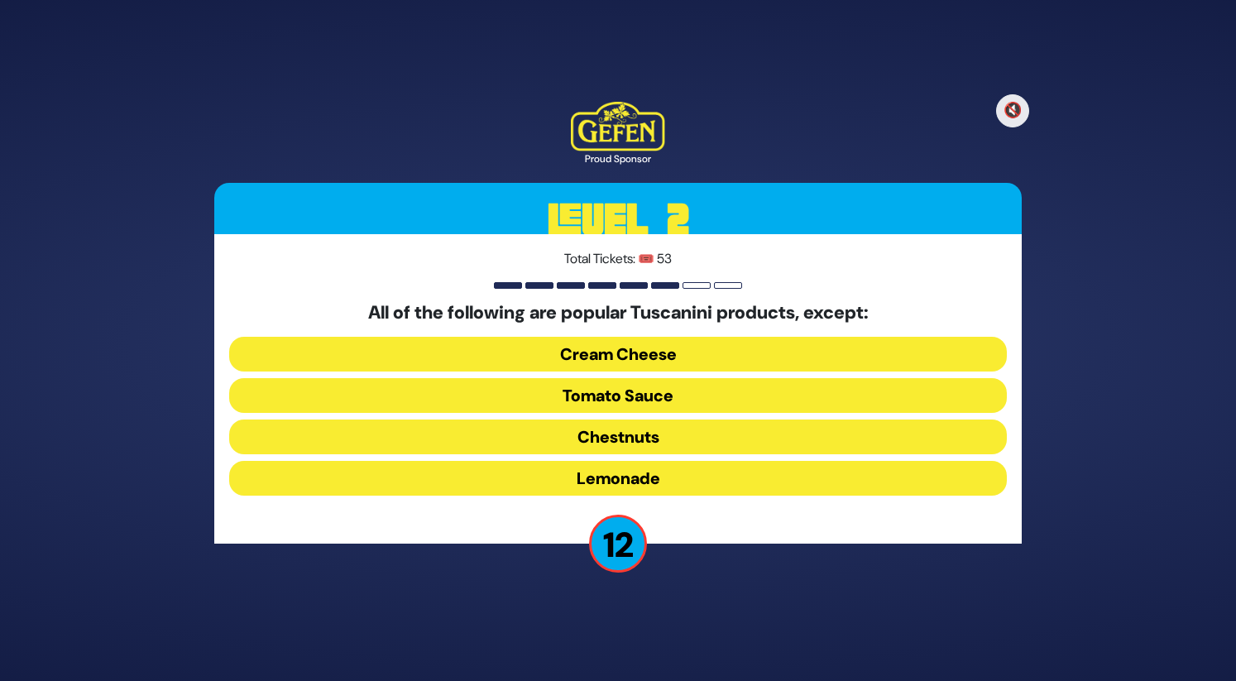
click at [568, 477] on button "Lemonade" at bounding box center [618, 478] width 778 height 35
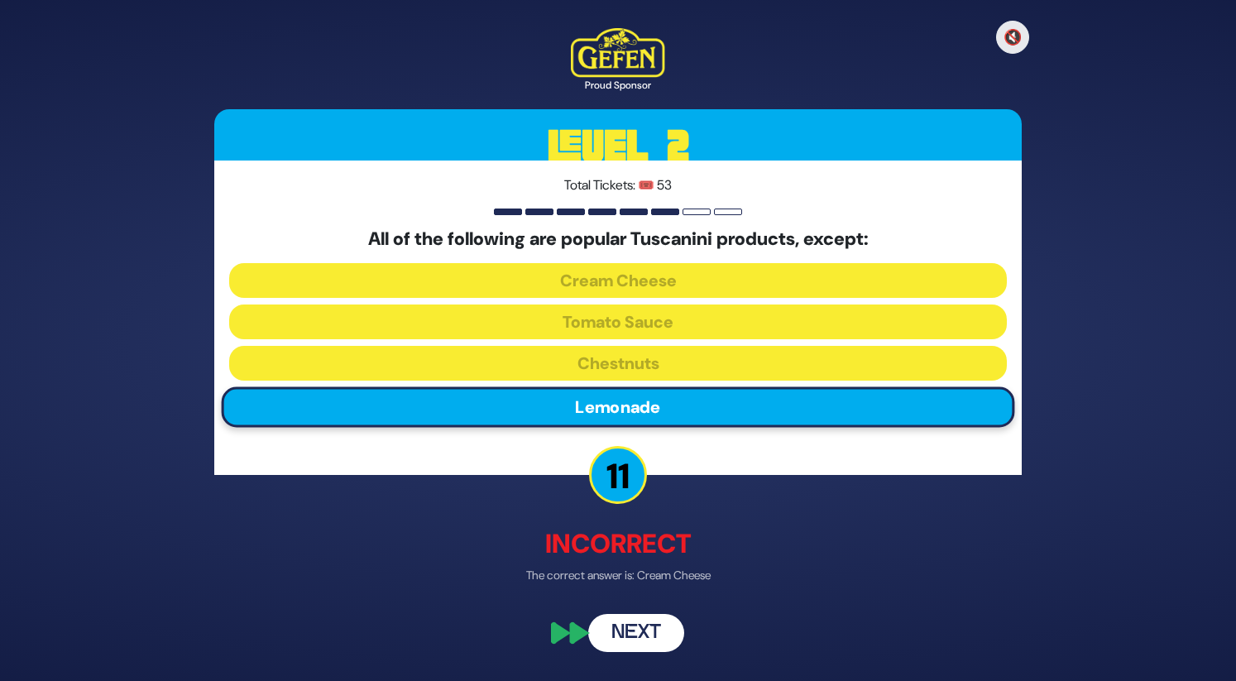
click at [637, 636] on button "Next" at bounding box center [636, 634] width 96 height 38
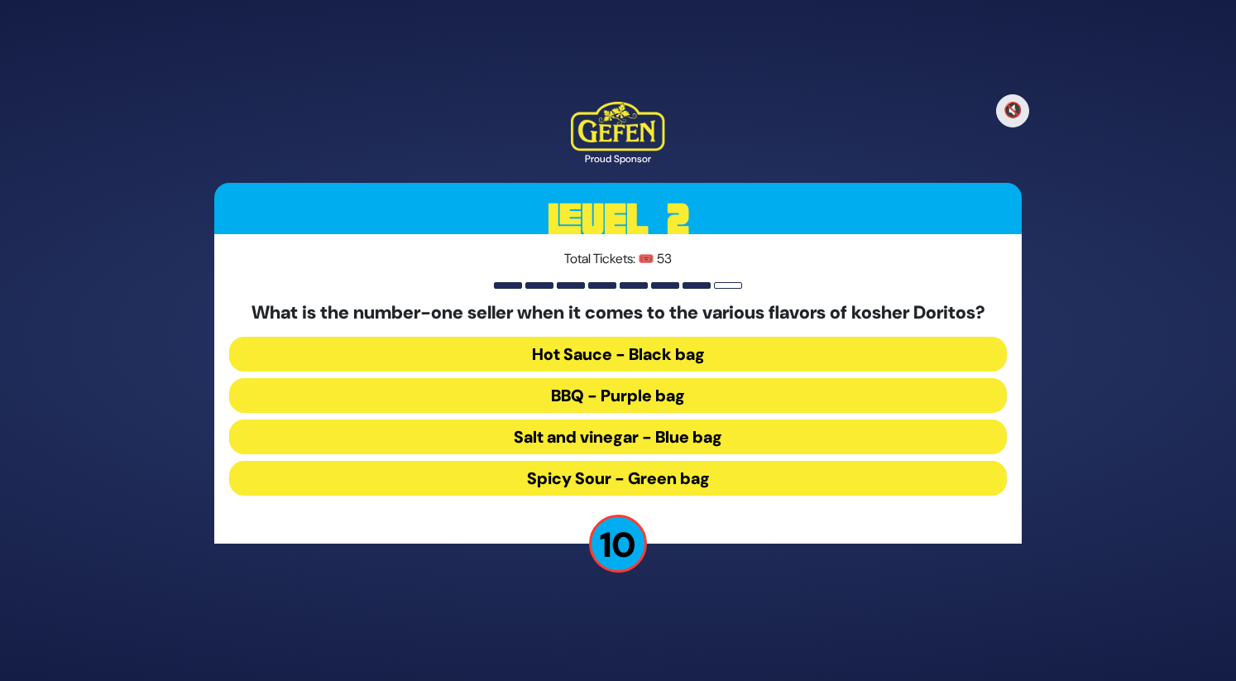
click at [570, 395] on button "BBQ - Purple bag" at bounding box center [618, 395] width 778 height 35
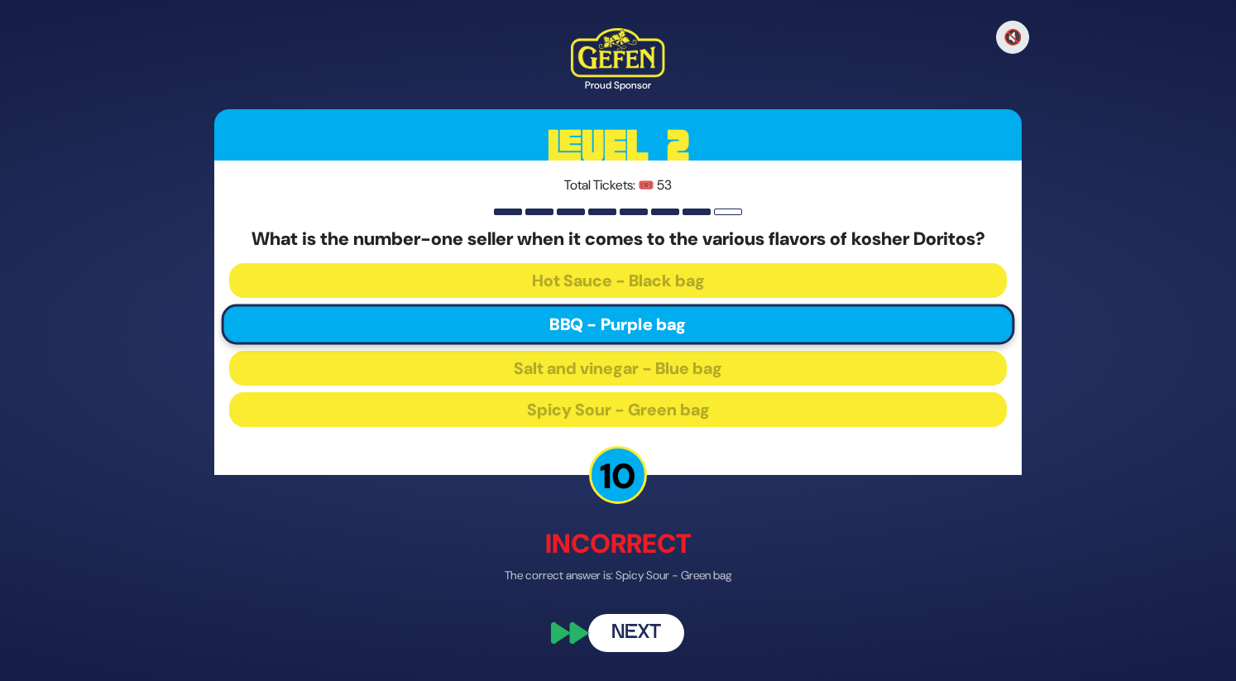
click at [610, 626] on button "Next" at bounding box center [636, 634] width 96 height 38
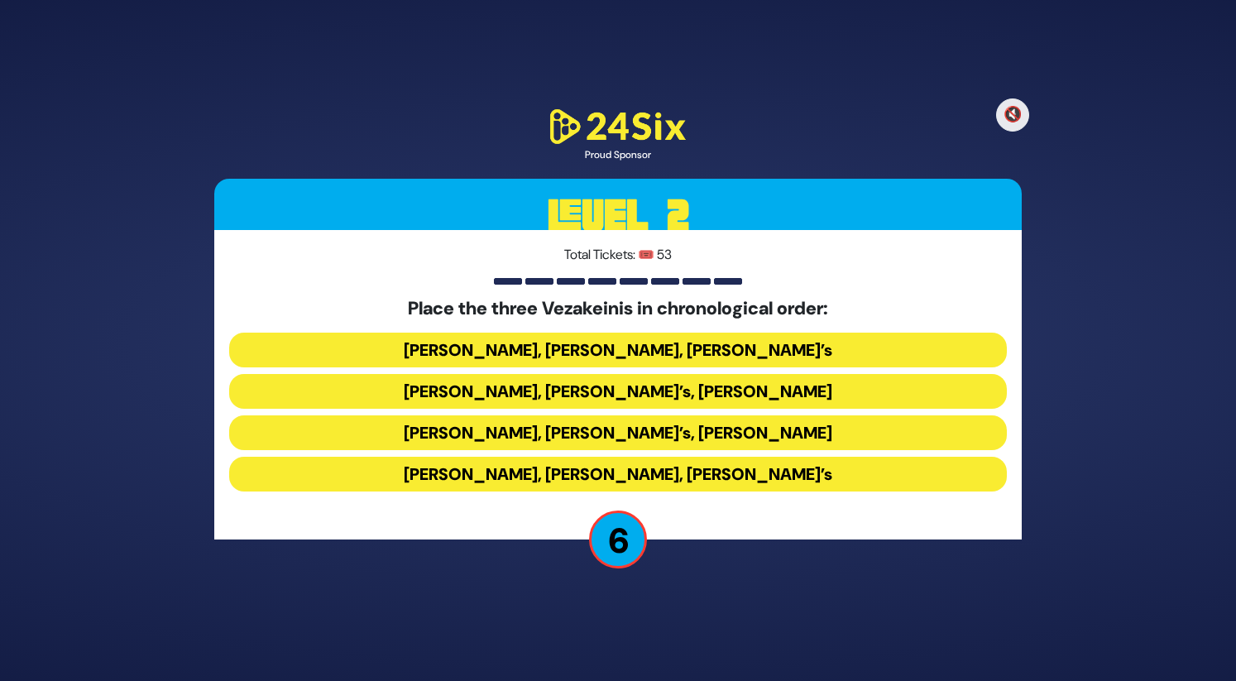
click at [524, 481] on button "[PERSON_NAME], [PERSON_NAME], [PERSON_NAME]’s" at bounding box center [618, 474] width 778 height 35
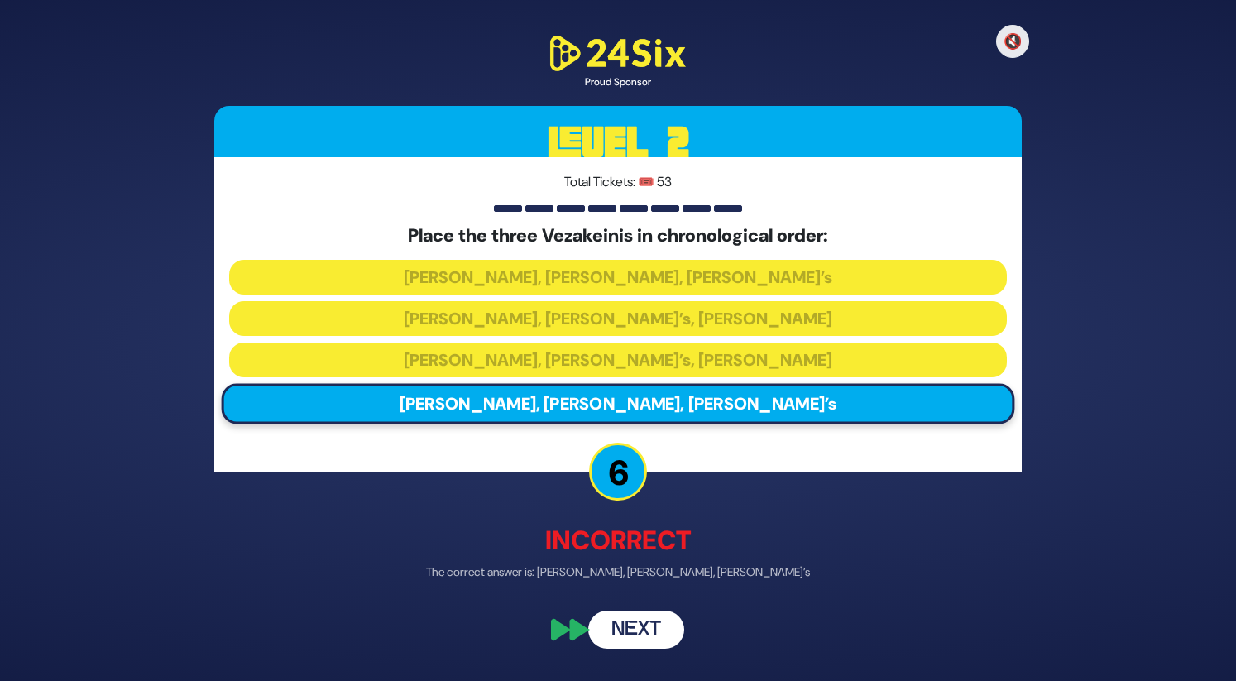
click at [632, 622] on button "Next" at bounding box center [636, 630] width 96 height 38
